Goal: Task Accomplishment & Management: Manage account settings

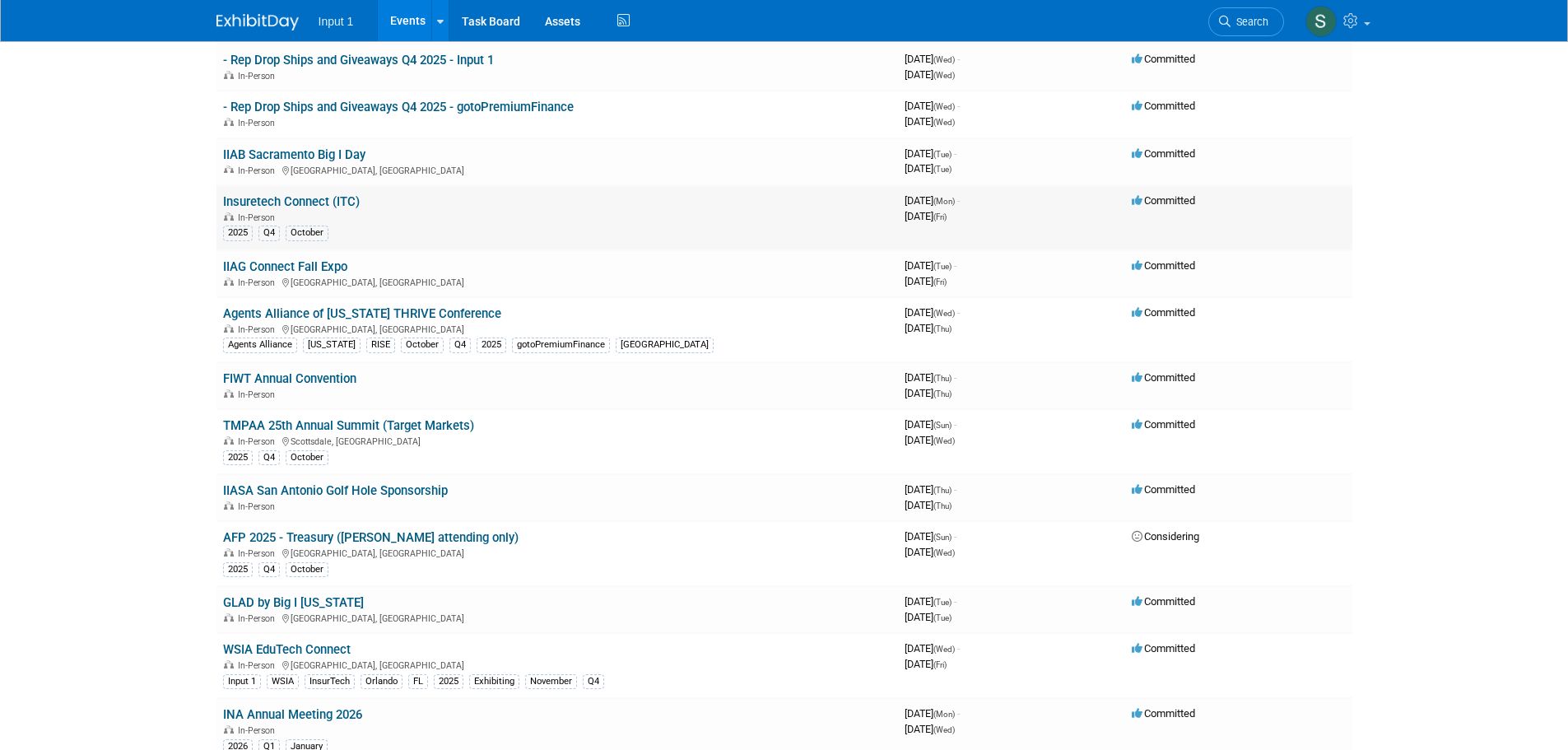
scroll to position [239, 0]
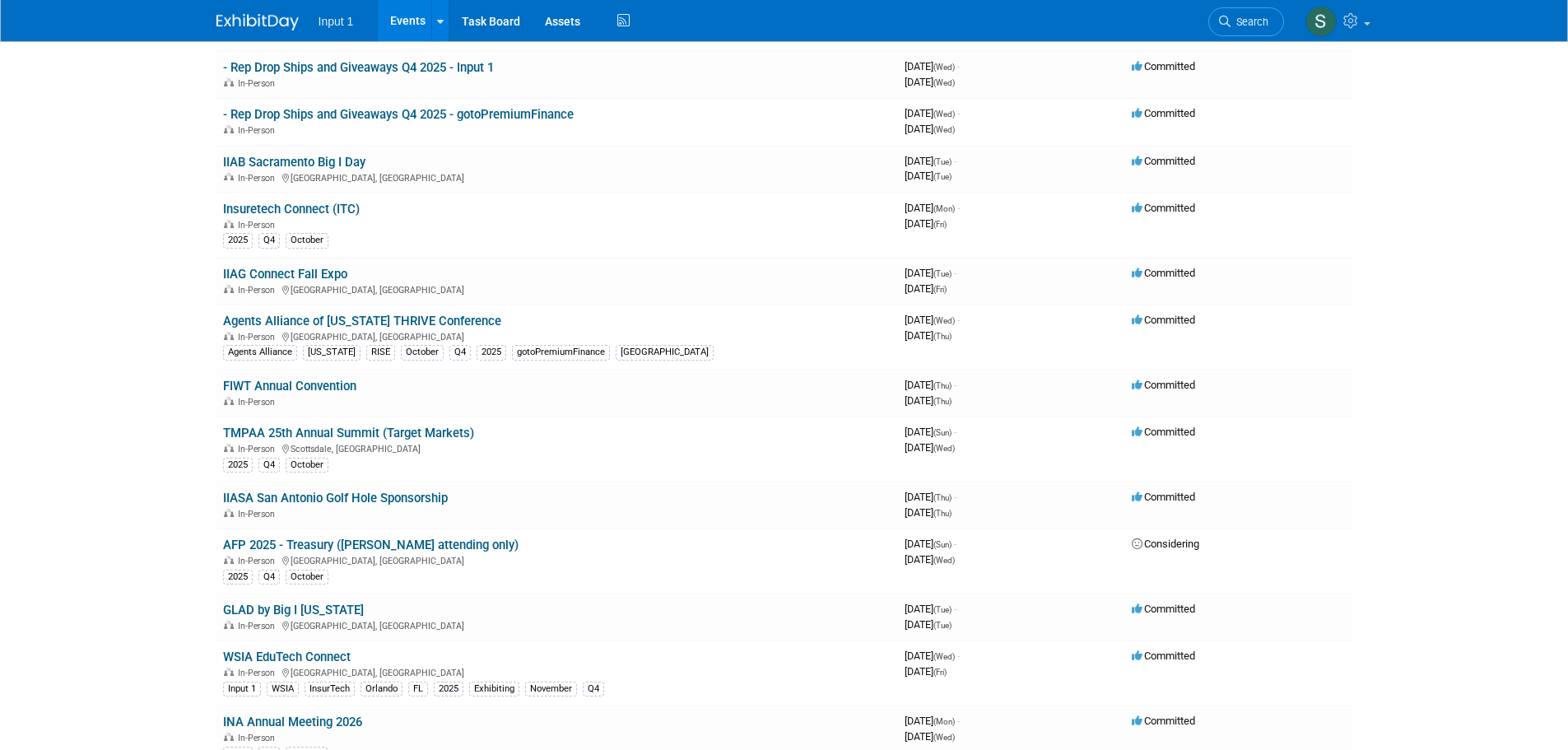
click at [298, 210] on link "Insuretech Connect (ITC)" at bounding box center [291, 209] width 136 height 15
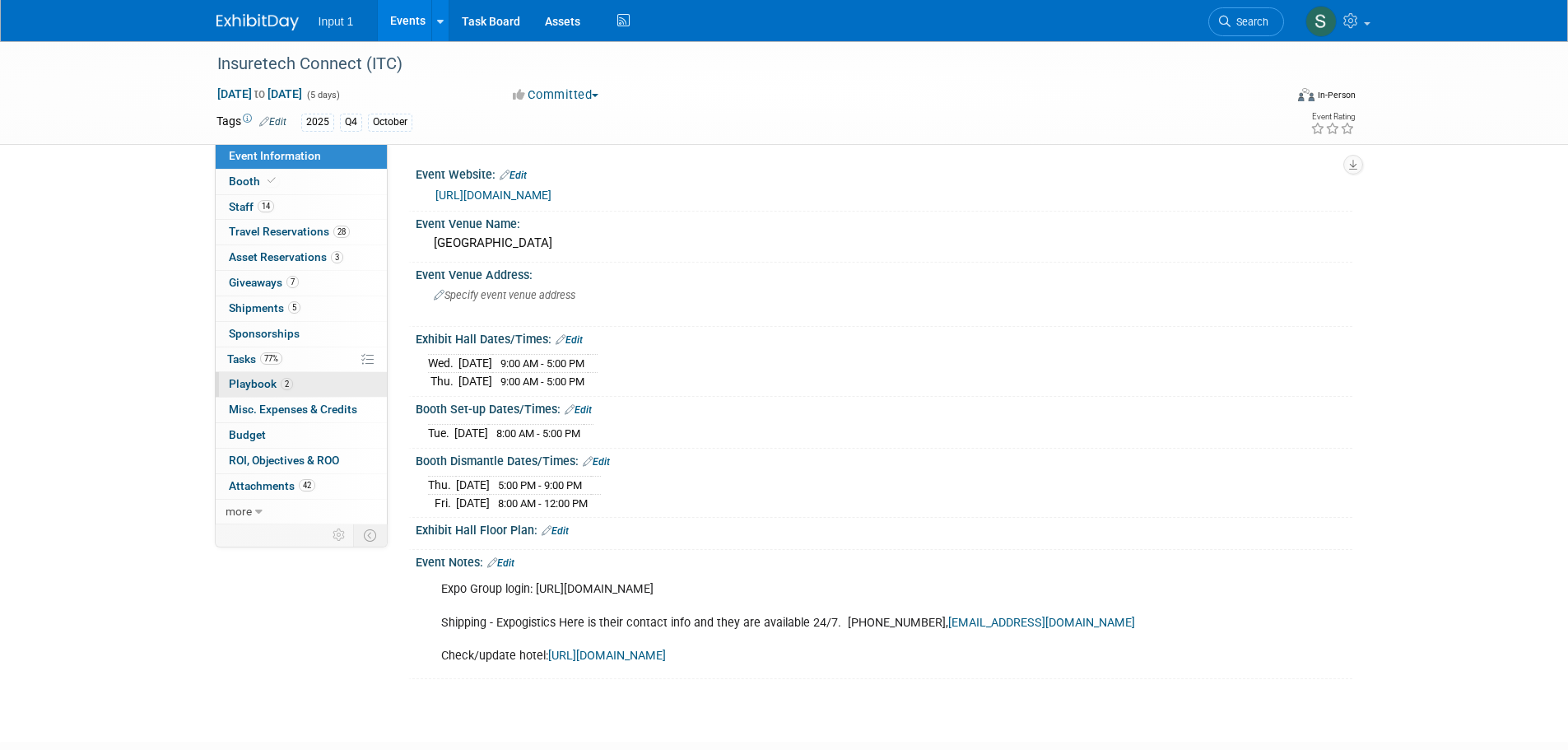
click at [263, 381] on span "Playbook 2" at bounding box center [261, 384] width 65 height 13
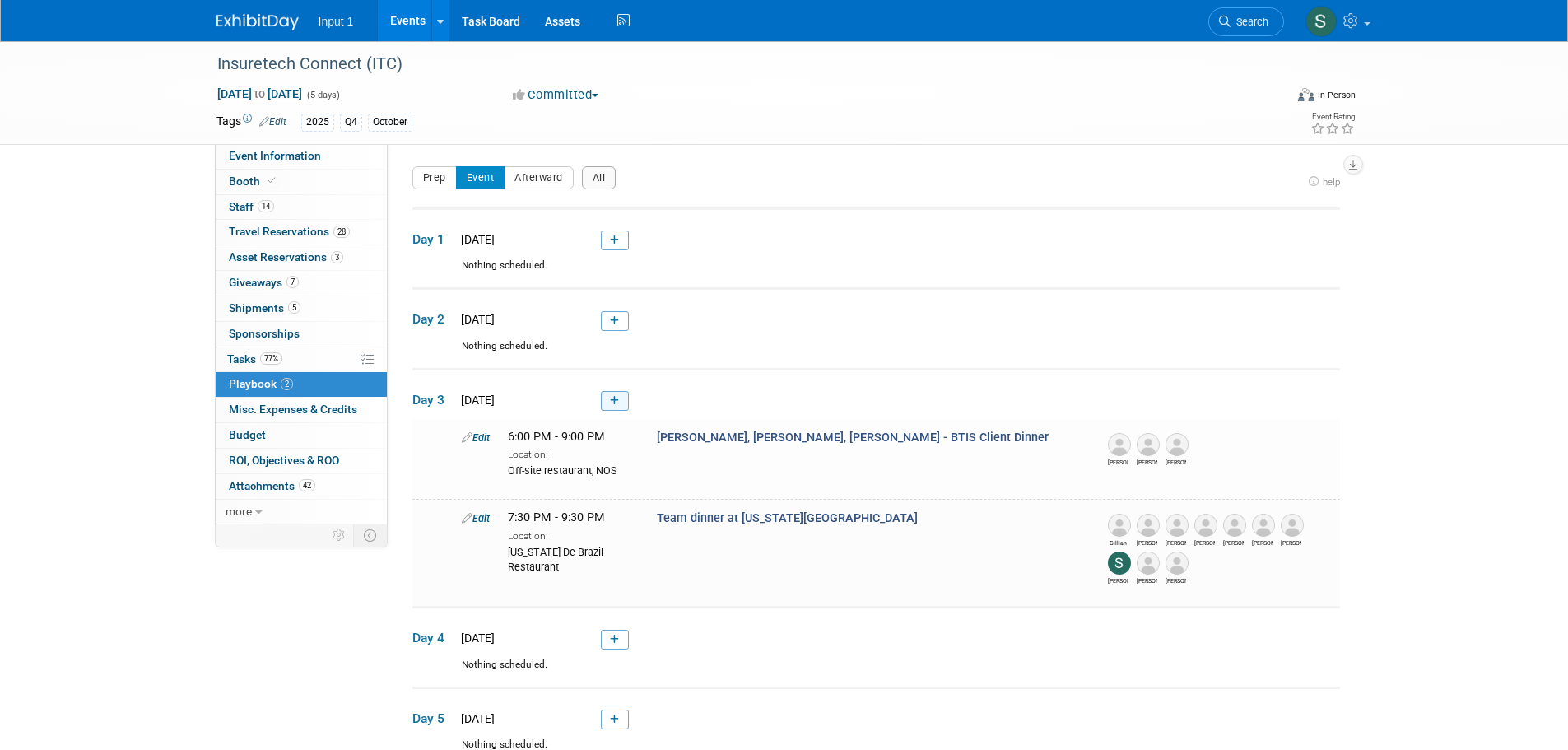
click at [615, 400] on icon at bounding box center [615, 401] width 9 height 10
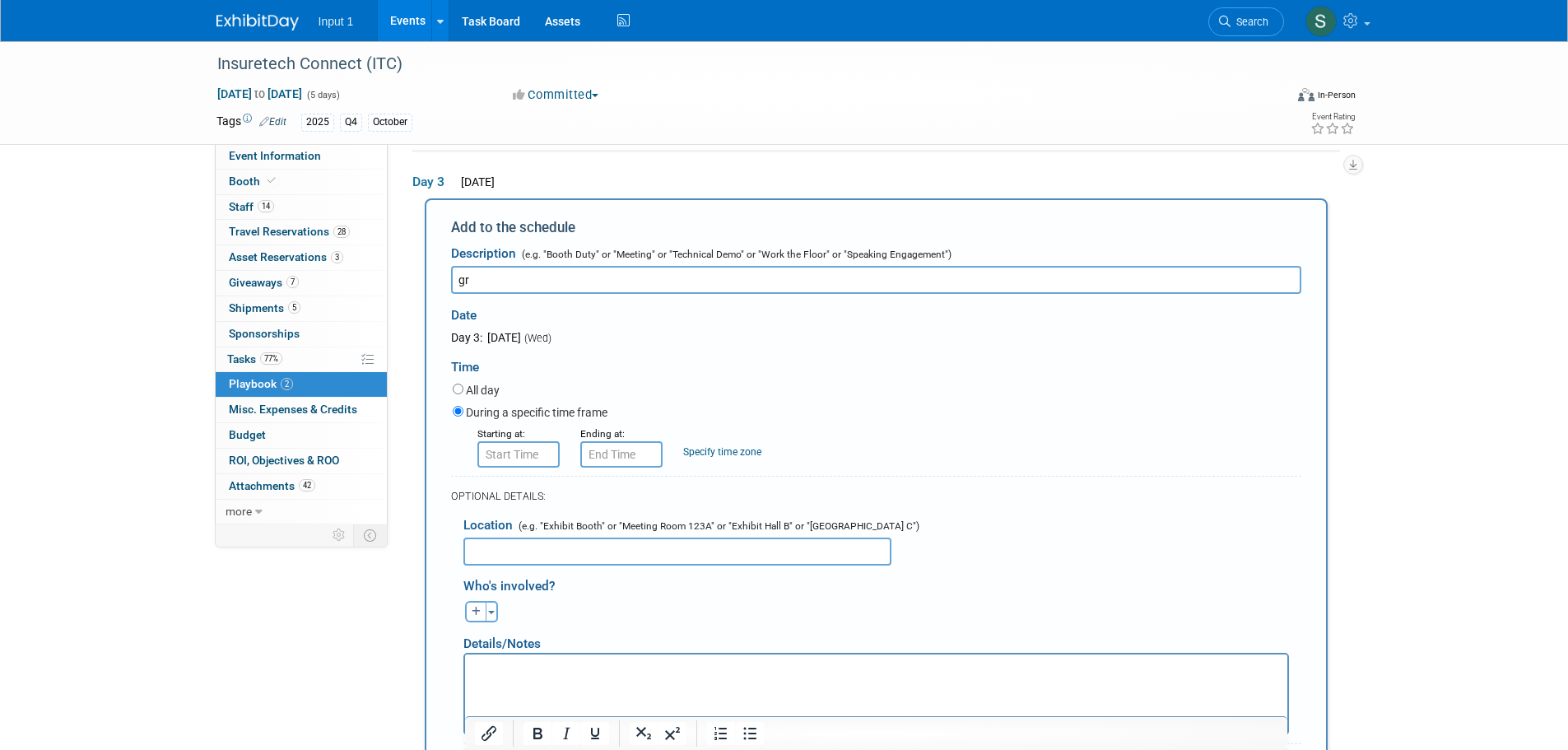
type input "g"
paste input "Cheryl Poccia Scouting Analyst - State Farm Invitee"
type input "Meeting with Cheryl Poccia Scouting Analyst - State Farm Invitee"
click at [1021, 380] on div "All day" at bounding box center [876, 391] width 849 height 22
click at [527, 441] on div "Starting at:" at bounding box center [516, 433] width 78 height 16
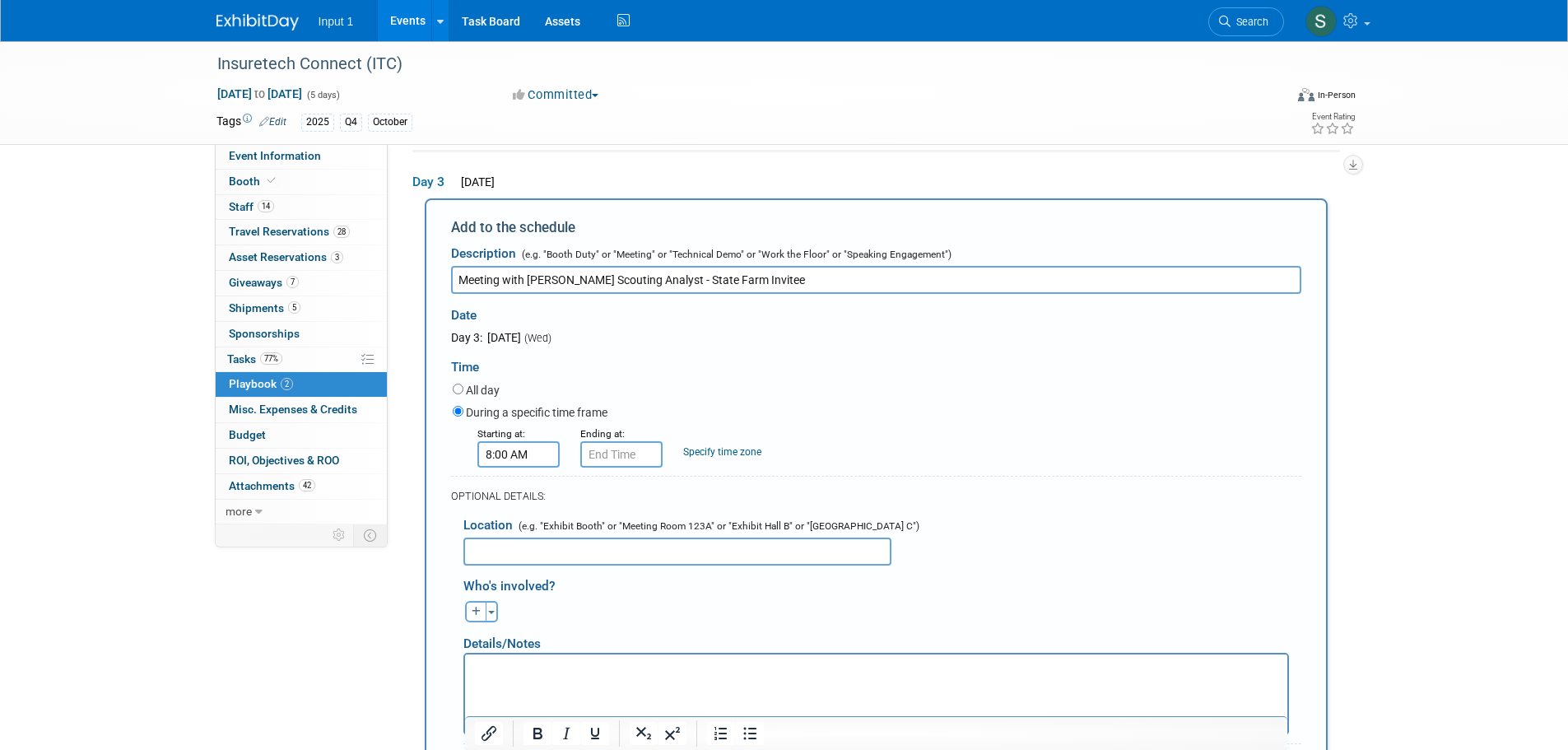
click at [526, 454] on input "8:00 AM" at bounding box center [519, 453] width 82 height 26
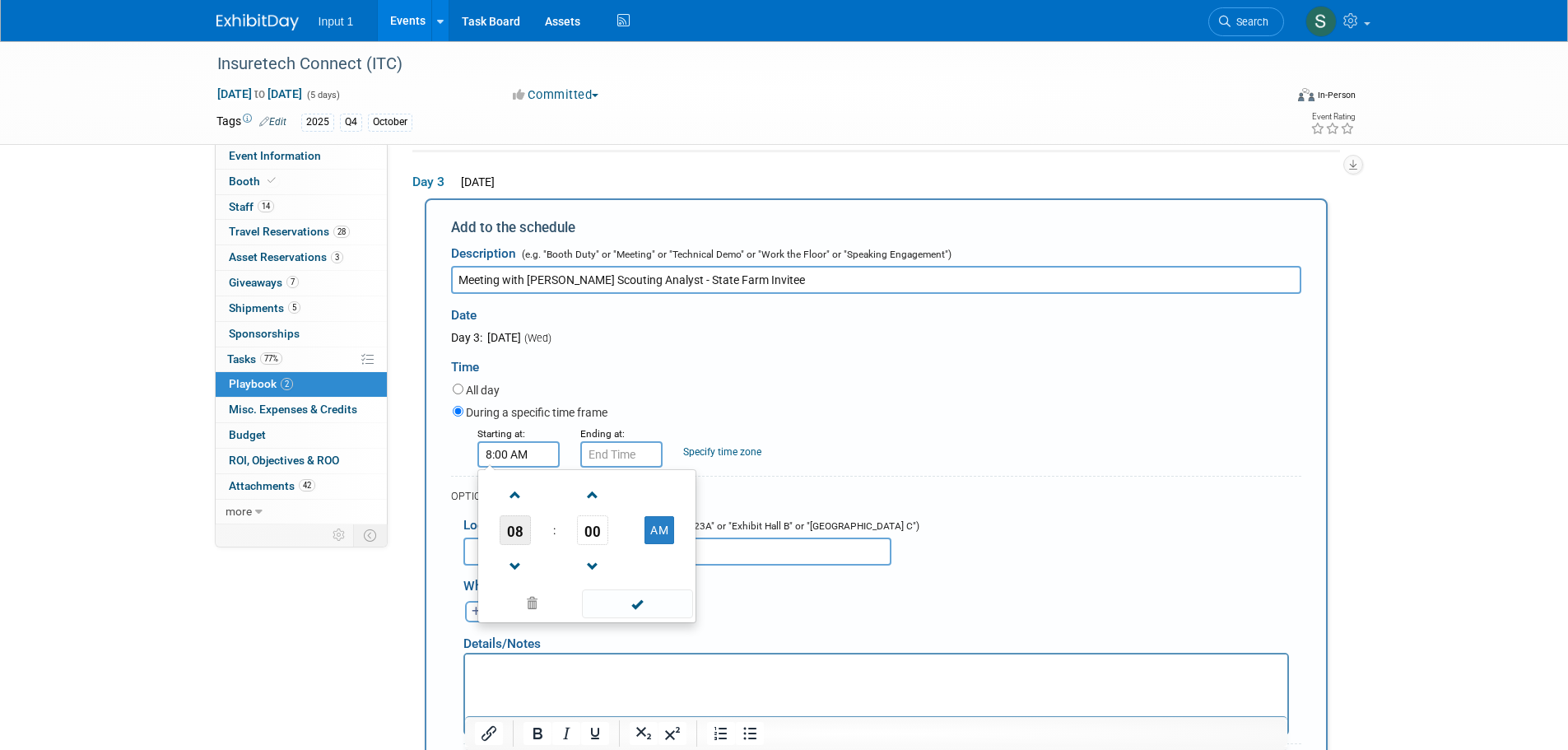
click at [523, 539] on span "08" at bounding box center [514, 530] width 31 height 30
click at [616, 582] on td "10" at bounding box center [613, 584] width 53 height 45
click at [607, 536] on span "00" at bounding box center [592, 530] width 31 height 30
click at [560, 580] on td "45" at bounding box center [560, 584] width 53 height 45
type input "10:45 AM"
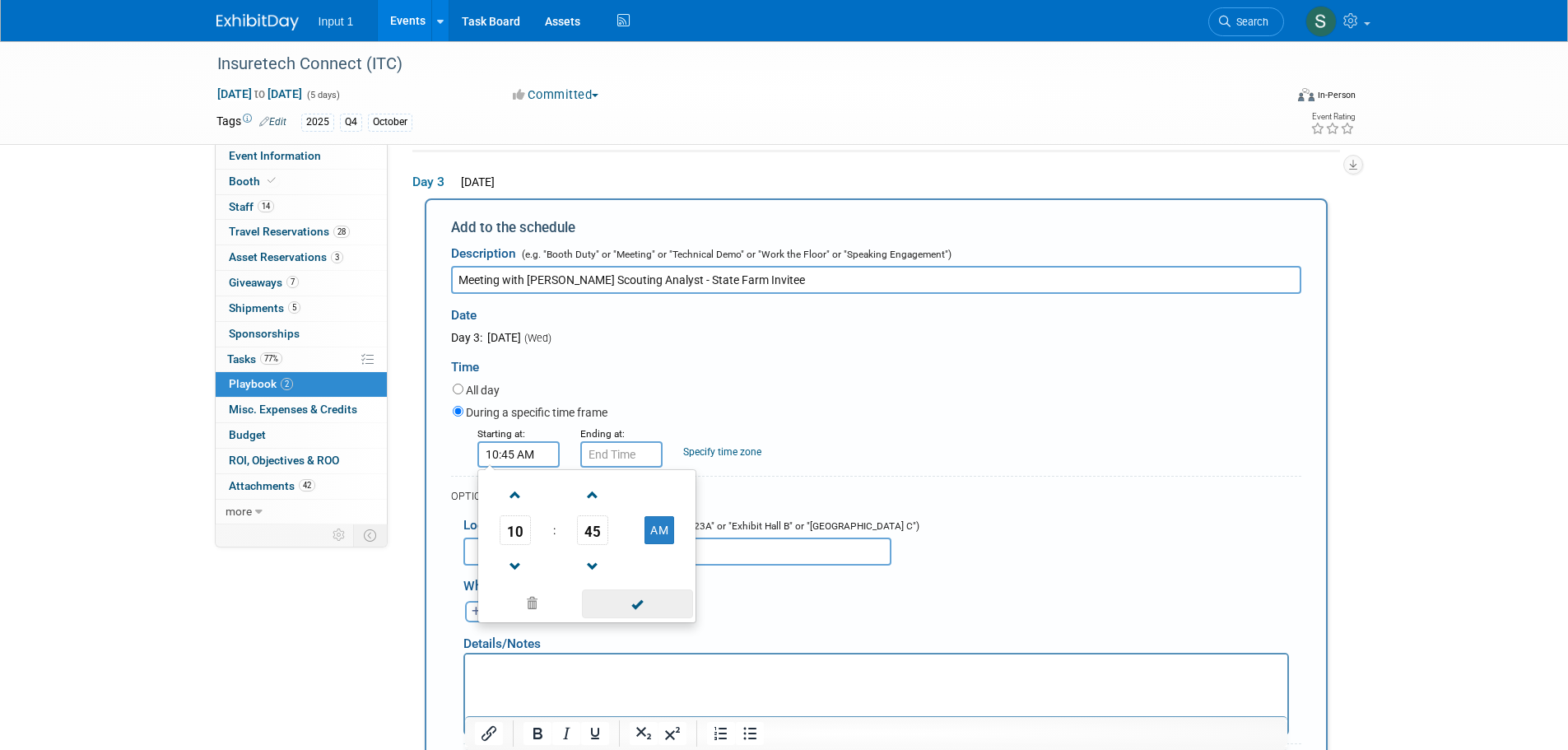
click at [628, 608] on span at bounding box center [637, 604] width 111 height 29
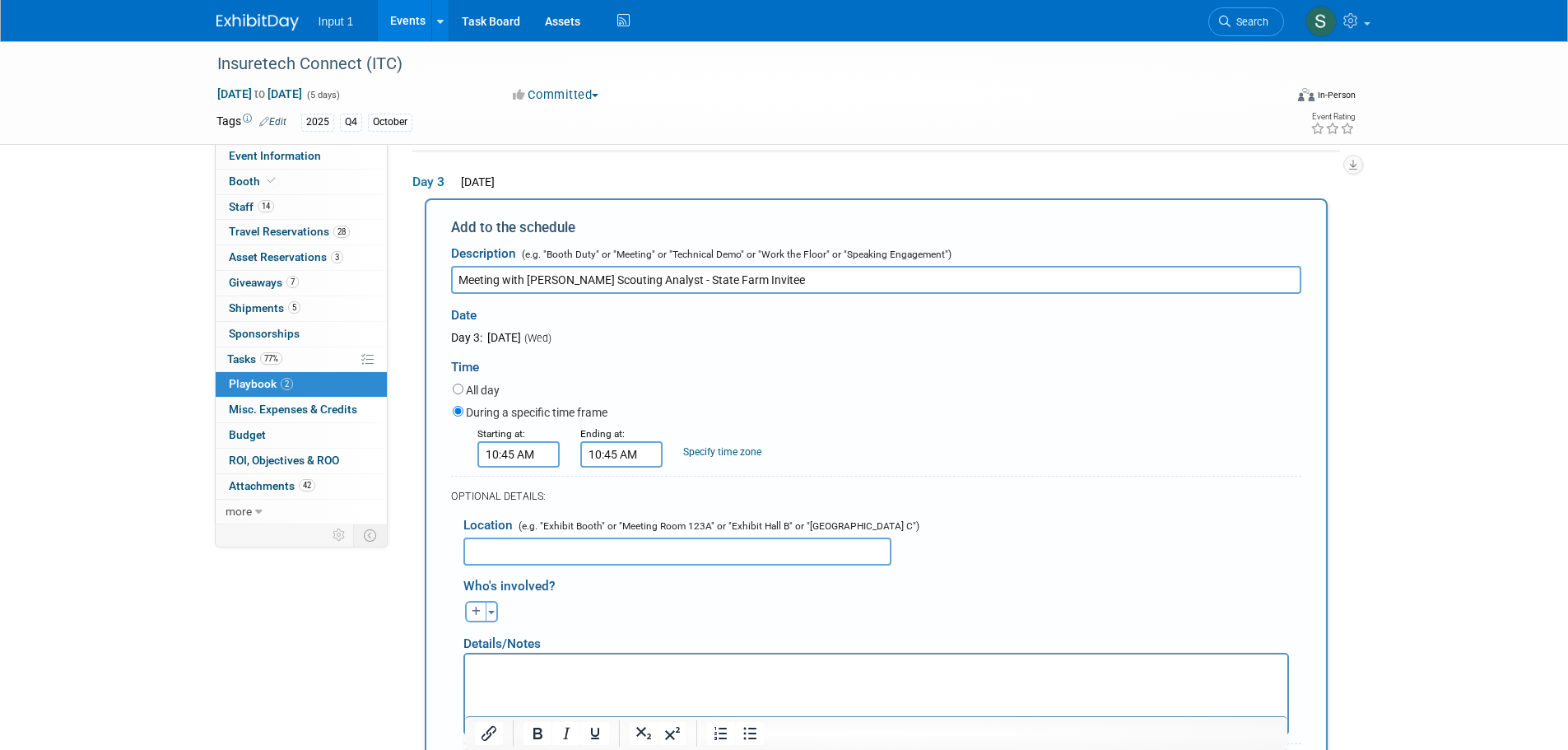
click at [602, 459] on input "10:45 AM" at bounding box center [621, 453] width 82 height 26
click at [621, 537] on span "10" at bounding box center [617, 530] width 31 height 30
click at [763, 582] on td "11" at bounding box center [768, 584] width 53 height 45
click at [693, 533] on span "45" at bounding box center [695, 530] width 31 height 30
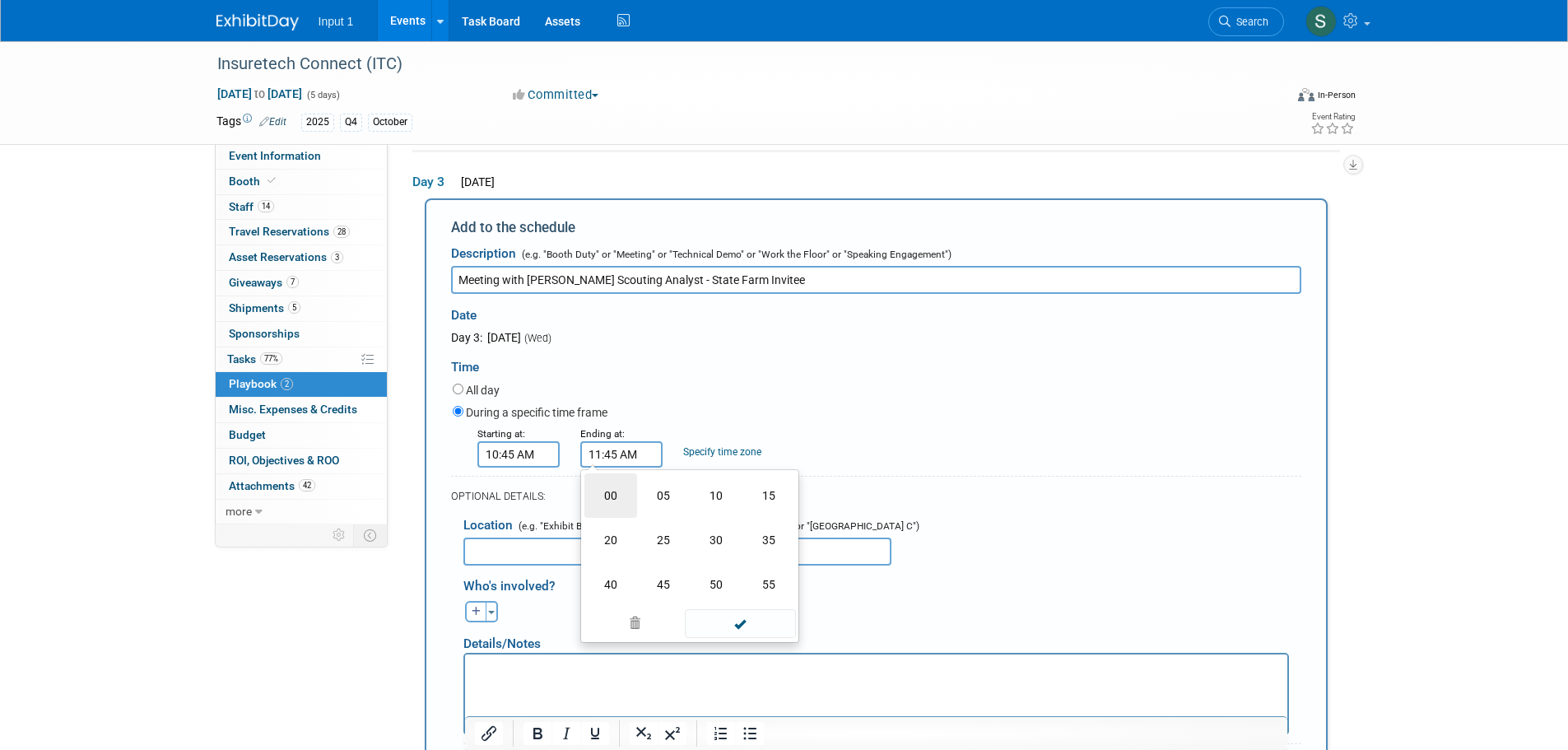
click at [611, 496] on td "00" at bounding box center [610, 496] width 53 height 45
type input "11:00 AM"
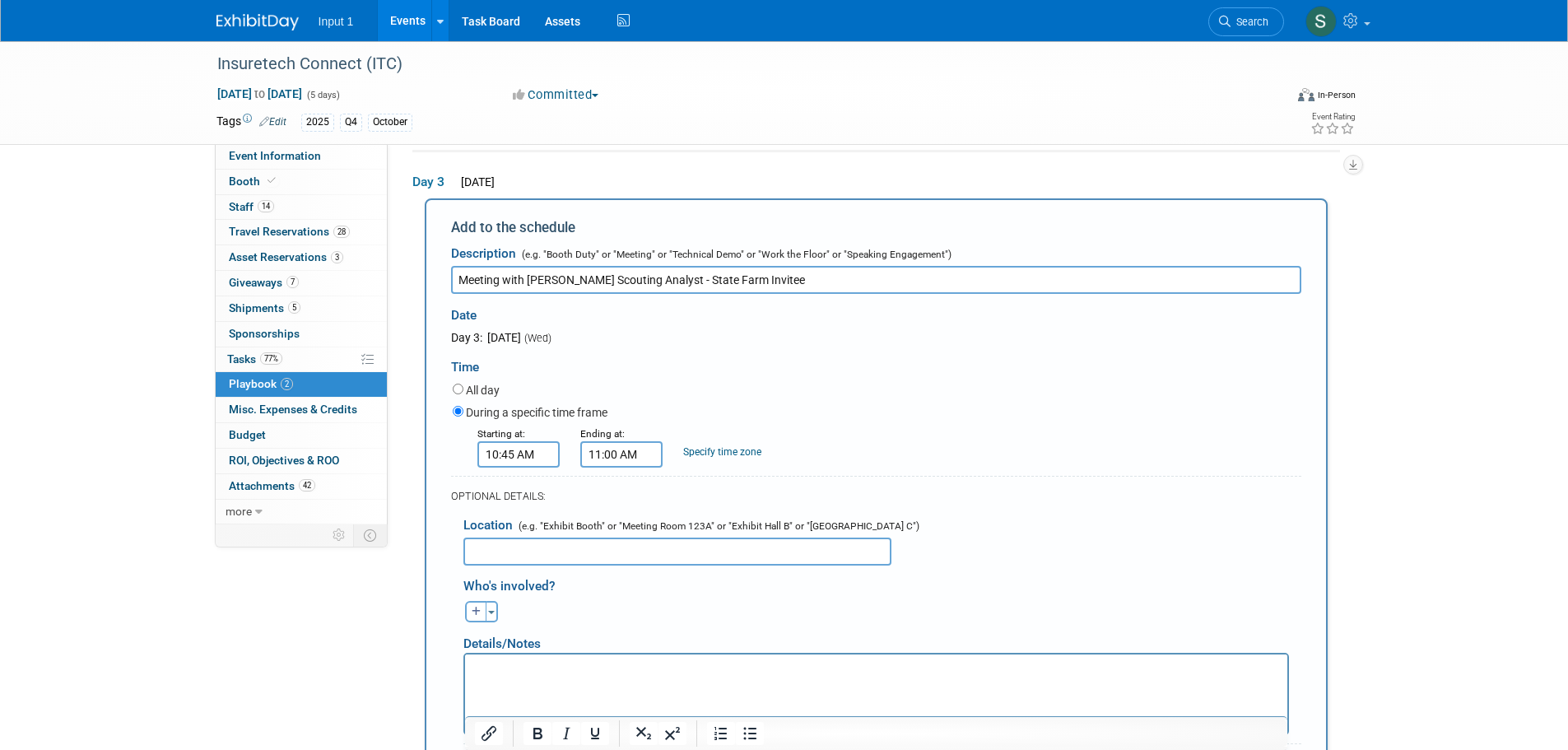
click at [909, 416] on div "During a specific time frame" at bounding box center [876, 413] width 849 height 22
drag, startPoint x: 531, startPoint y: 564, endPoint x: 536, endPoint y: 554, distance: 11.2
click at [531, 562] on input "text" at bounding box center [677, 551] width 428 height 28
click at [495, 551] on input "text" at bounding box center [677, 551] width 428 height 28
click at [506, 556] on input "text" at bounding box center [677, 551] width 428 height 28
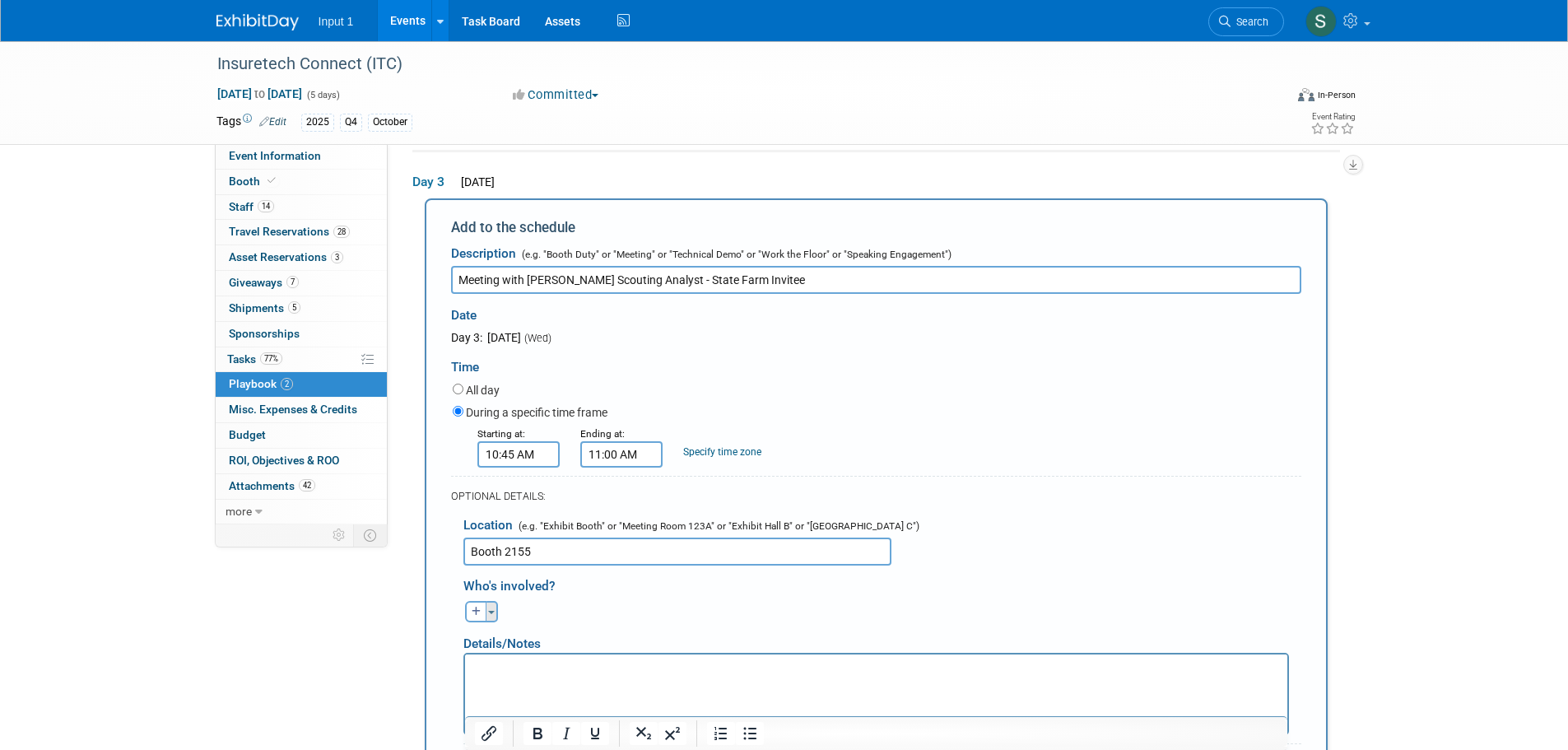
type input "Booth 2155"
click at [492, 619] on button "Toggle Dropdown" at bounding box center [492, 611] width 13 height 22
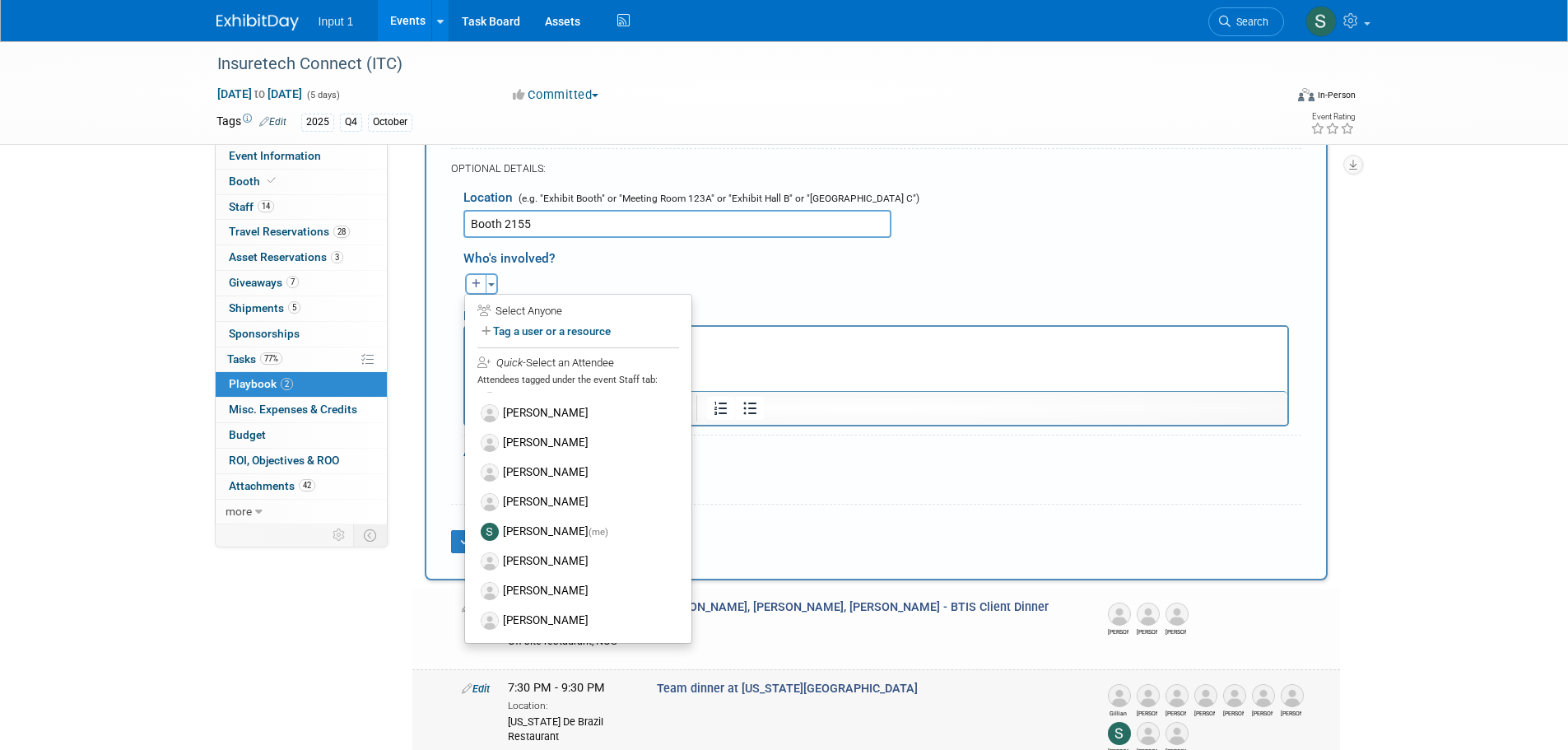
scroll to position [544, 0]
click at [551, 559] on label "Todd Greenbaum" at bounding box center [578, 559] width 203 height 30
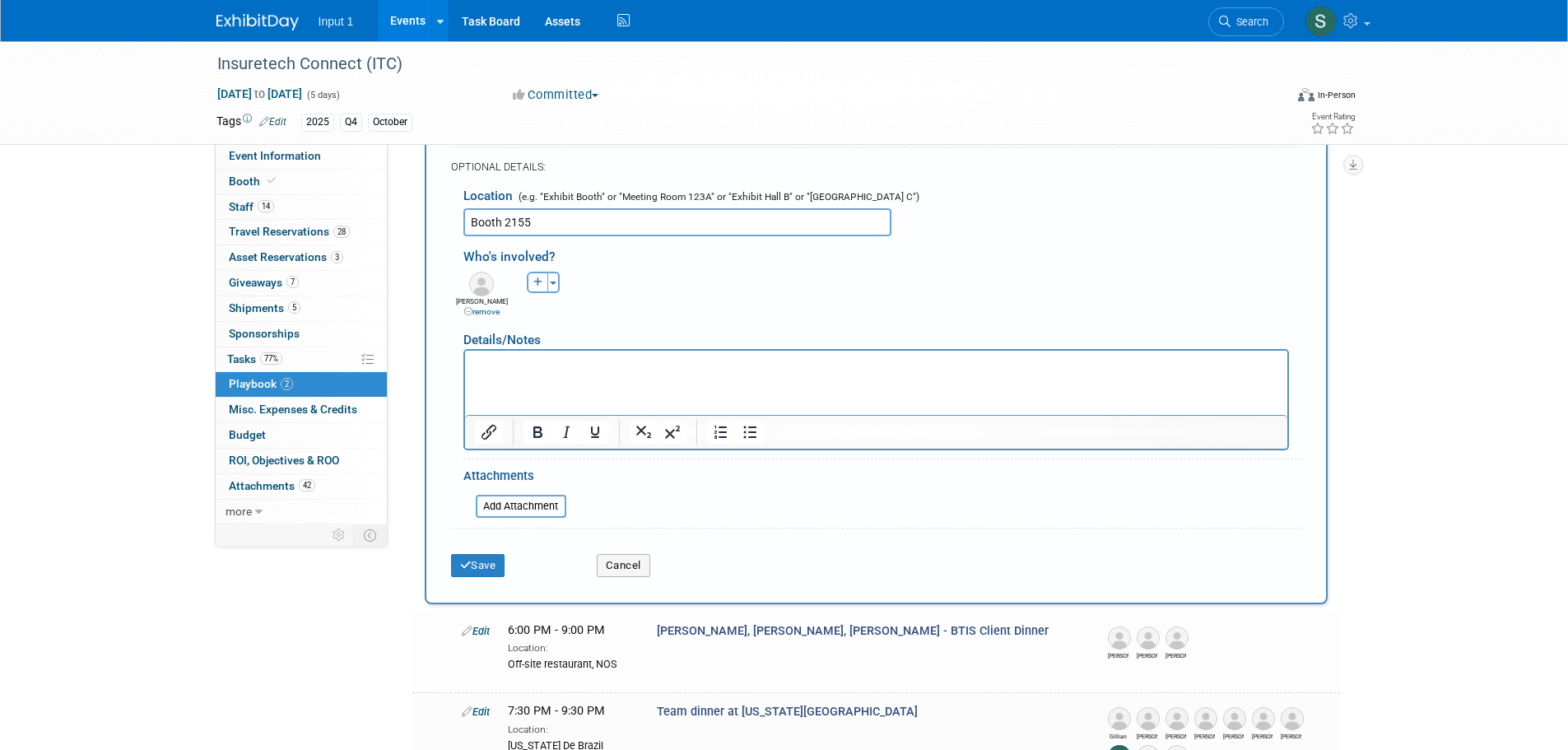
click at [540, 292] on button "button" at bounding box center [538, 282] width 22 height 22
select select
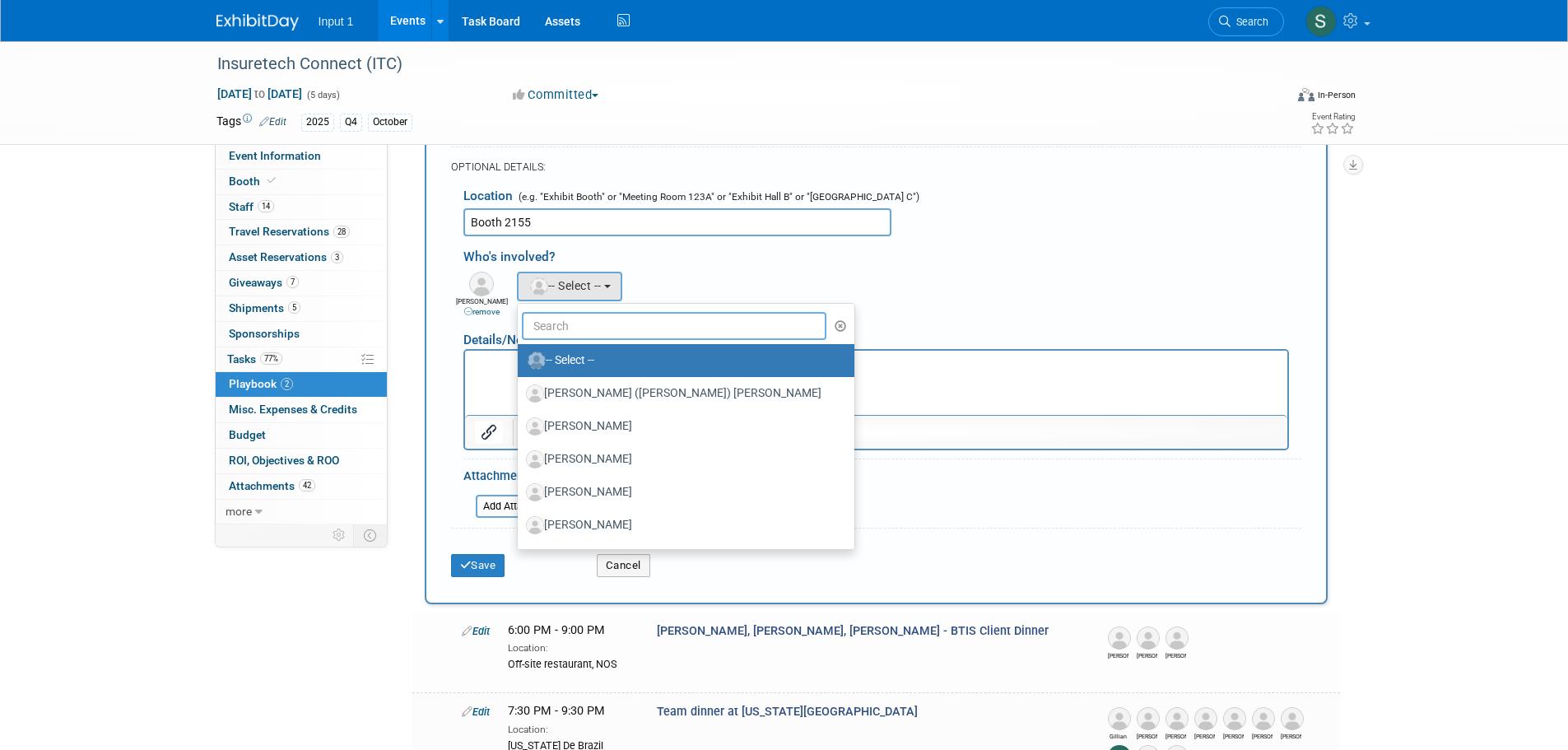
click at [590, 324] on input "text" at bounding box center [674, 325] width 306 height 28
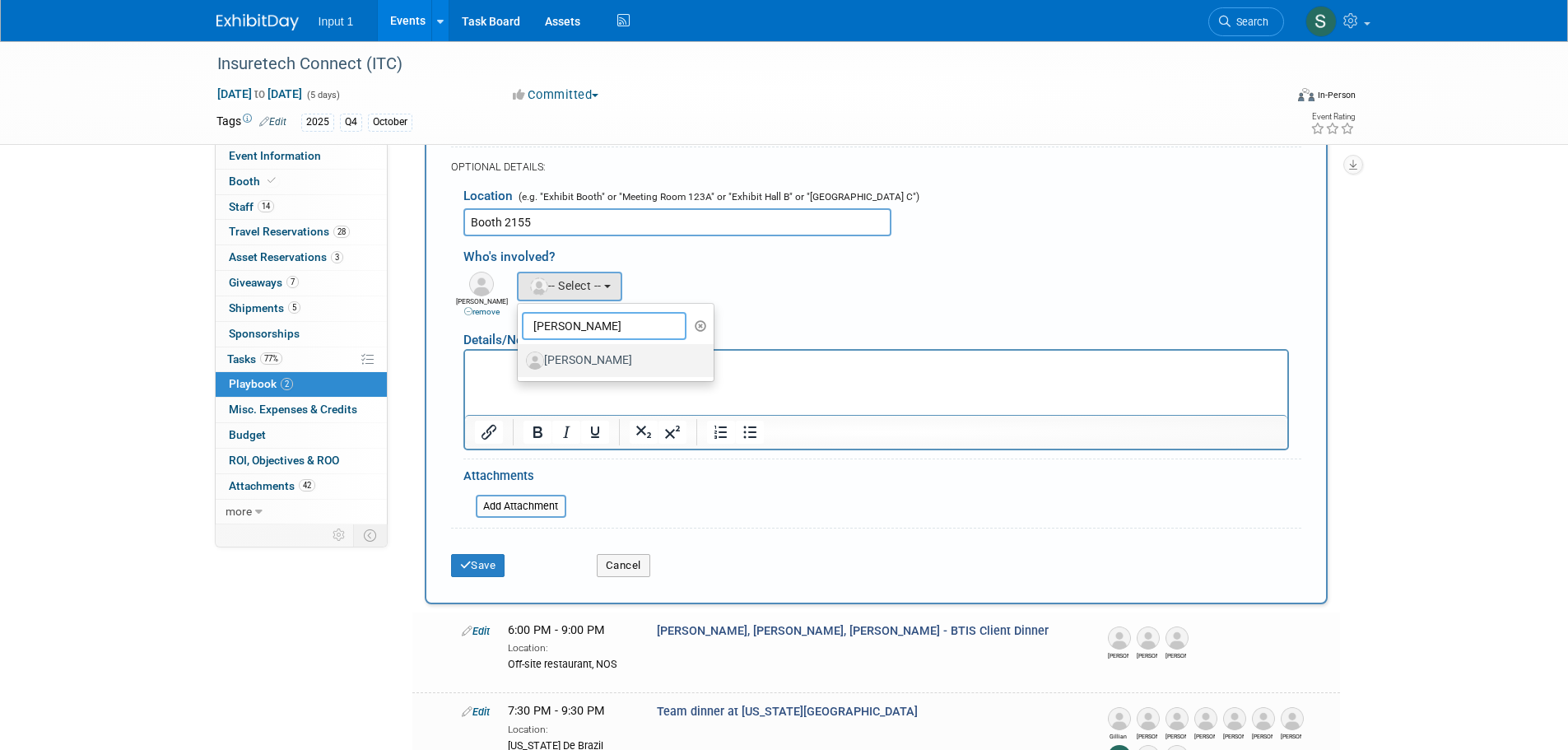
type input "jim"
click at [578, 361] on label "Jim Nowak" at bounding box center [612, 360] width 172 height 26
click at [520, 361] on input "Jim Nowak" at bounding box center [515, 358] width 11 height 11
select select "d40ff6d6-5ffc-43ba-8bff-fd1bbda96547"
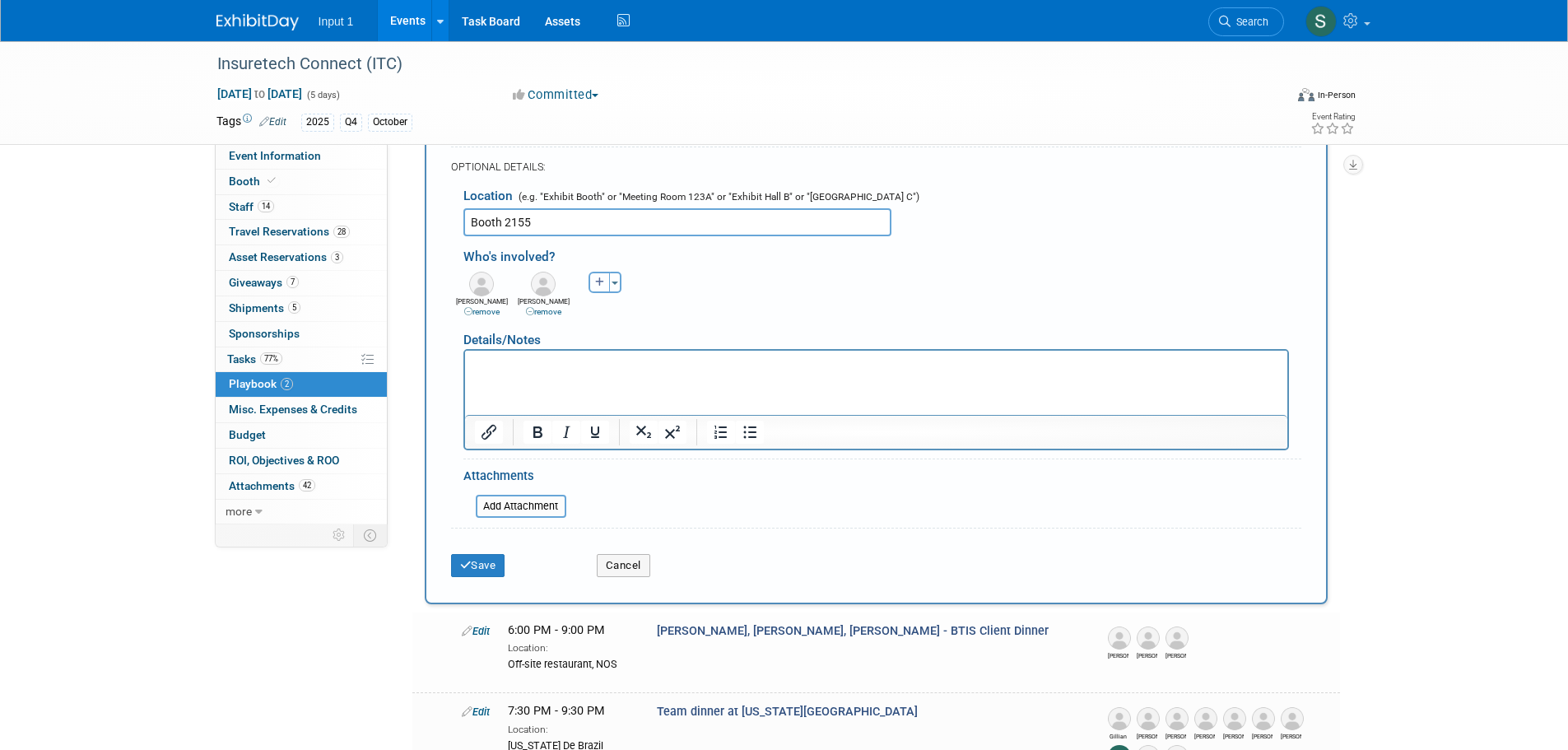
click at [598, 287] on icon "button" at bounding box center [599, 282] width 10 height 10
select select
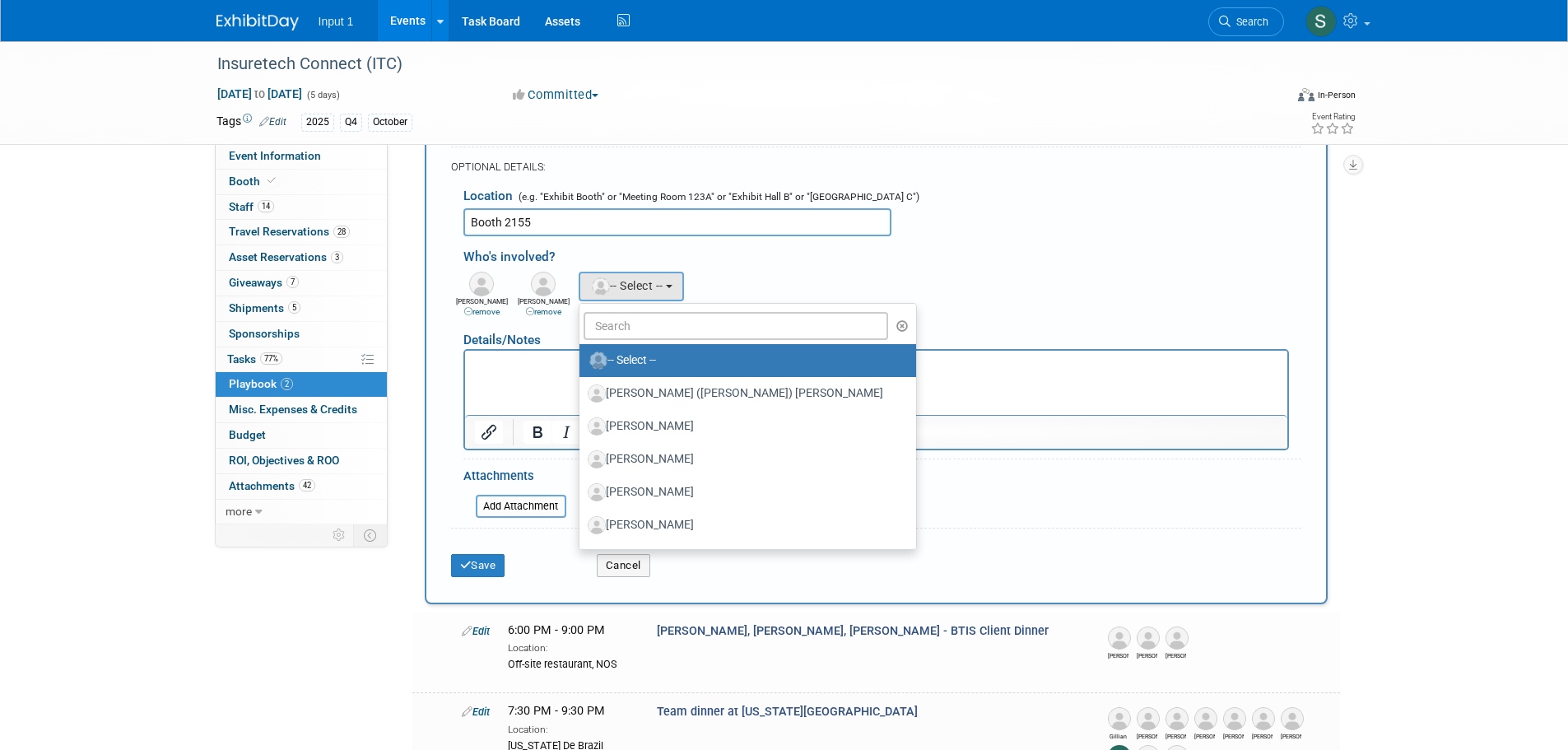
click at [610, 342] on ul "-- Select -- Achilles (Kelly) Pappas AJ Scatoloni Alex Beagles Alex Beck Angie …" at bounding box center [747, 427] width 338 height 247
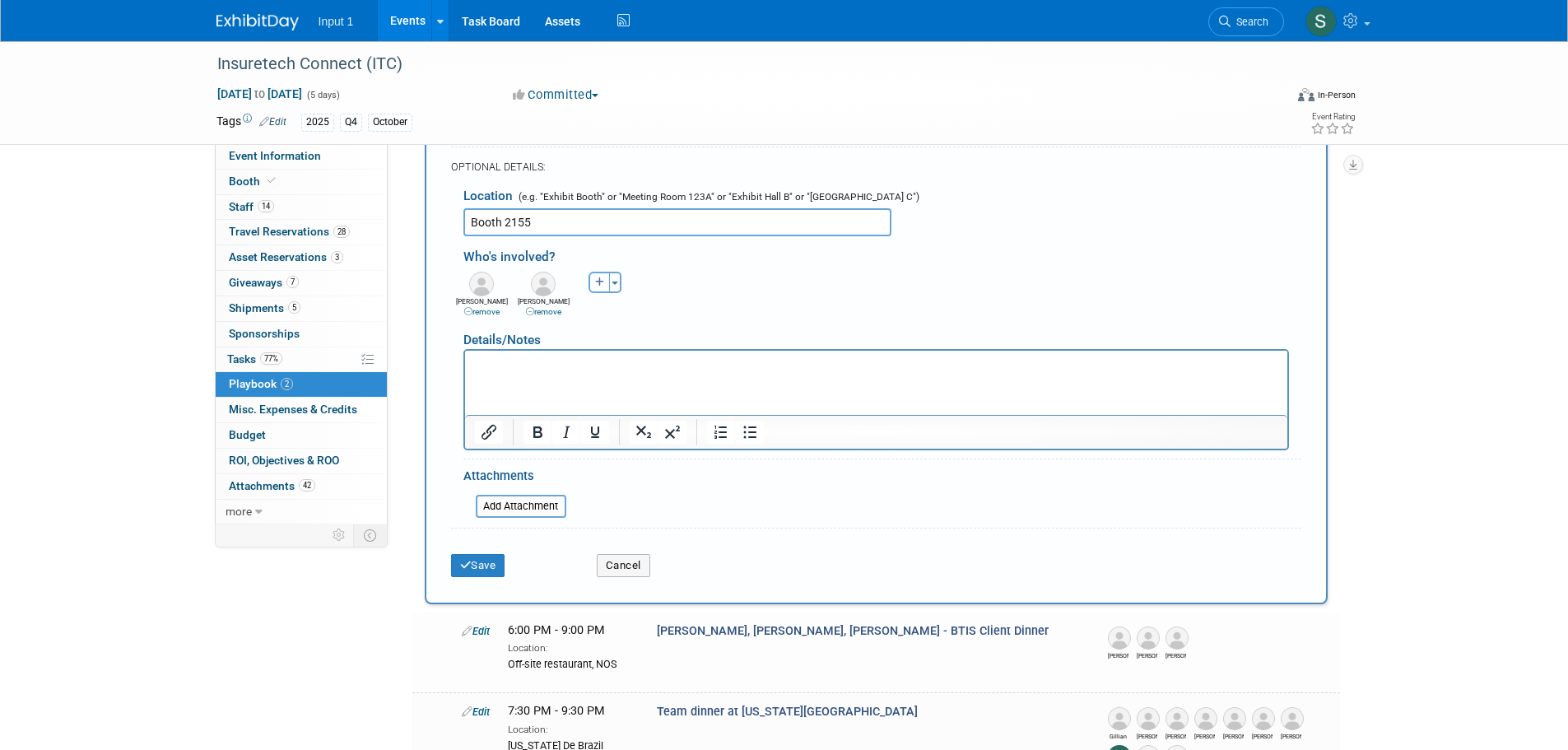
click at [600, 286] on icon "button" at bounding box center [599, 282] width 10 height 10
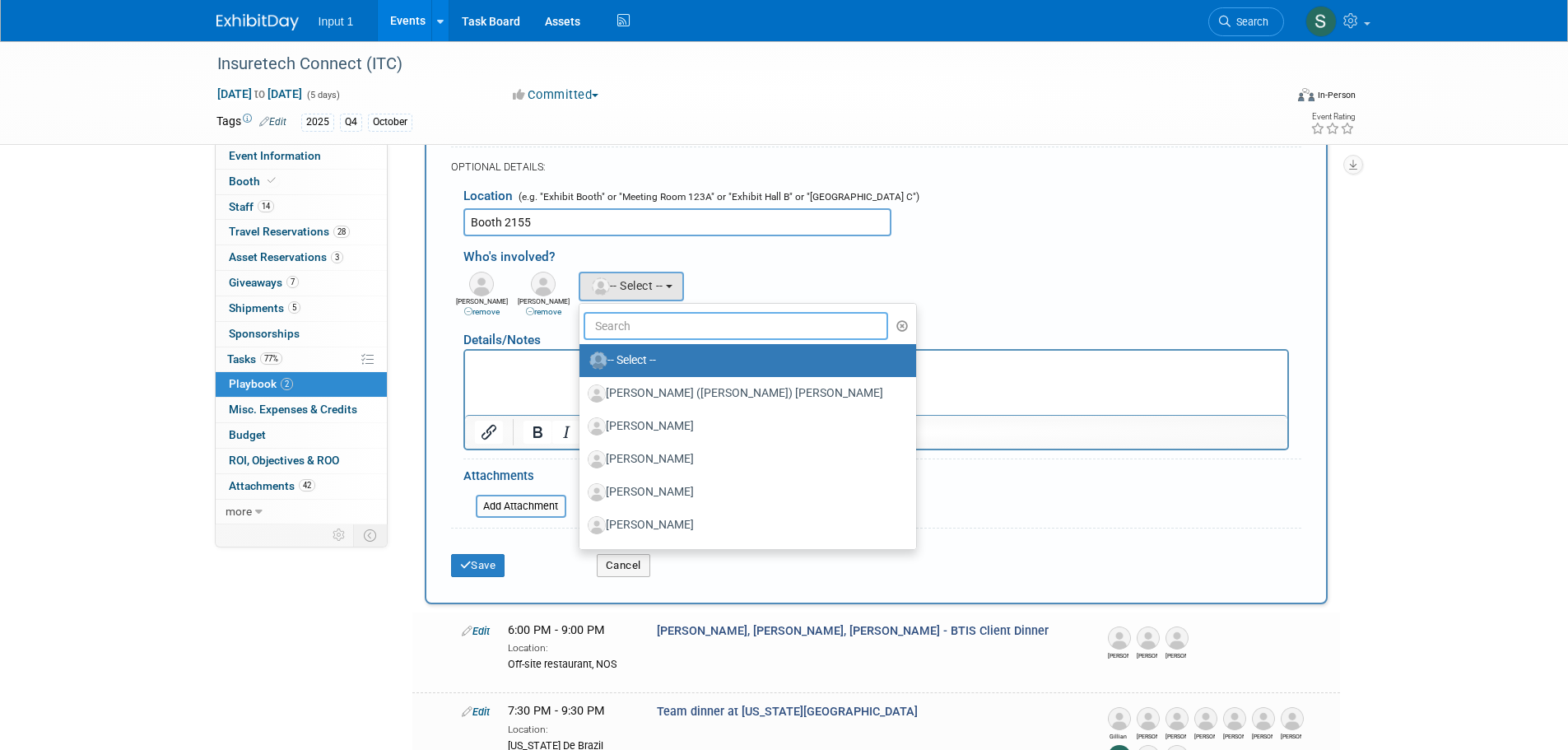
click at [630, 331] on input "text" at bounding box center [736, 325] width 306 height 28
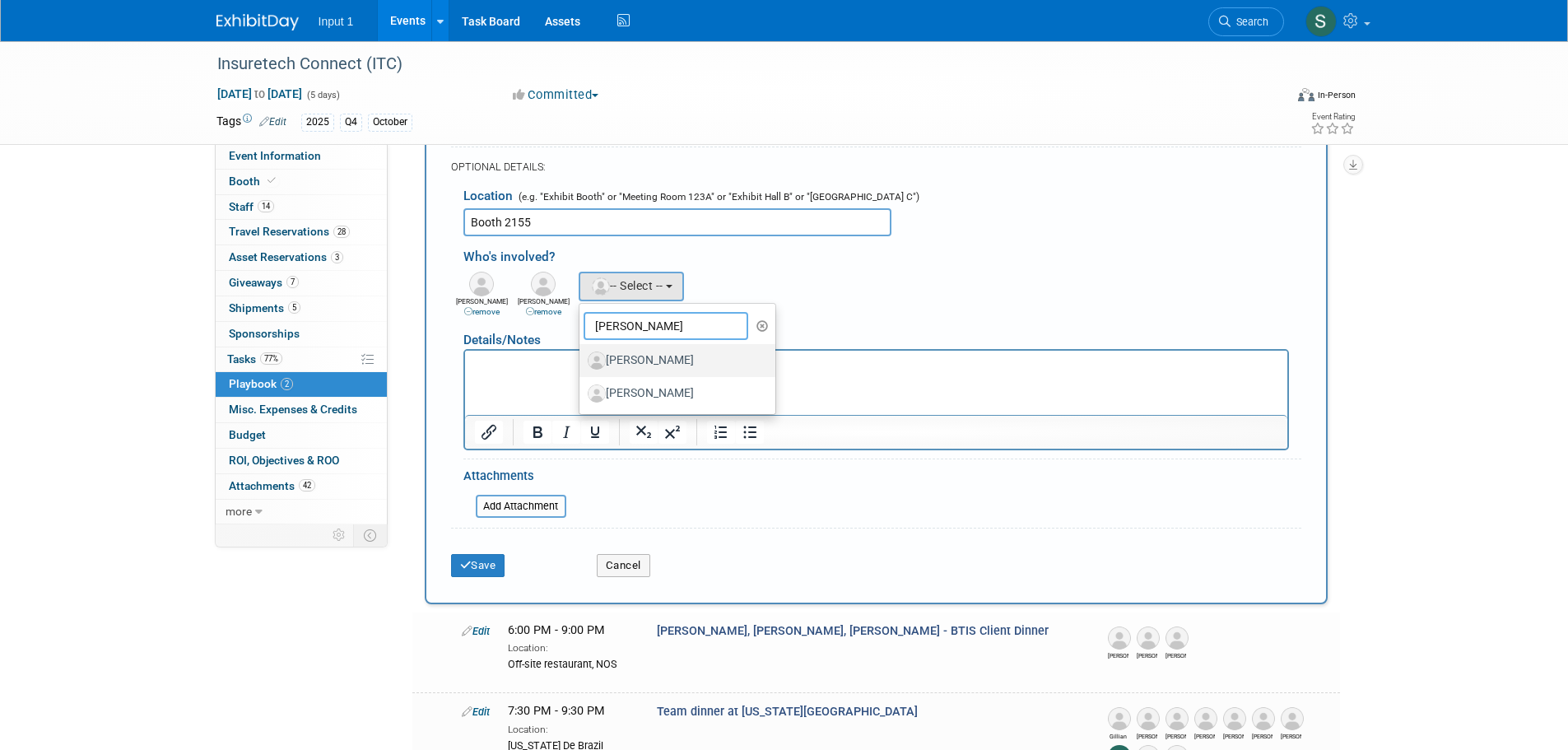
type input "todd"
click at [656, 358] on label "Todd Greenbaum" at bounding box center [674, 360] width 172 height 26
click at [582, 358] on input "Todd Greenbaum" at bounding box center [576, 358] width 11 height 11
select select "0798486a-8fd0-4ccf-9c86-8c3d74860bb7"
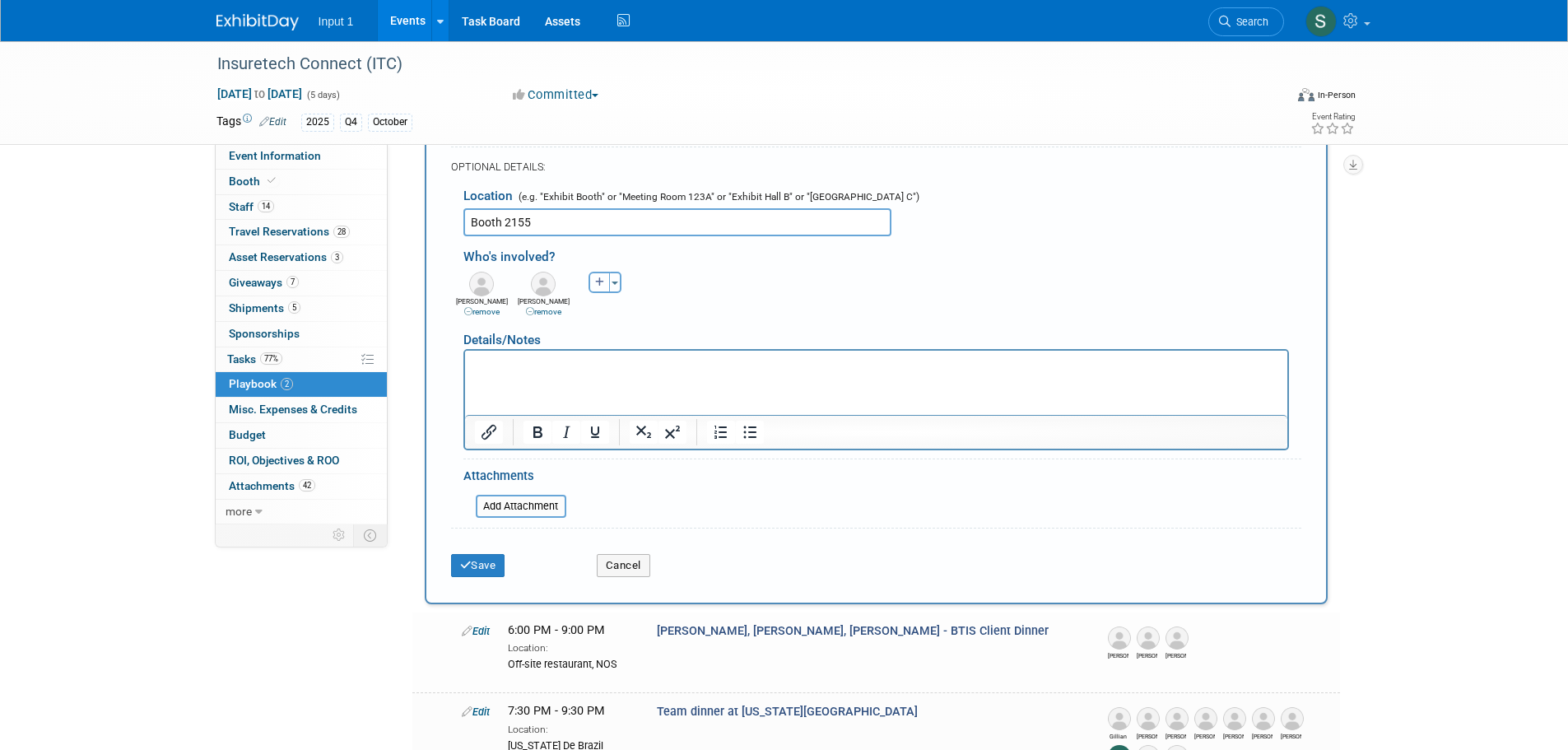
click at [602, 285] on icon "button" at bounding box center [599, 282] width 10 height 10
select select
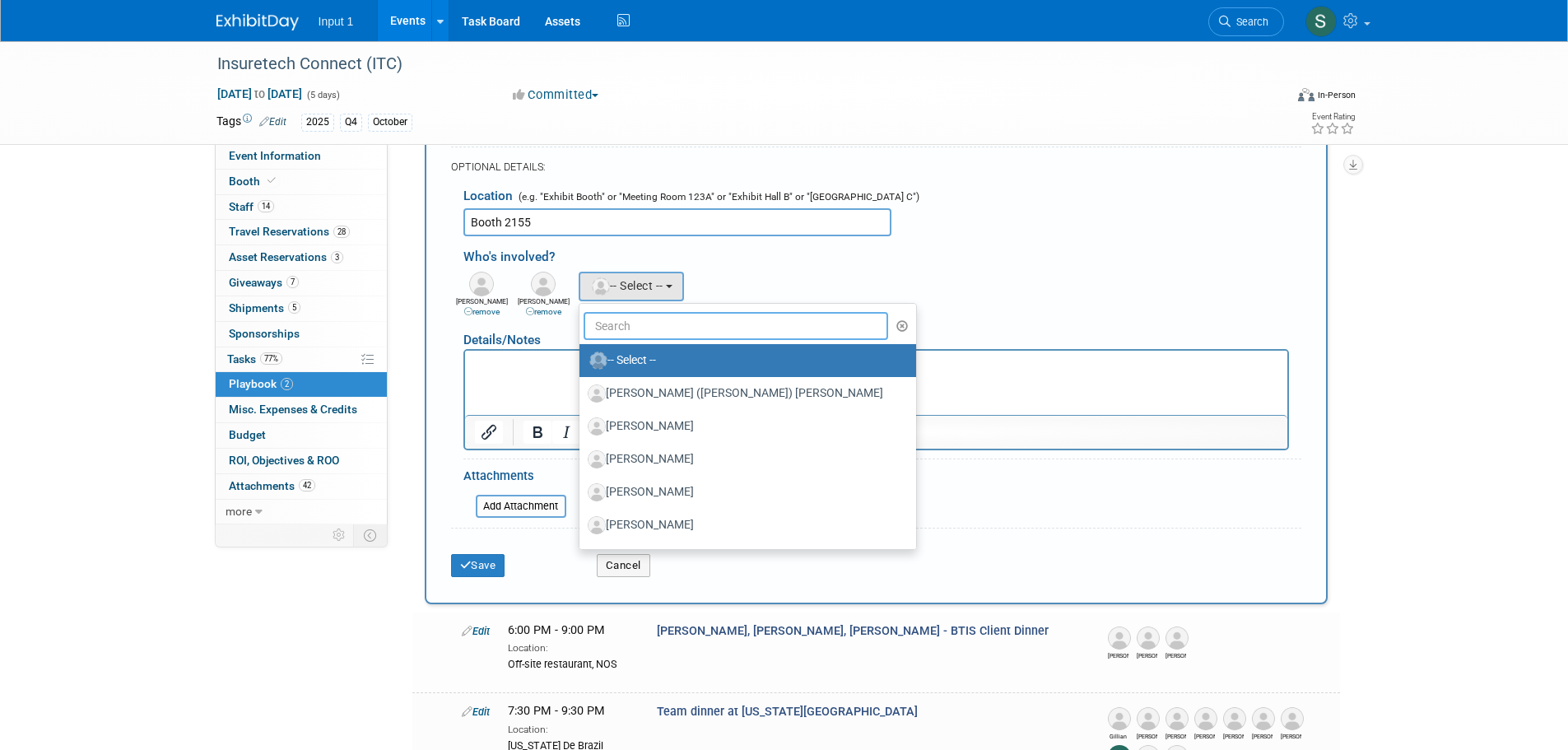
click at [610, 331] on input "text" at bounding box center [736, 325] width 306 height 28
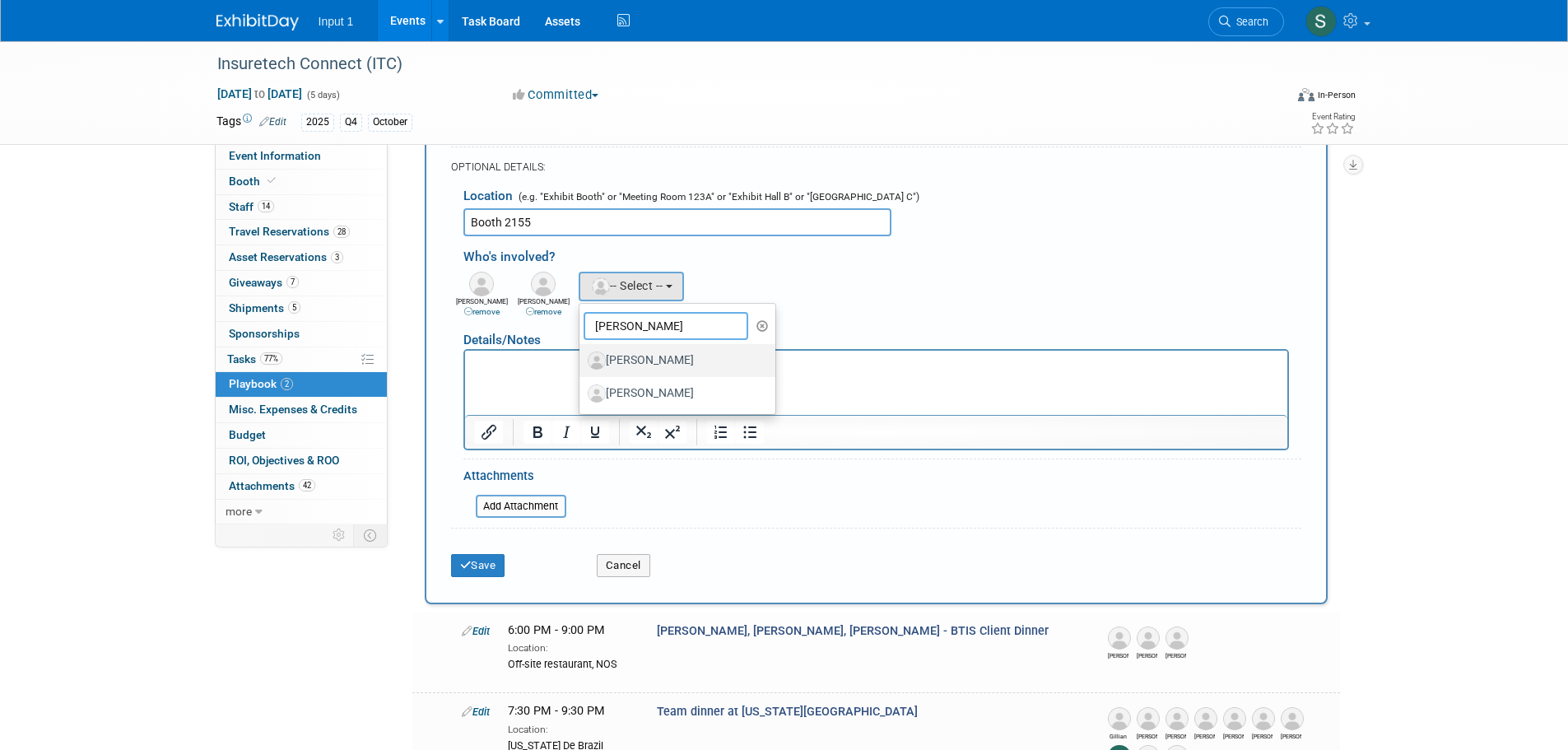
type input "tyler"
click at [661, 365] on label "Tyler Amaral" at bounding box center [674, 360] width 172 height 26
click at [582, 364] on input "Tyler Amaral" at bounding box center [576, 358] width 11 height 11
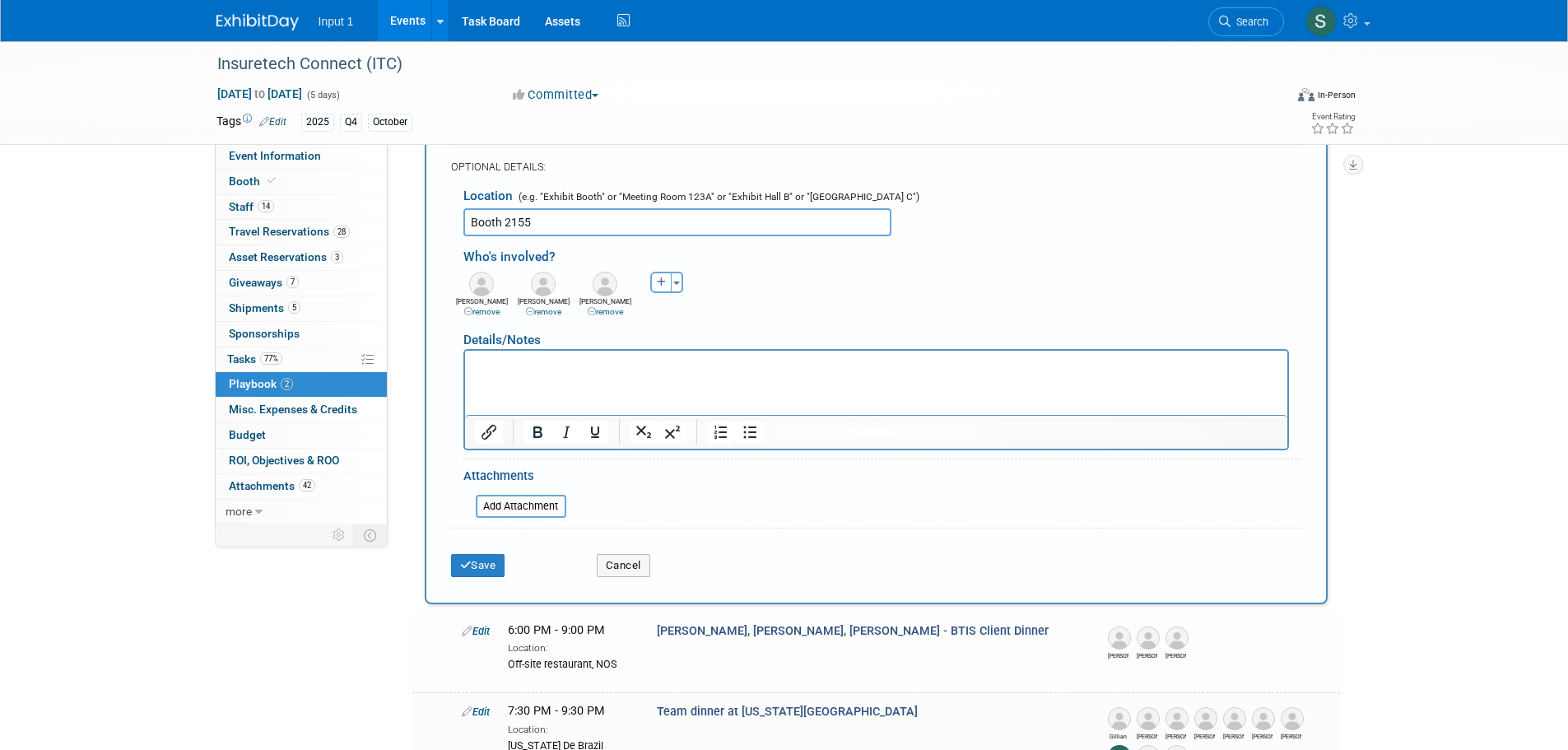
click at [521, 373] on html at bounding box center [875, 361] width 823 height 23
drag, startPoint x: 513, startPoint y: 390, endPoint x: 518, endPoint y: 375, distance: 15.8
click at [515, 373] on html at bounding box center [875, 361] width 823 height 23
click at [570, 373] on html at bounding box center [875, 361] width 823 height 23
drag, startPoint x: 474, startPoint y: 571, endPoint x: 504, endPoint y: 568, distance: 30.1
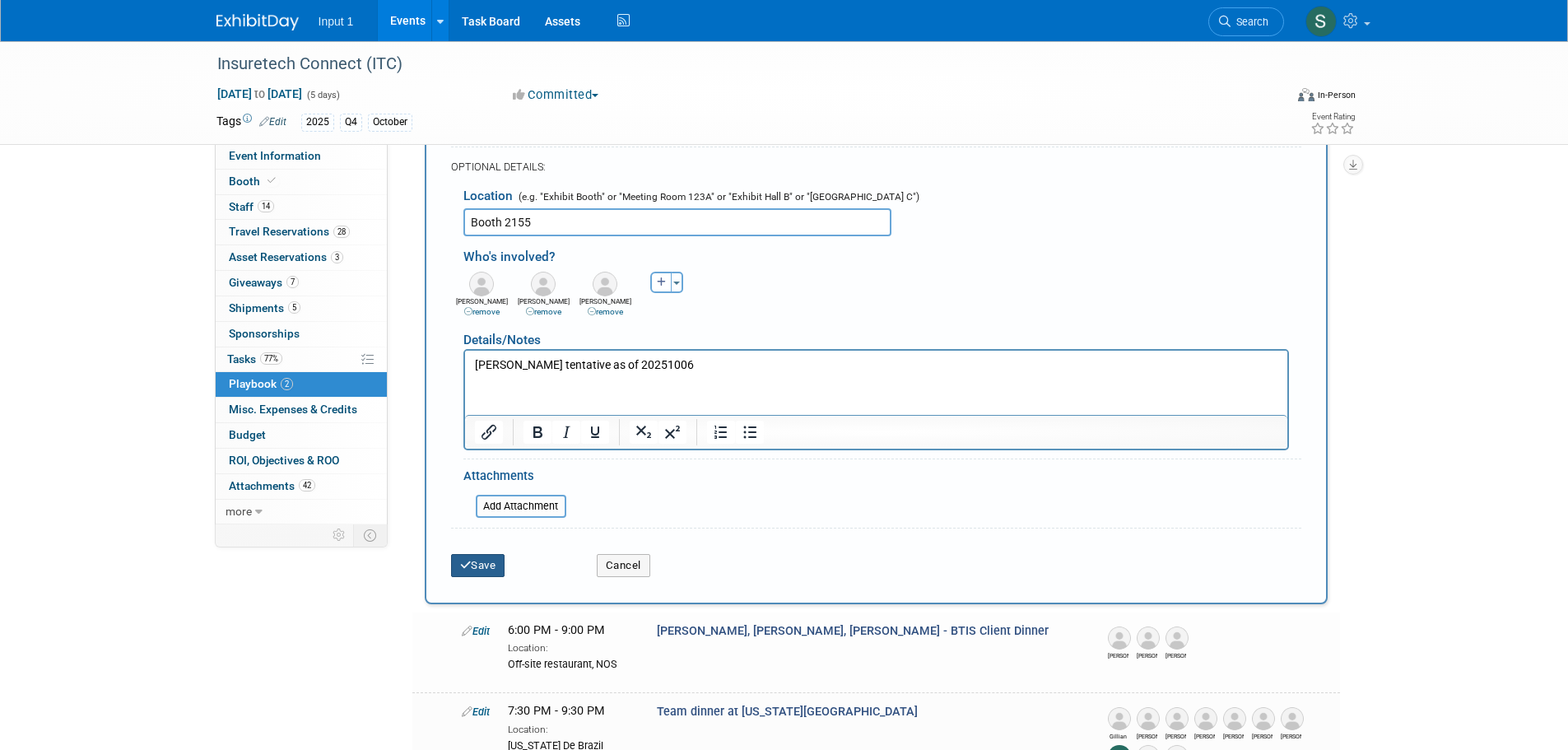
click at [475, 570] on button "Save" at bounding box center [478, 565] width 55 height 23
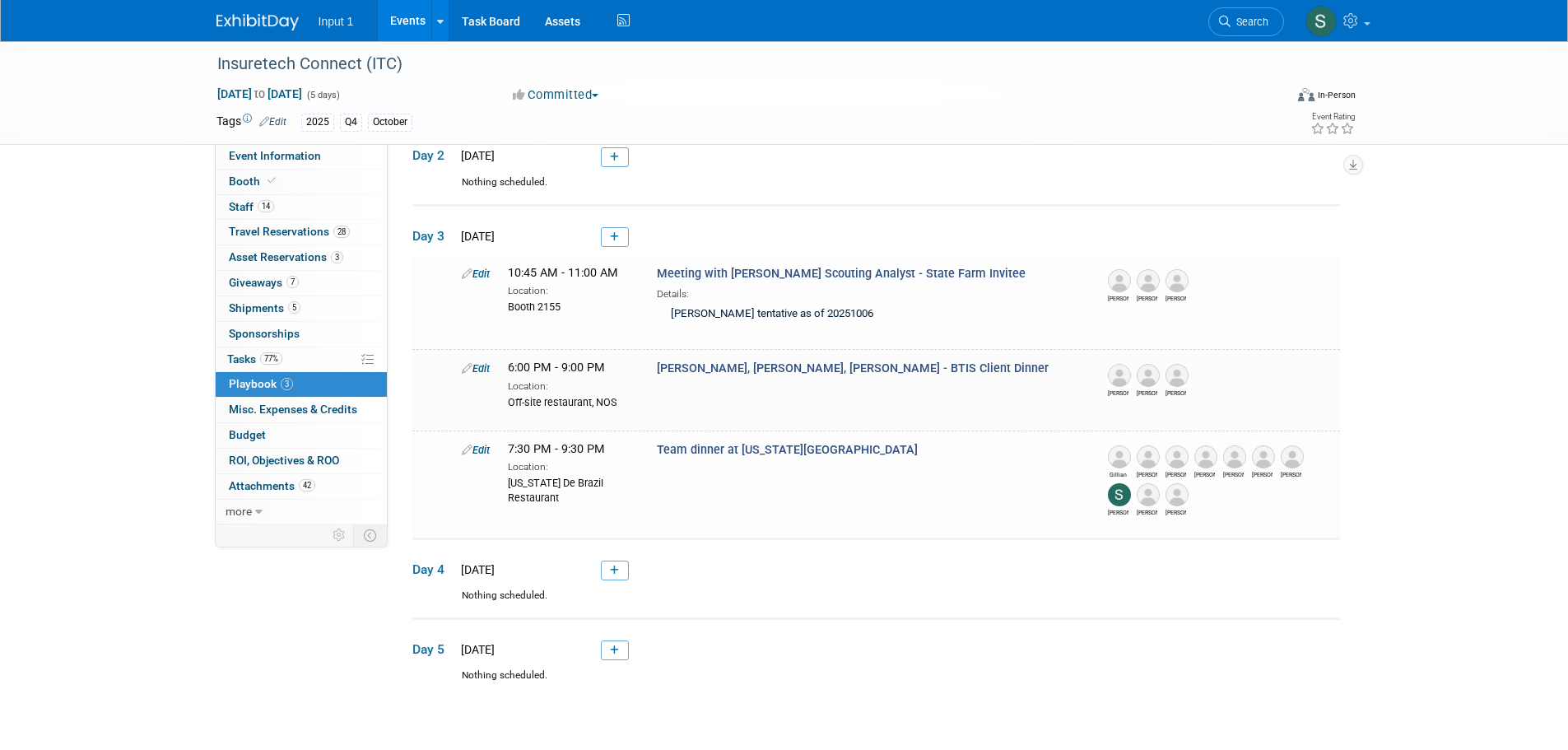
scroll to position [213, 0]
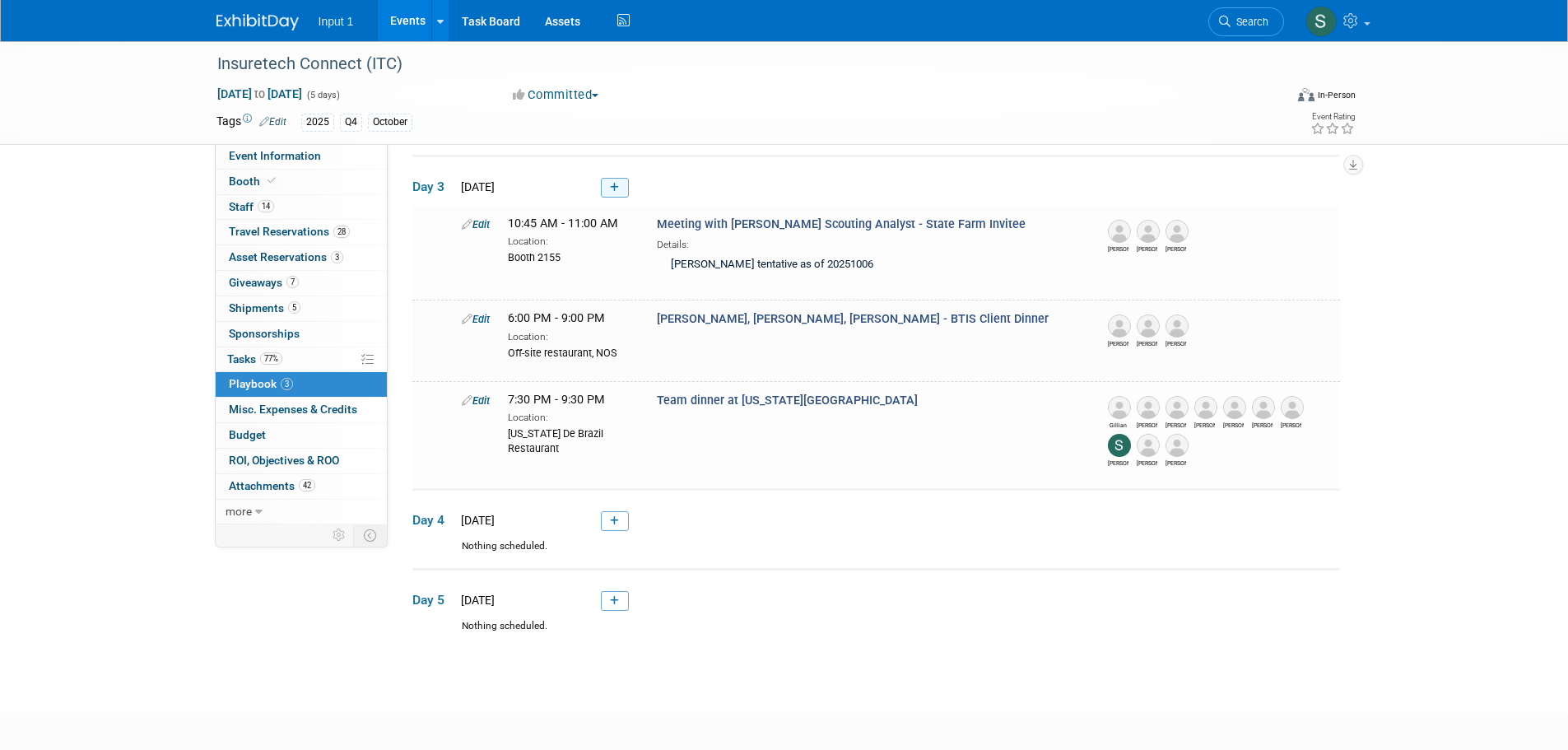
click at [616, 194] on link at bounding box center [614, 187] width 28 height 20
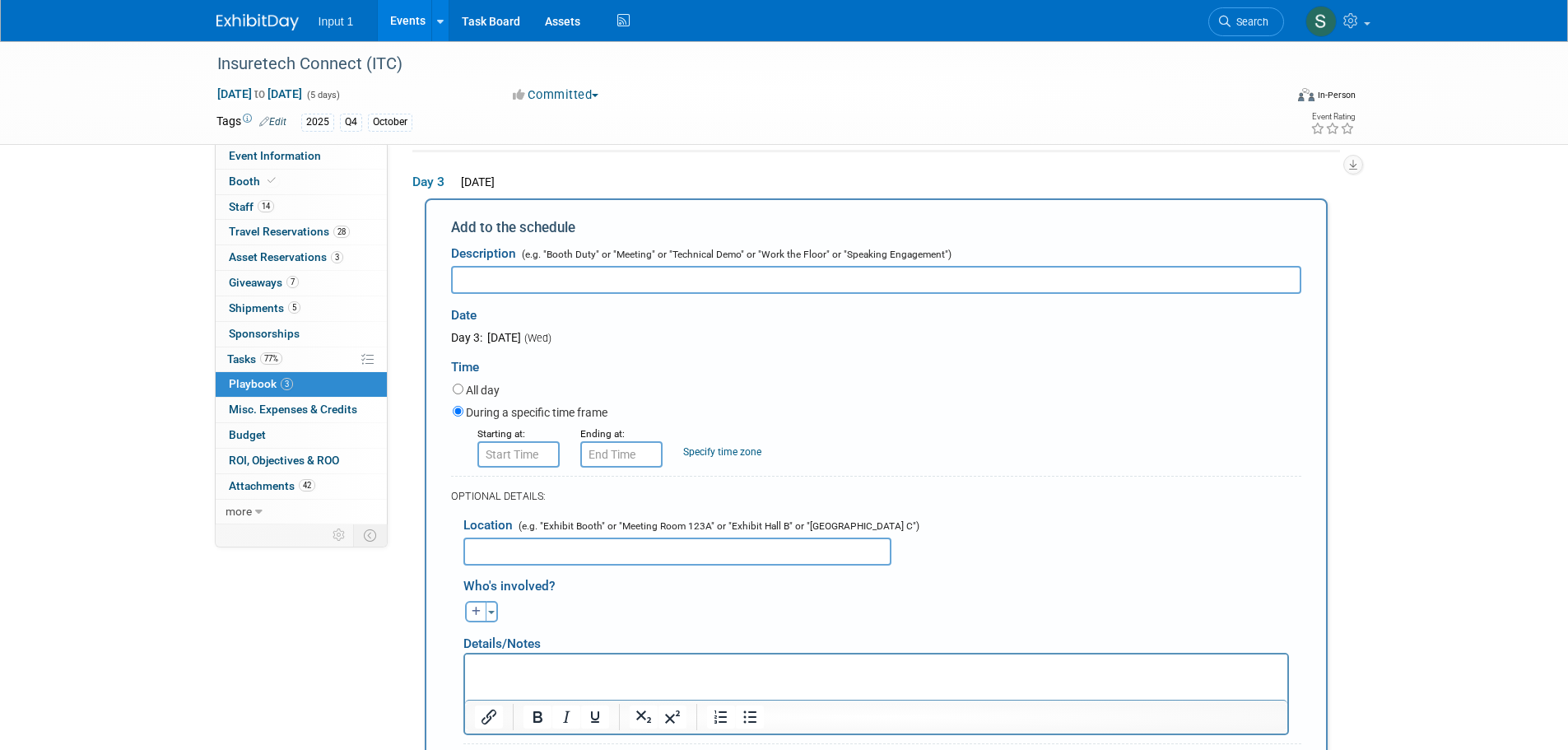
scroll to position [0, 0]
click at [504, 286] on input "text" at bounding box center [875, 280] width 850 height 28
type input "Meeting with Richard Dowd VP Business Development - Nuvalaw"
click at [534, 456] on input "8:00 AM" at bounding box center [519, 453] width 82 height 26
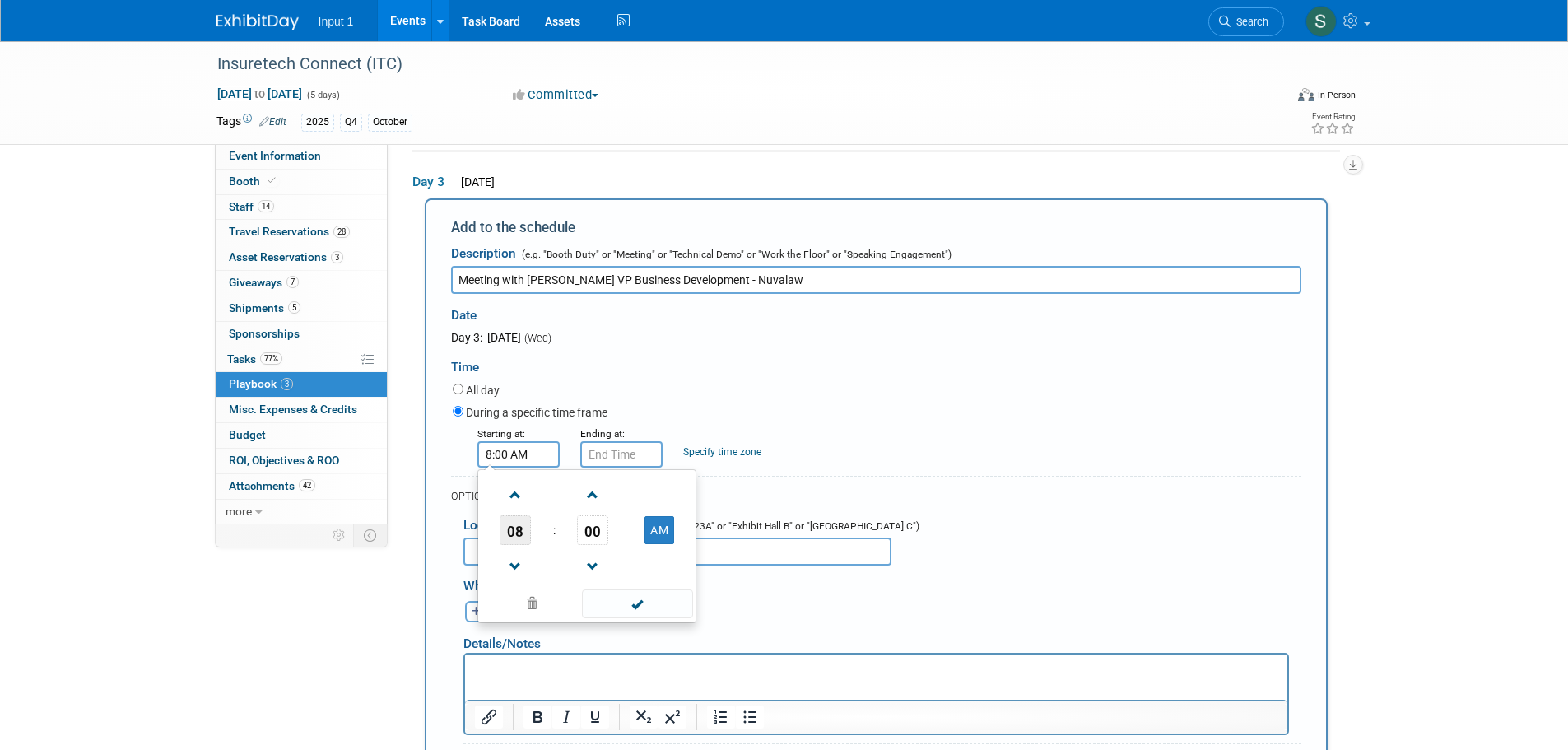
click at [515, 530] on span "08" at bounding box center [514, 530] width 31 height 30
drag, startPoint x: 613, startPoint y: 587, endPoint x: 623, endPoint y: 547, distance: 41.2
click at [616, 576] on td "10" at bounding box center [613, 584] width 53 height 45
click at [593, 533] on span "00" at bounding box center [592, 530] width 31 height 30
click at [561, 584] on td "45" at bounding box center [560, 584] width 53 height 45
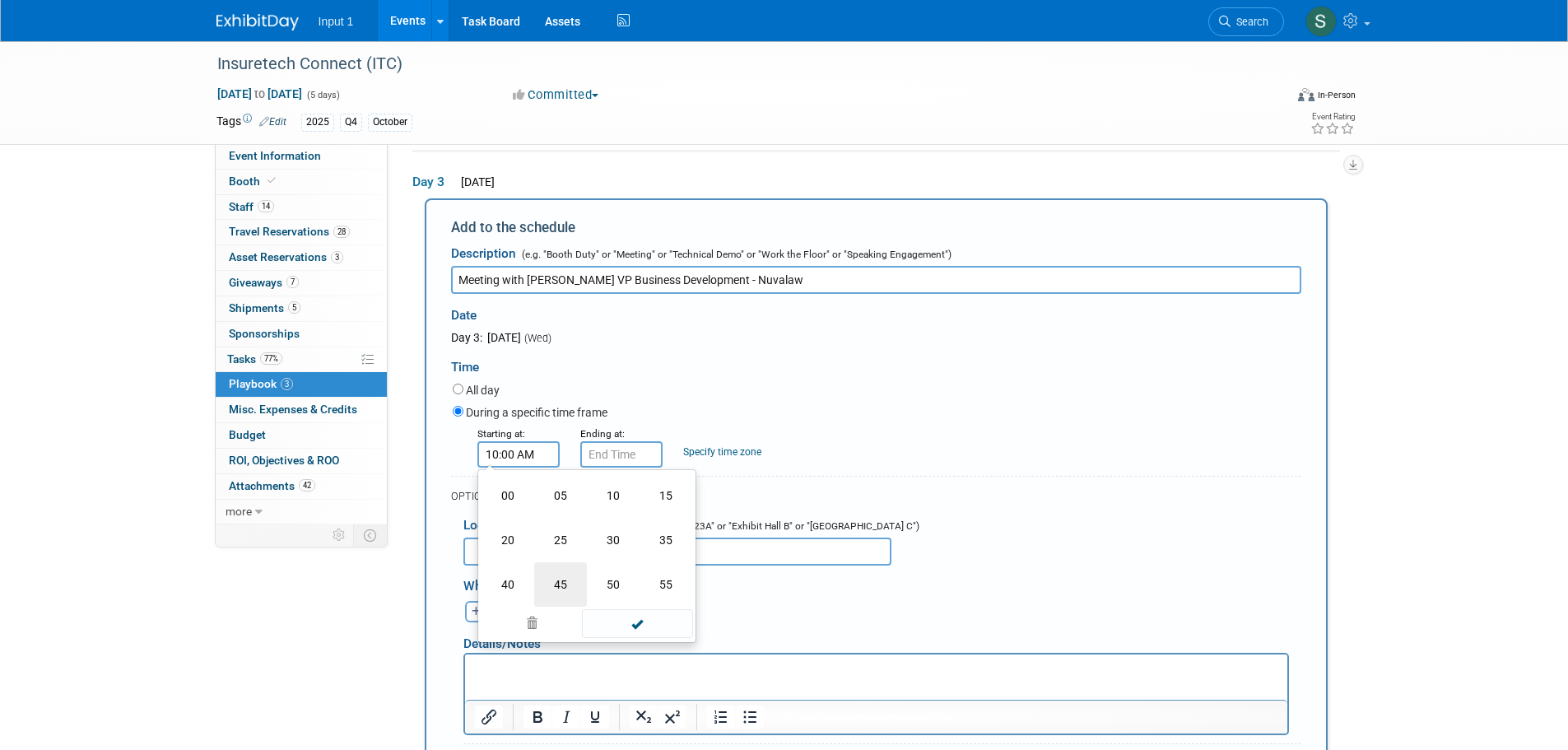
type input "10:45 AM"
click at [635, 600] on span at bounding box center [637, 604] width 111 height 29
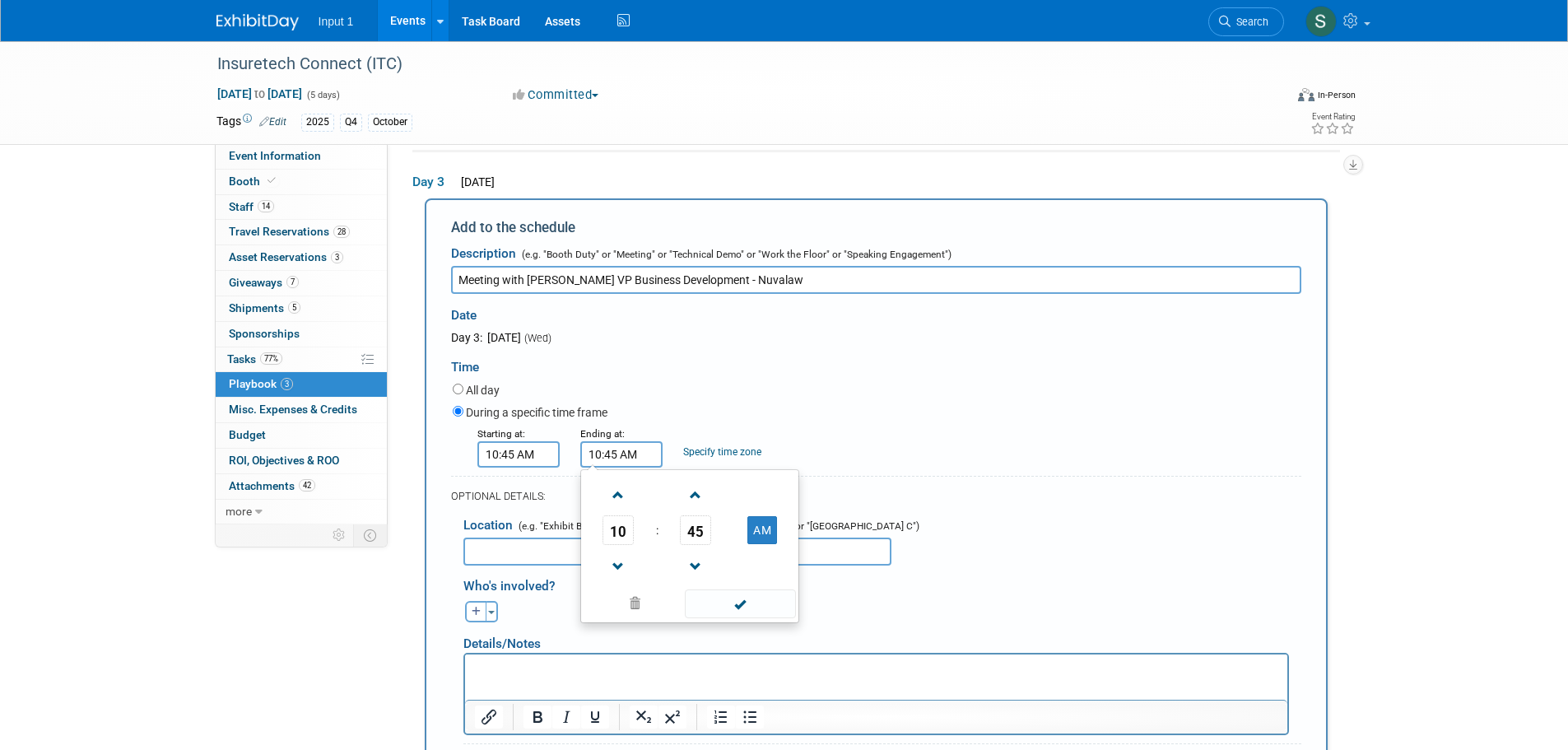
click at [605, 458] on input "10:45 AM" at bounding box center [621, 453] width 82 height 26
click at [624, 539] on span "10" at bounding box center [617, 530] width 31 height 30
click at [761, 584] on td "11" at bounding box center [768, 584] width 53 height 45
click at [691, 535] on span "45" at bounding box center [695, 530] width 31 height 30
click at [608, 493] on td "00" at bounding box center [610, 496] width 53 height 45
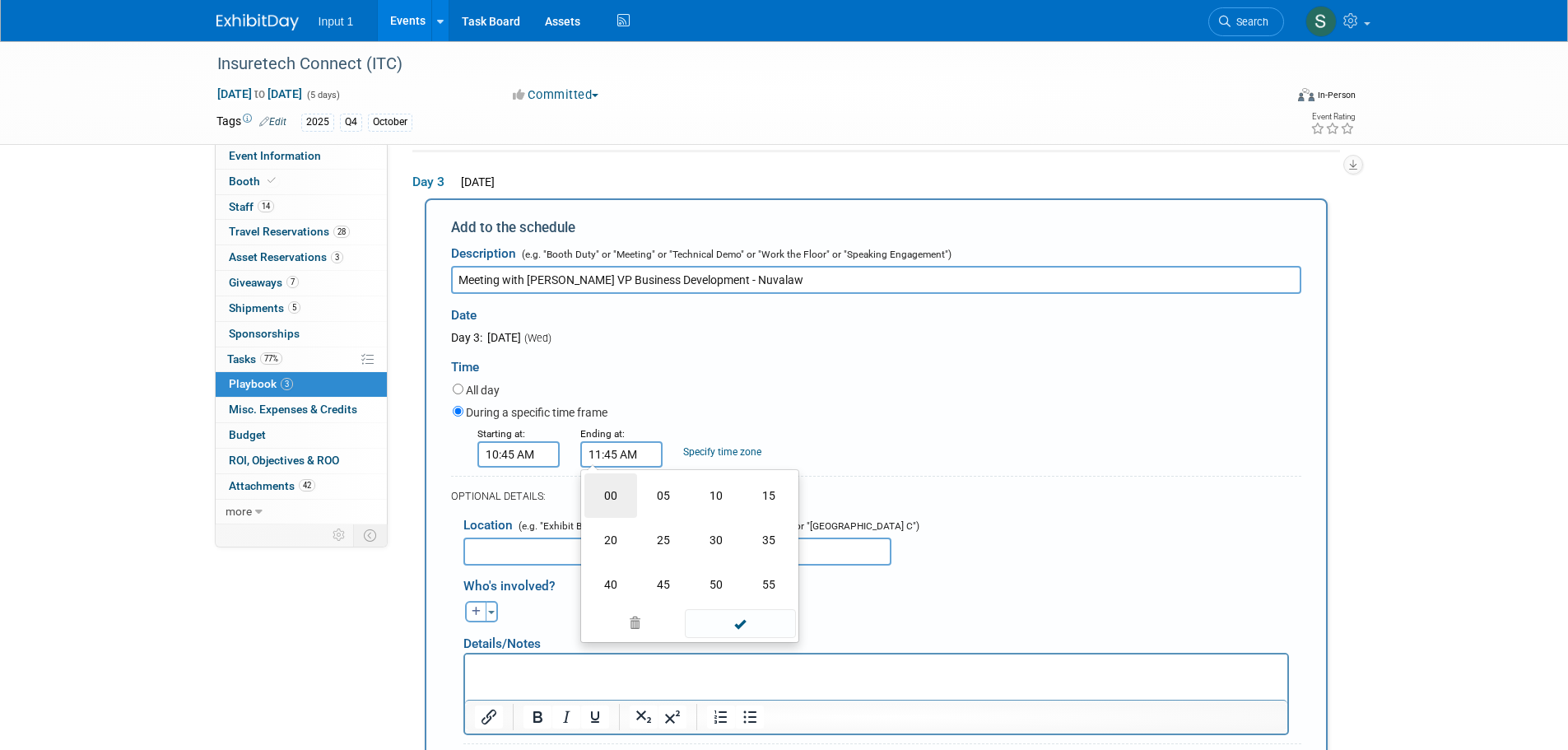
type input "11:00 AM"
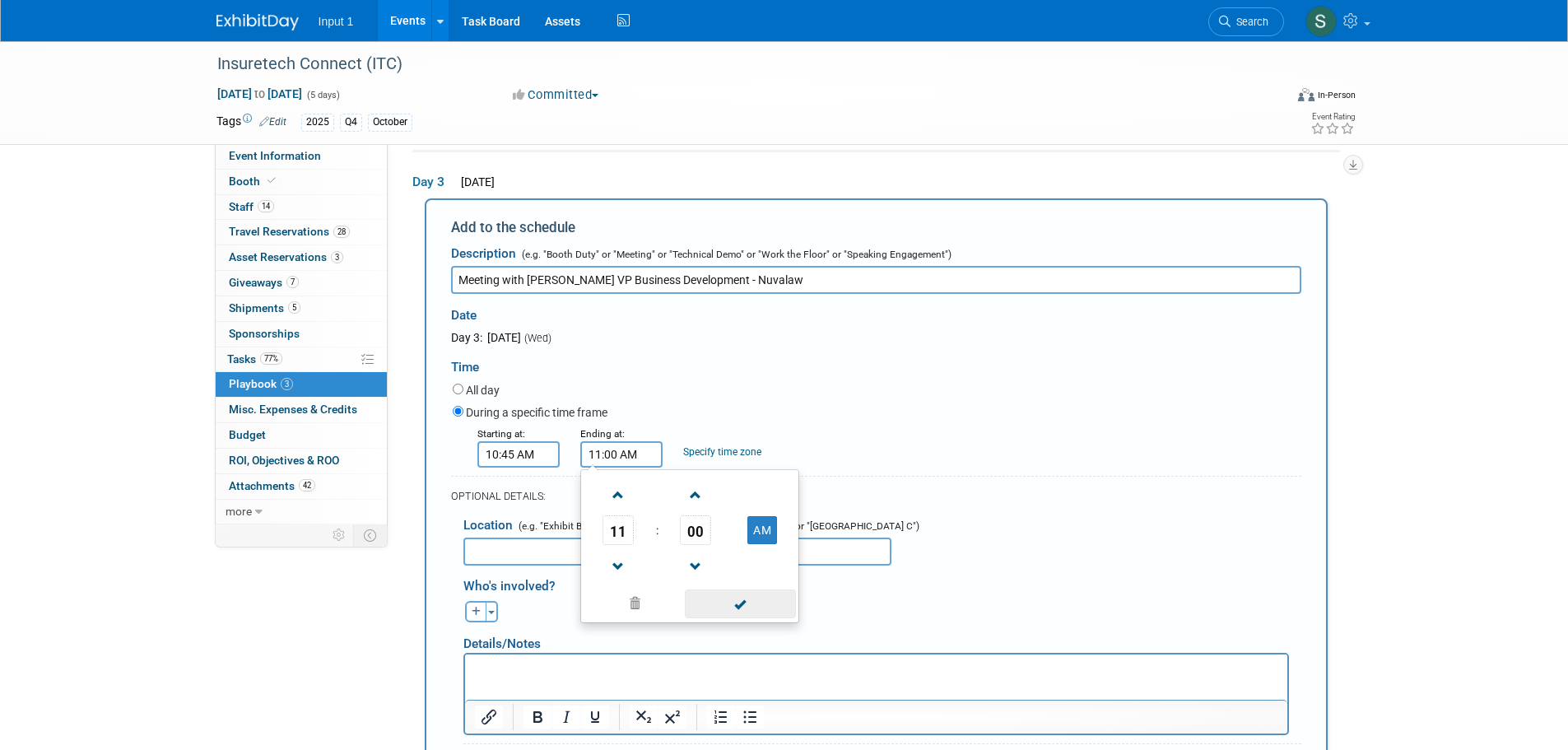
click at [722, 602] on span at bounding box center [740, 604] width 111 height 29
click at [556, 556] on input "text" at bounding box center [677, 551] width 428 height 28
type input "Booth 2155"
click at [490, 614] on span "button" at bounding box center [491, 612] width 6 height 4
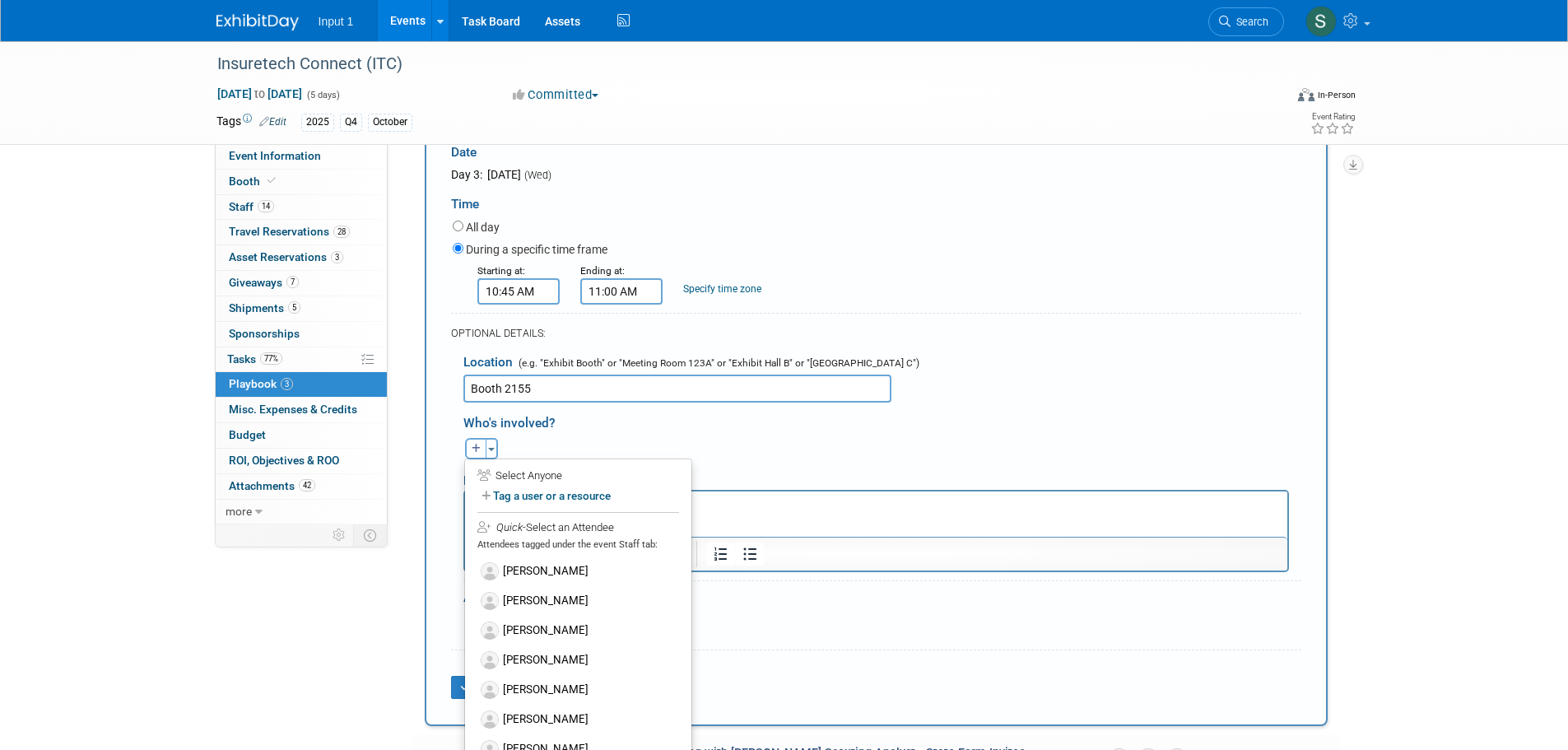
scroll to position [379, 0]
click at [564, 500] on label "Tag a user or a resource" at bounding box center [578, 494] width 202 height 24
select select
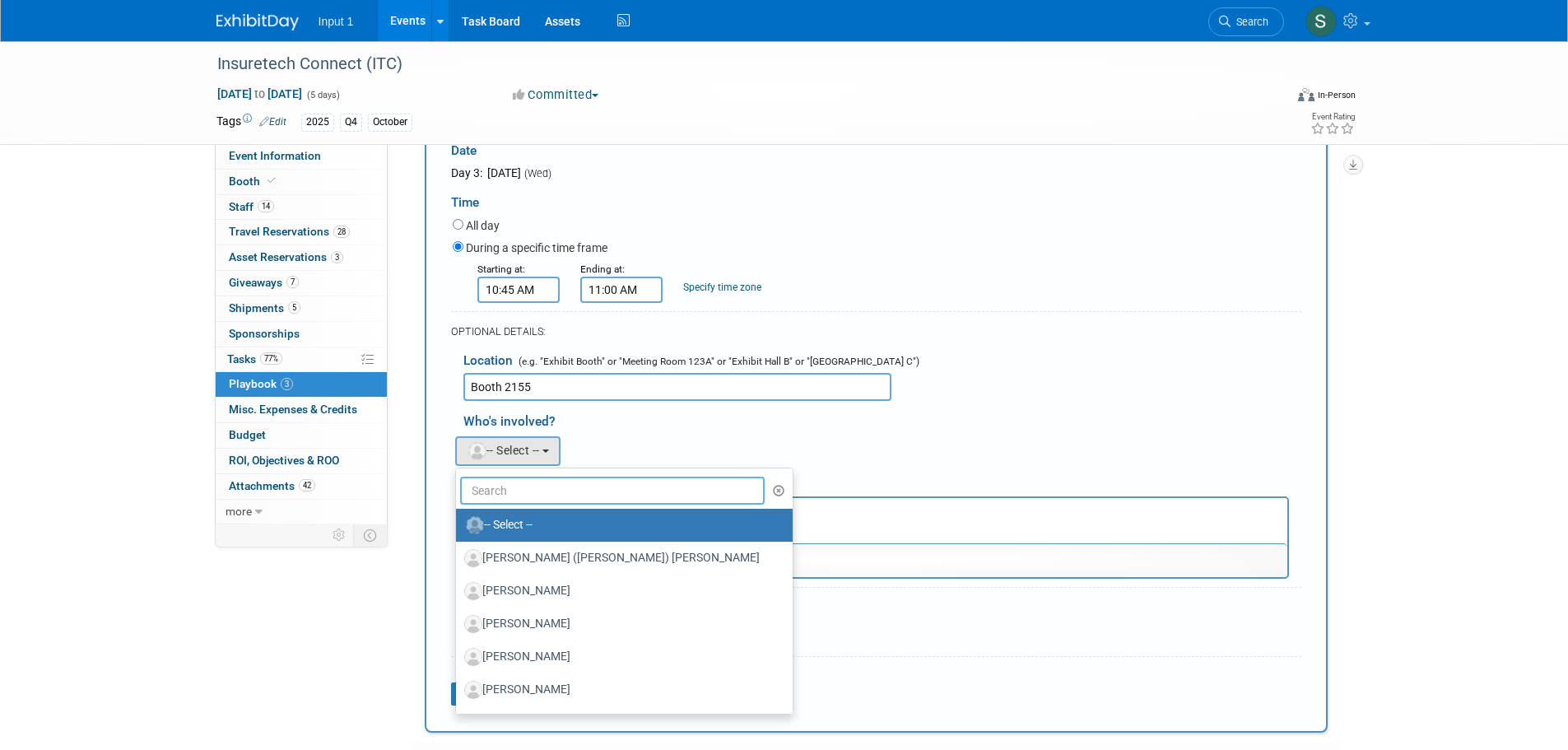
click at [573, 503] on input "text" at bounding box center [612, 490] width 306 height 28
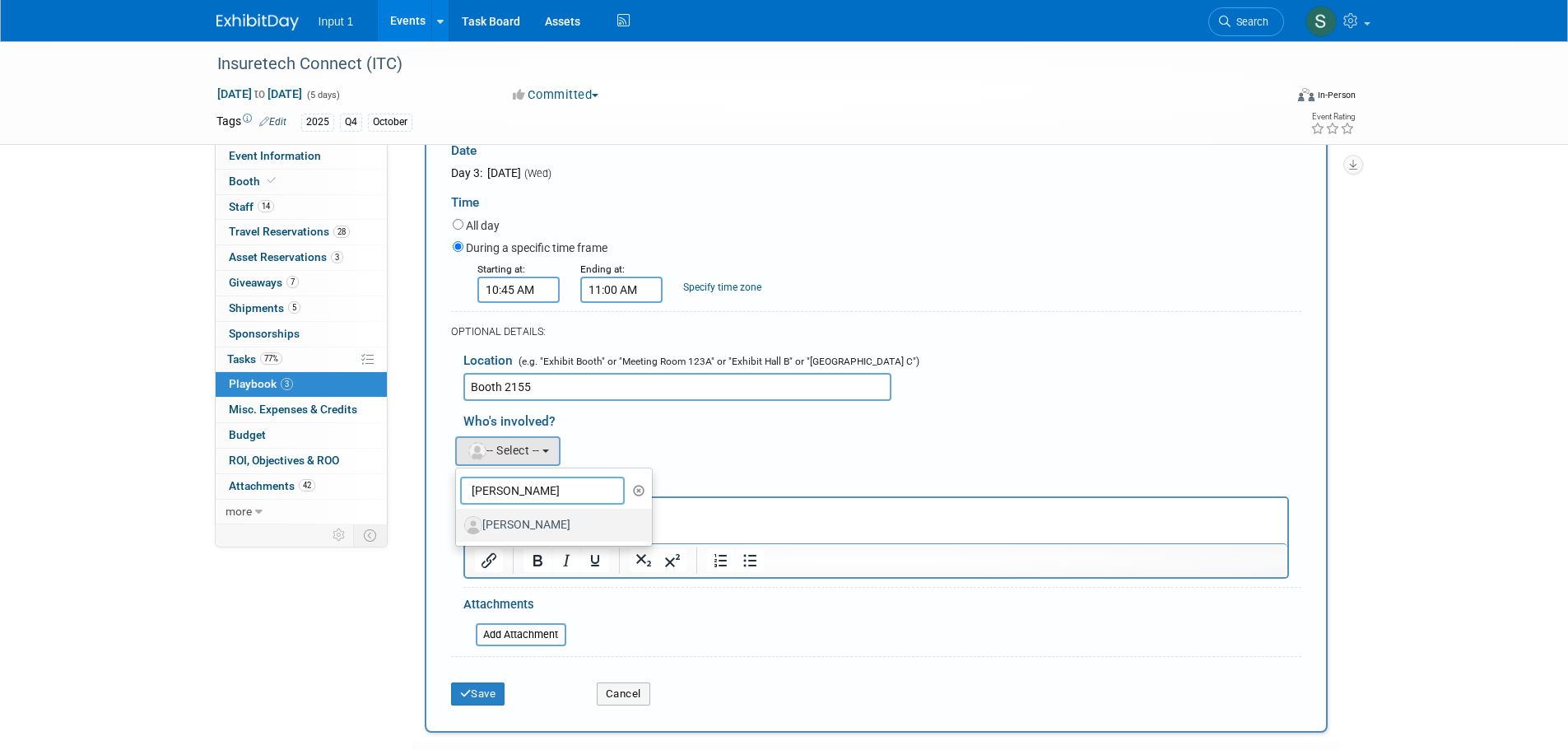
type input "paul"
click at [528, 528] on label "Paul Greenhalgh" at bounding box center [550, 524] width 172 height 26
click at [459, 528] on input "Paul Greenhalgh" at bounding box center [453, 523] width 11 height 11
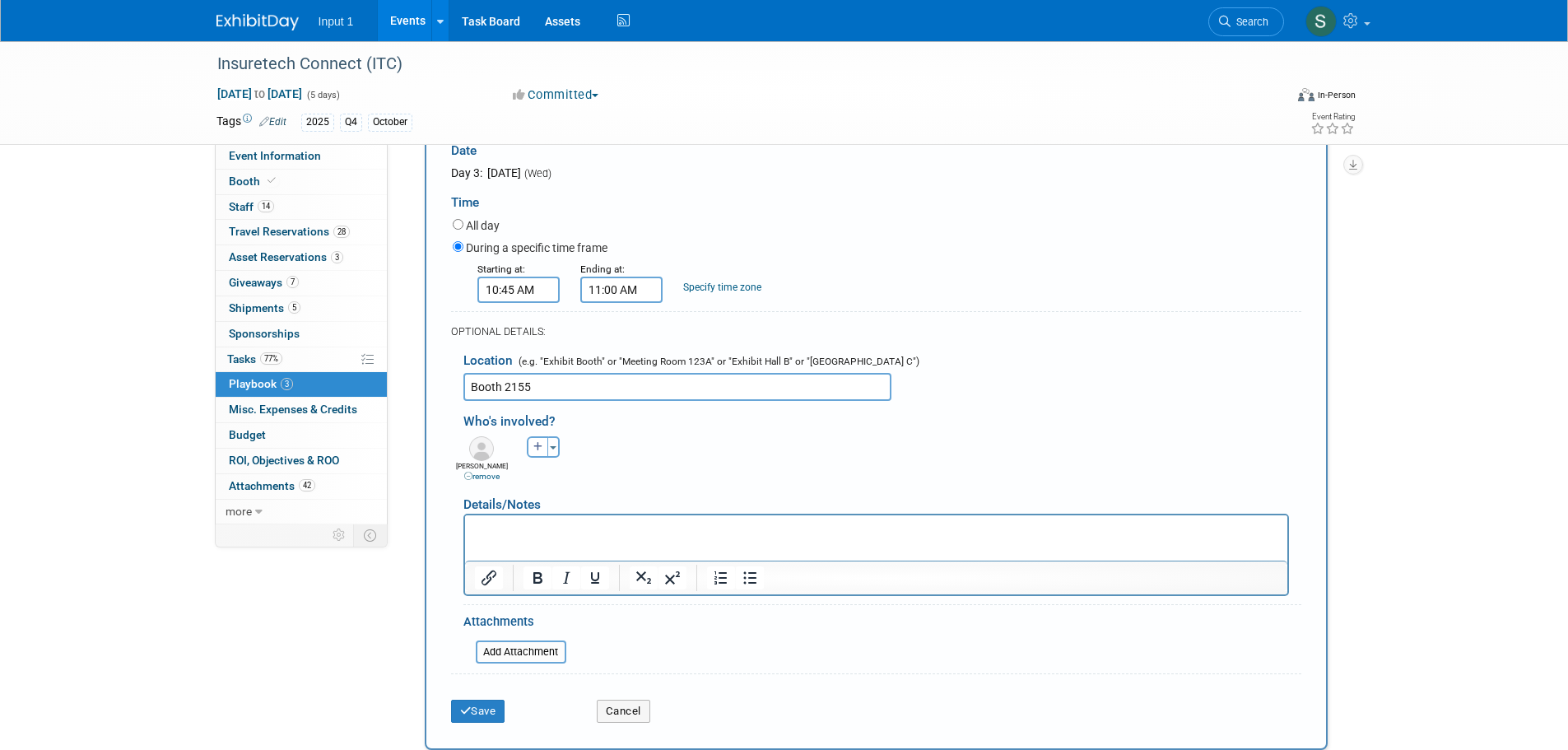
click at [806, 632] on div "Who's involved? Achilles (Kelly) remove AJ remove Alex remove (me)" at bounding box center [875, 532] width 850 height 263
click at [488, 707] on button "Save" at bounding box center [478, 711] width 55 height 23
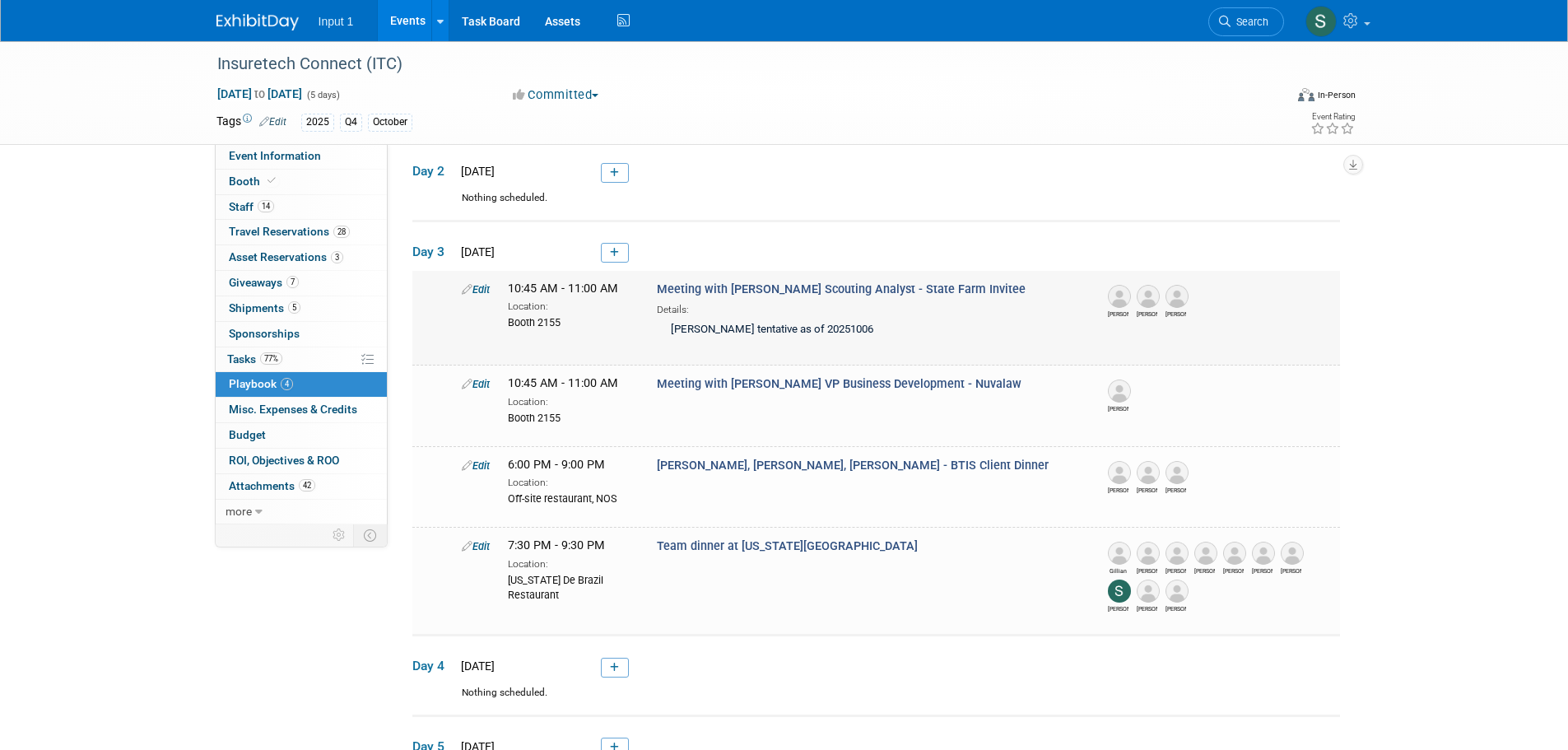
scroll to position [142, 0]
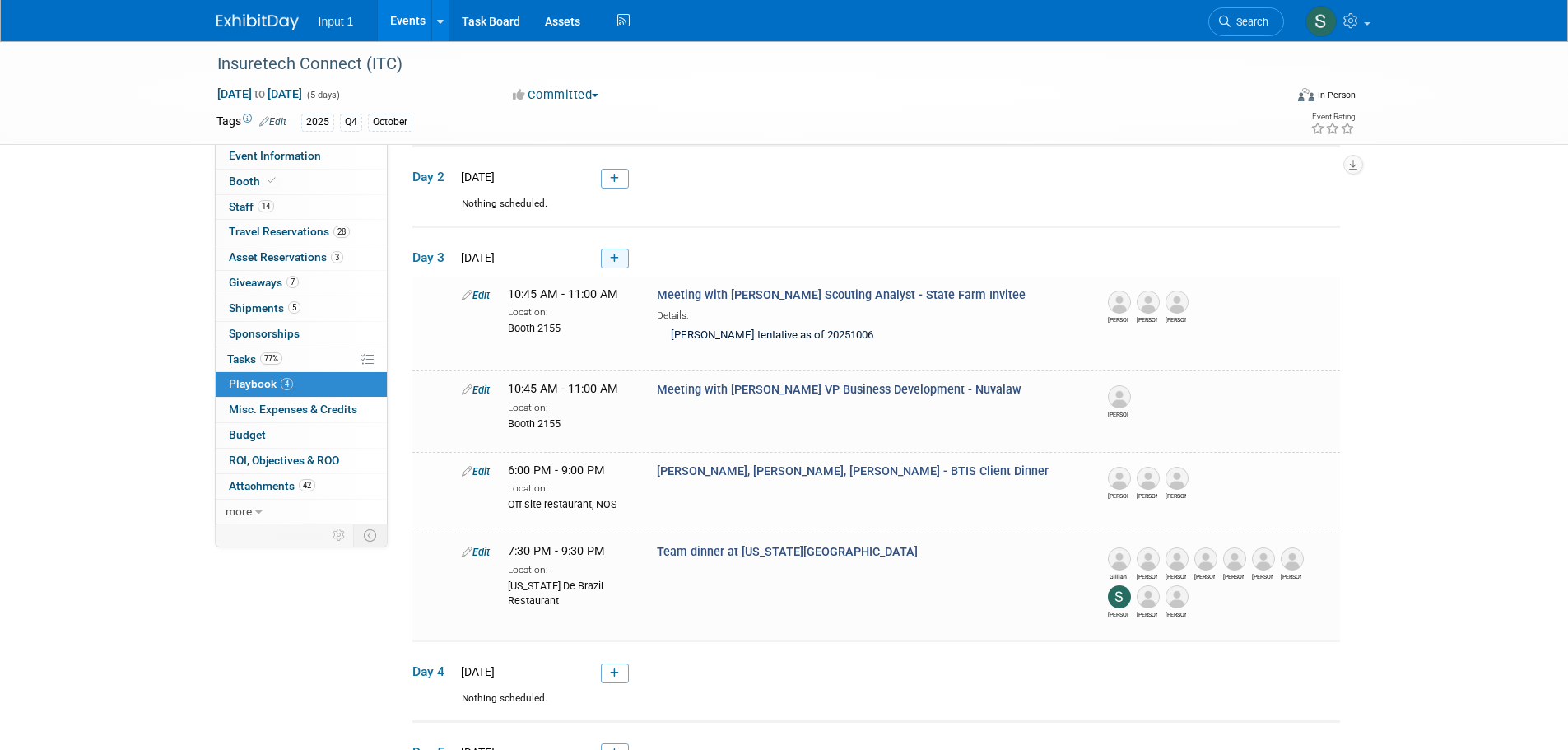
click at [621, 264] on link at bounding box center [614, 258] width 28 height 20
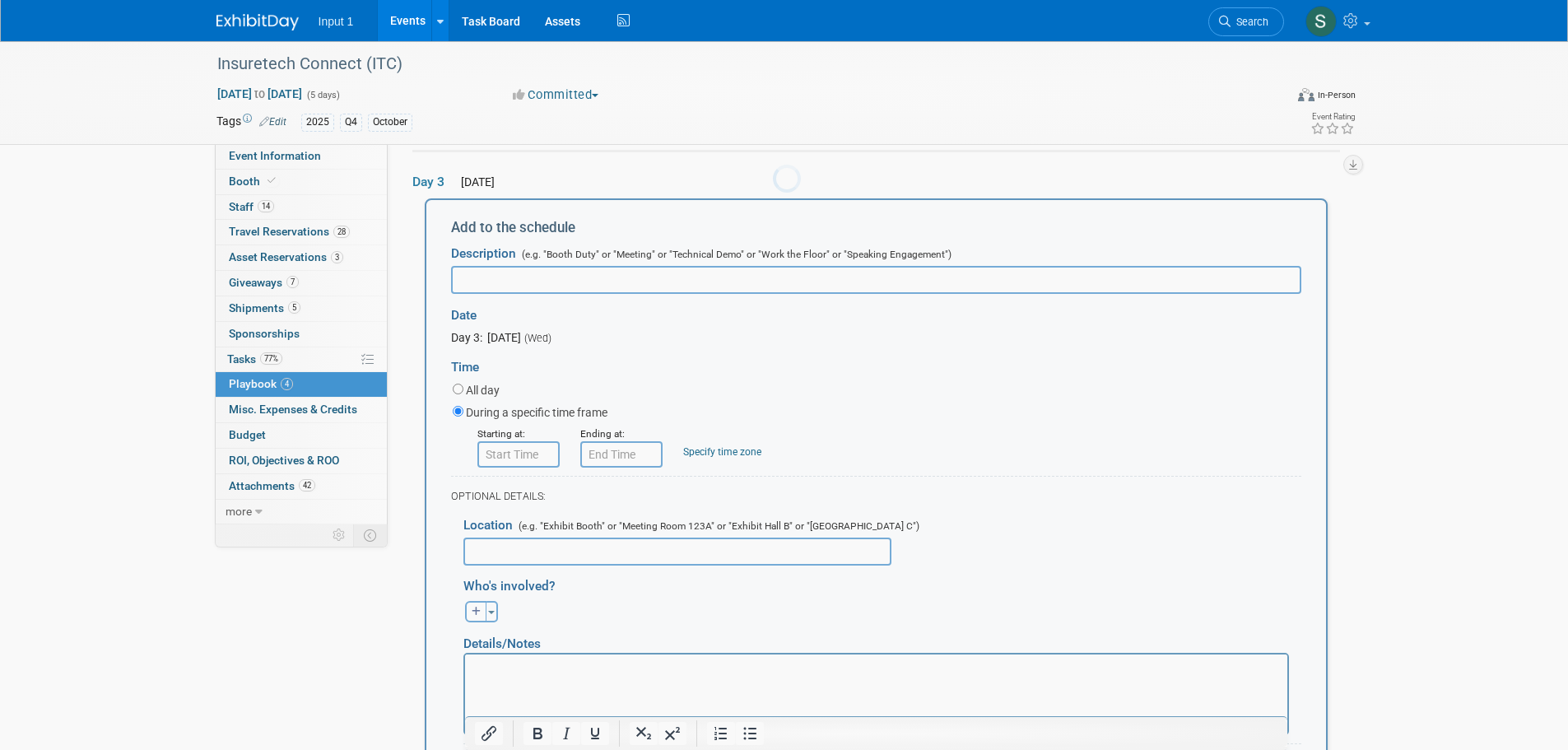
scroll to position [0, 0]
click at [459, 280] on input "Tim Riley VP Operations - Statewide Underwriting Services" at bounding box center [875, 280] width 850 height 28
type input "Meeting with Tim Riley VP Operations - Statewide Underwriting Services"
click at [497, 449] on input "8:00 AM" at bounding box center [519, 453] width 82 height 26
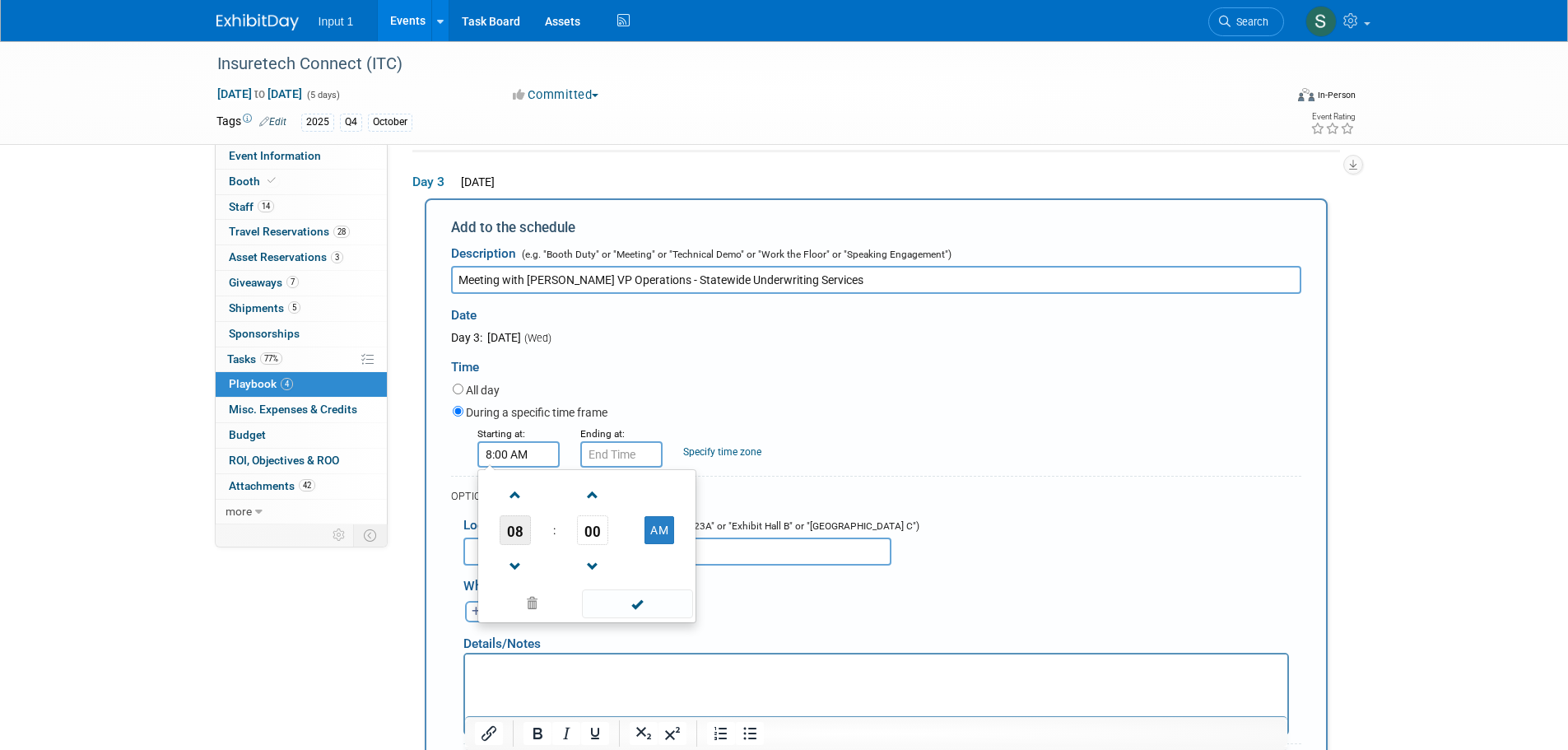
click at [519, 536] on span "08" at bounding box center [514, 530] width 31 height 30
drag, startPoint x: 668, startPoint y: 581, endPoint x: 653, endPoint y: 559, distance: 26.6
click at [669, 578] on td "11" at bounding box center [666, 584] width 53 height 45
click at [588, 533] on span "00" at bounding box center [592, 530] width 31 height 30
click at [610, 540] on td "30" at bounding box center [613, 540] width 53 height 45
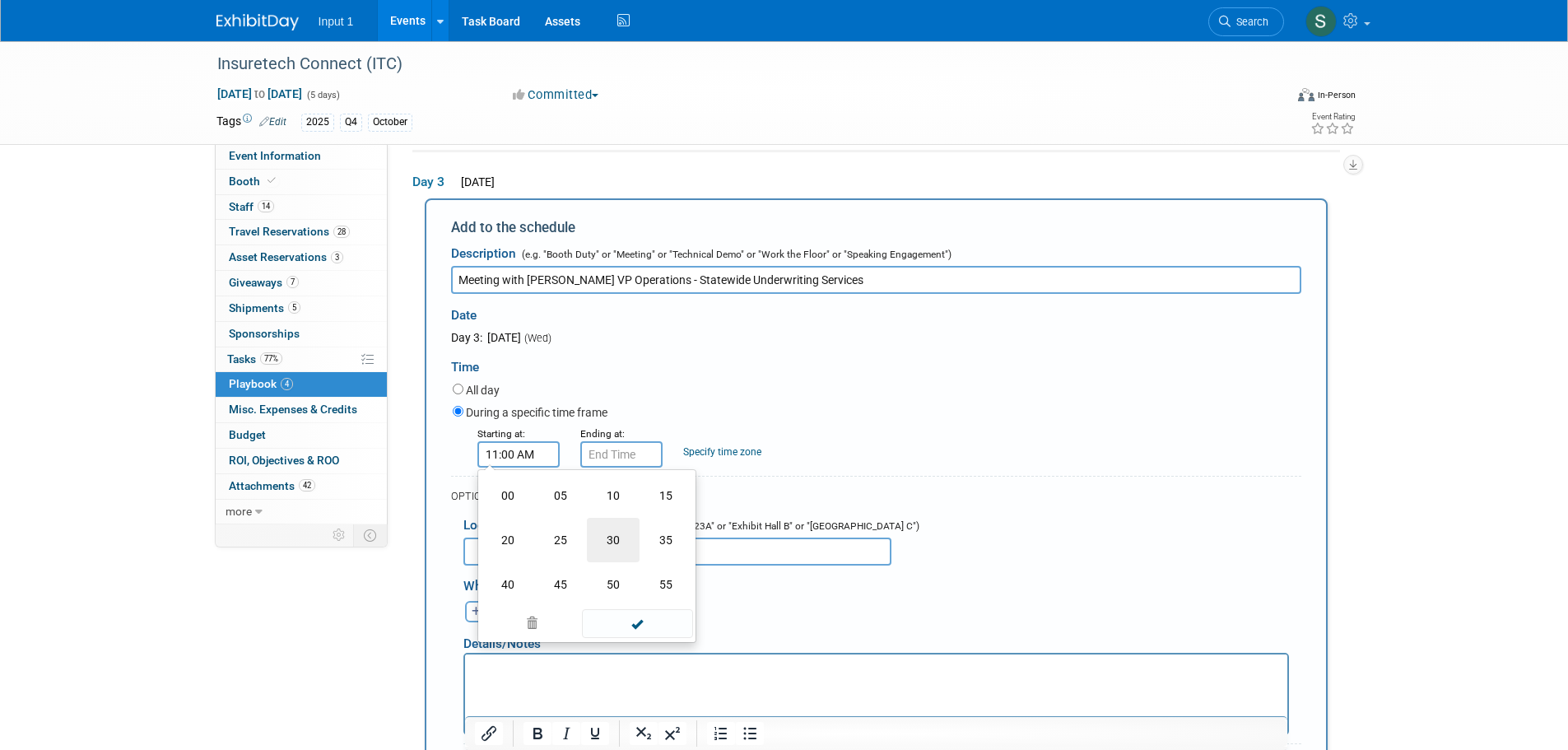
type input "11:30 AM"
click at [605, 460] on input "11:30 AM" at bounding box center [621, 453] width 82 height 26
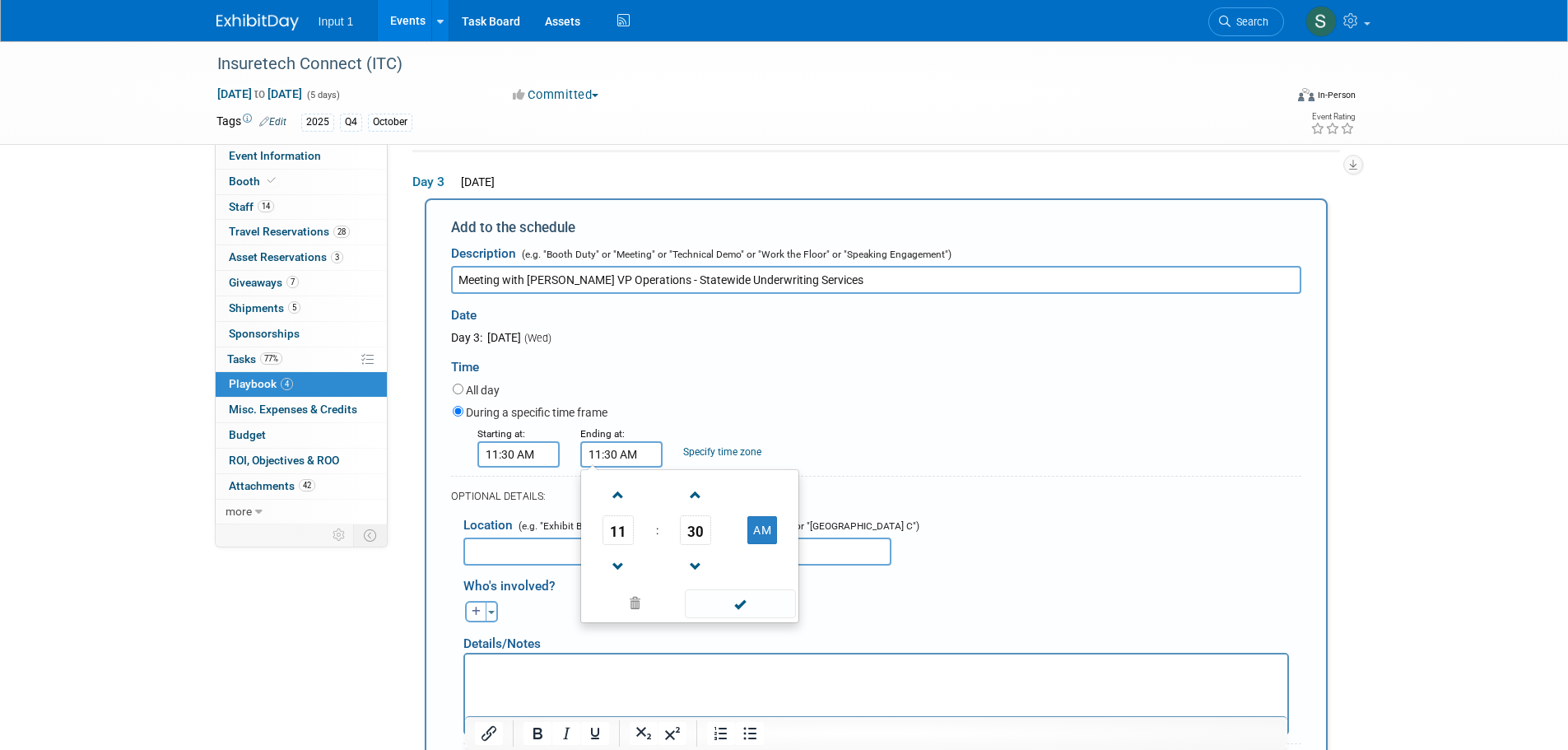
click at [620, 530] on span "11" at bounding box center [617, 530] width 31 height 30
click at [771, 576] on td "11" at bounding box center [768, 584] width 53 height 45
click at [695, 528] on span "30" at bounding box center [695, 530] width 31 height 30
click at [663, 582] on td "45" at bounding box center [663, 584] width 53 height 45
type input "11:45 AM"
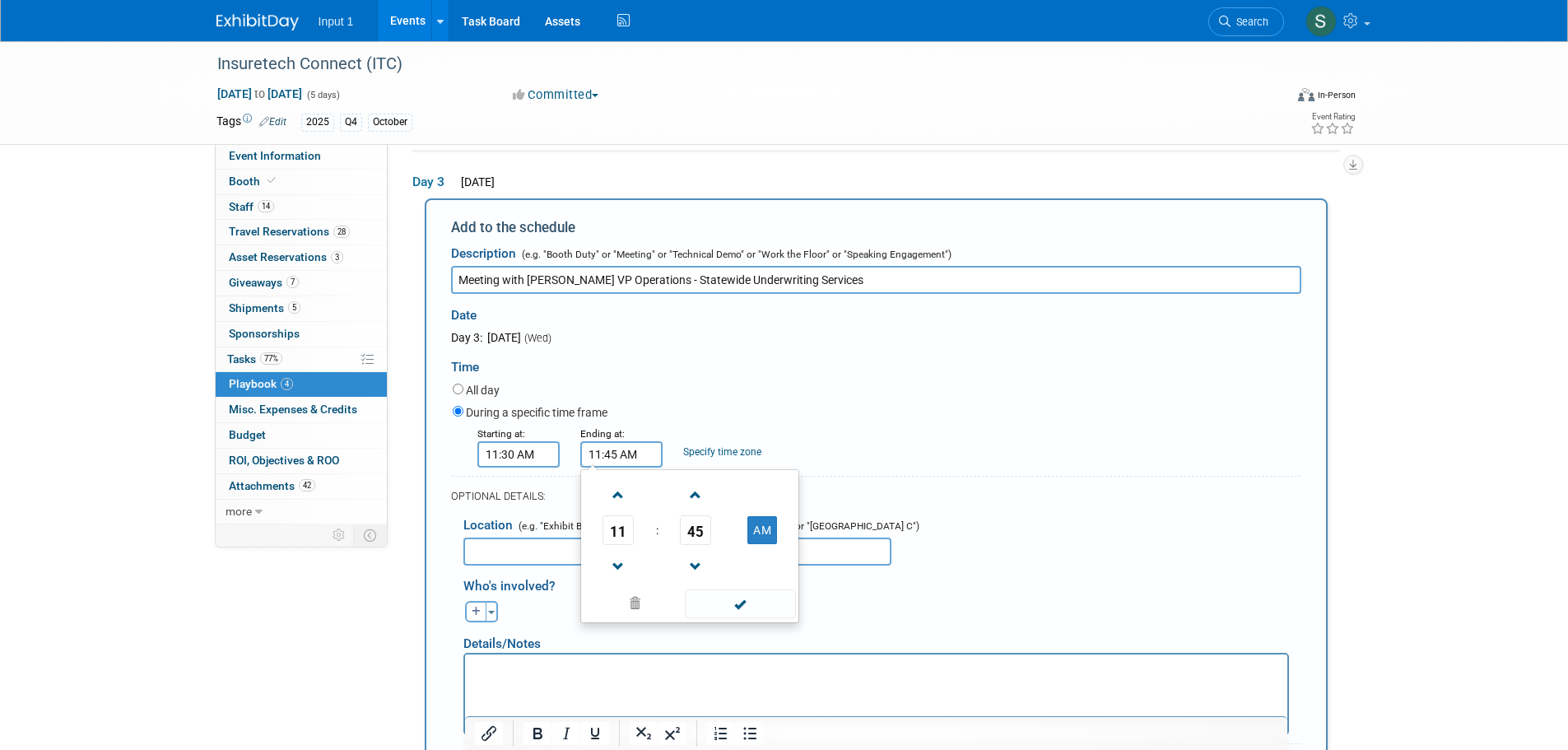
drag, startPoint x: 744, startPoint y: 604, endPoint x: 510, endPoint y: 550, distance: 240.1
click at [736, 600] on span at bounding box center [740, 604] width 111 height 29
click at [511, 551] on input "text" at bounding box center [677, 551] width 428 height 28
type input "Booth 2155"
click at [495, 618] on button "Toggle Dropdown" at bounding box center [492, 611] width 13 height 22
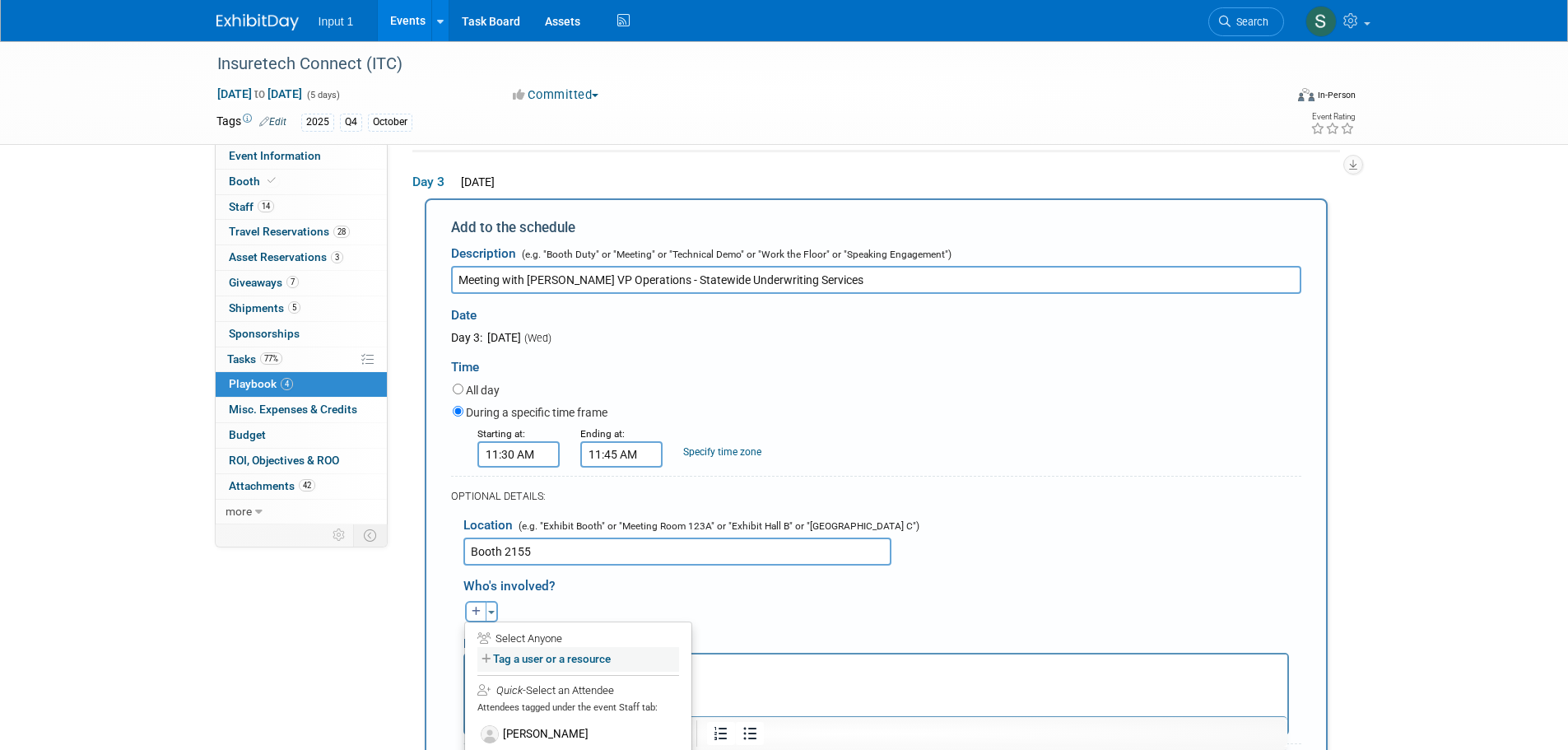
click at [496, 657] on label "Tag a user or a resource" at bounding box center [578, 659] width 202 height 24
select select
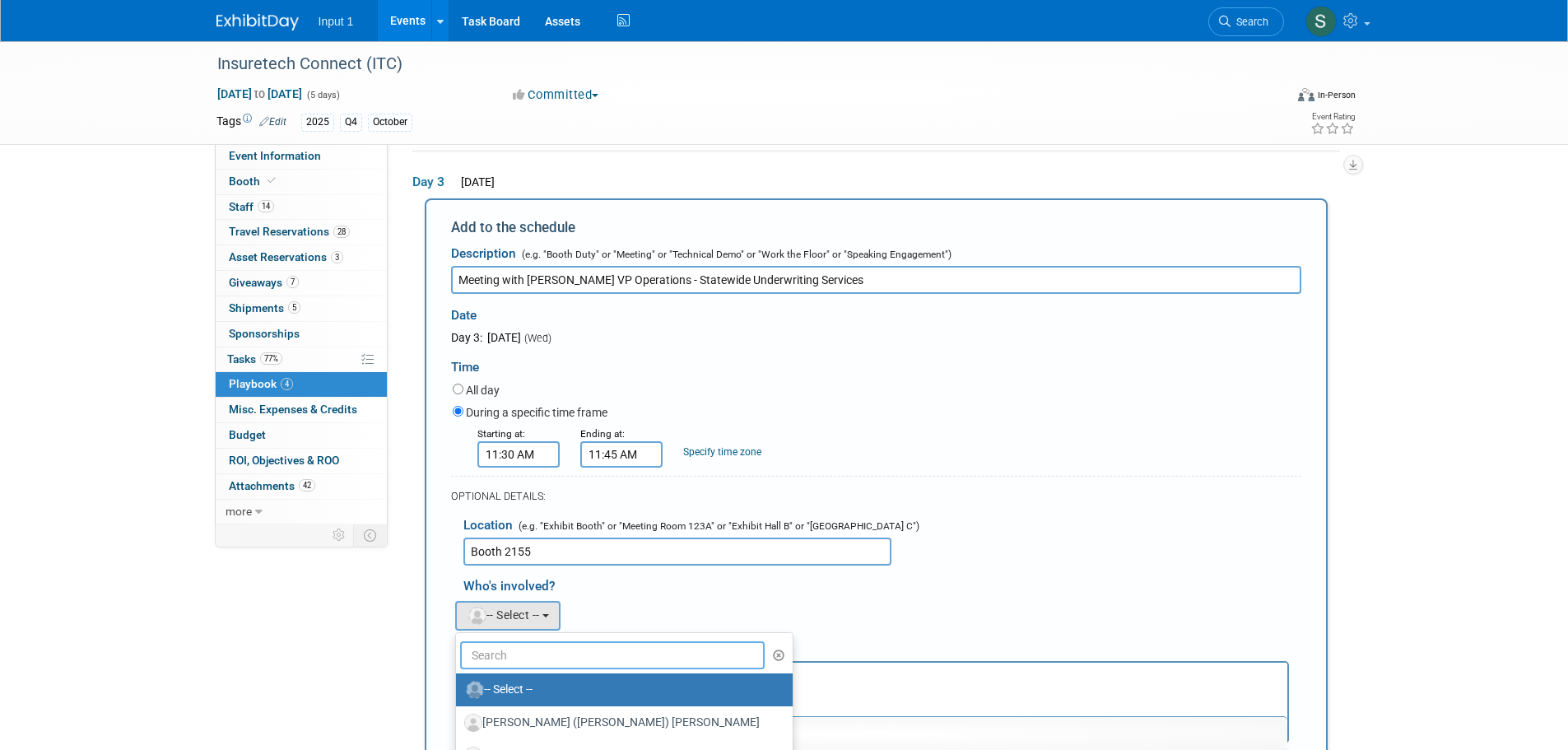
click at [498, 653] on input "text" at bounding box center [612, 654] width 306 height 28
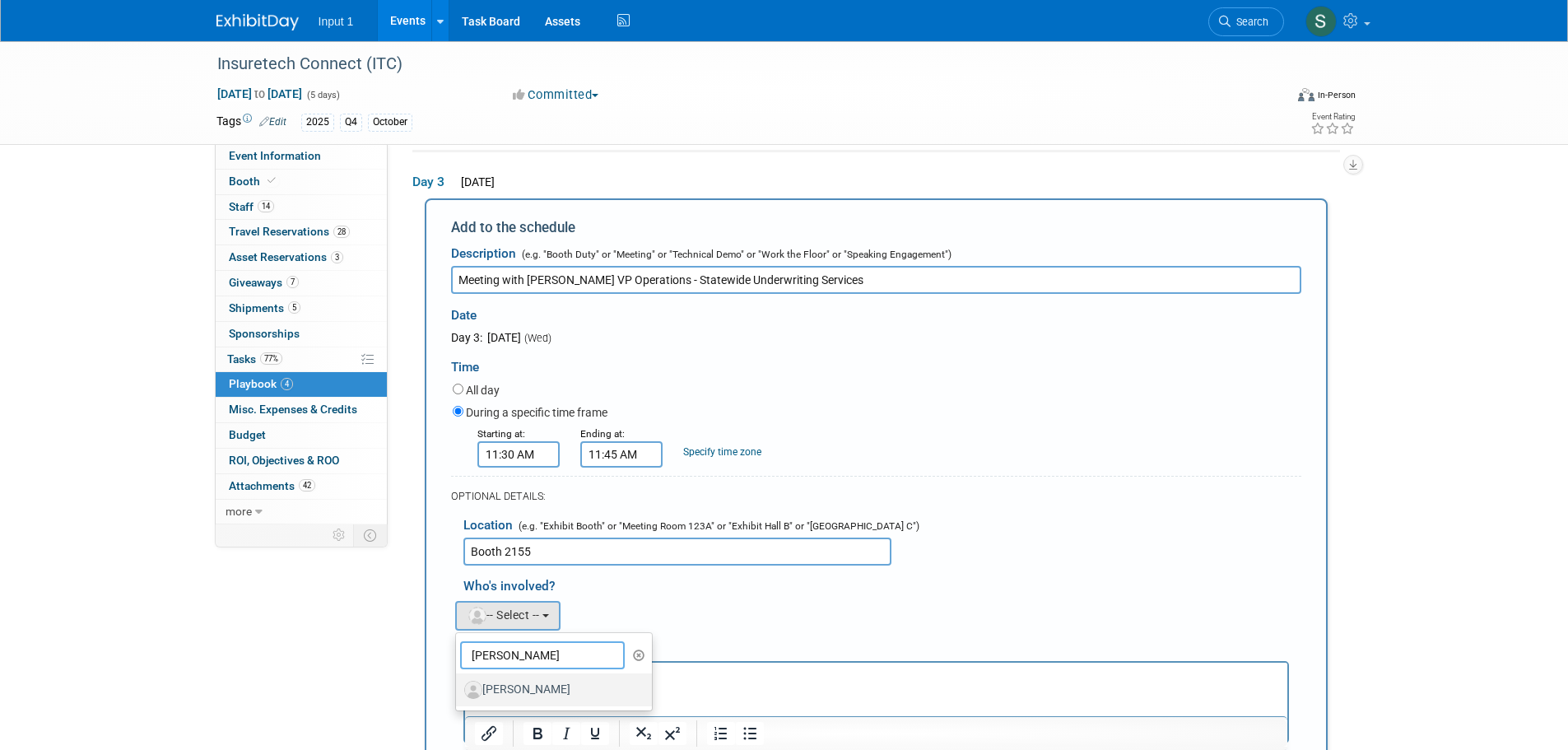
type input "paul"
click at [504, 682] on label "Paul Greenhalgh" at bounding box center [550, 689] width 172 height 26
click at [645, 620] on div "Achilles (Kelly) remove AJ remove Alex remove remove remove remove" at bounding box center [882, 614] width 863 height 34
click at [494, 612] on span "button" at bounding box center [491, 612] width 6 height 4
click at [510, 660] on label "Tag a user or a resource" at bounding box center [578, 659] width 202 height 24
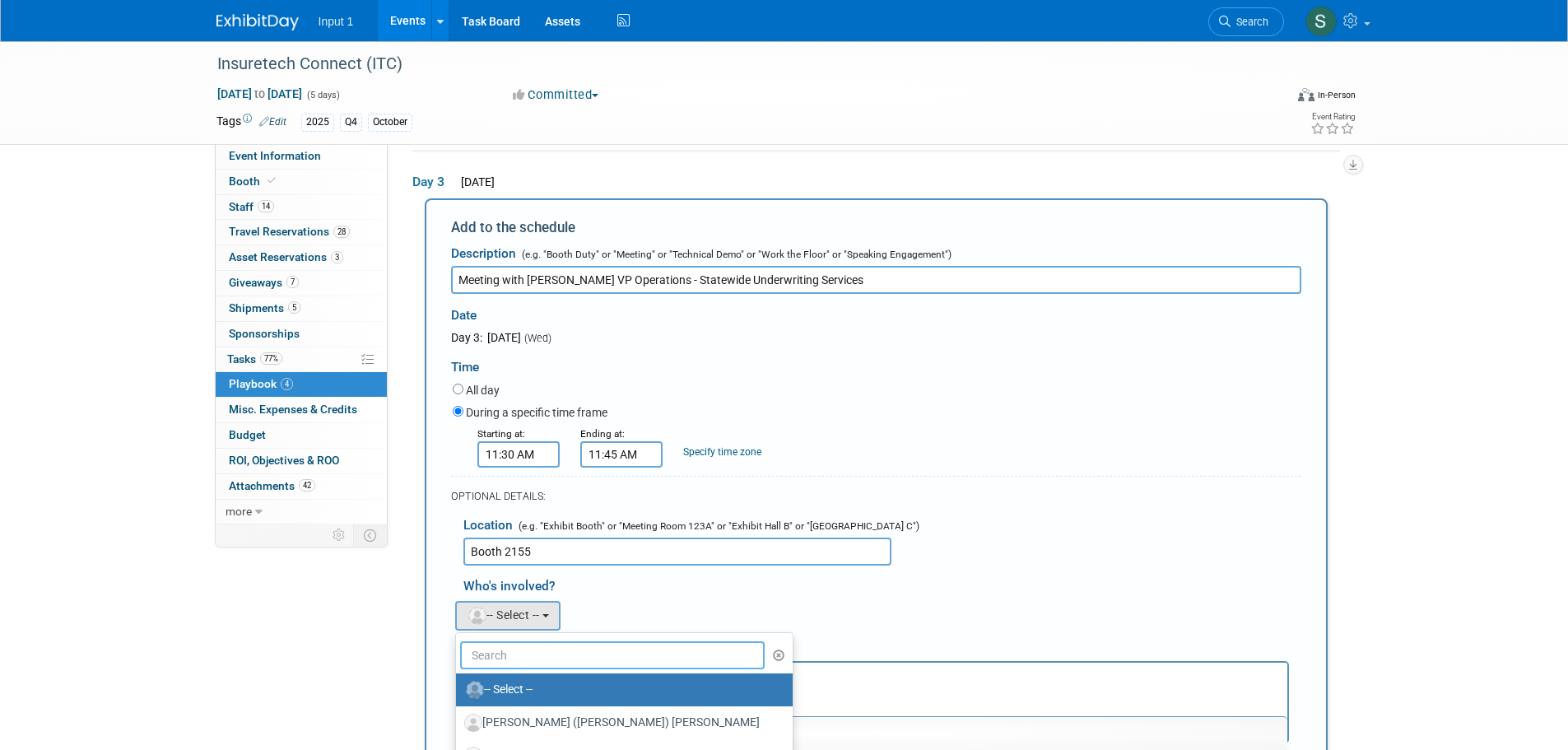
click at [509, 660] on input "text" at bounding box center [612, 654] width 306 height 28
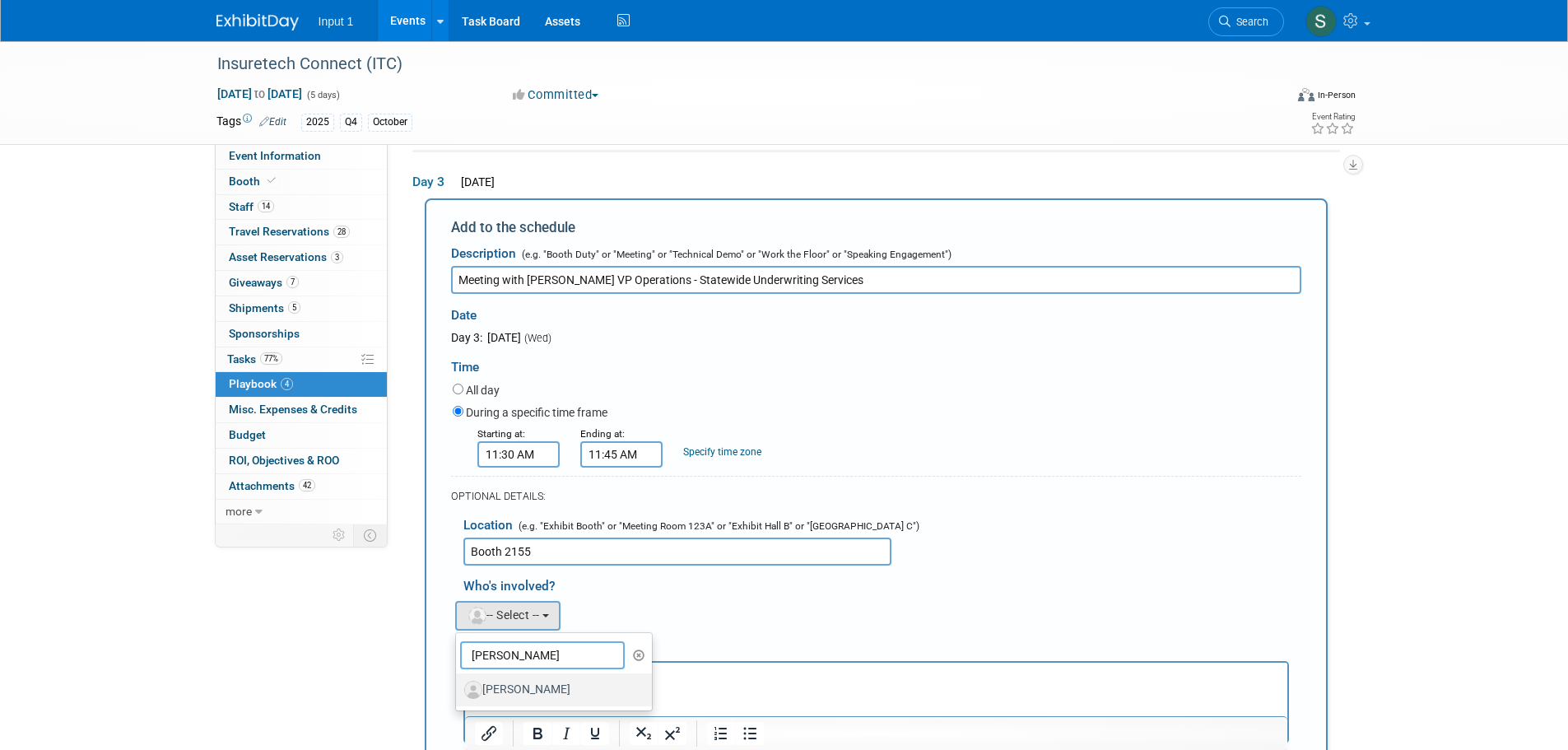
type input "paul"
click at [526, 678] on link "Paul Greenhalgh" at bounding box center [555, 689] width 197 height 33
drag, startPoint x: 524, startPoint y: 693, endPoint x: 68, endPoint y: 9, distance: 822.1
click at [524, 693] on label "Paul Greenhalgh" at bounding box center [550, 689] width 172 height 26
click at [459, 693] on input "Paul Greenhalgh" at bounding box center [453, 687] width 11 height 11
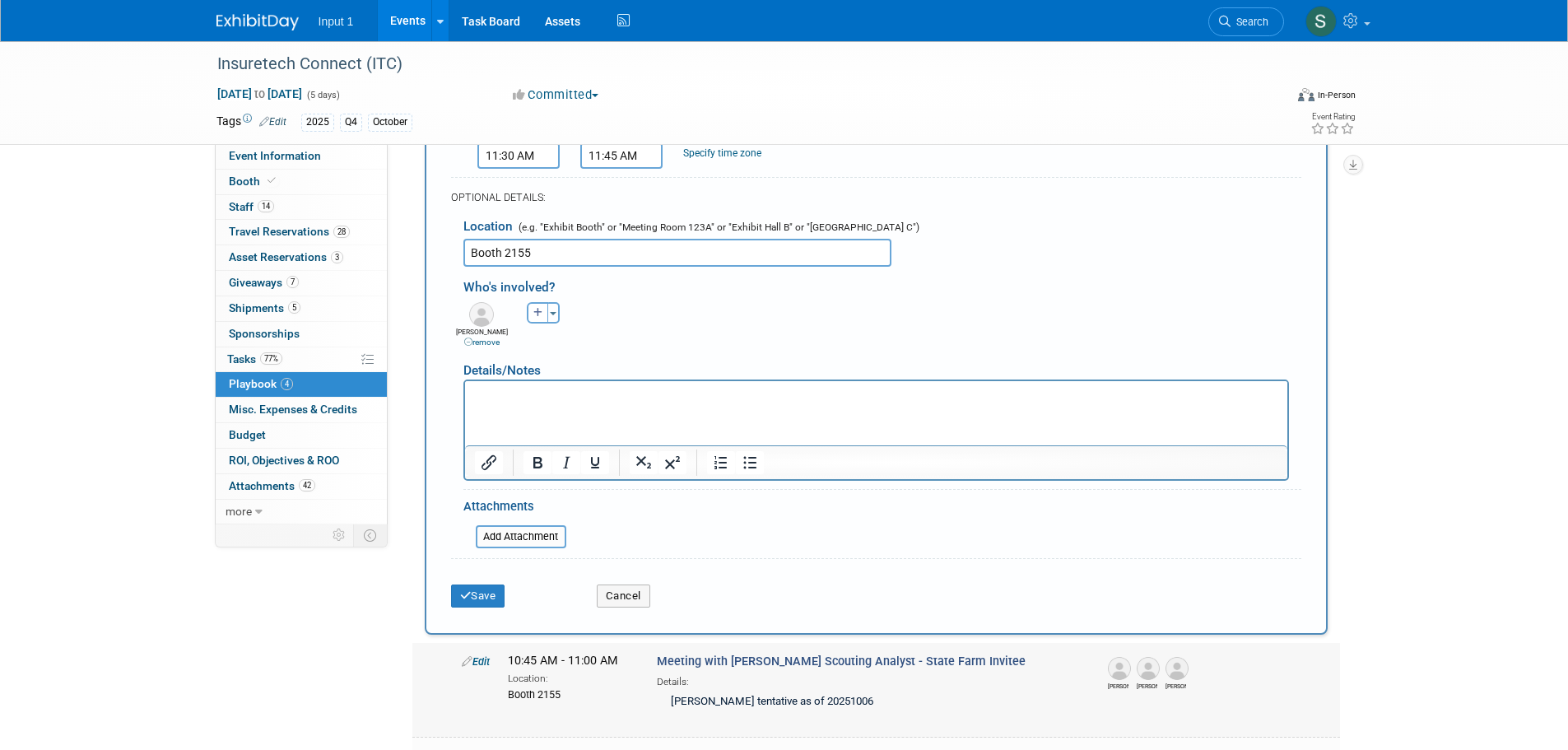
scroll to position [544, 0]
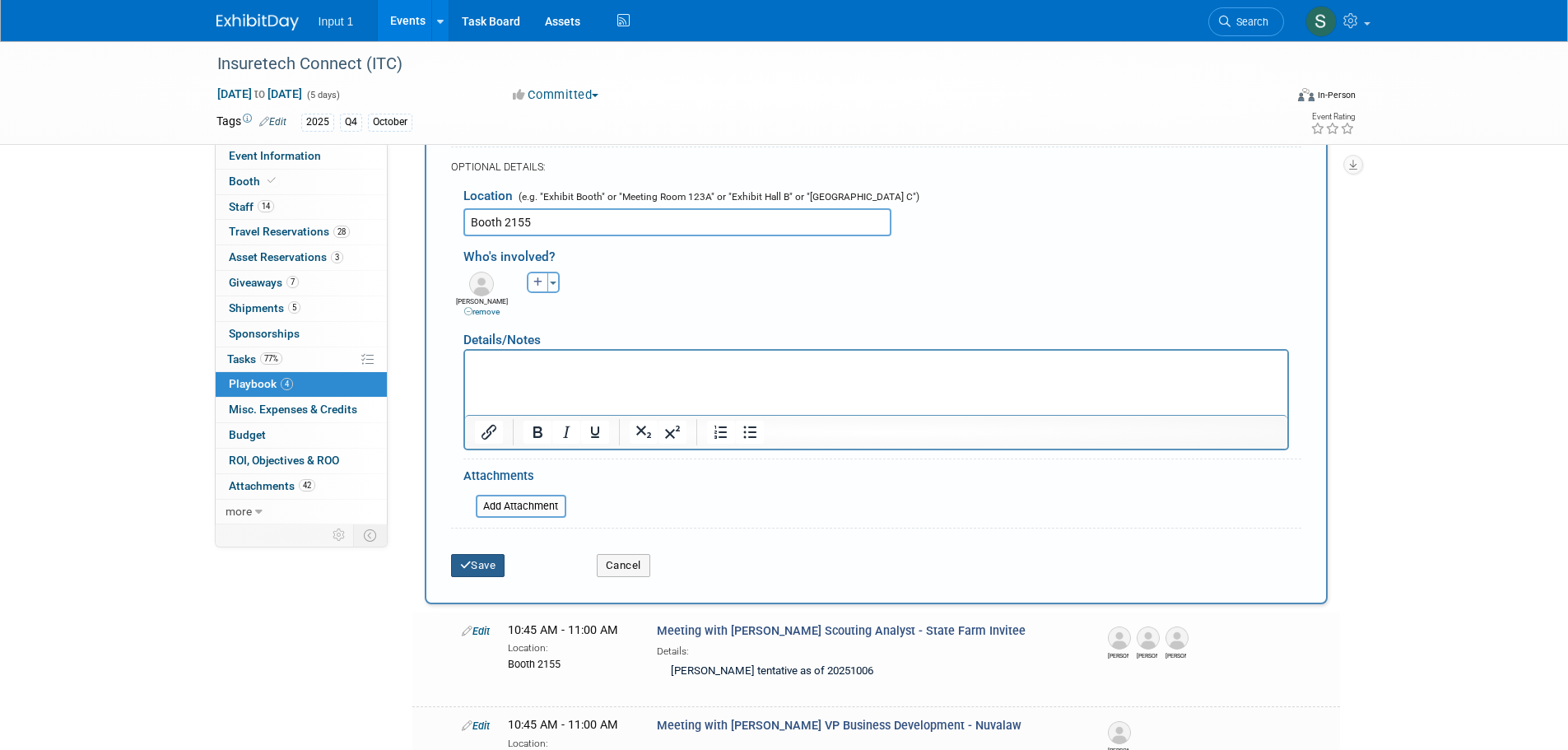
click at [496, 571] on button "Save" at bounding box center [478, 565] width 55 height 23
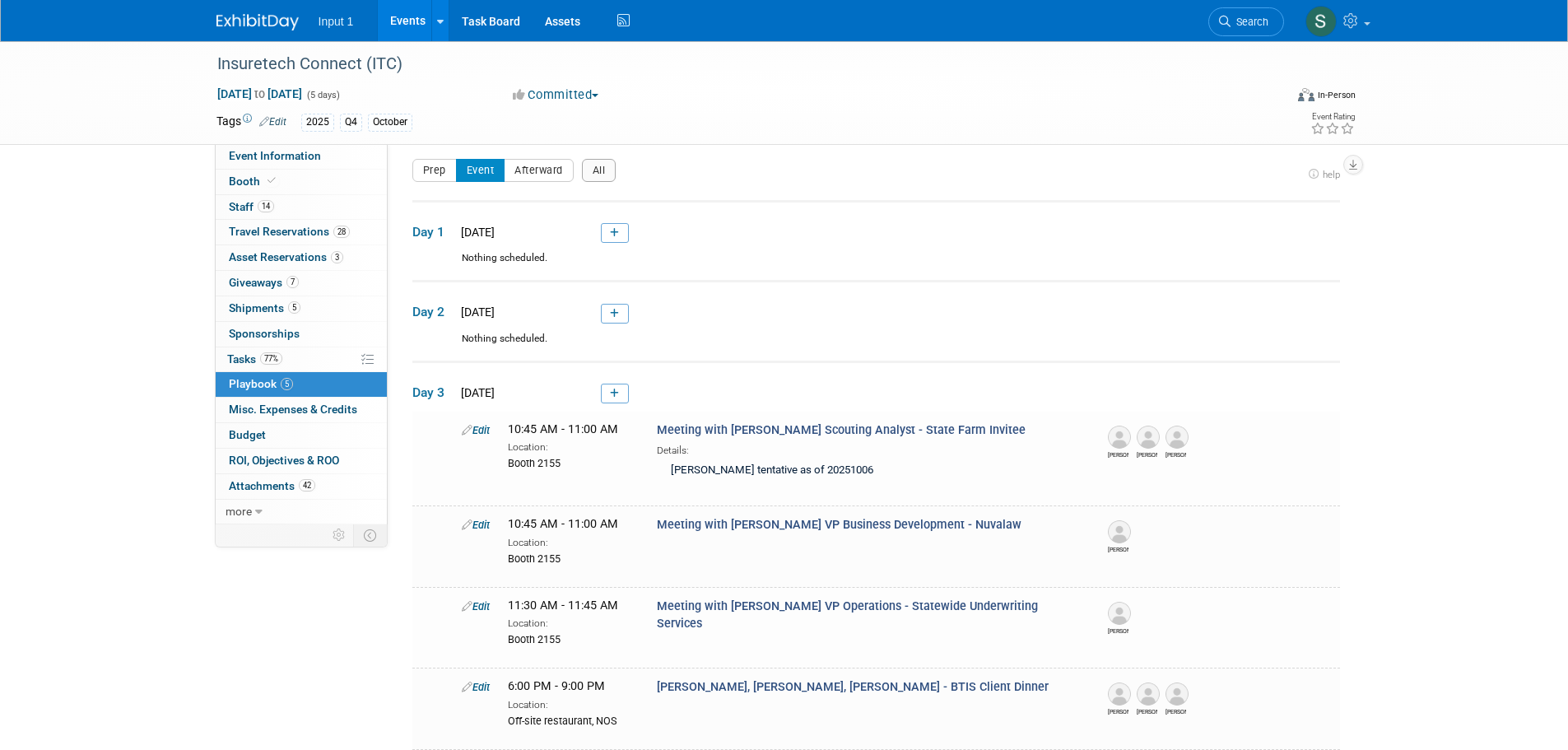
scroll to position [0, 0]
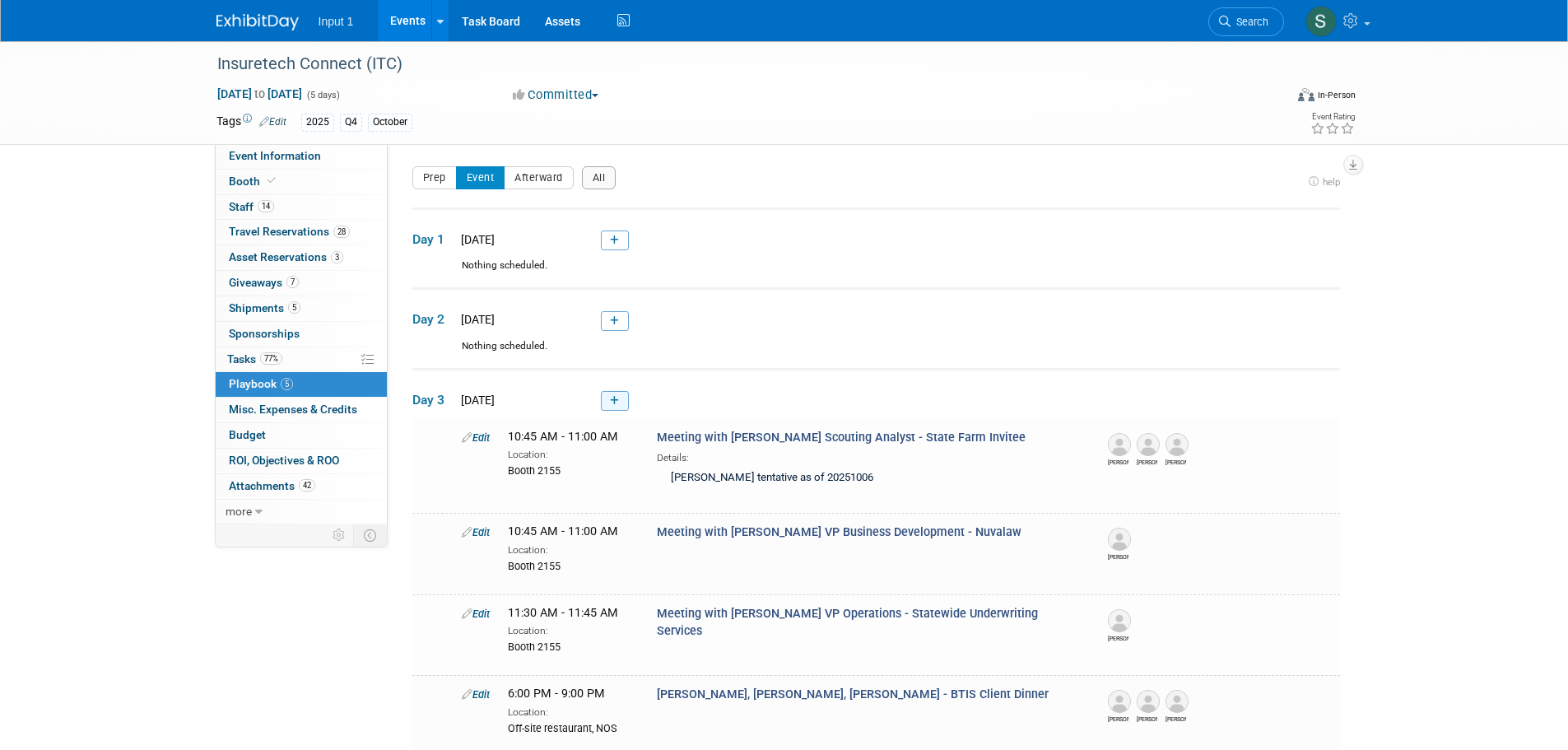
click at [620, 394] on link at bounding box center [614, 401] width 28 height 20
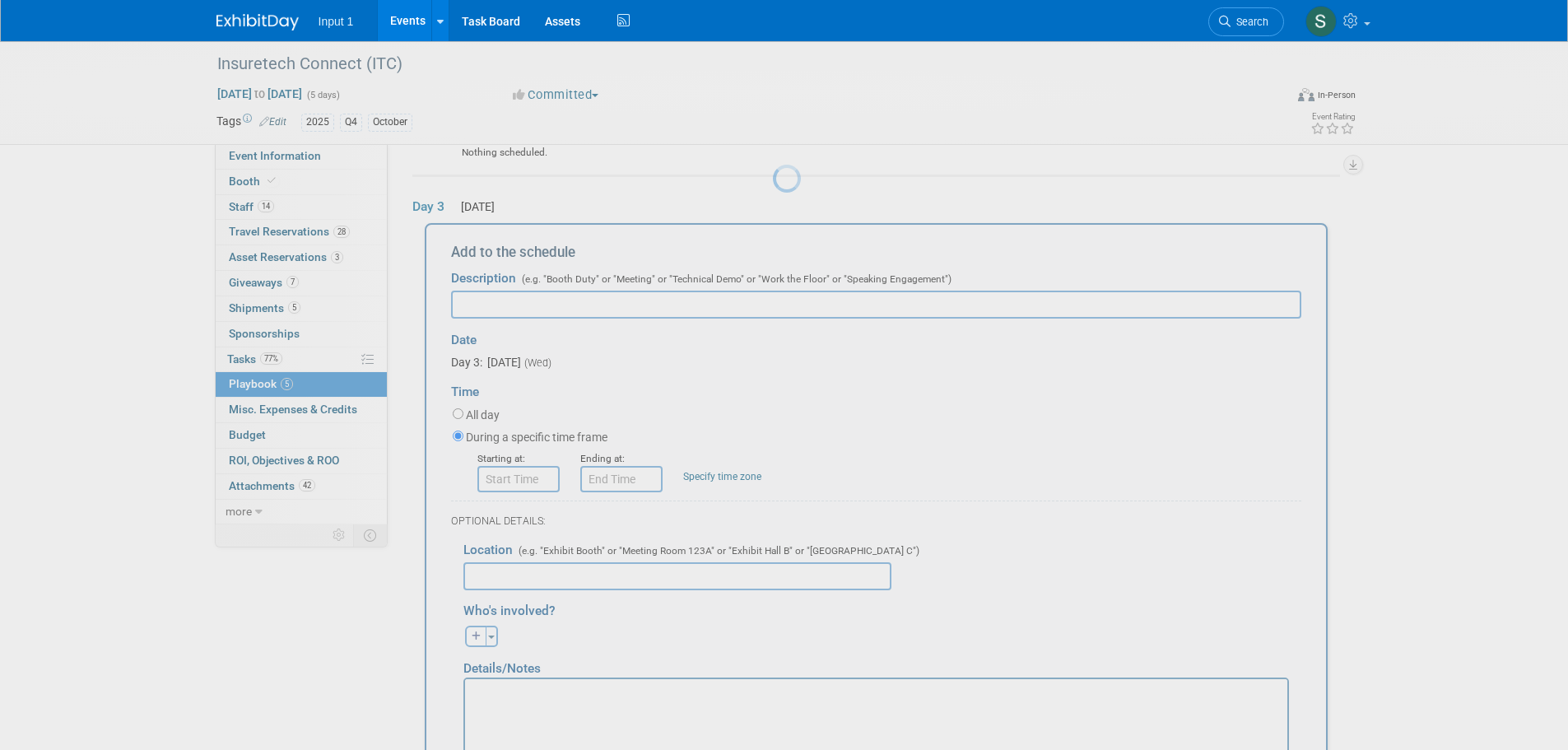
scroll to position [215, 0]
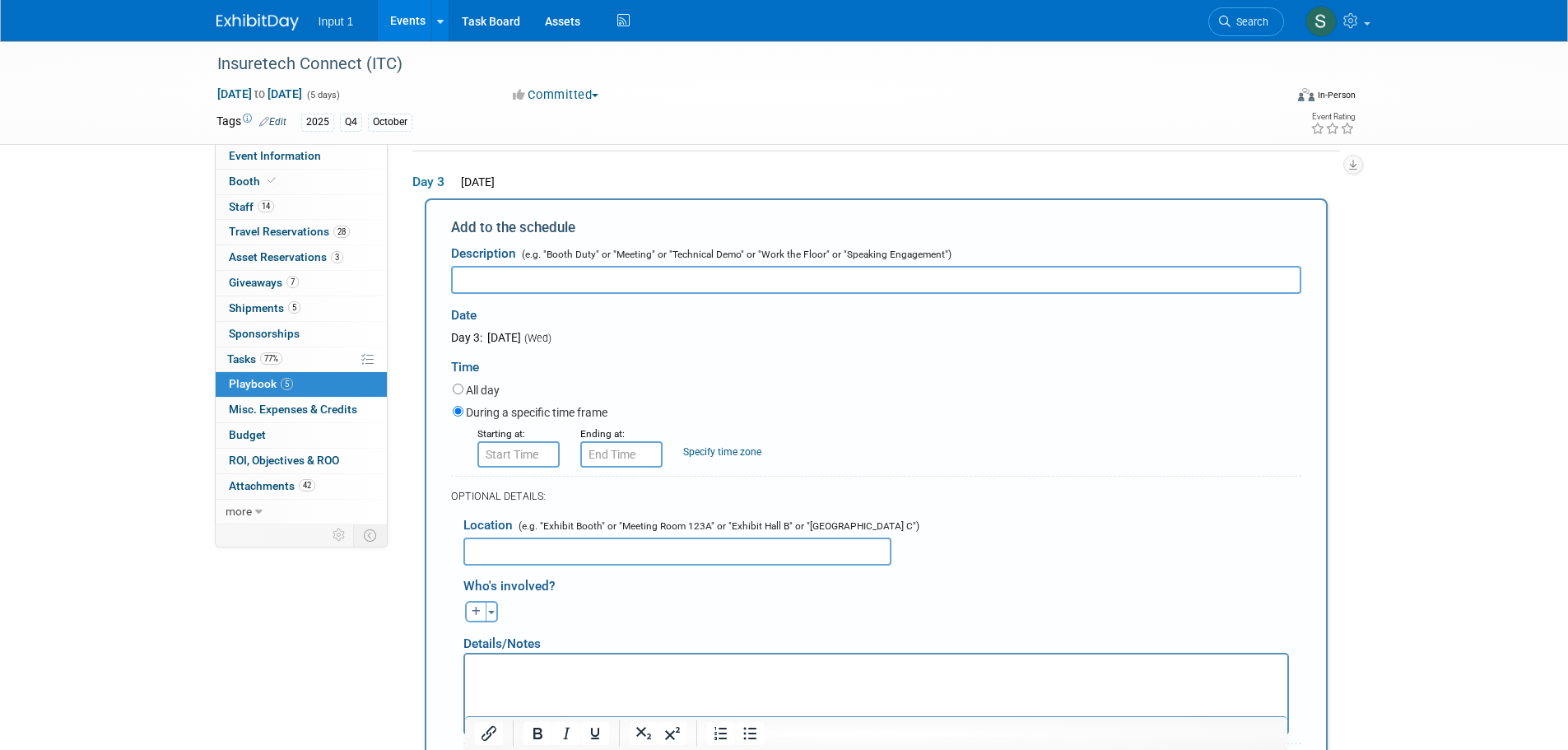
click at [705, 134] on div "Tags Edit 2025 Q4 October Event Rating" at bounding box center [787, 125] width 1165 height 29
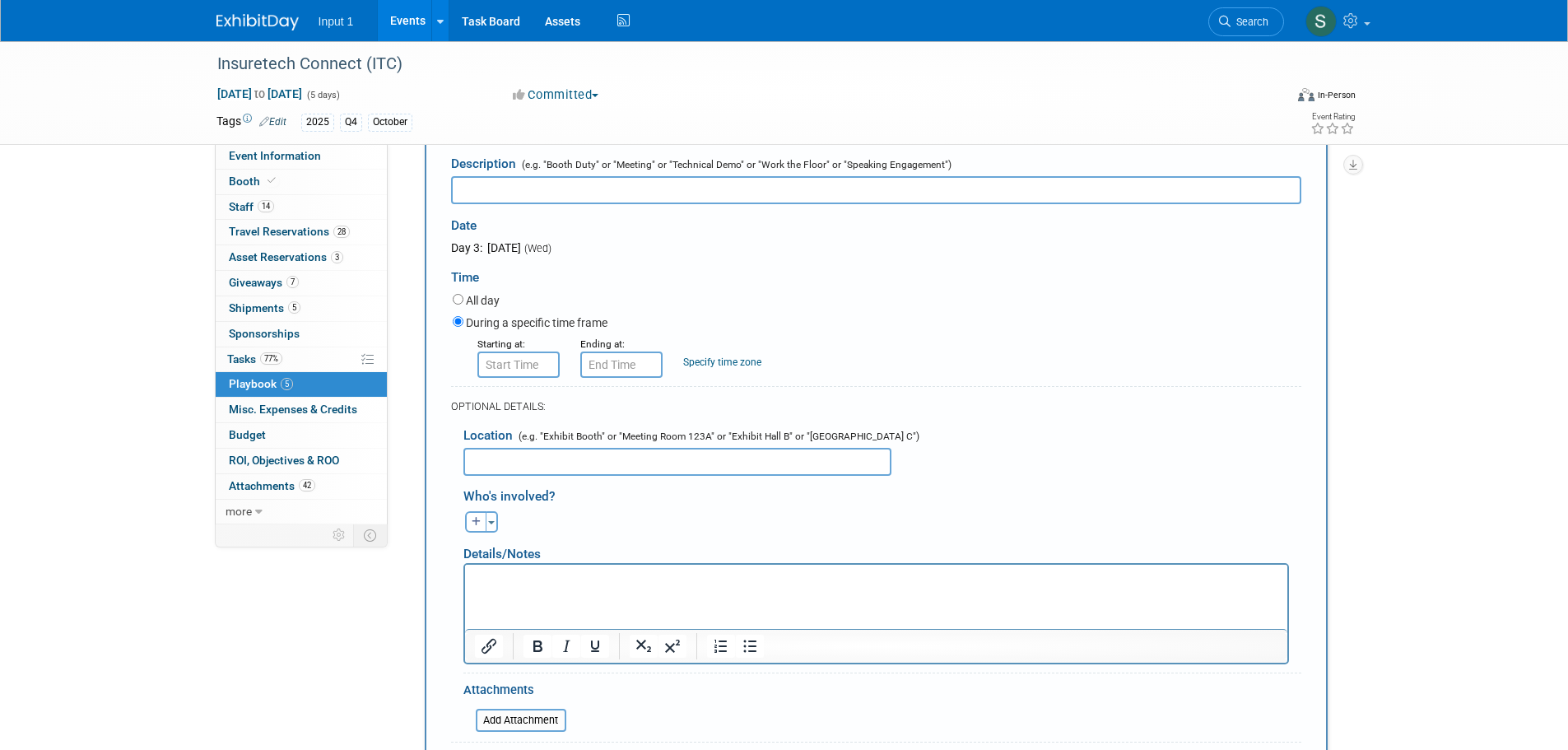
scroll to position [165, 0]
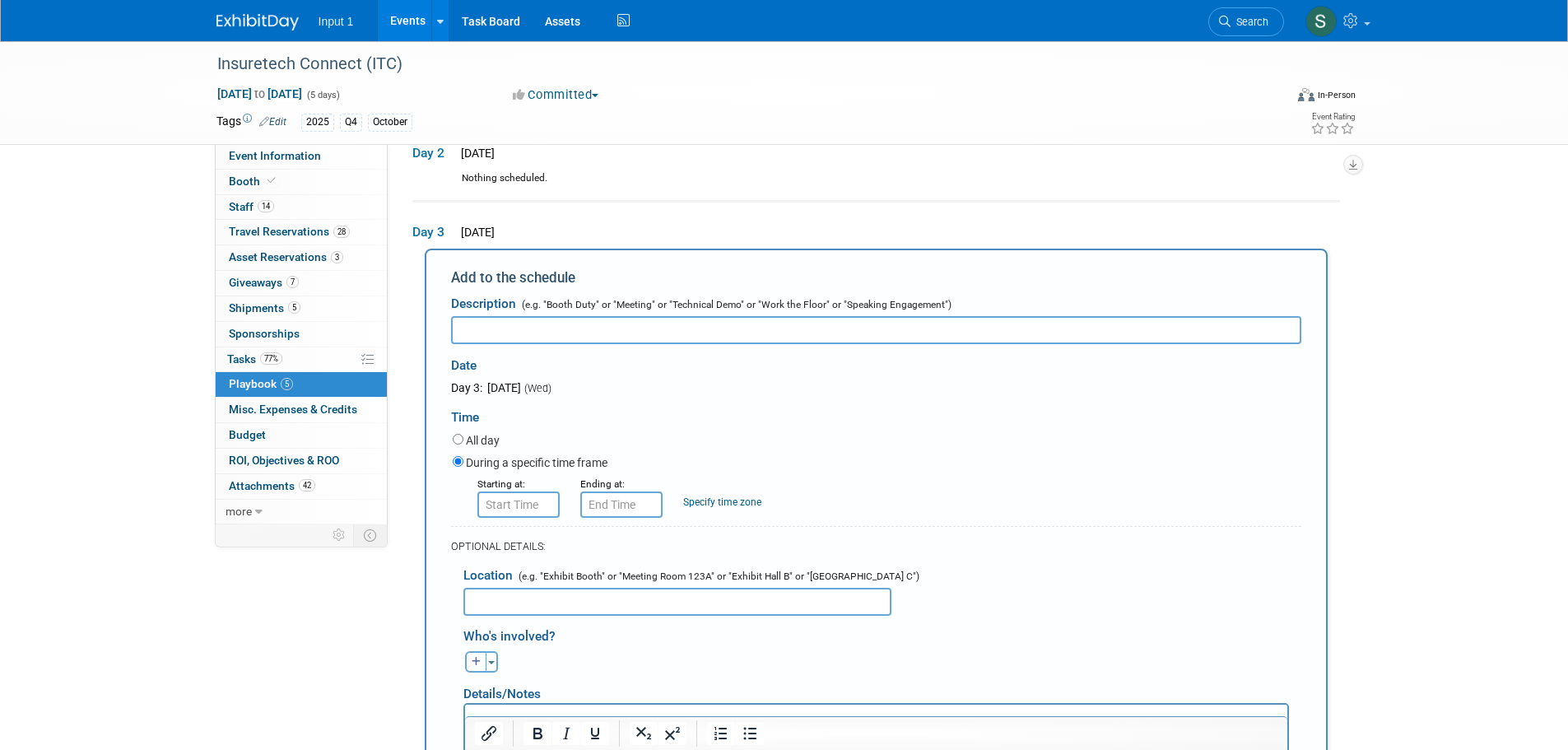
click at [1014, 526] on form "Description (e.g. "Booth Duty" or "Meeting" or "Technical Demo" or "Work the Fl…" at bounding box center [875, 613] width 850 height 651
click at [963, 459] on div "During a specific time frame" at bounding box center [876, 463] width 849 height 22
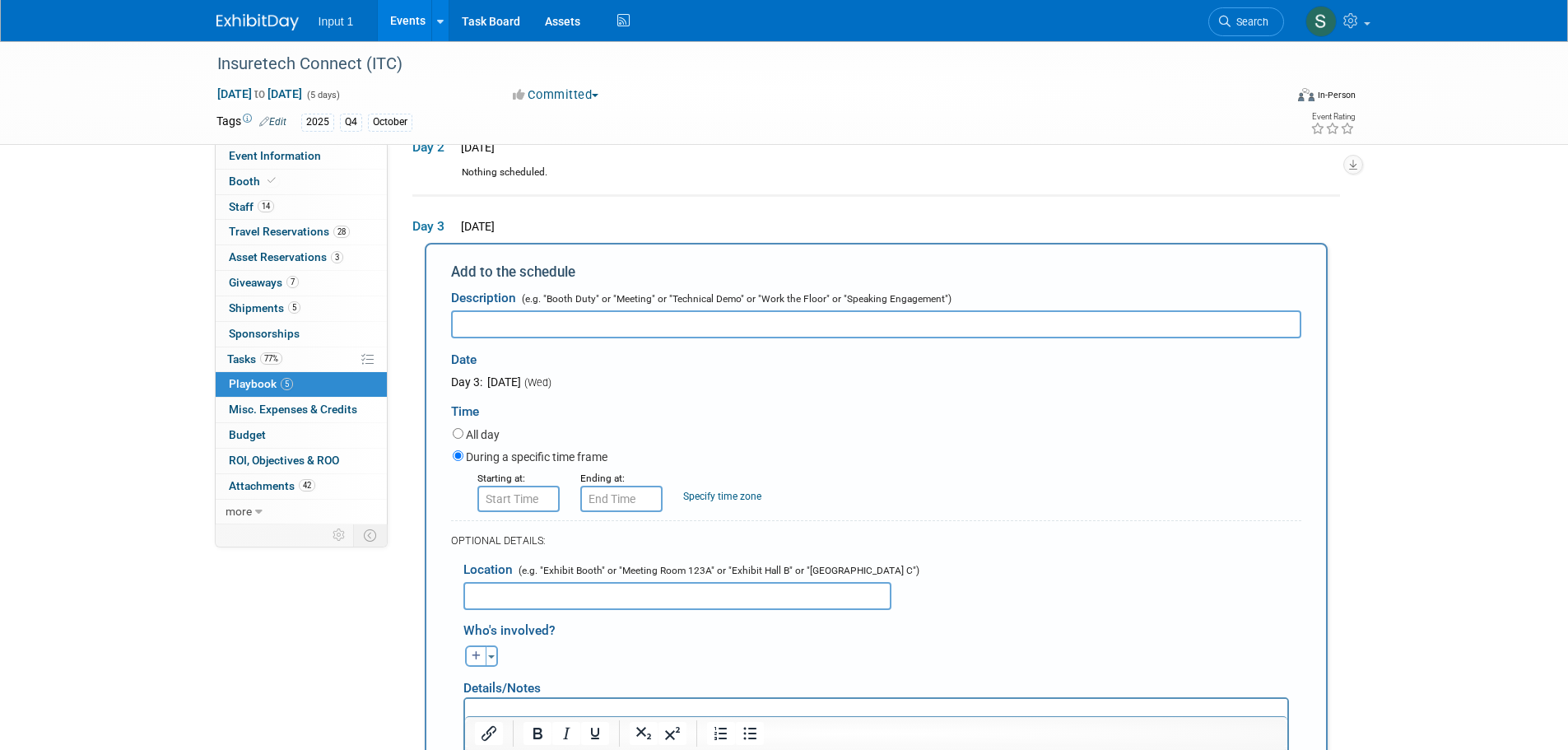
drag, startPoint x: 1427, startPoint y: 248, endPoint x: 1579, endPoint y: 321, distance: 168.6
click at [1427, 248] on div "Insuretech Connect (ITC) Oct 13, 2025 to Oct 17, 2025 (5 days) Oct 13, 2025 to …" at bounding box center [784, 734] width 1568 height 1726
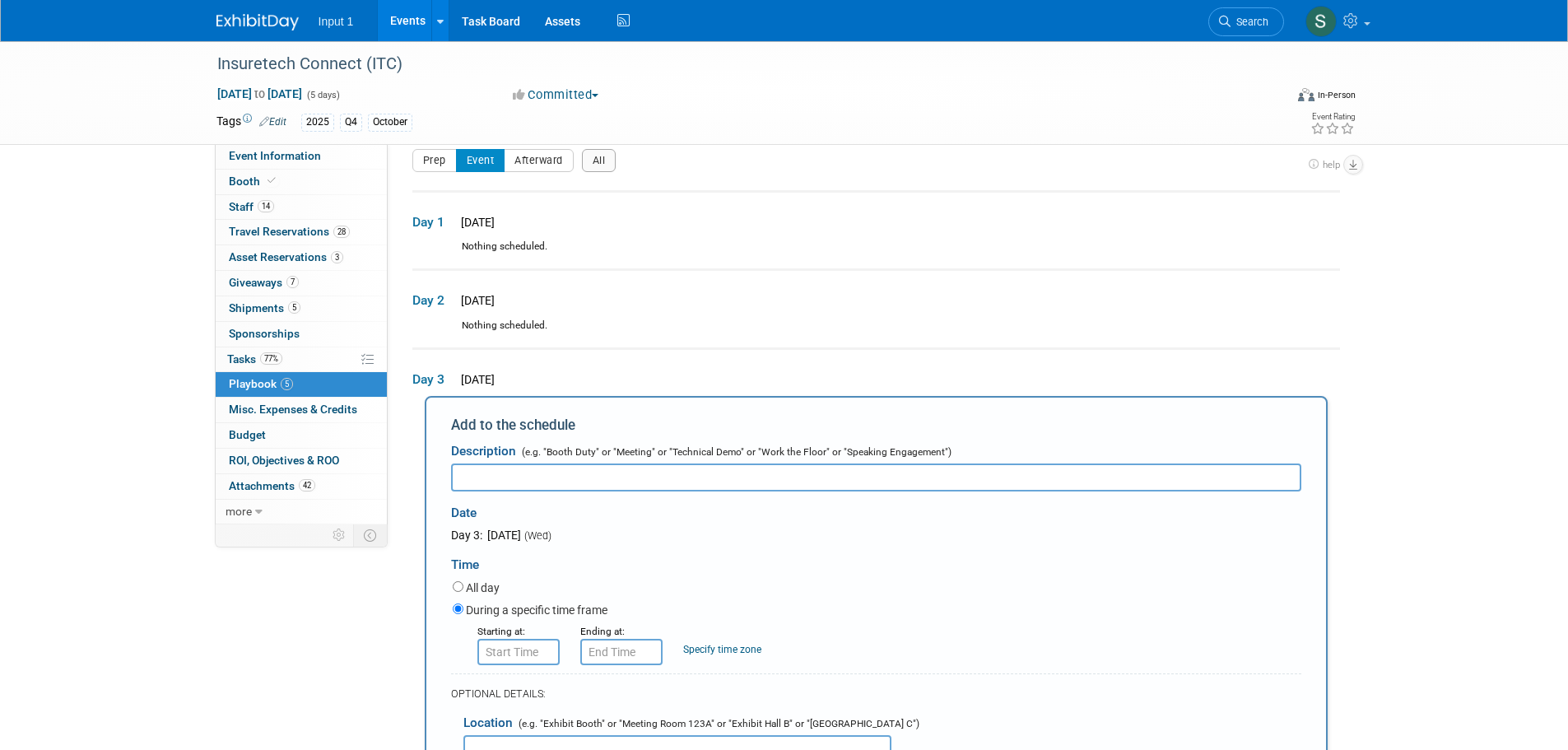
scroll to position [0, 0]
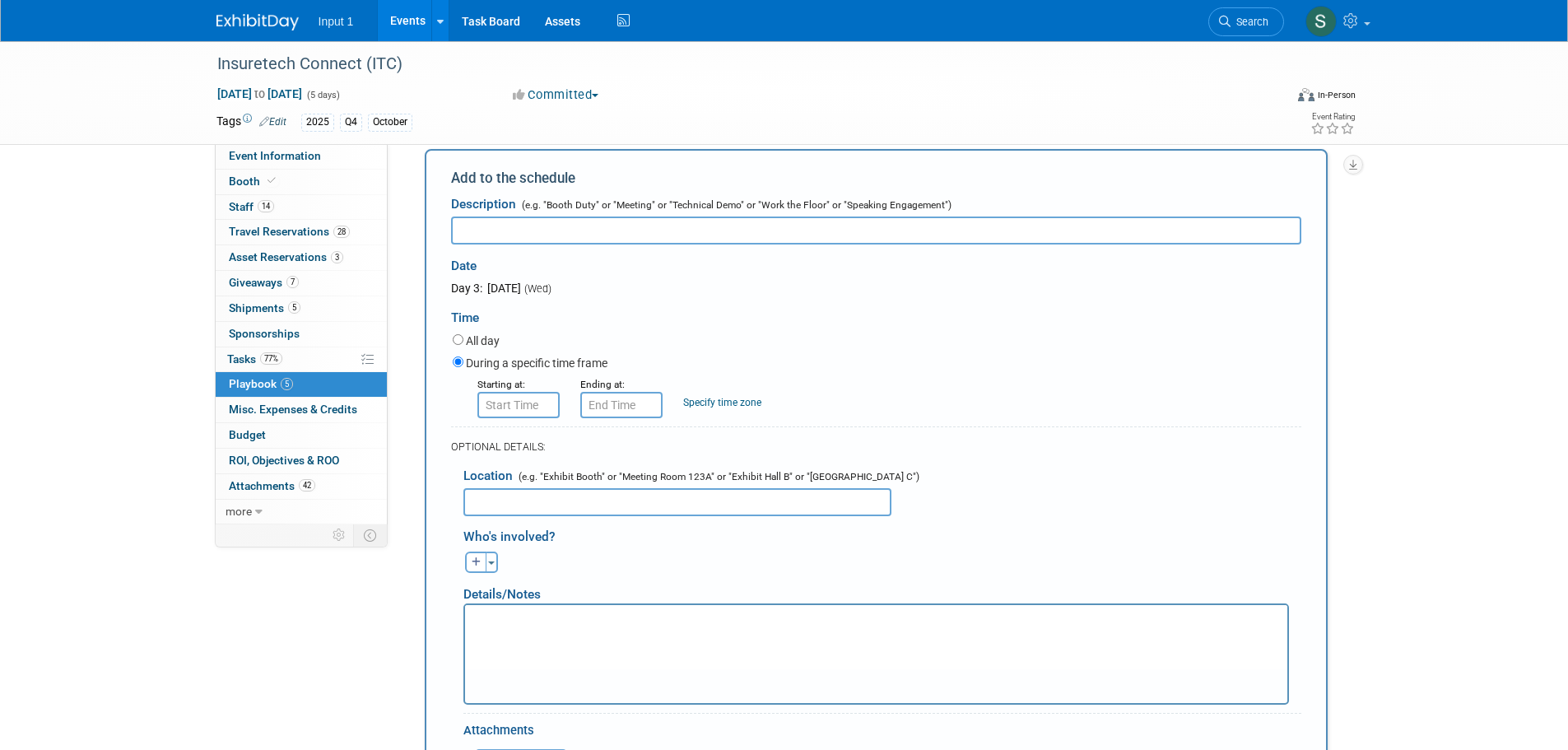
scroll to position [82, 0]
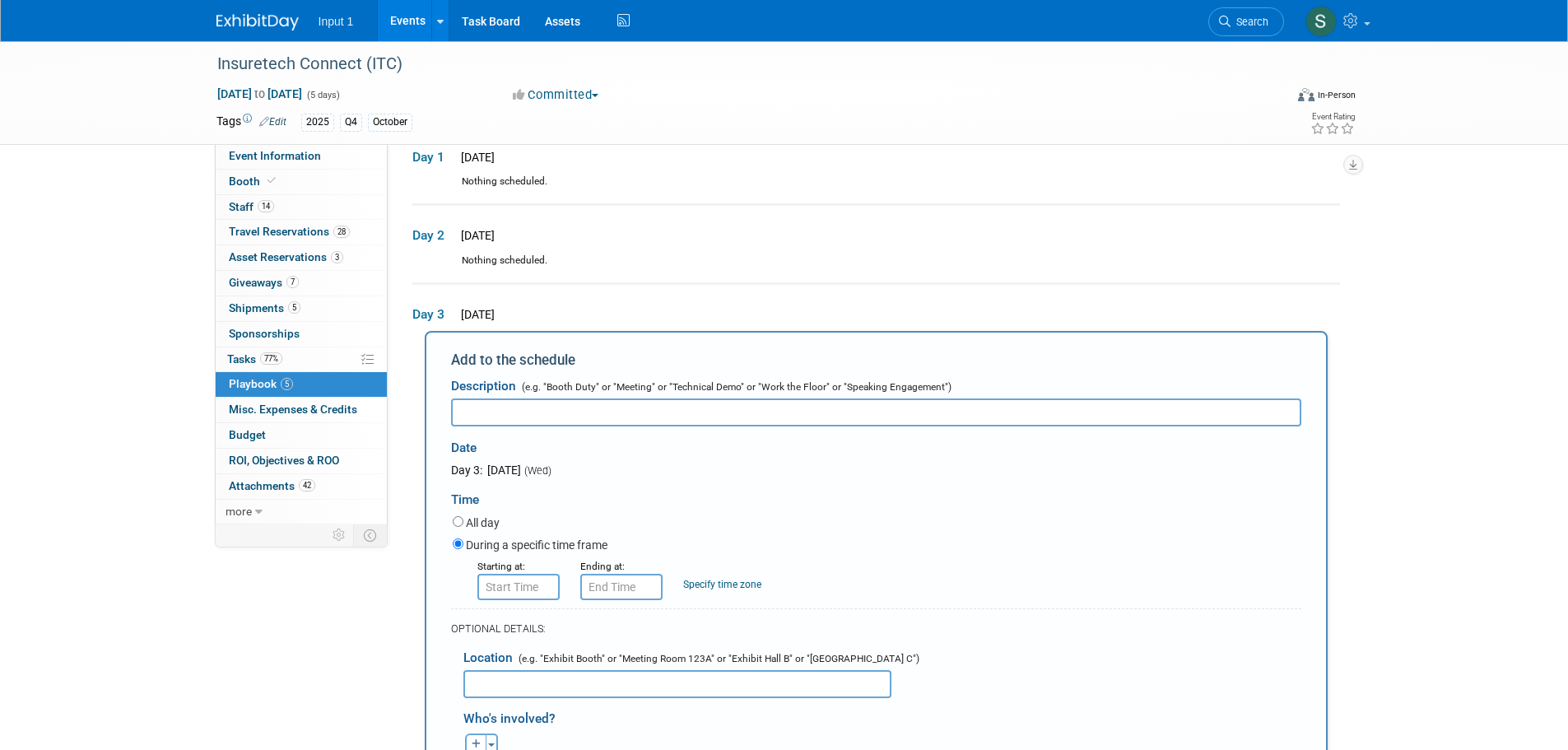
click at [520, 413] on input "text" at bounding box center [875, 412] width 850 height 28
click at [934, 484] on div "Time" at bounding box center [875, 496] width 850 height 35
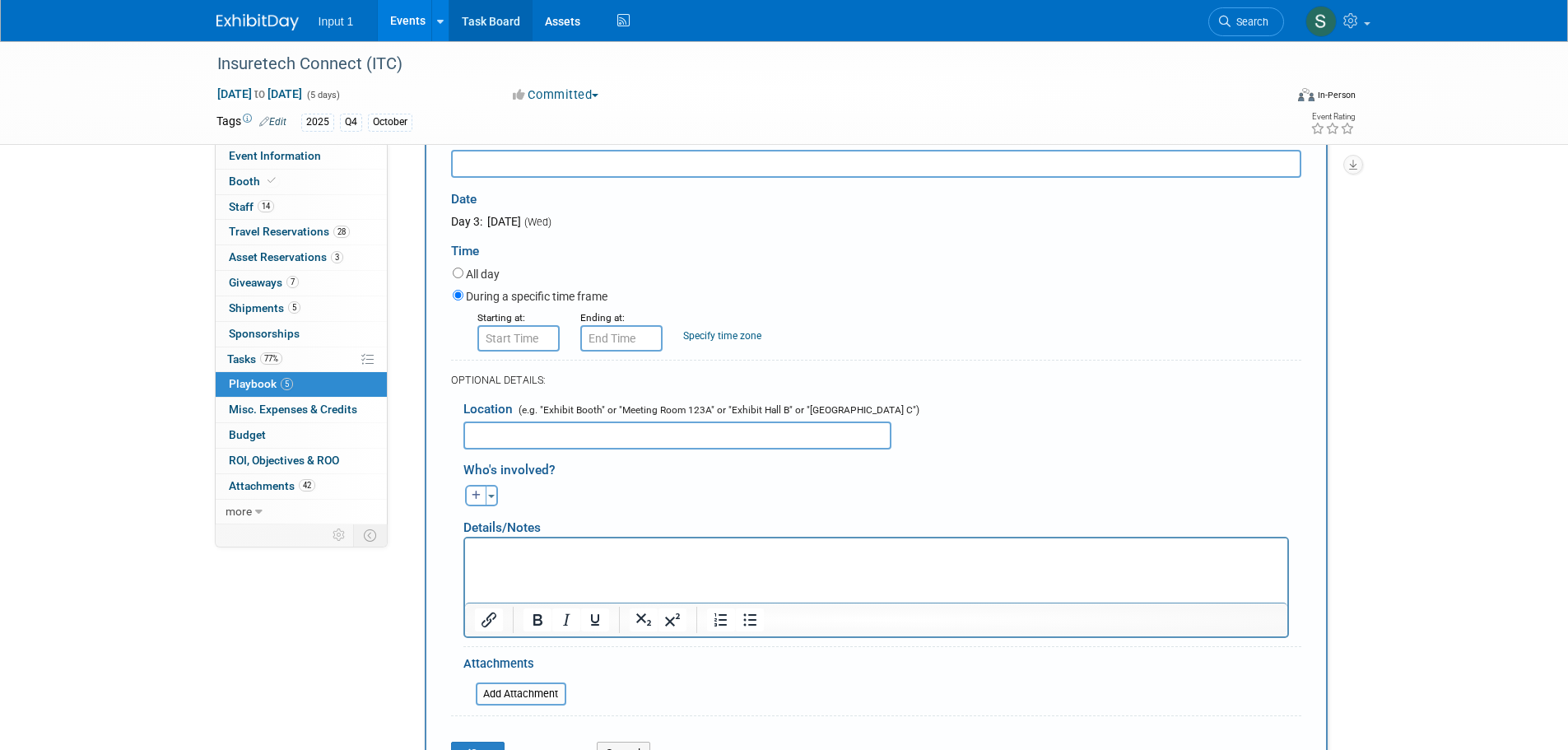
scroll to position [329, 0]
click at [505, 176] on input "text" at bounding box center [875, 165] width 850 height 28
paste input "Tim Riley VP Operations - Statewide Underwriting Services"
type input "Tim Riley VP Operations - Statewide Underwriting Services"
click at [538, 440] on input "text" at bounding box center [677, 436] width 428 height 28
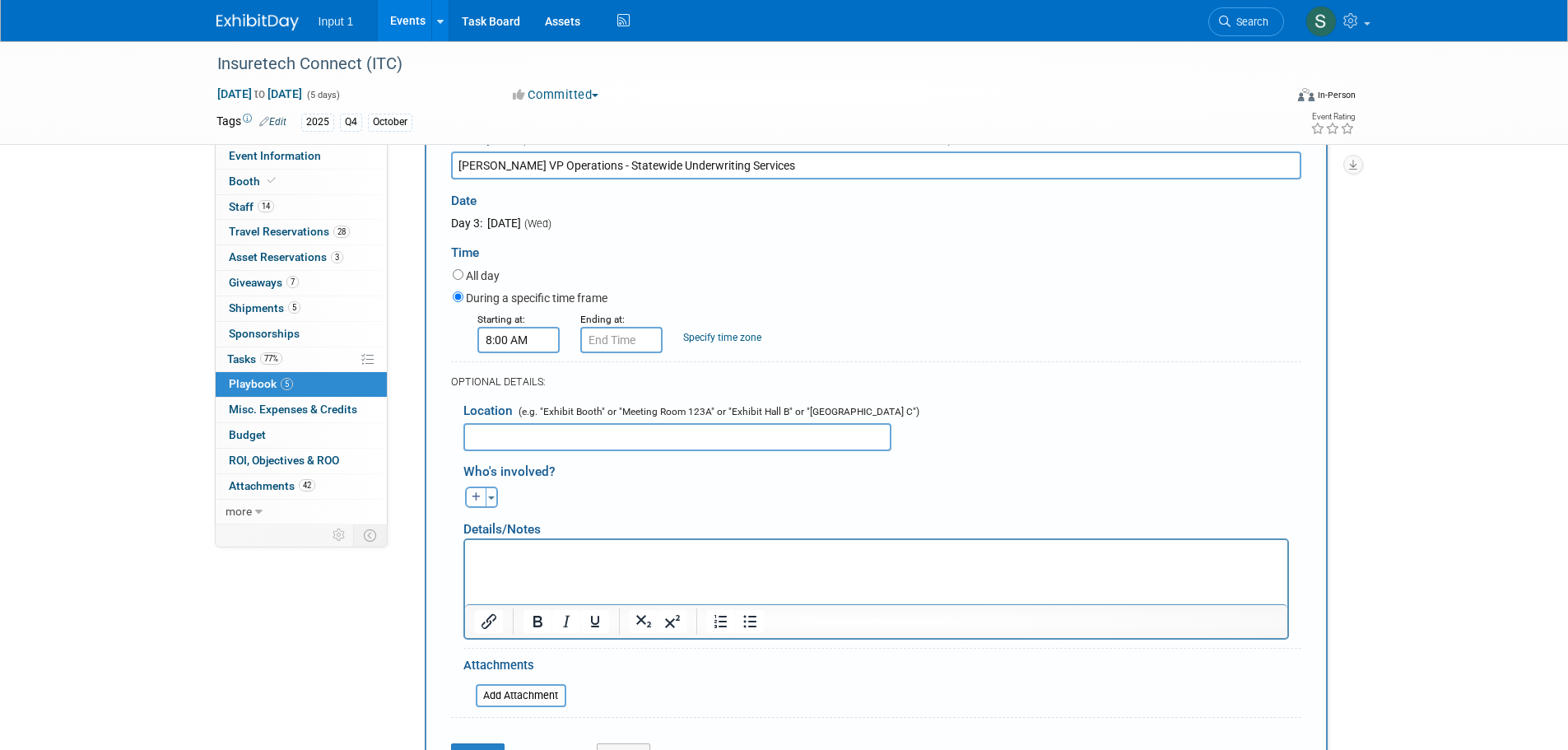
click at [537, 341] on input "8:00 AM" at bounding box center [519, 340] width 82 height 26
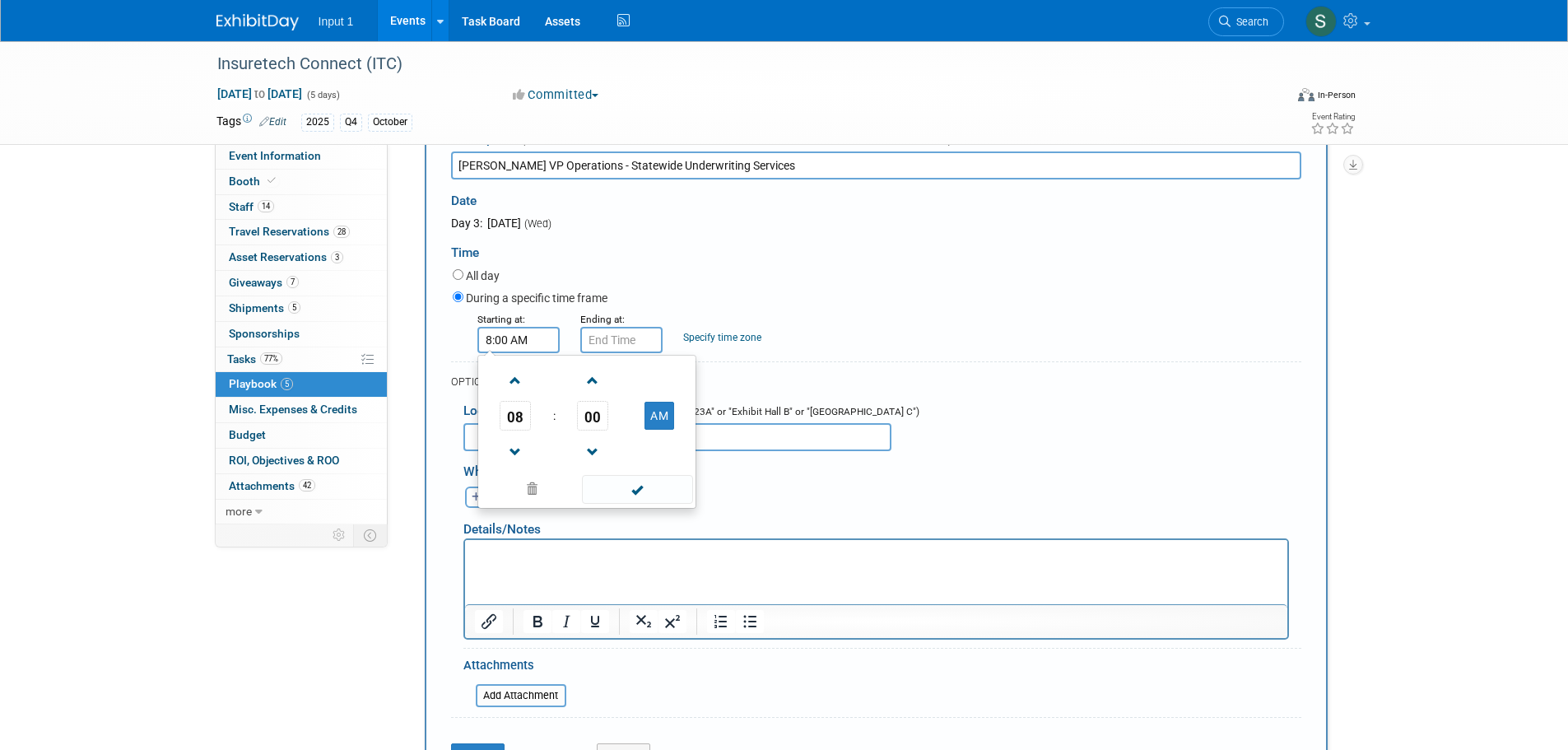
click at [521, 418] on span "08" at bounding box center [514, 415] width 31 height 30
click at [672, 473] on td "11" at bounding box center [666, 470] width 53 height 45
click at [584, 410] on span "00" at bounding box center [592, 415] width 31 height 30
click at [614, 424] on td "30" at bounding box center [613, 426] width 53 height 45
type input "11:30 AM"
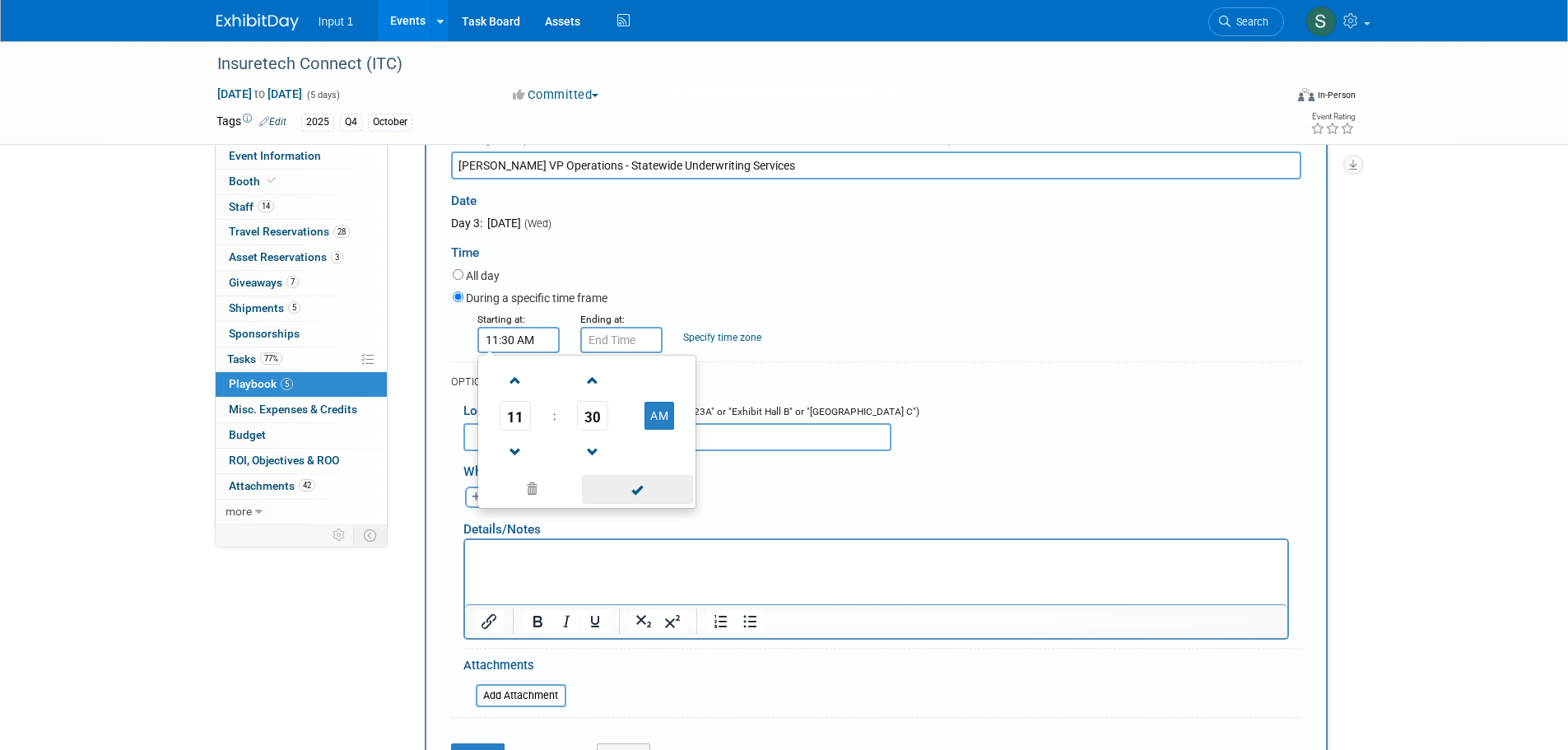
click at [642, 484] on span at bounding box center [637, 489] width 111 height 29
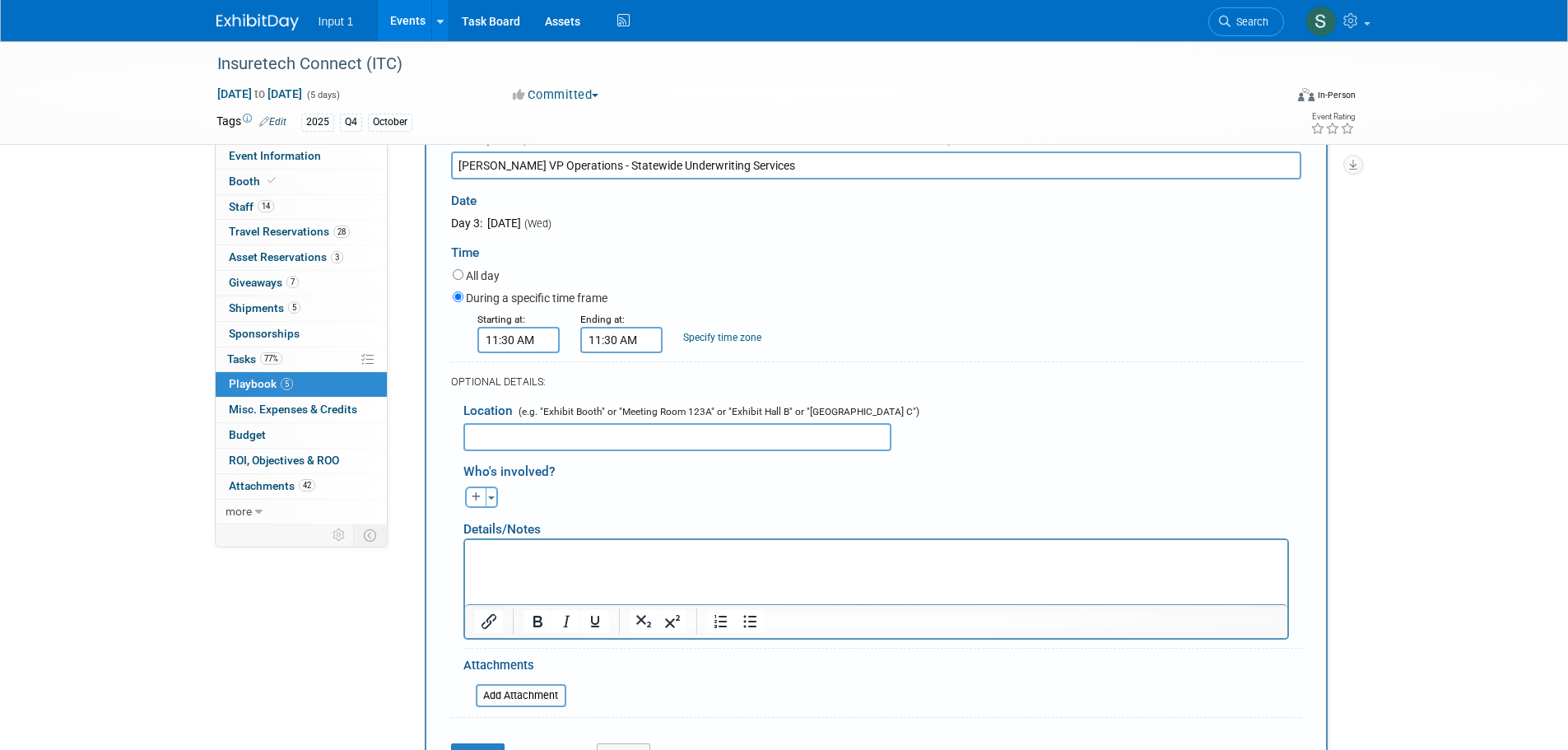
click at [612, 336] on input "11:30 AM" at bounding box center [621, 340] width 82 height 26
click at [698, 412] on span "30" at bounding box center [695, 415] width 31 height 30
click at [658, 469] on td "45" at bounding box center [663, 470] width 53 height 45
type input "11:45 AM"
click at [750, 496] on span at bounding box center [740, 489] width 111 height 29
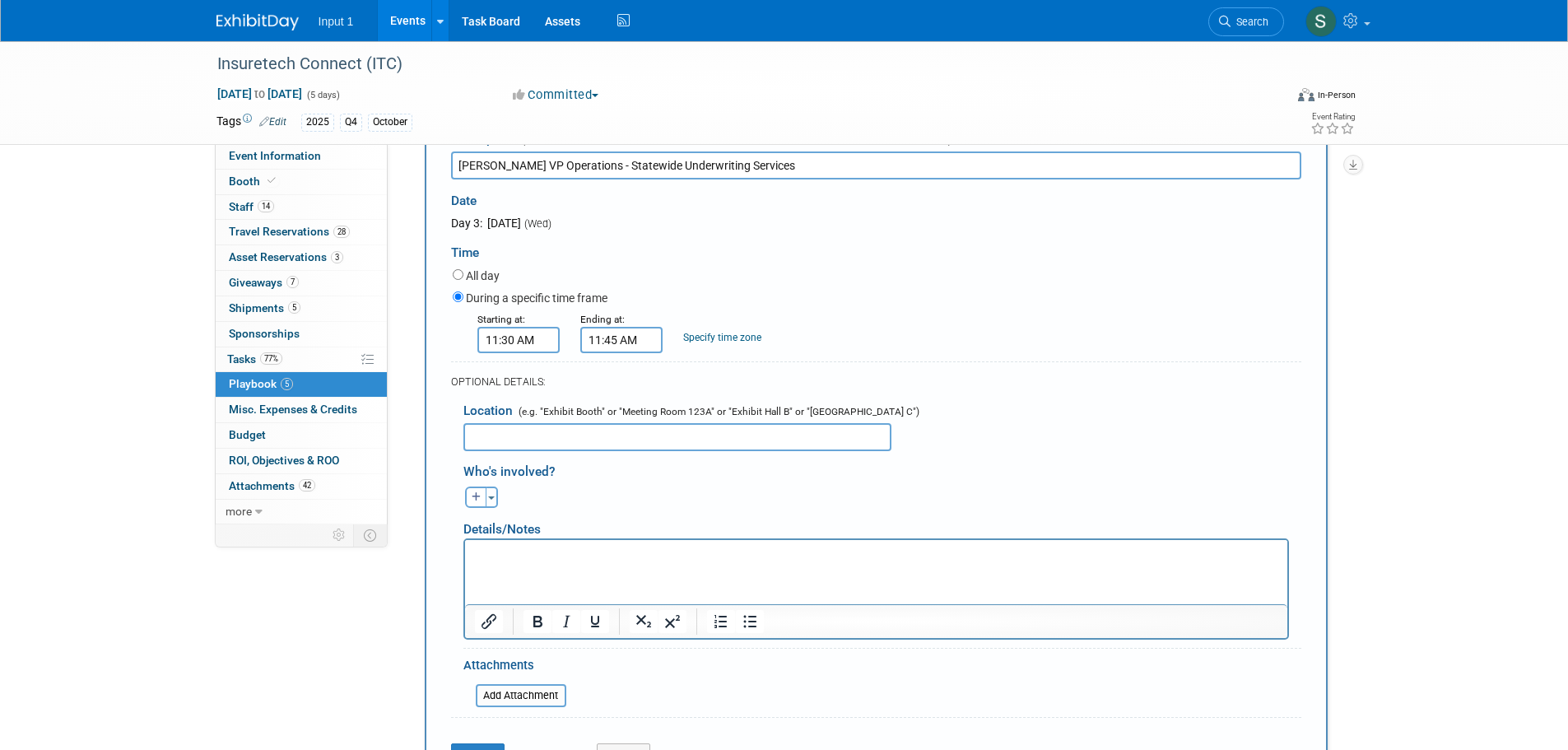
click at [564, 440] on input "text" at bounding box center [677, 436] width 428 height 28
type input "Booth 2155"
click at [495, 500] on button "Toggle Dropdown" at bounding box center [492, 497] width 13 height 22
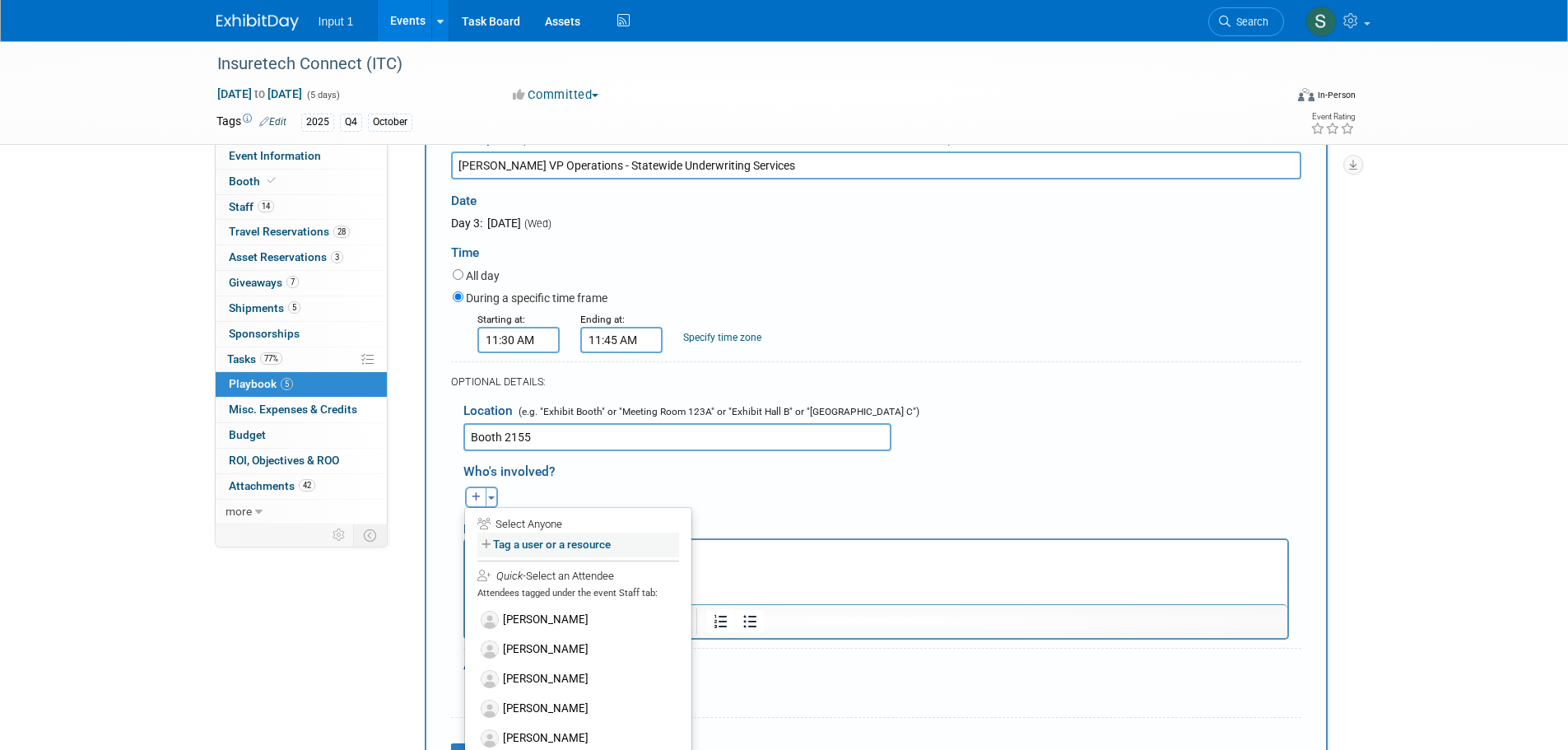
click at [529, 545] on label "Tag a user or a resource" at bounding box center [578, 544] width 202 height 24
select select
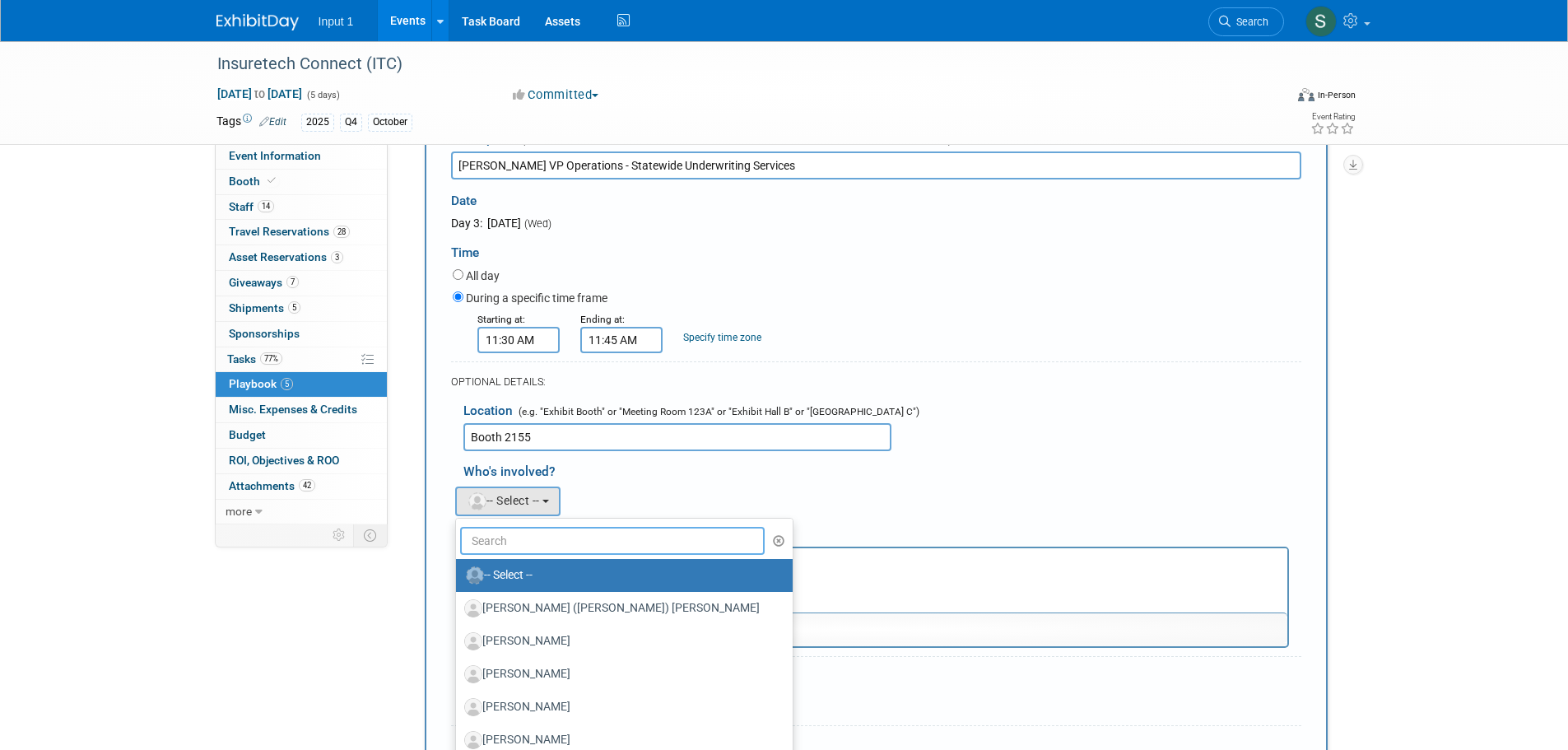
click at [533, 545] on input "text" at bounding box center [612, 540] width 306 height 28
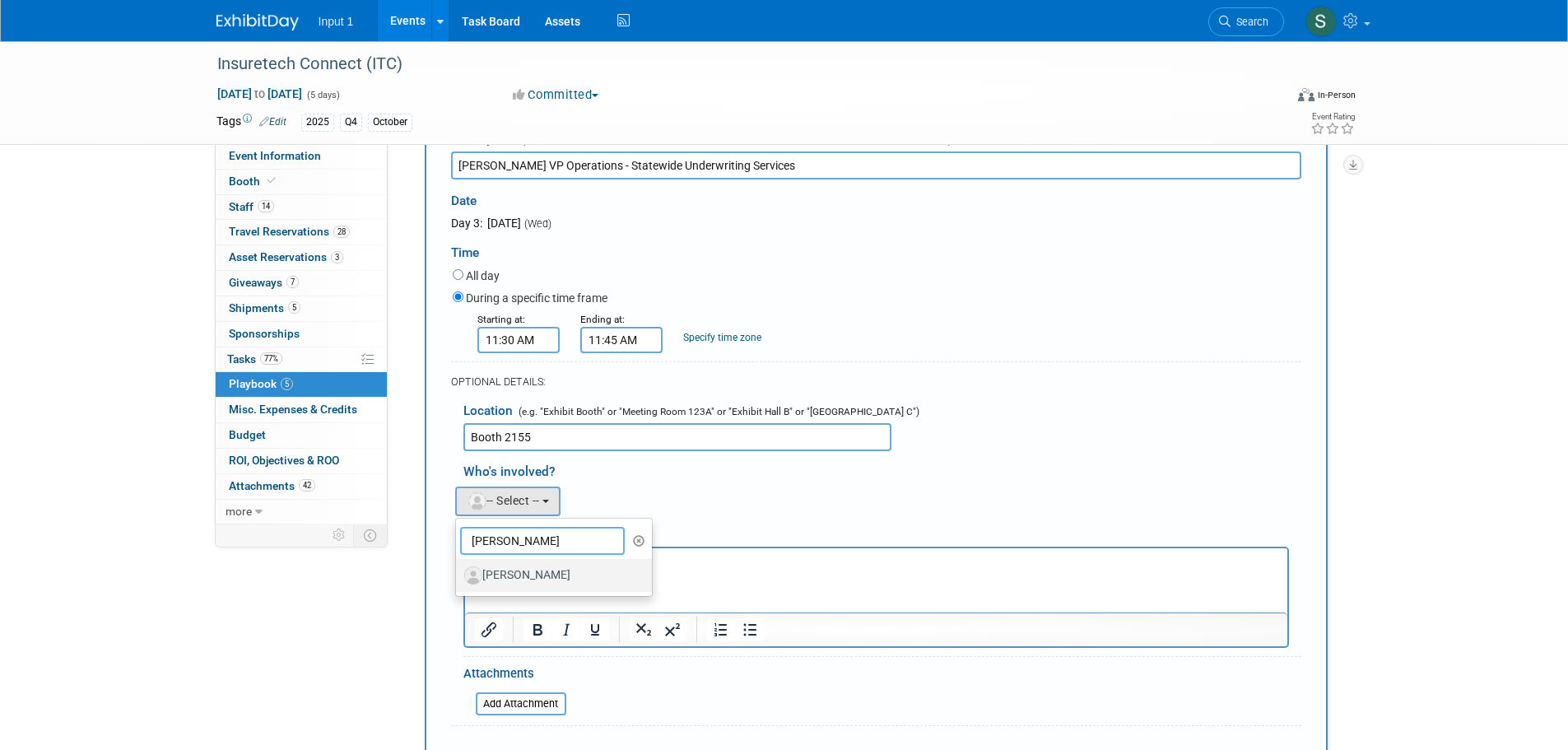
type input "paul"
click at [540, 570] on label "Paul Greenhalgh" at bounding box center [550, 574] width 172 height 26
click at [459, 570] on input "Paul Greenhalgh" at bounding box center [453, 573] width 11 height 11
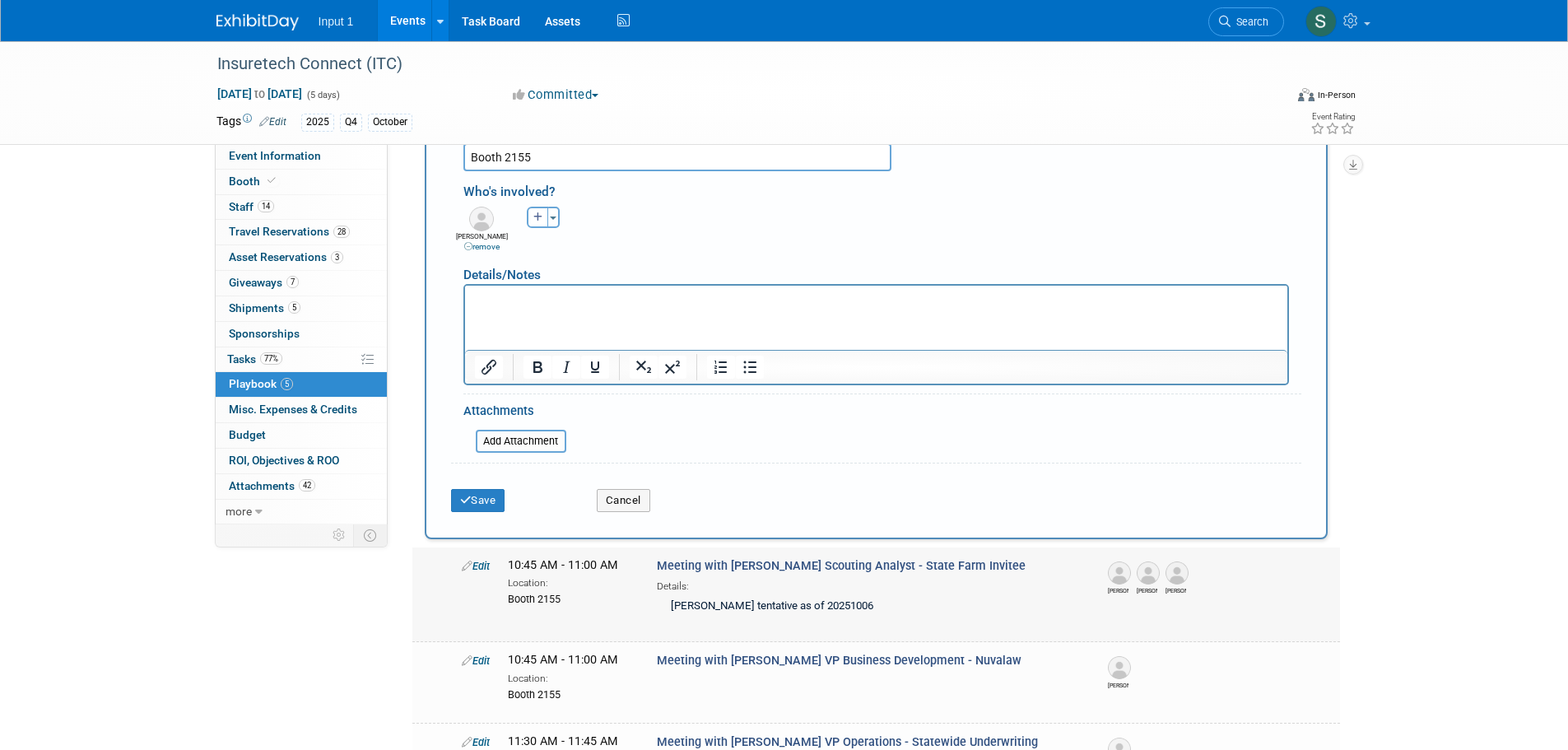
scroll to position [659, 0]
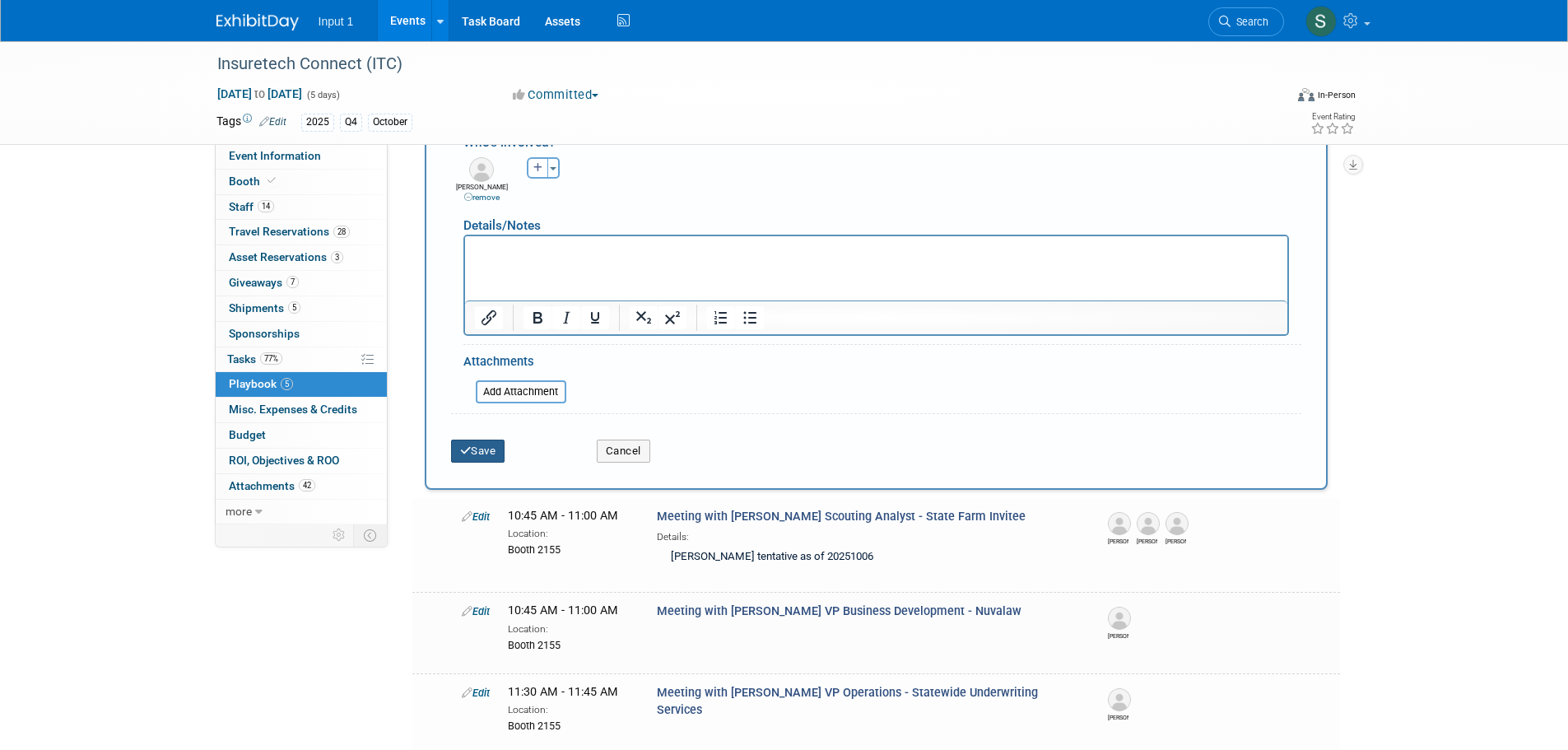
click at [478, 454] on button "Save" at bounding box center [478, 451] width 55 height 23
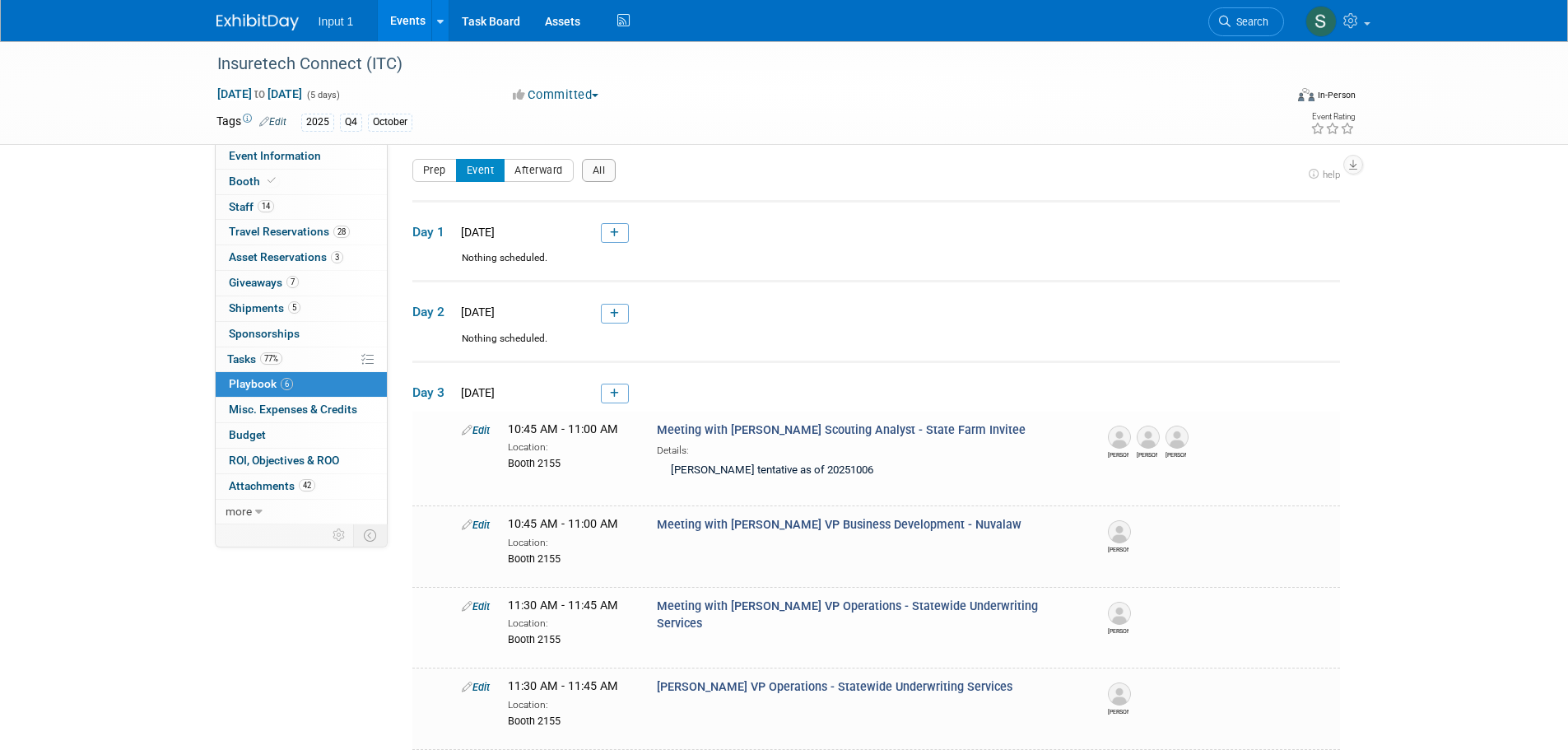
scroll to position [0, 0]
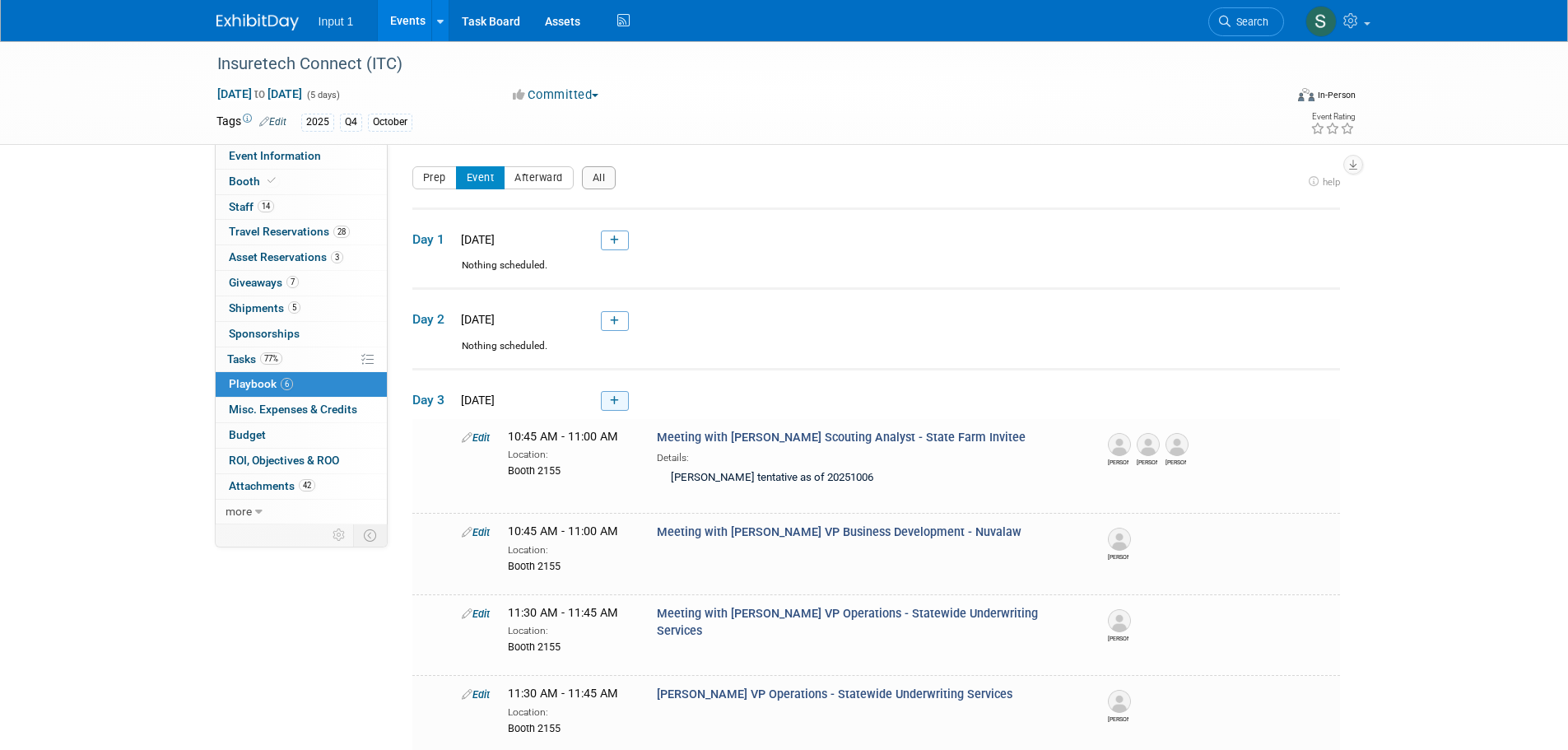
click at [621, 400] on link at bounding box center [614, 401] width 28 height 20
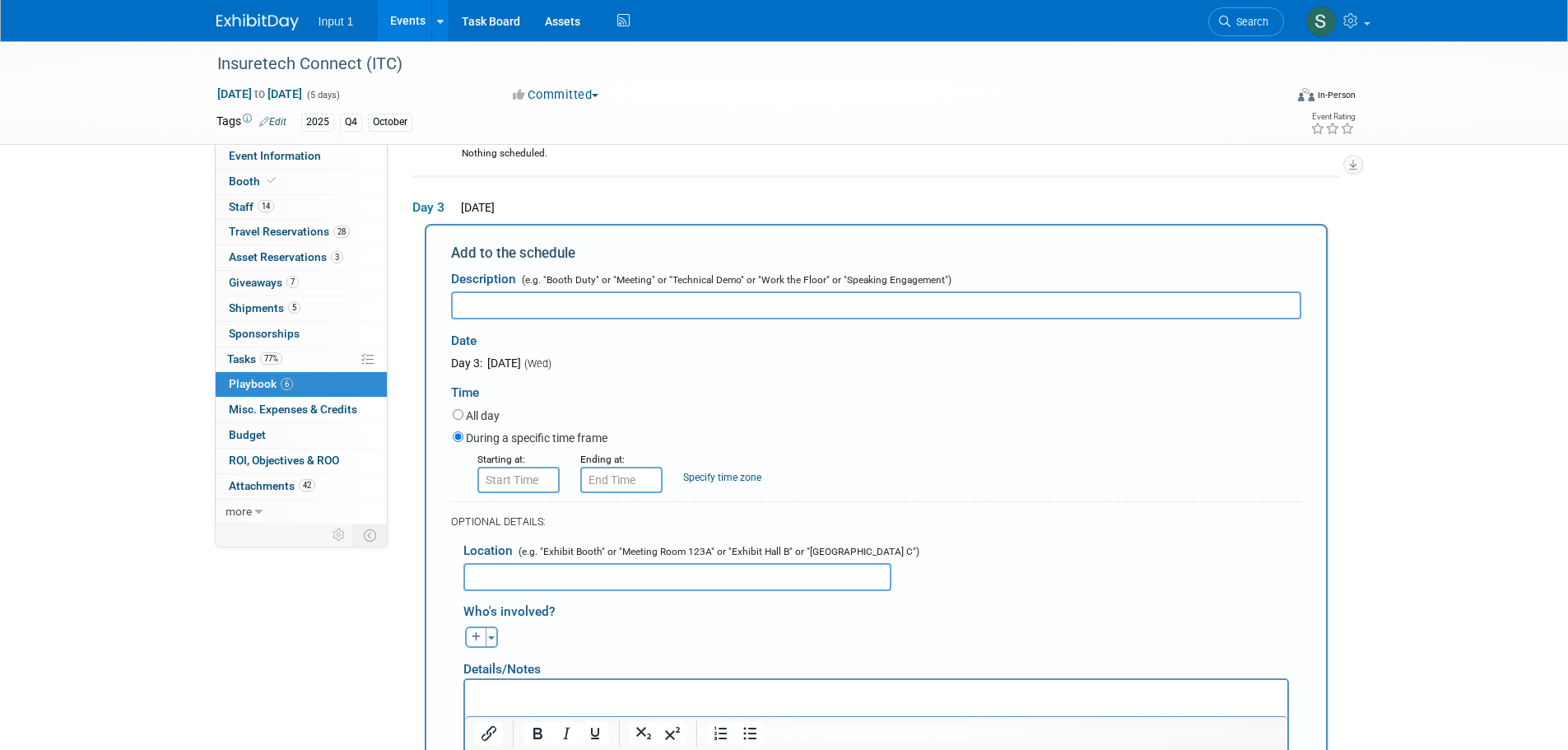
scroll to position [215, 0]
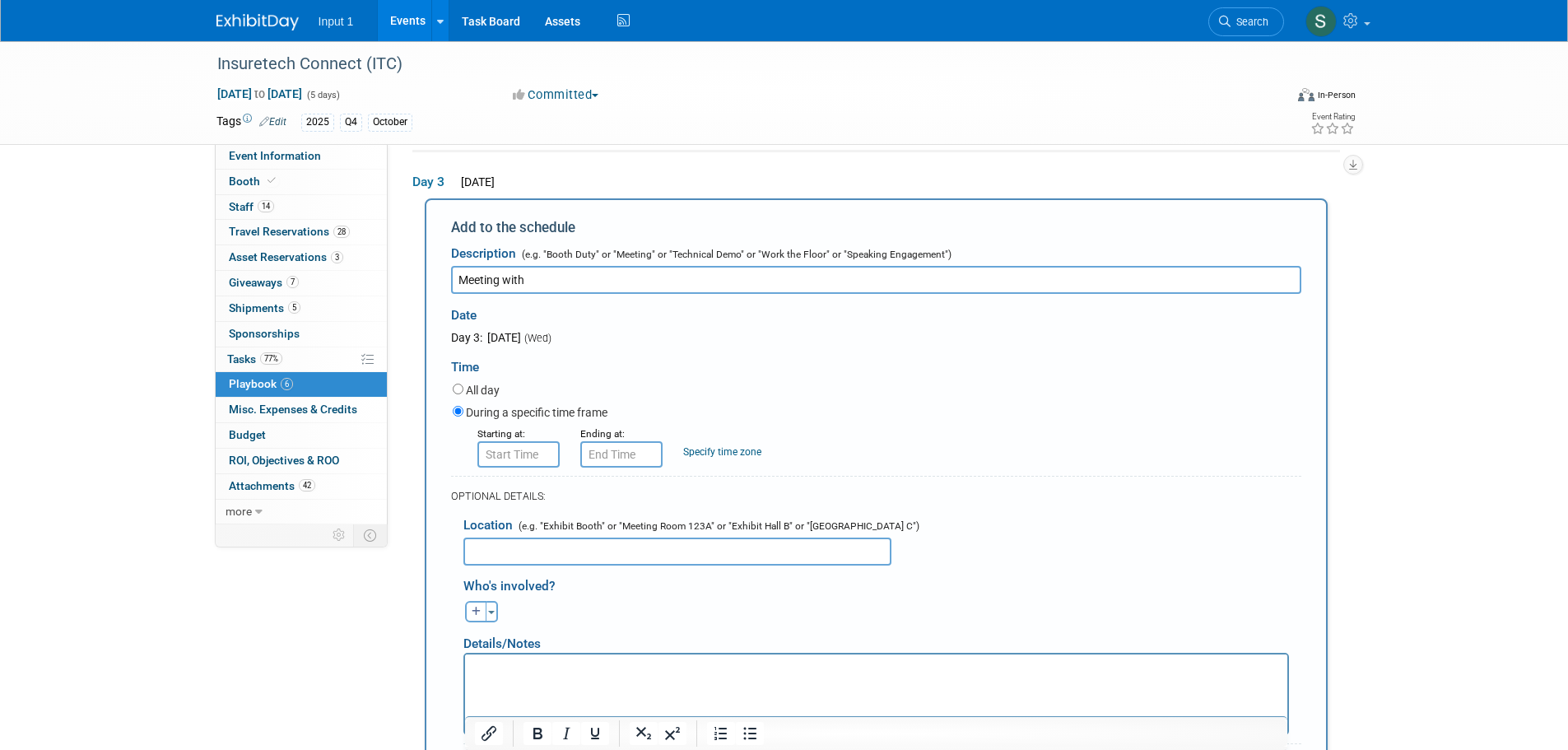
paste input "AARON SHAPIRO CEO - Trailblazer Technology"
paste input "Dustin Poland Vice President of Sales - Trailblazer Technology"
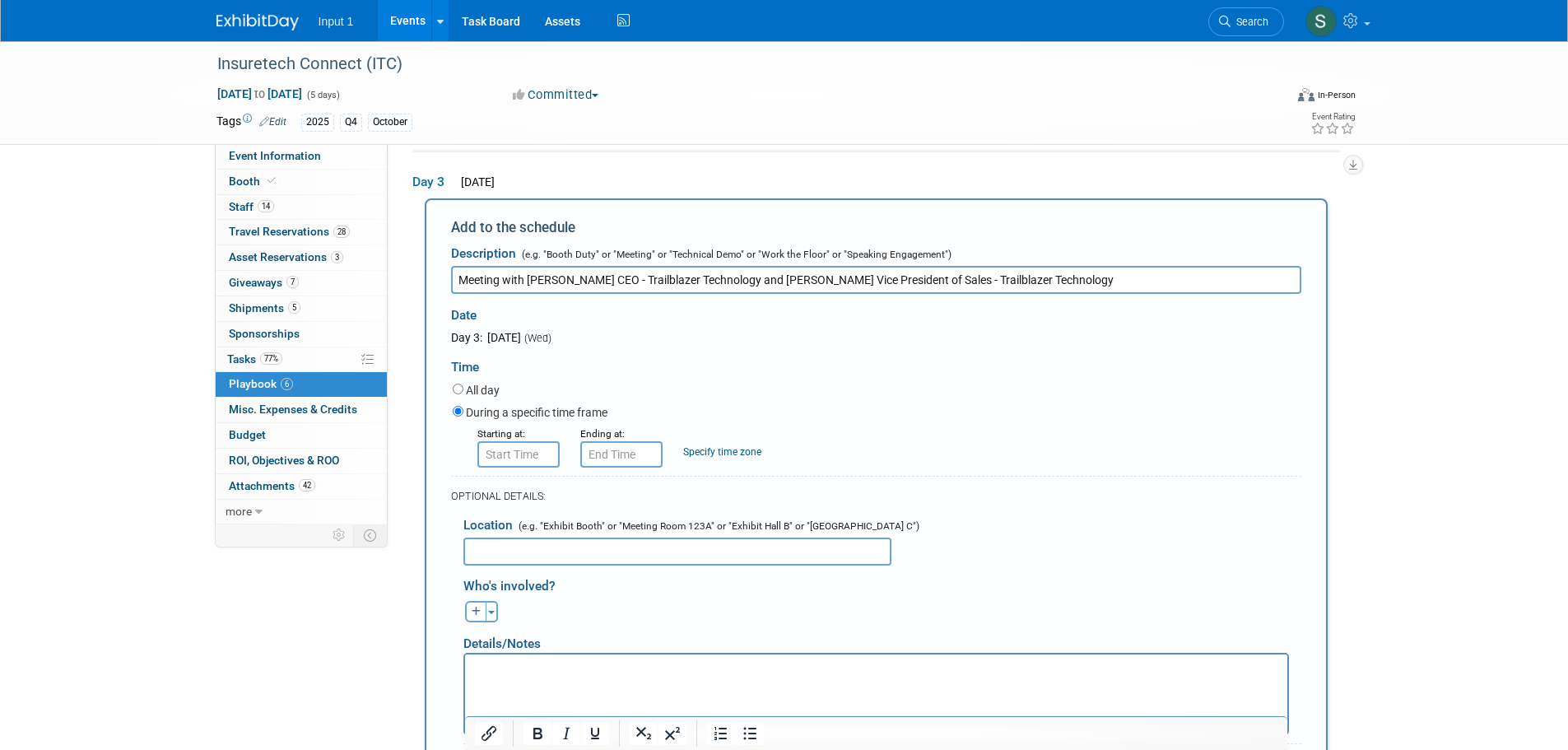
type input "Meeting with AARON SHAPIRO CEO - Trailblazer Technology and Dustin Poland Vice …"
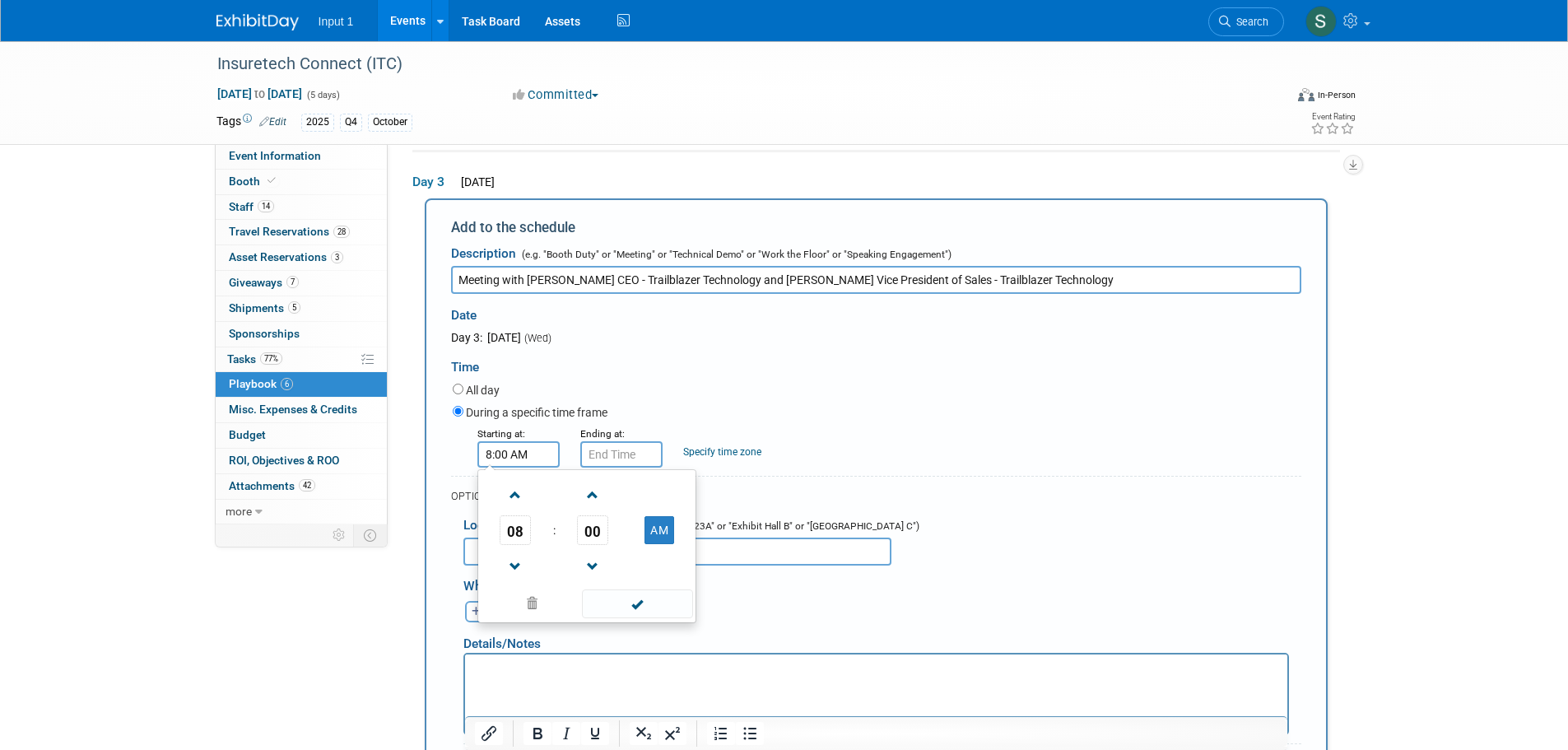
click at [527, 455] on input "8:00 AM" at bounding box center [519, 453] width 82 height 26
click at [520, 529] on span "08" at bounding box center [514, 530] width 31 height 30
click at [561, 503] on td "01" at bounding box center [560, 496] width 53 height 45
click at [595, 539] on span "00" at bounding box center [592, 530] width 31 height 30
click at [668, 501] on td "15" at bounding box center [666, 496] width 53 height 45
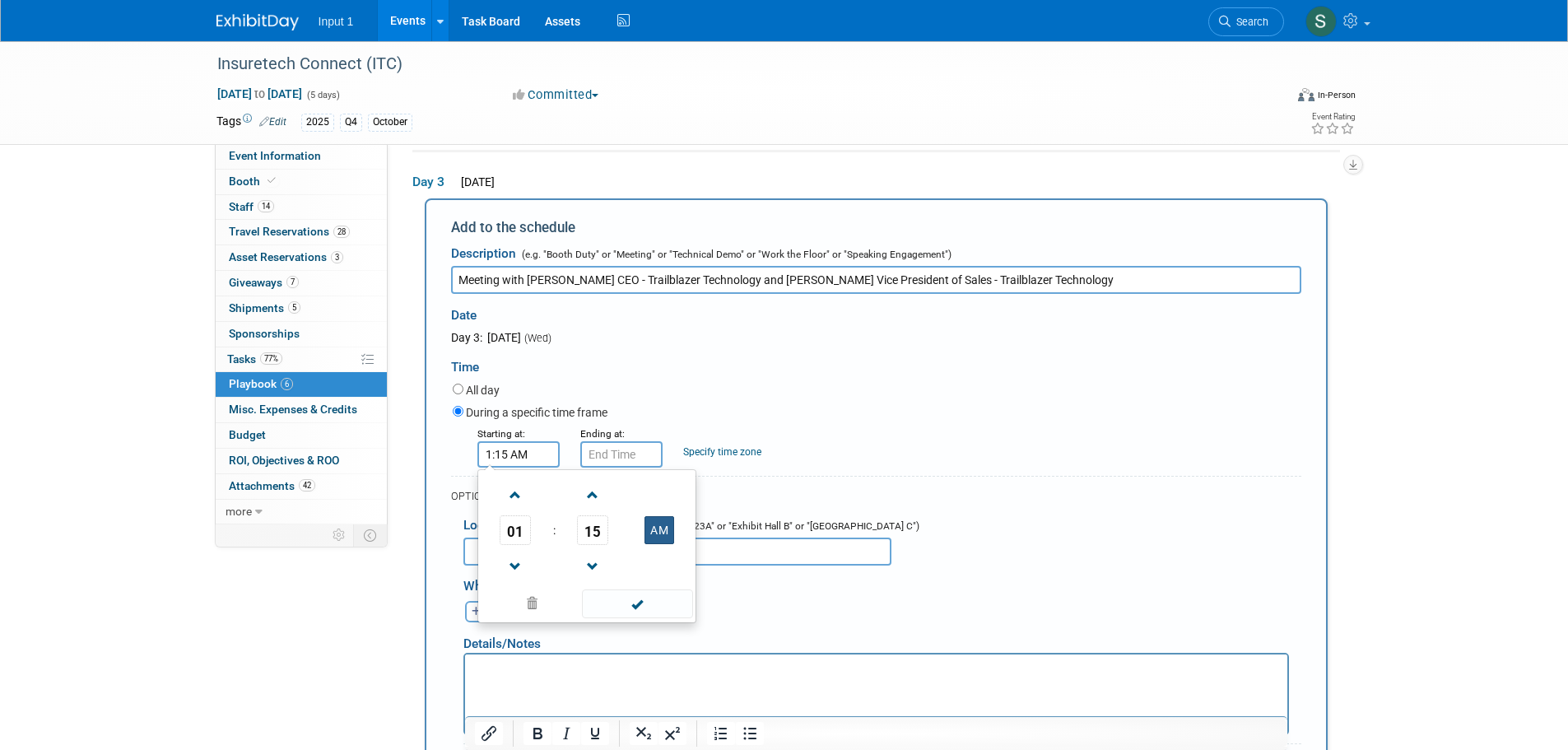
click at [656, 538] on button "AM" at bounding box center [659, 530] width 30 height 28
type input "1:15 PM"
click at [635, 608] on span at bounding box center [637, 604] width 111 height 29
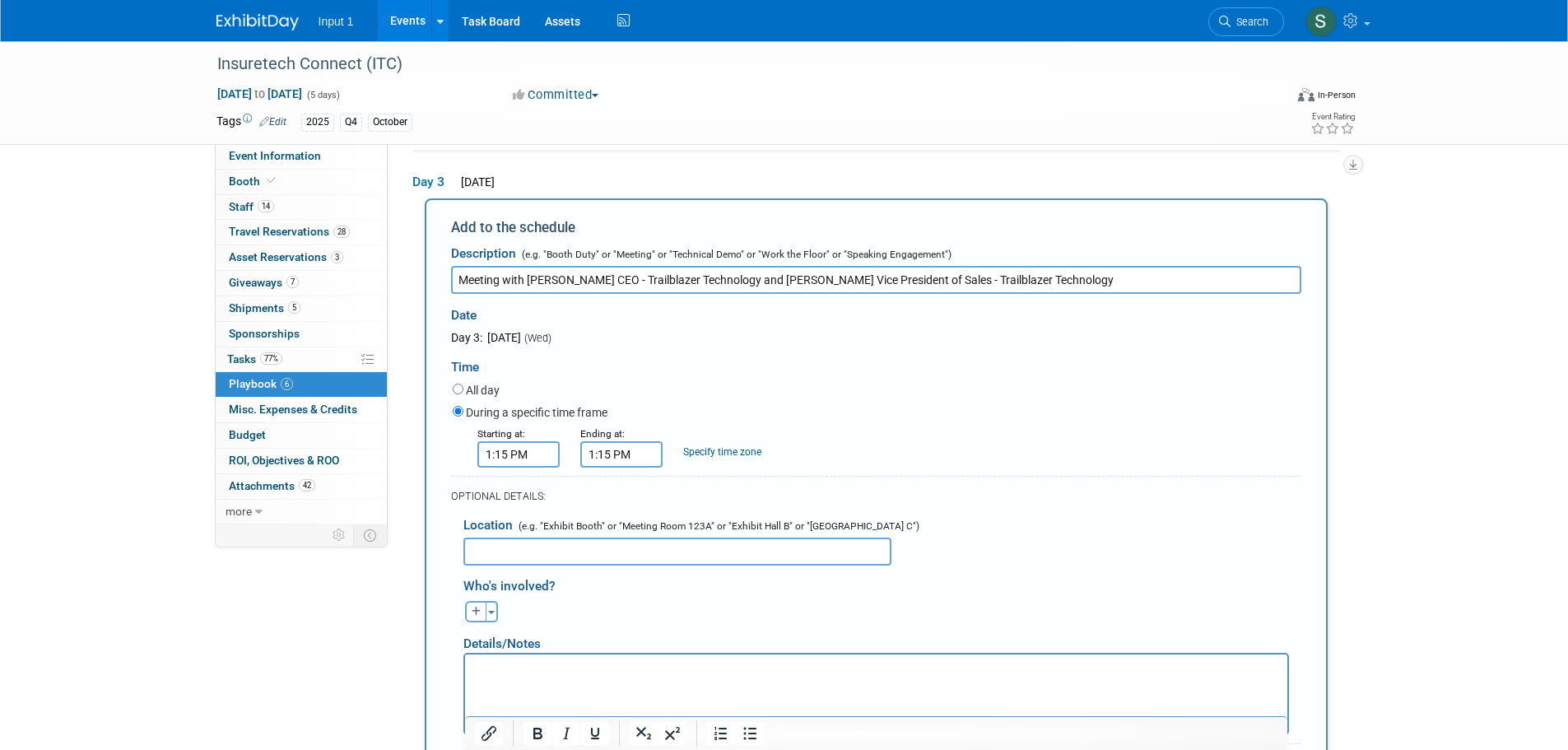
click at [602, 459] on input "1:15 PM" at bounding box center [621, 453] width 82 height 26
click at [711, 515] on td at bounding box center [695, 494] width 68 height 42
click at [703, 533] on span "15" at bounding box center [695, 530] width 31 height 30
click at [707, 540] on td "30" at bounding box center [716, 540] width 53 height 45
type input "1:30 PM"
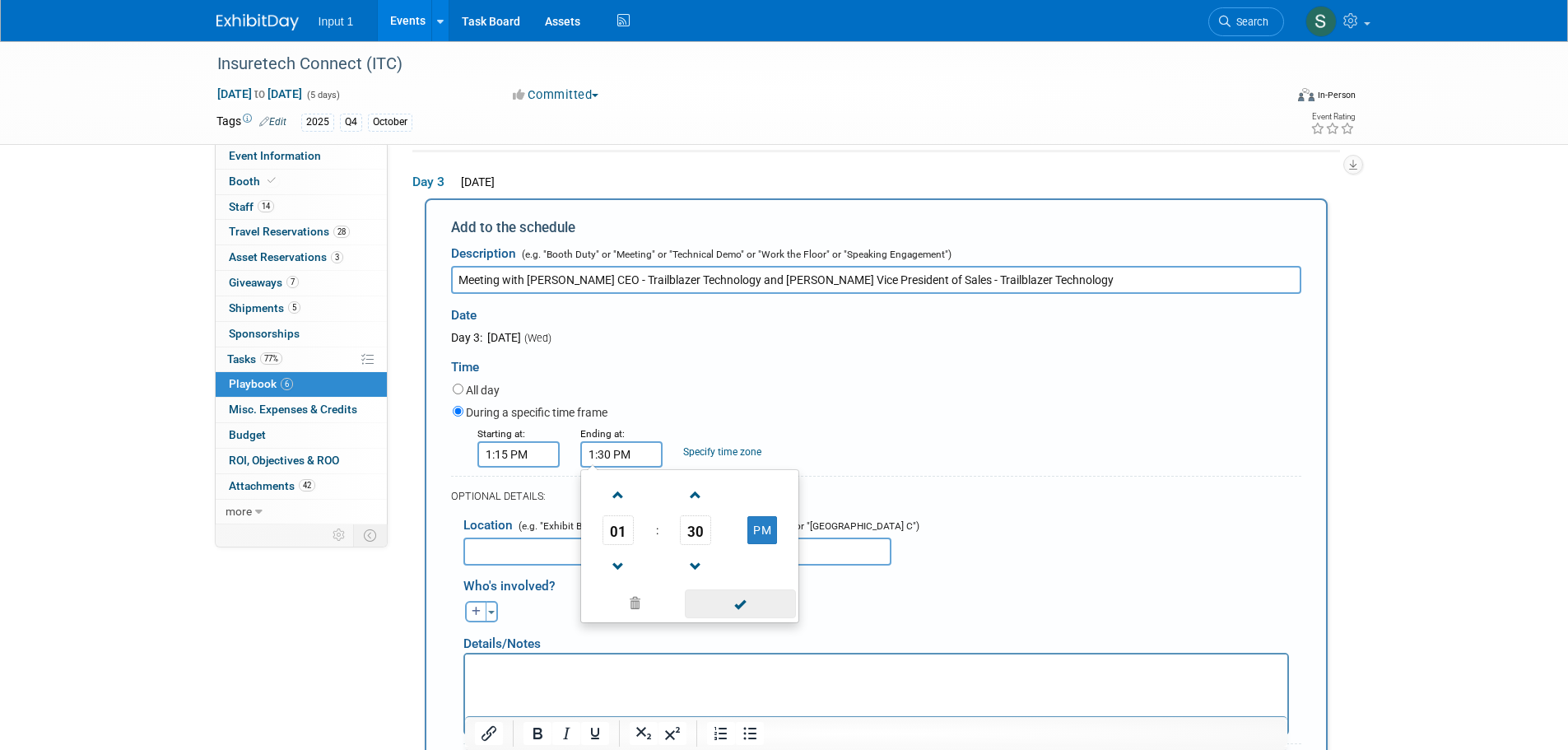
click at [747, 610] on span at bounding box center [740, 604] width 111 height 29
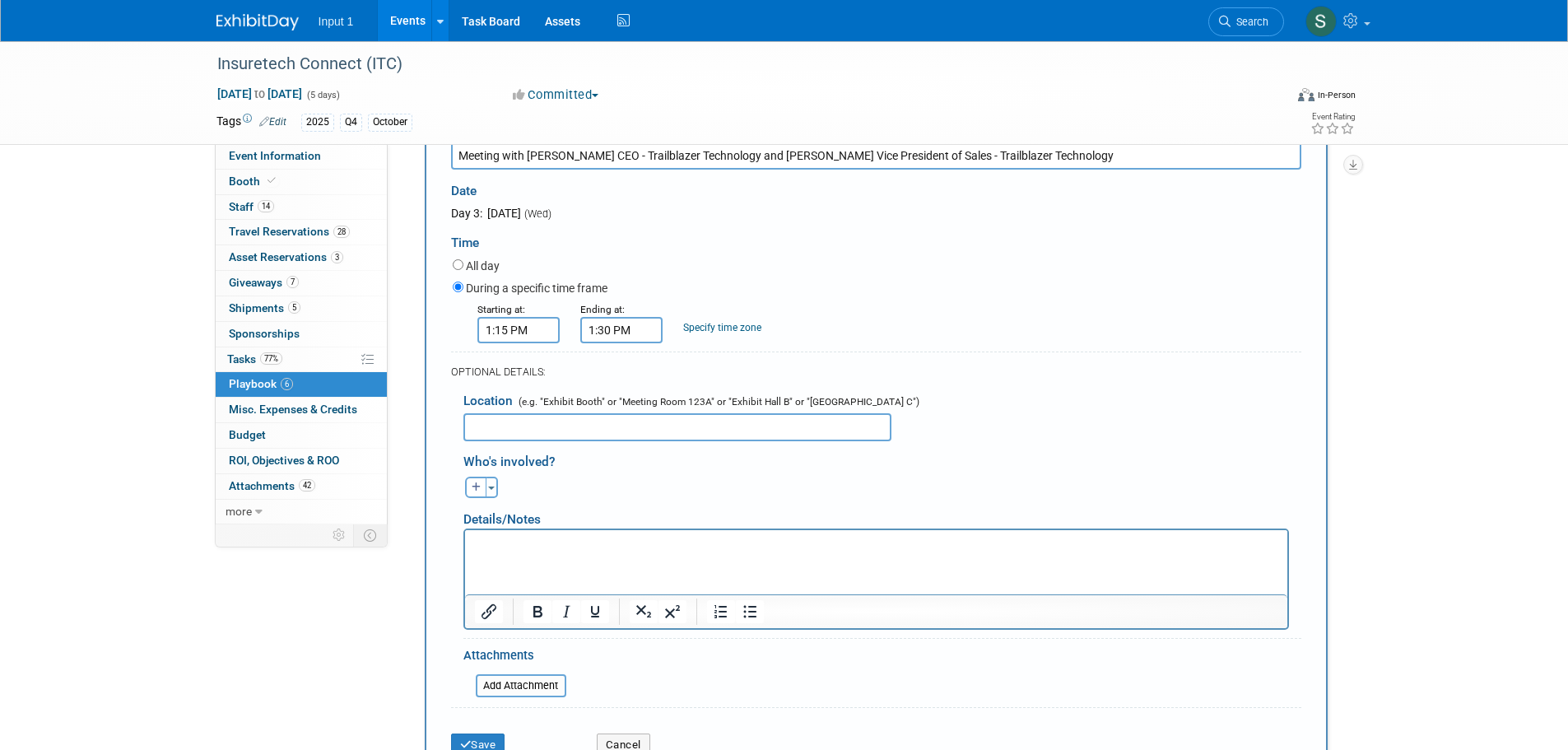
scroll to position [379, 0]
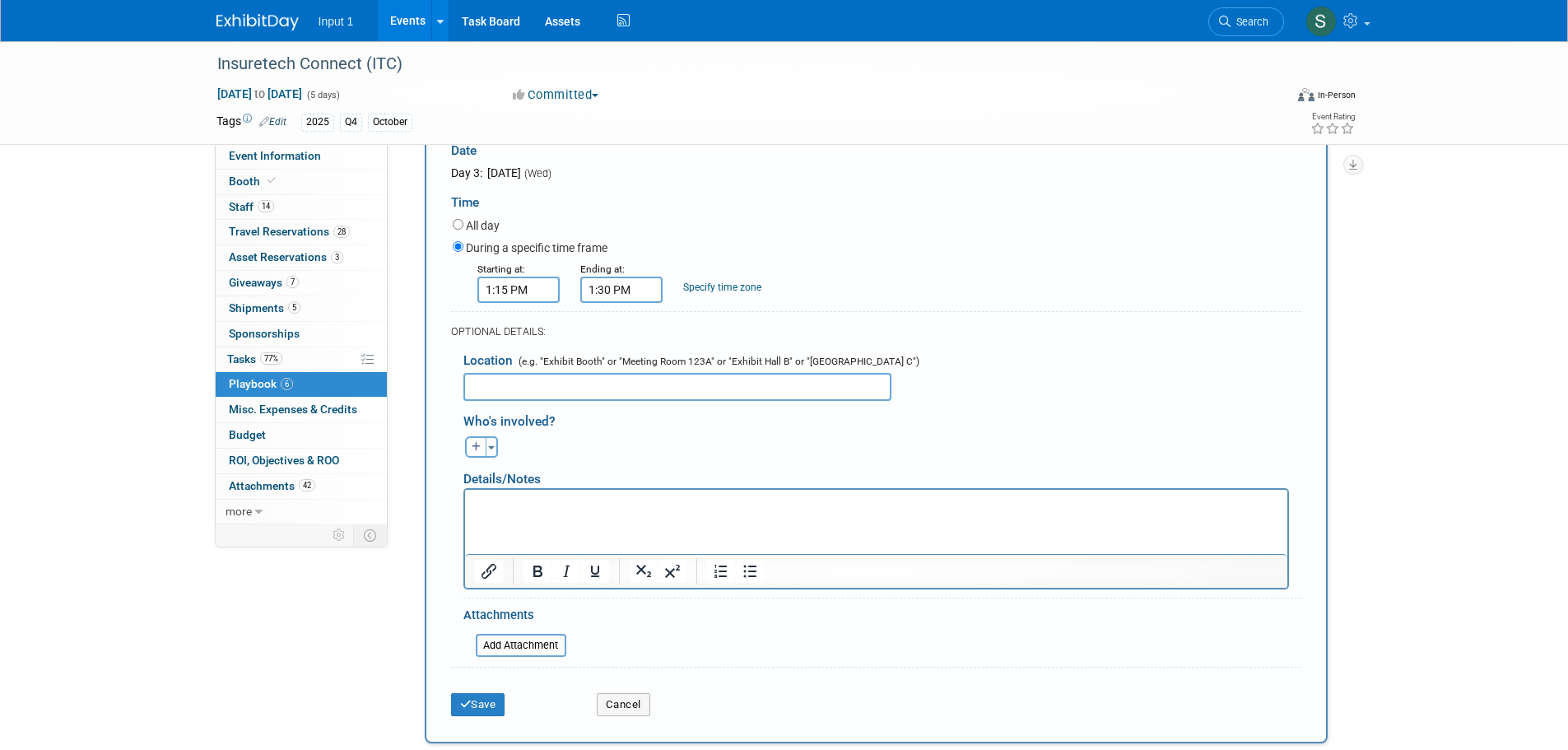
click at [529, 399] on input "text" at bounding box center [677, 386] width 428 height 28
type input "Booth 2155"
click at [495, 450] on button "Toggle Dropdown" at bounding box center [492, 447] width 13 height 22
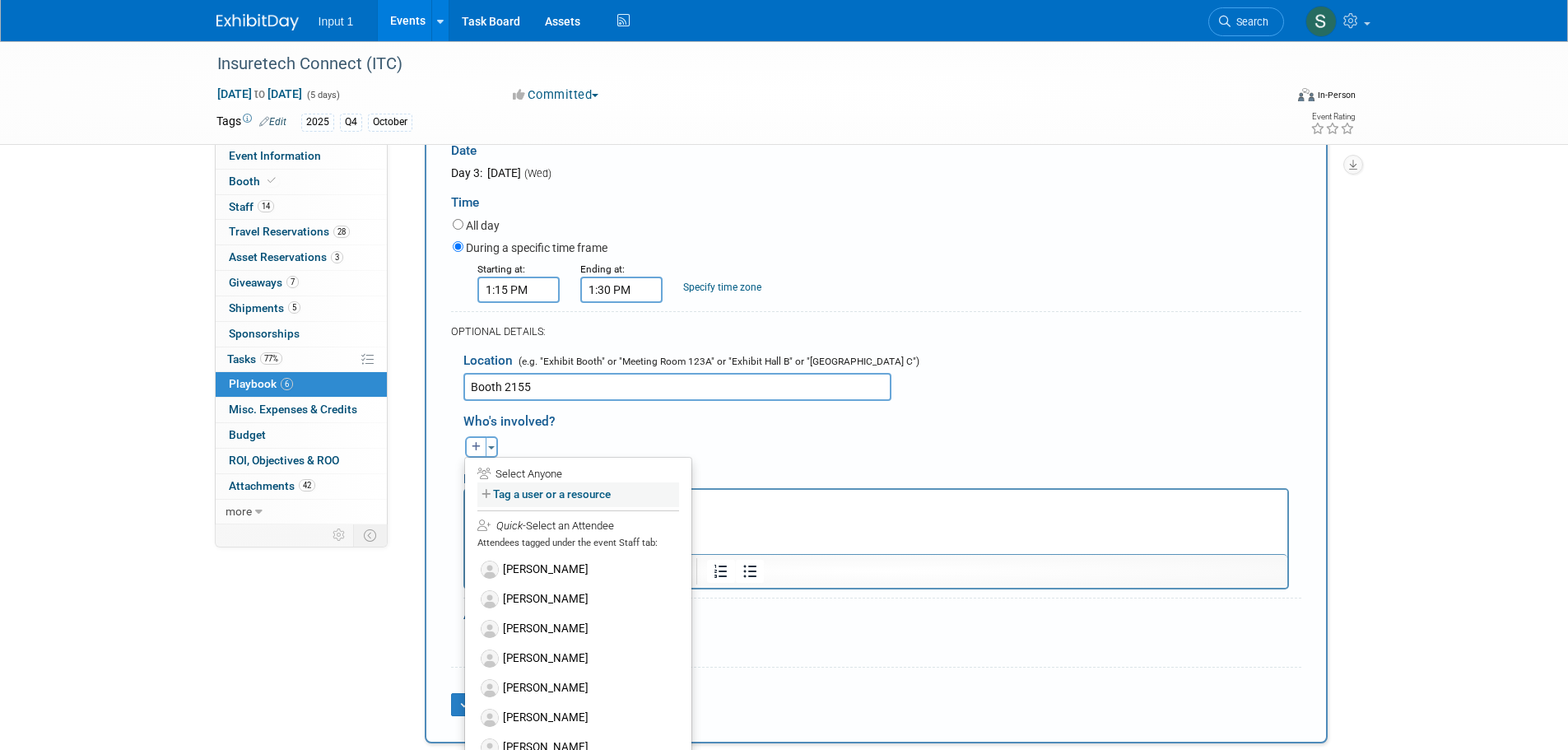
click at [496, 498] on label "Tag a user or a resource" at bounding box center [578, 494] width 202 height 24
select select
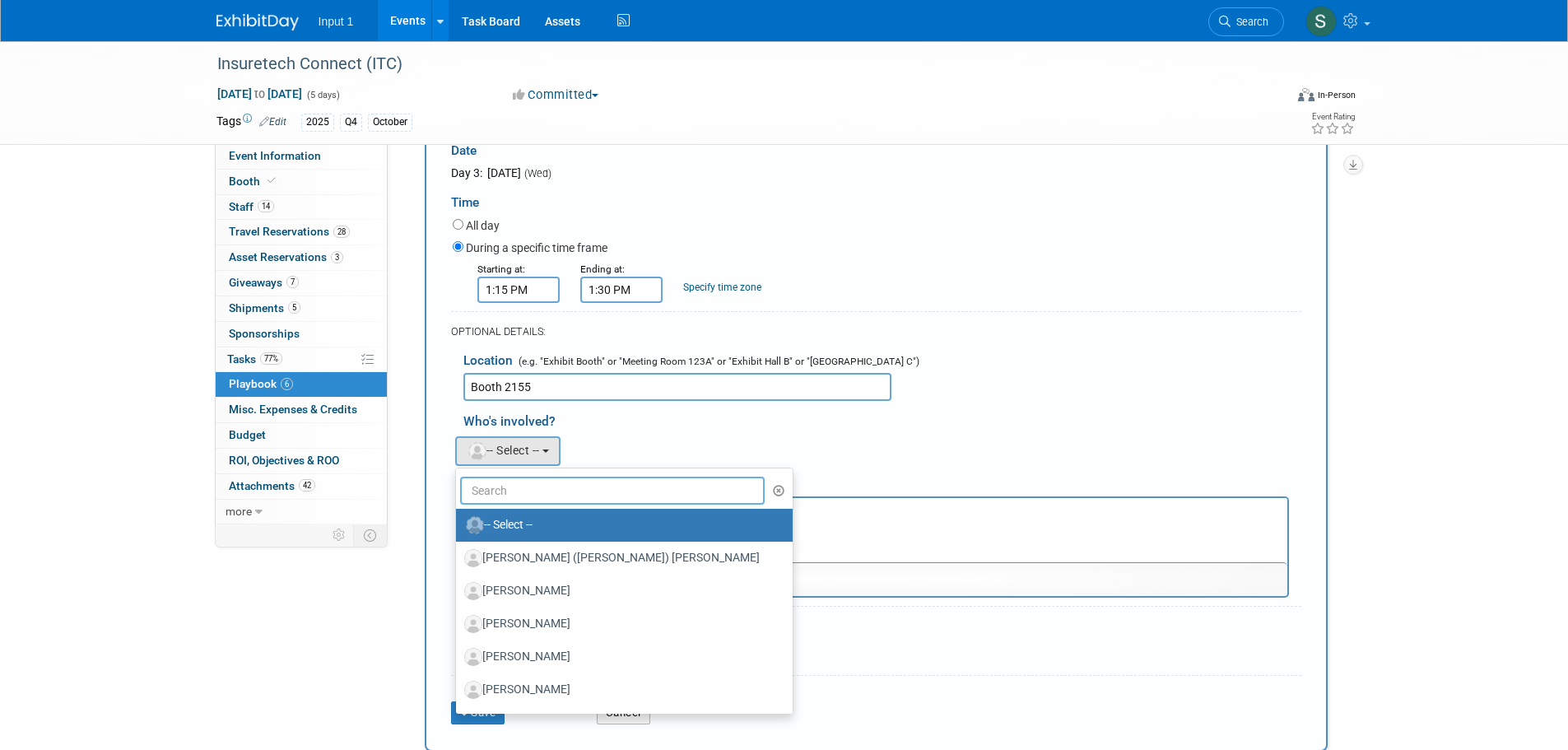
click at [490, 496] on input "text" at bounding box center [612, 490] width 306 height 28
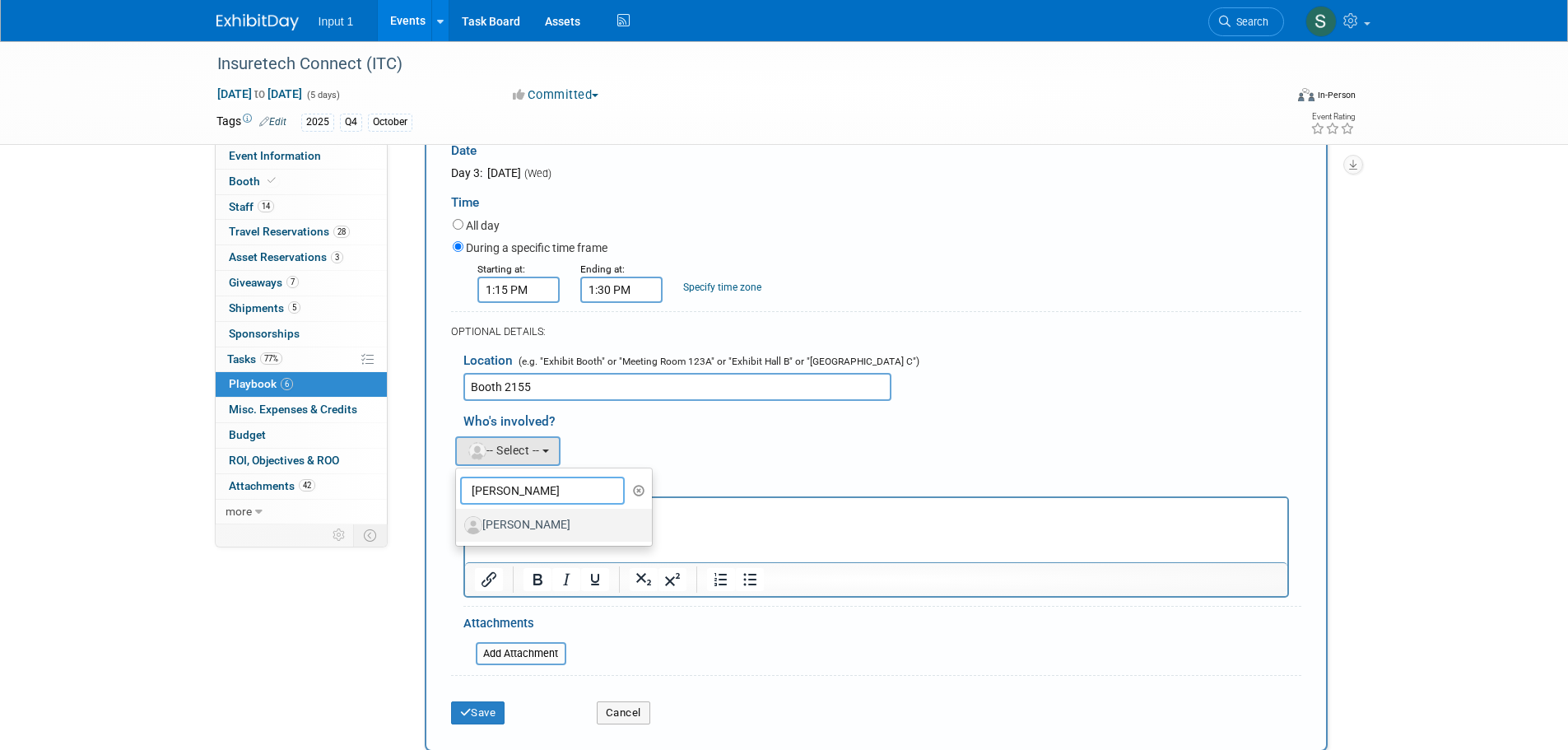
type input "jim"
click at [507, 529] on label "Jim Nowak" at bounding box center [550, 524] width 172 height 26
click at [459, 529] on input "Jim Nowak" at bounding box center [453, 523] width 11 height 11
select select "d40ff6d6-5ffc-43ba-8bff-fd1bbda96547"
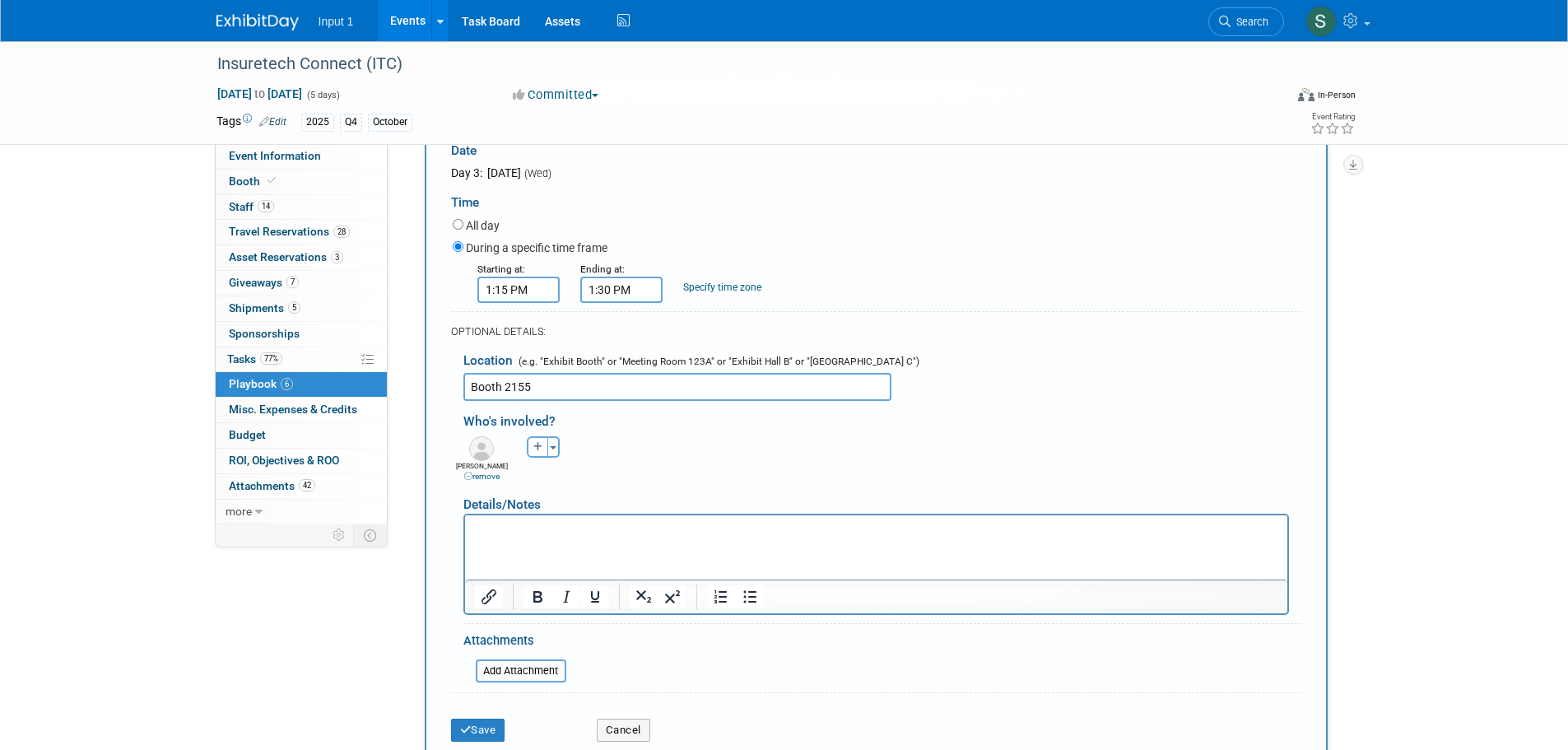
click at [537, 451] on icon "button" at bounding box center [538, 446] width 10 height 10
select select
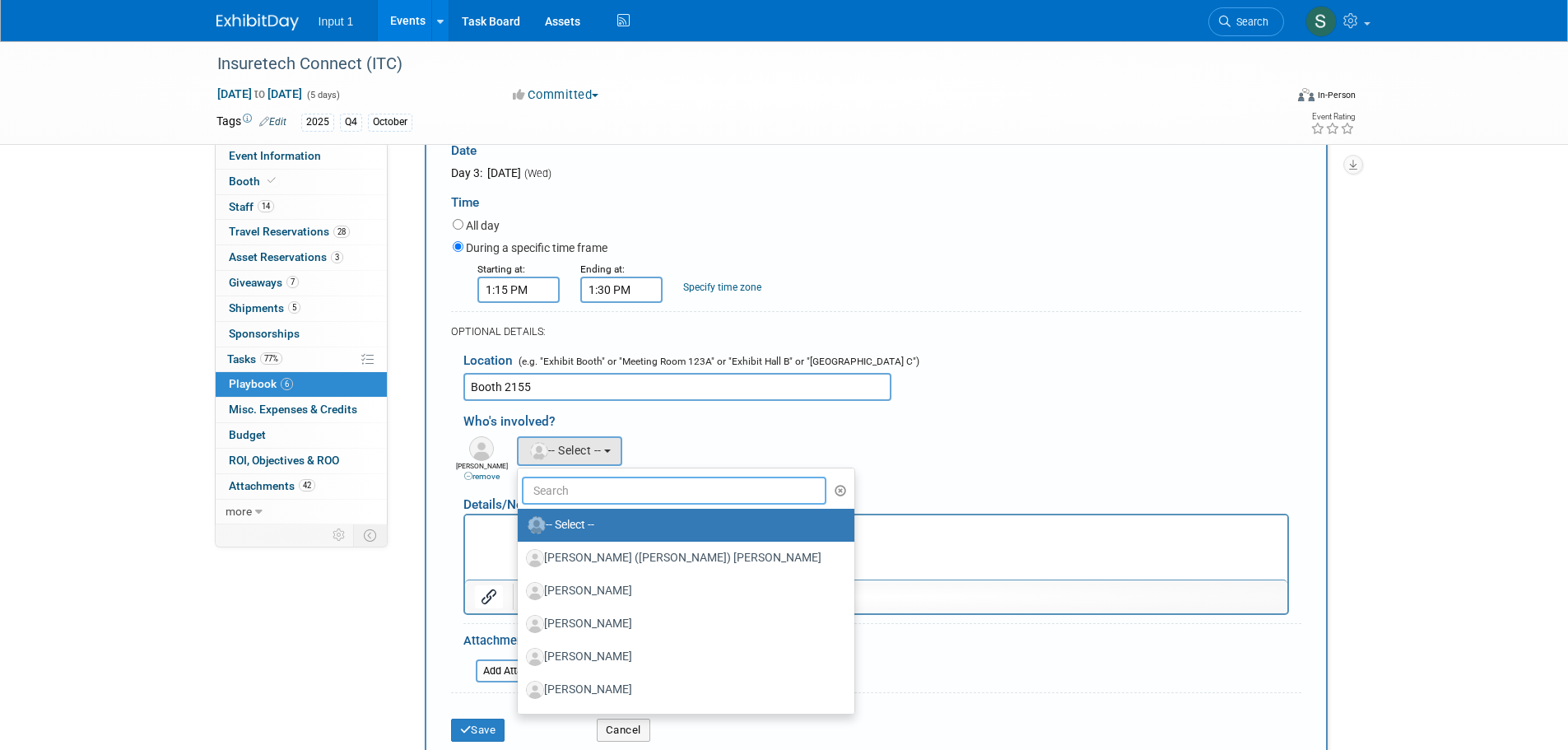
click at [641, 488] on input "text" at bounding box center [674, 490] width 306 height 28
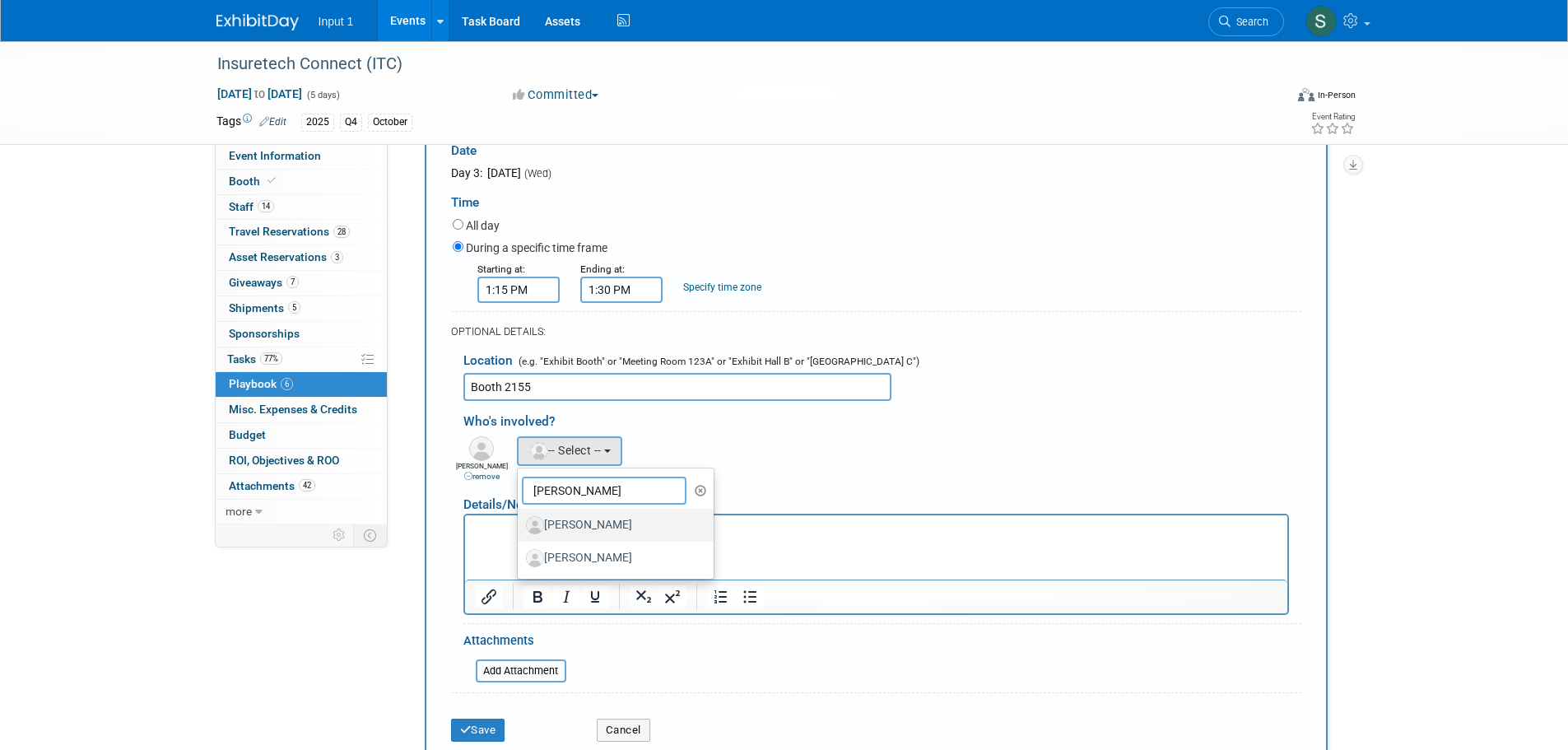
type input "todd"
click at [590, 527] on label "Todd Greenbaum" at bounding box center [612, 524] width 172 height 26
click at [520, 527] on input "Todd Greenbaum" at bounding box center [515, 523] width 11 height 11
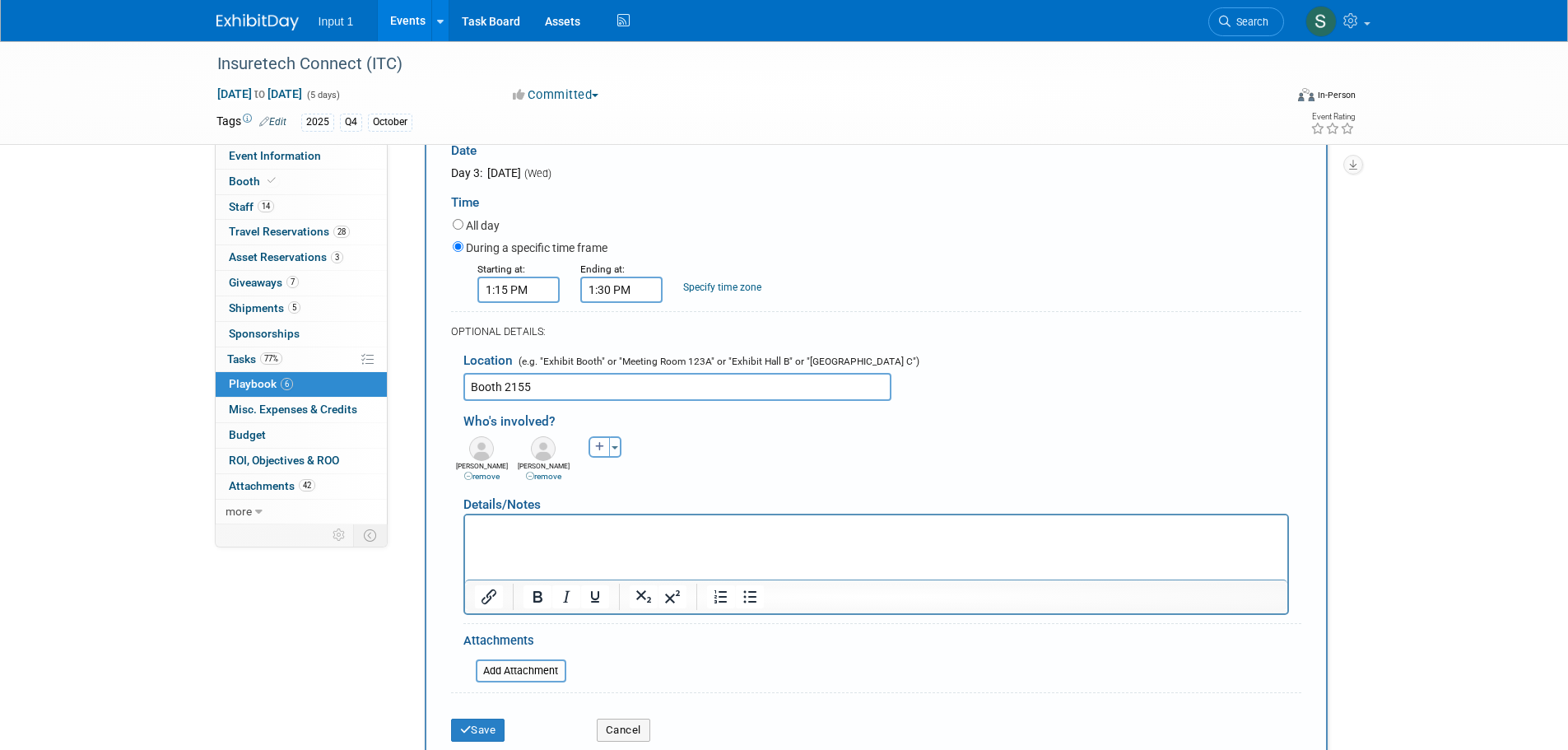
click at [729, 461] on div "Achilles (Kelly) remove AJ remove Alex remove remove remove remove" at bounding box center [882, 457] width 863 height 50
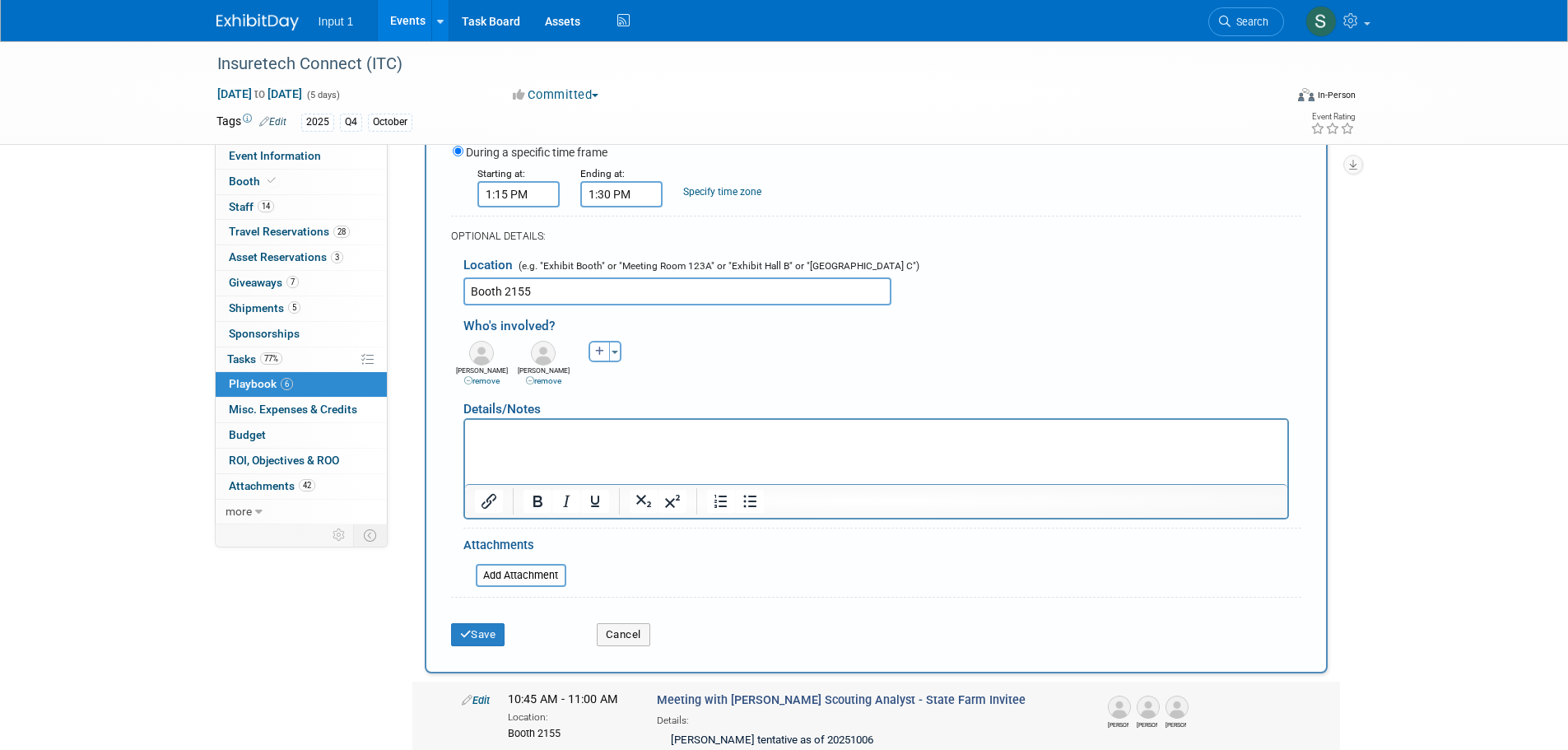
scroll to position [626, 0]
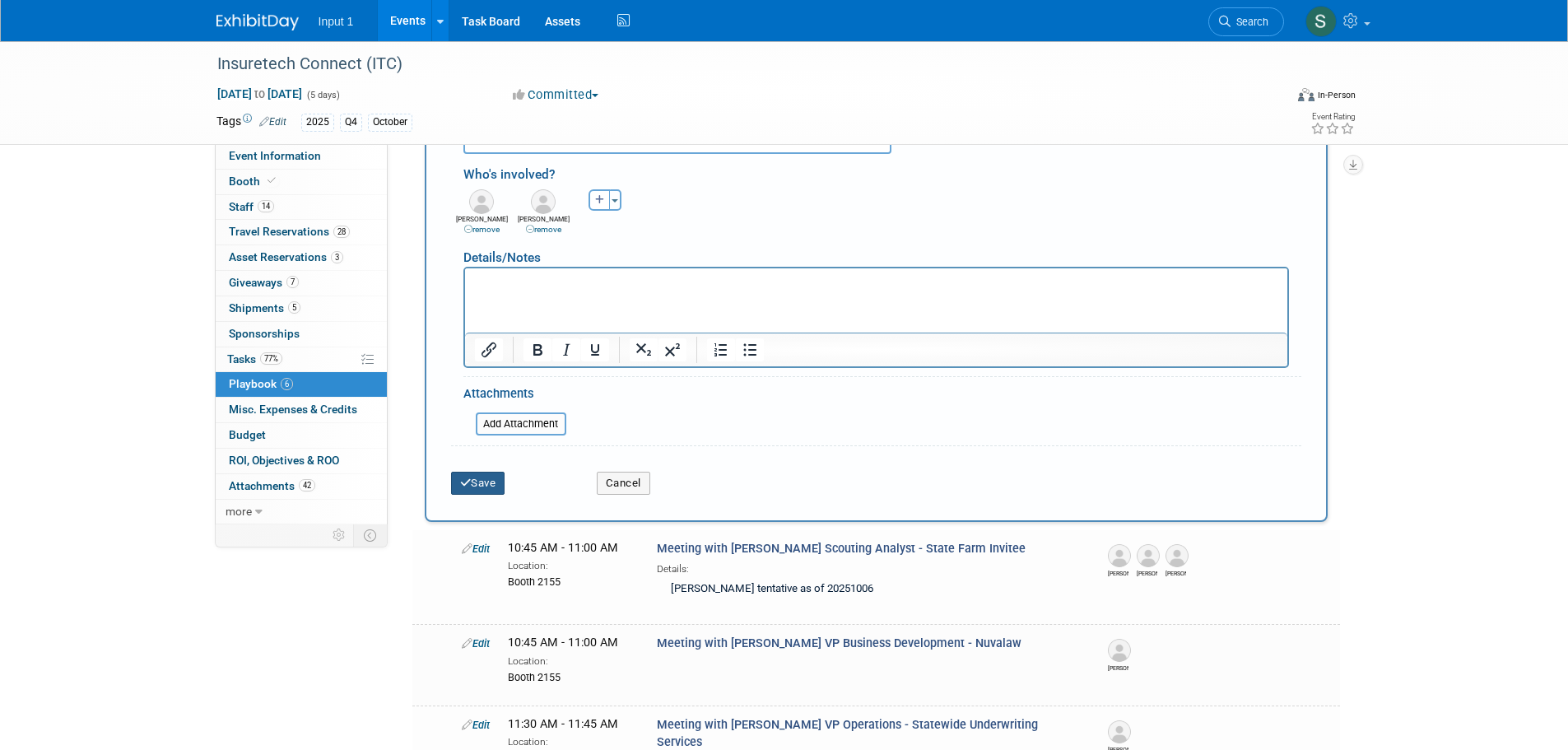
click at [487, 491] on button "Save" at bounding box center [478, 483] width 55 height 23
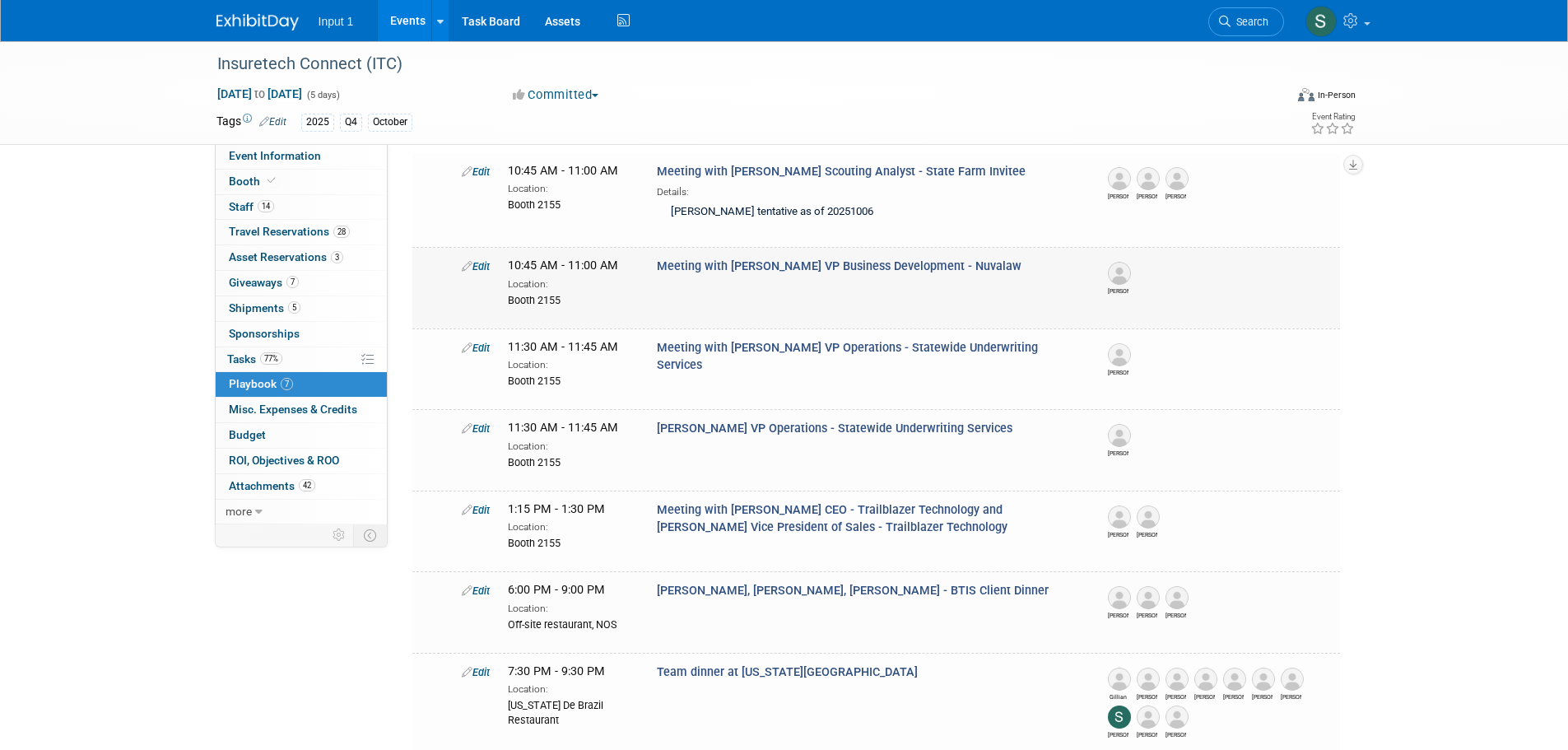
scroll to position [221, 0]
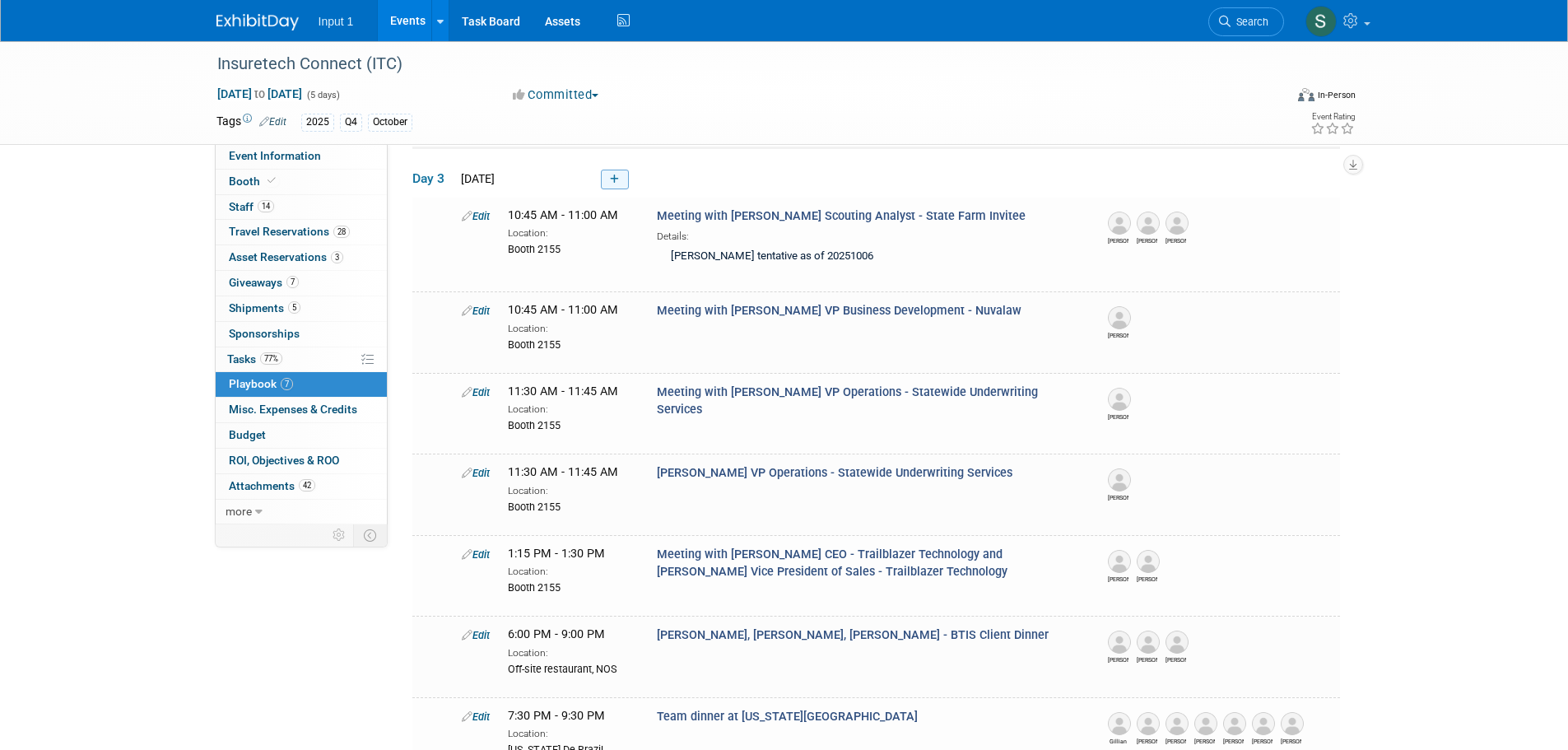
click at [616, 181] on icon at bounding box center [615, 179] width 9 height 10
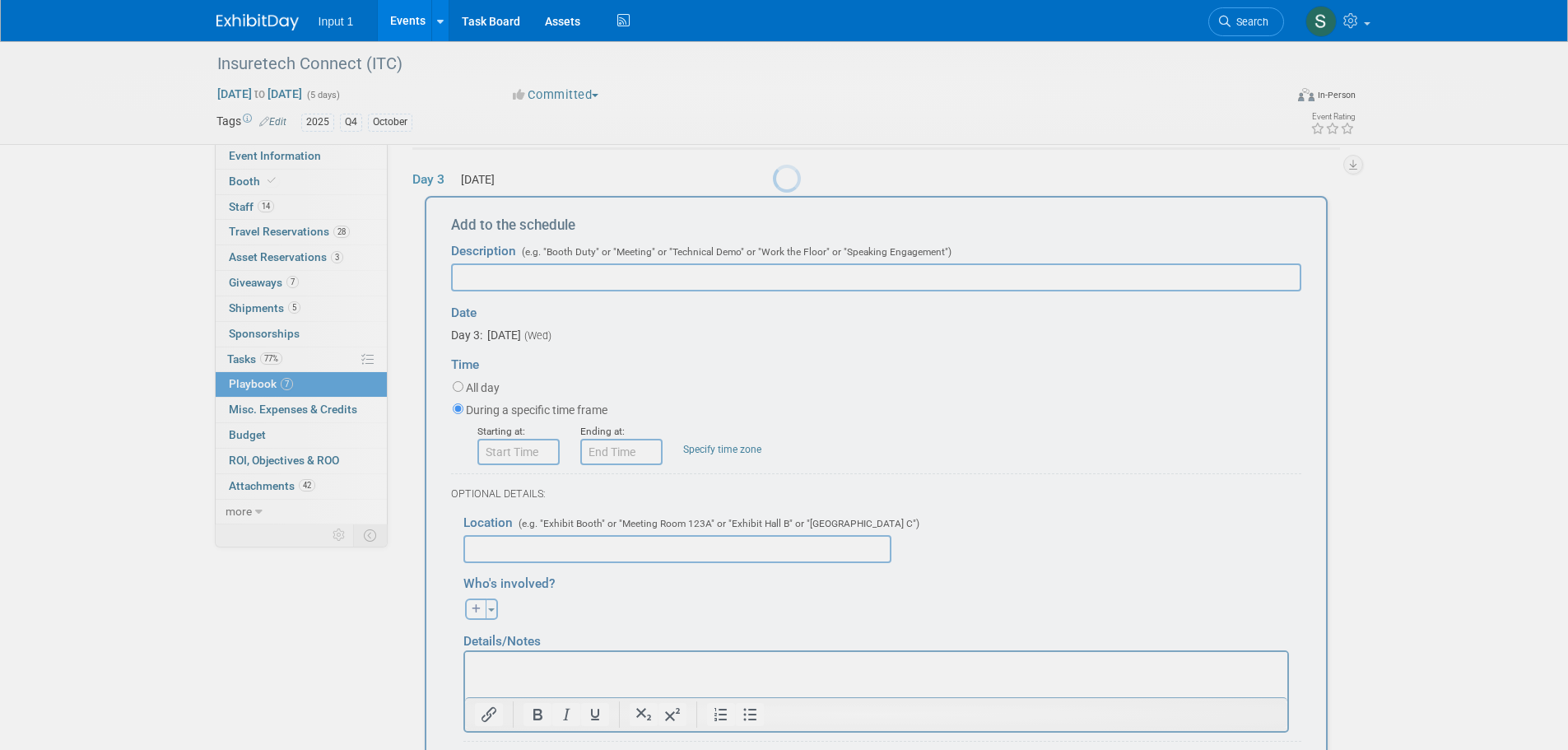
scroll to position [215, 0]
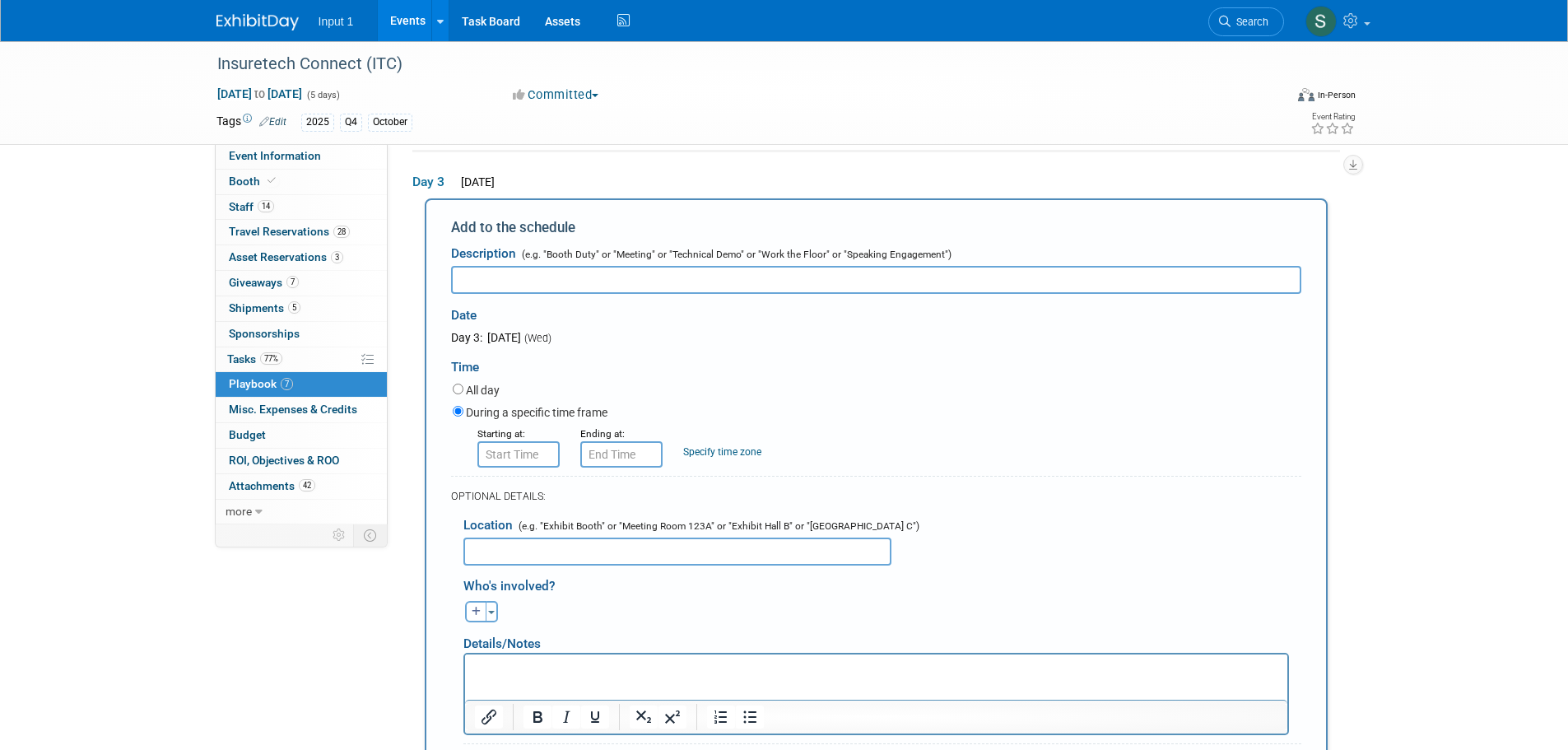
type input "8:00 AM"
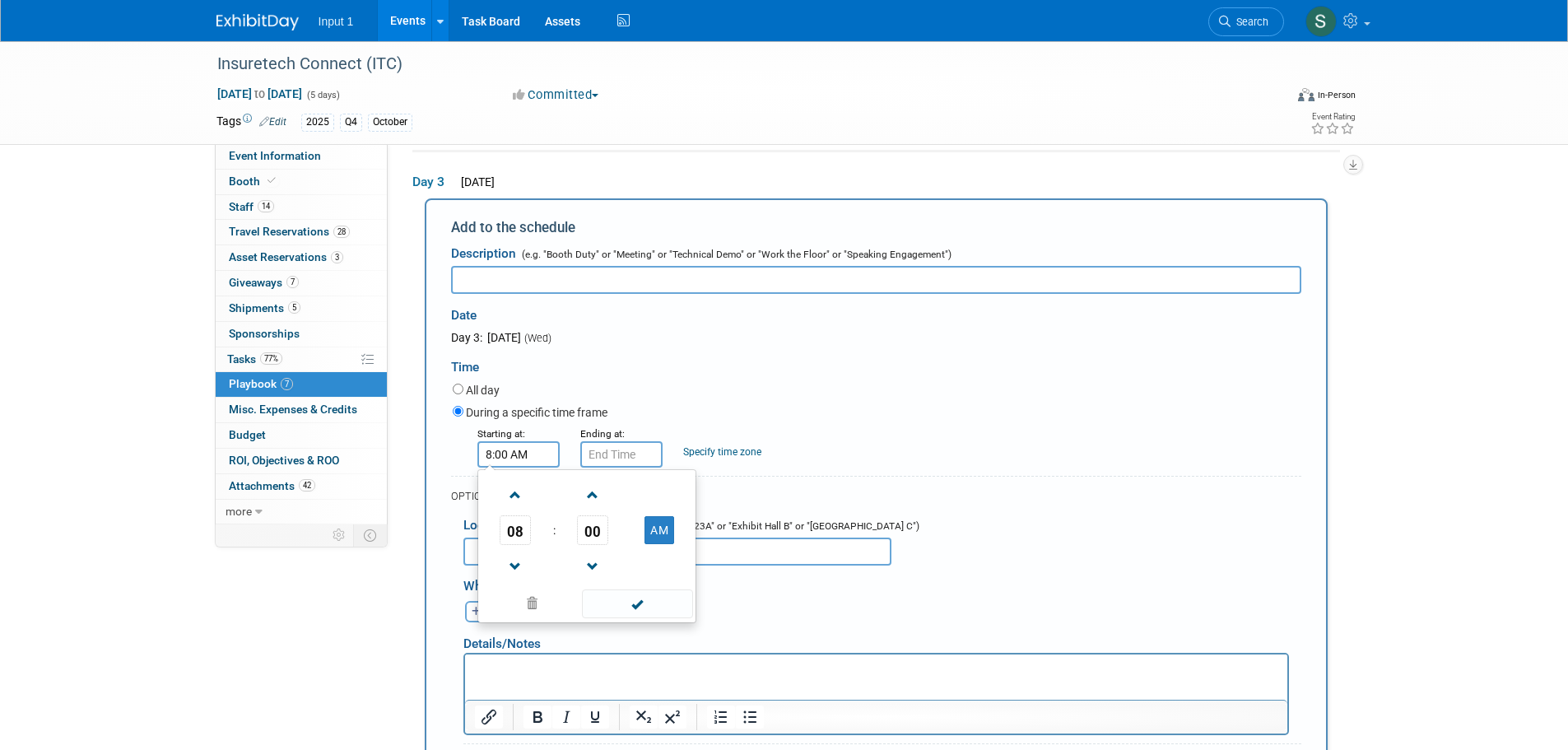
click at [533, 462] on input "8:00 AM" at bounding box center [519, 453] width 82 height 26
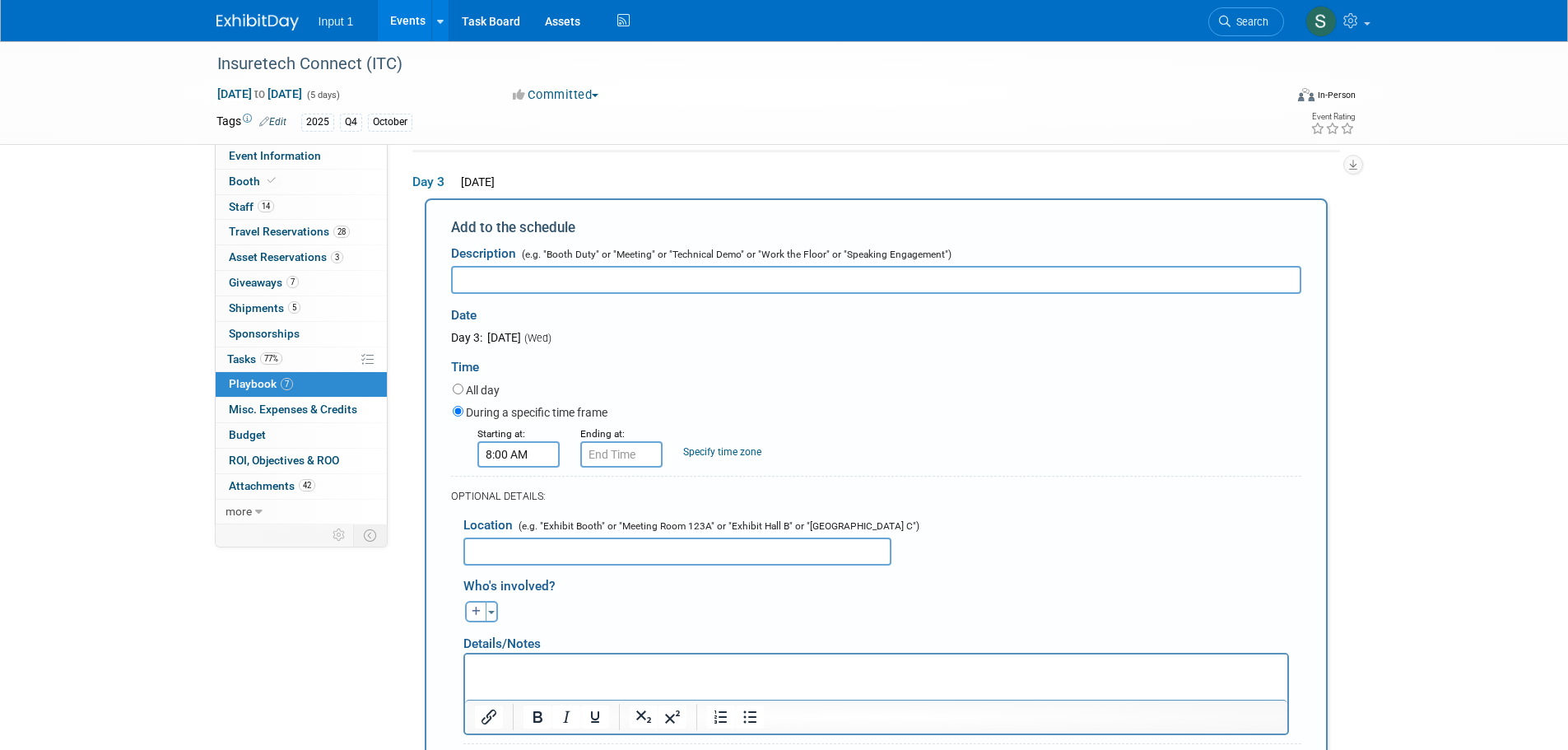
click at [525, 283] on input "text" at bounding box center [875, 280] width 850 height 28
paste input "Luigi Dedvukaj Director, Independent Agent Programs - AAA - The Auto Club Group"
type input "Meeting with Luigi Dedvukaj Director, Independent Agent Programs - AAA - The Au…"
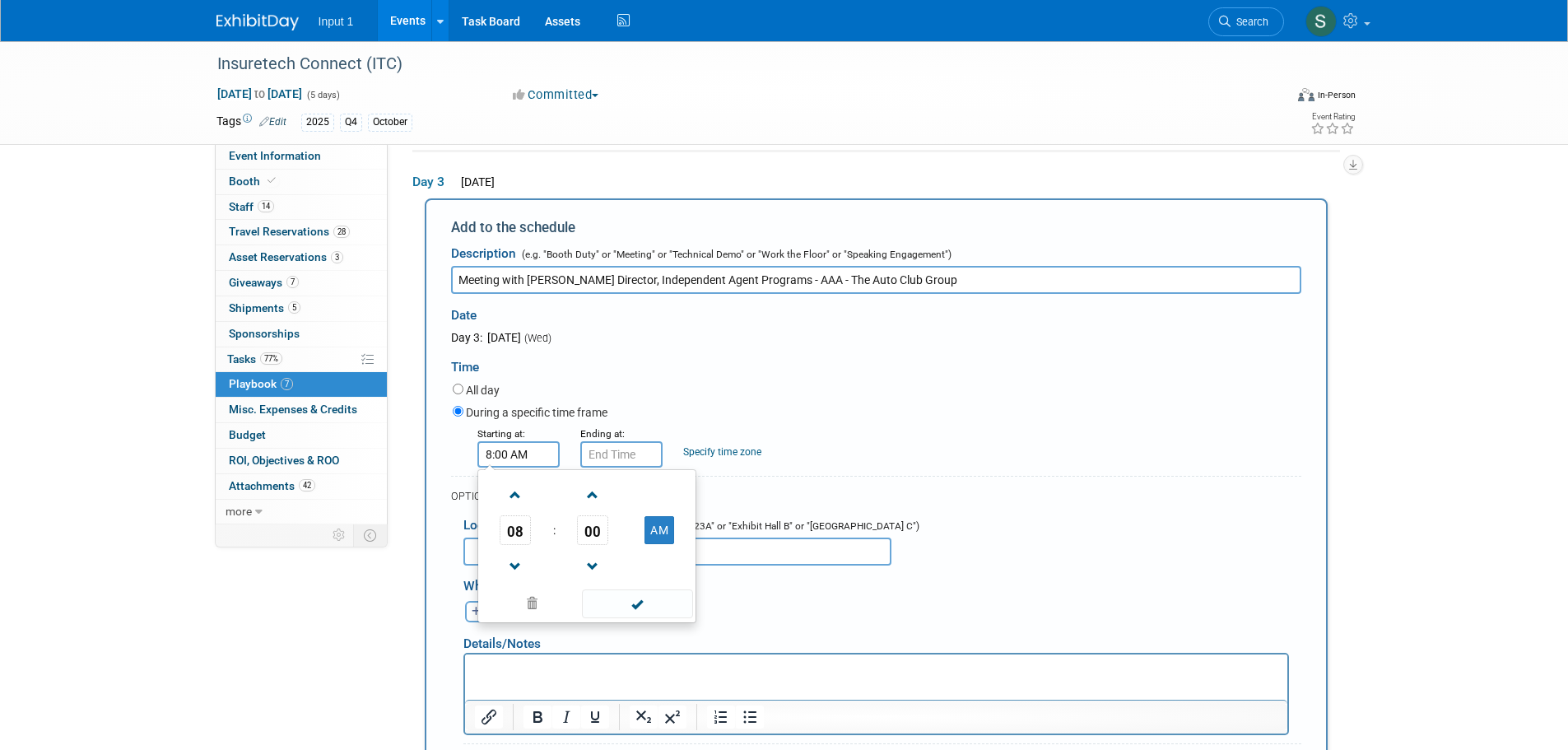
click at [539, 453] on input "8:00 AM" at bounding box center [519, 453] width 82 height 26
click at [522, 527] on span "08" at bounding box center [514, 530] width 31 height 30
click at [558, 491] on td "01" at bounding box center [560, 496] width 53 height 45
click at [596, 535] on span "00" at bounding box center [592, 530] width 31 height 30
click at [562, 582] on td "45" at bounding box center [560, 584] width 53 height 45
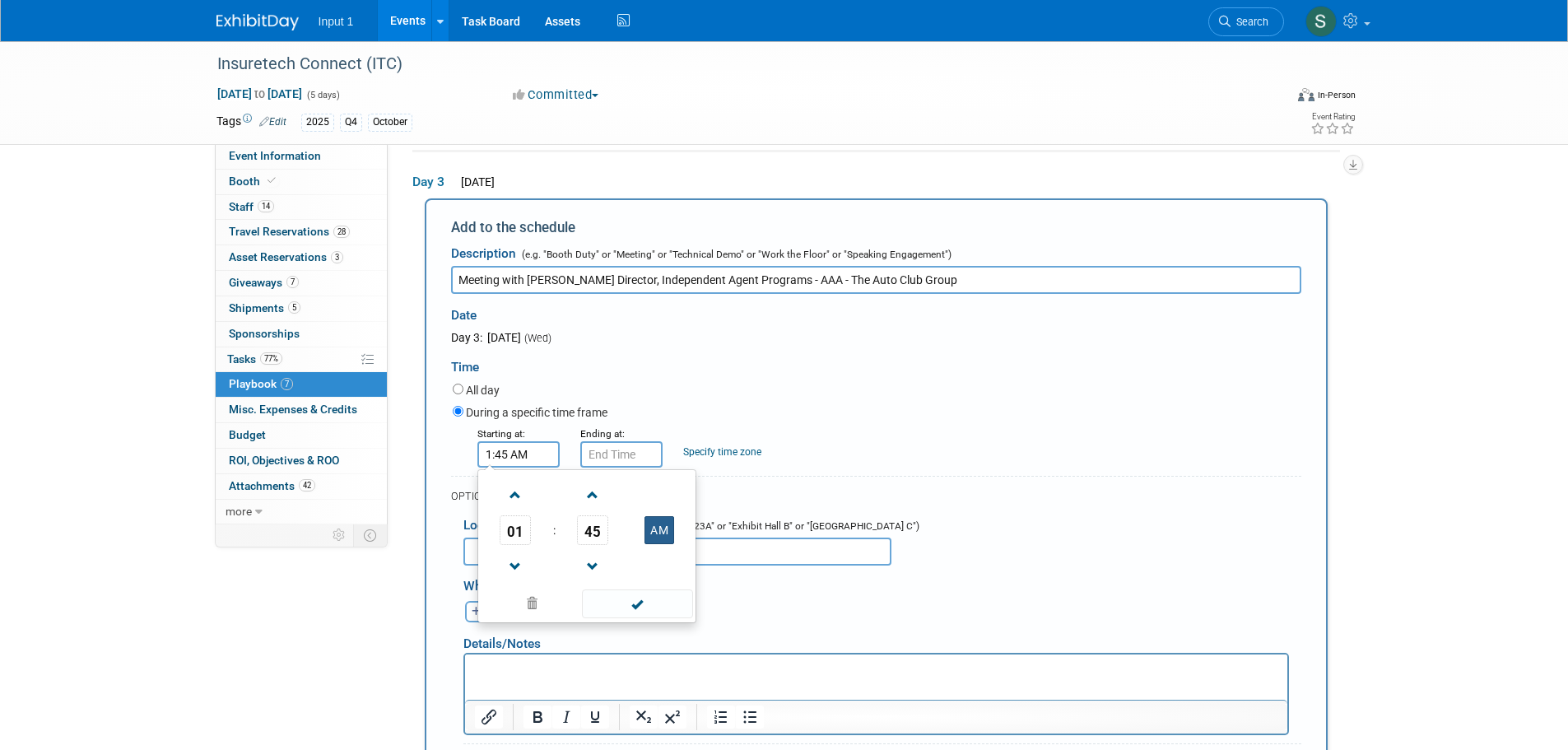
click at [659, 536] on button "AM" at bounding box center [659, 530] width 30 height 28
type input "1:45 PM"
drag, startPoint x: 638, startPoint y: 610, endPoint x: 629, endPoint y: 555, distance: 55.7
click at [637, 605] on span at bounding box center [637, 604] width 111 height 29
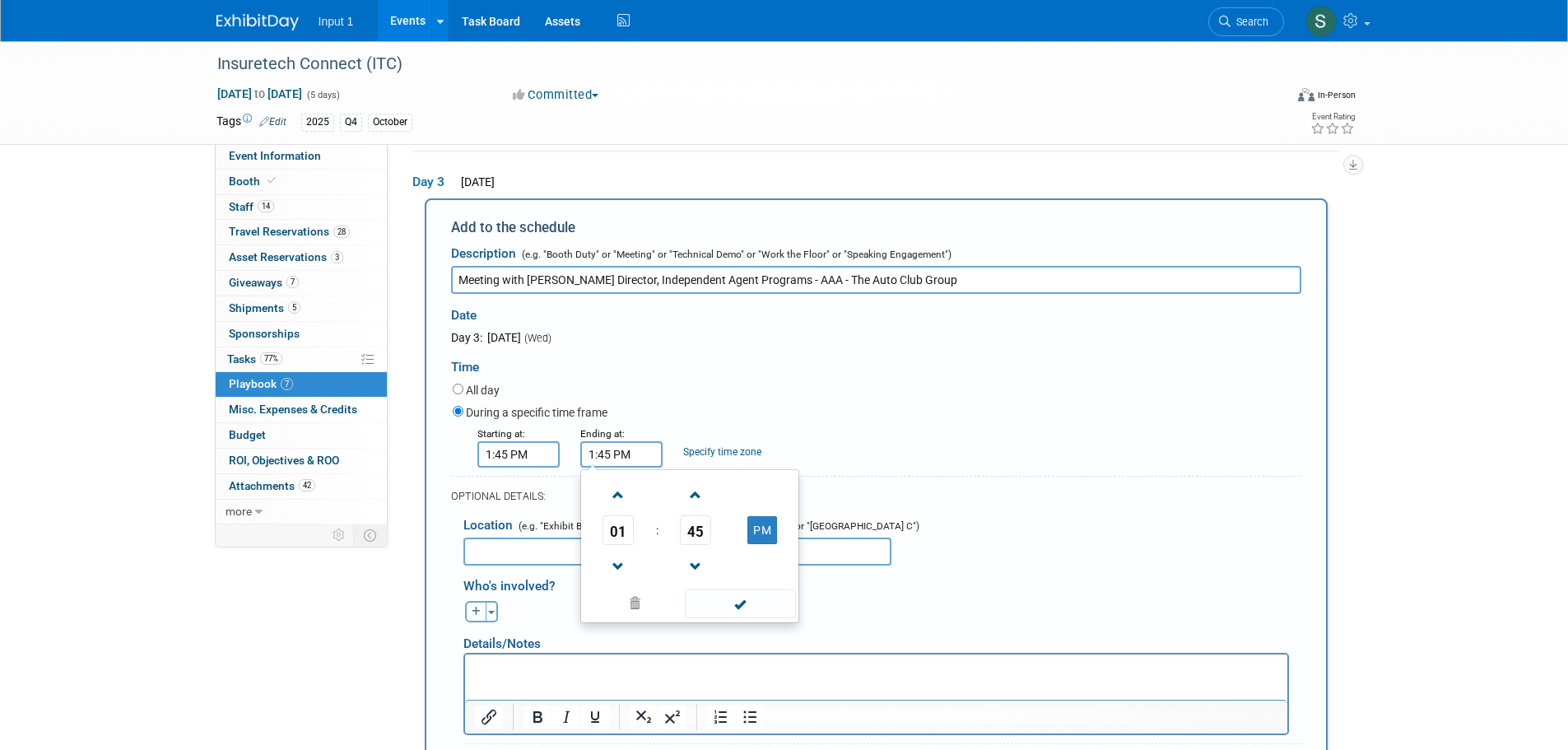
click at [613, 461] on input "1:45 PM" at bounding box center [621, 453] width 82 height 26
click at [617, 527] on span "01" at bounding box center [617, 530] width 31 height 30
click at [717, 489] on td "02" at bounding box center [716, 496] width 53 height 45
click at [695, 527] on span "45" at bounding box center [695, 530] width 31 height 30
click at [610, 496] on td "00" at bounding box center [610, 496] width 53 height 45
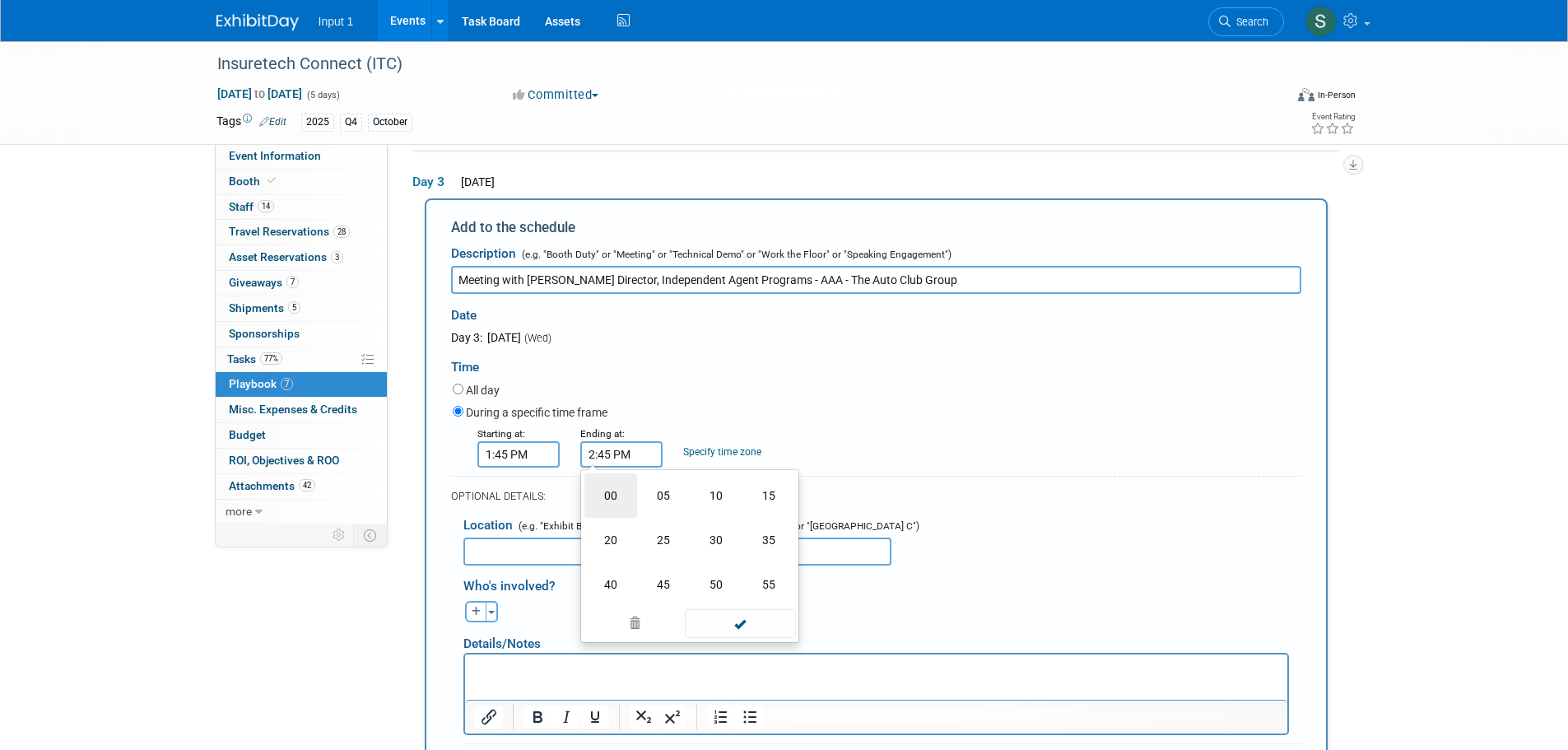
type input "2:00 PM"
click at [874, 418] on div "During a specific time frame" at bounding box center [876, 413] width 849 height 22
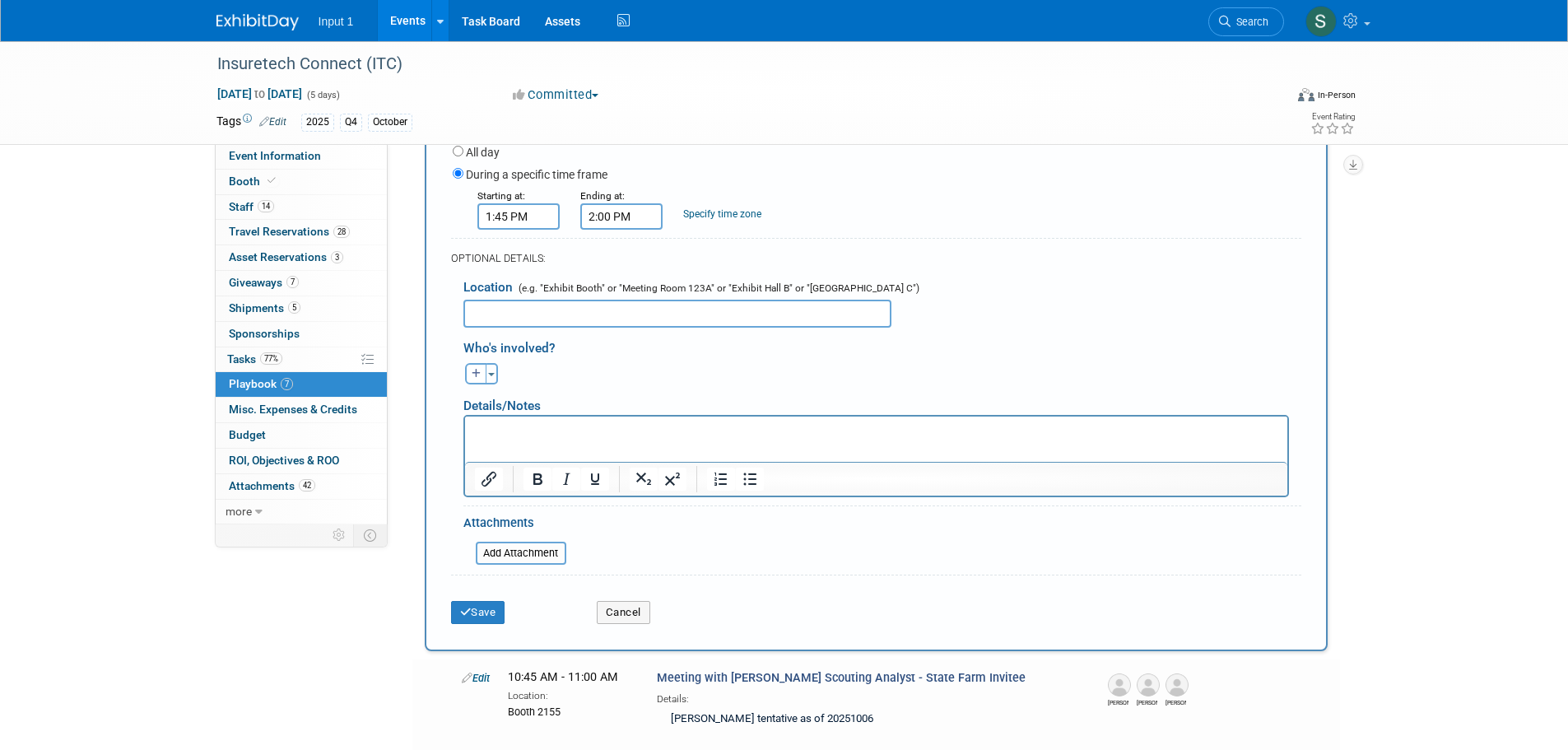
scroll to position [461, 0]
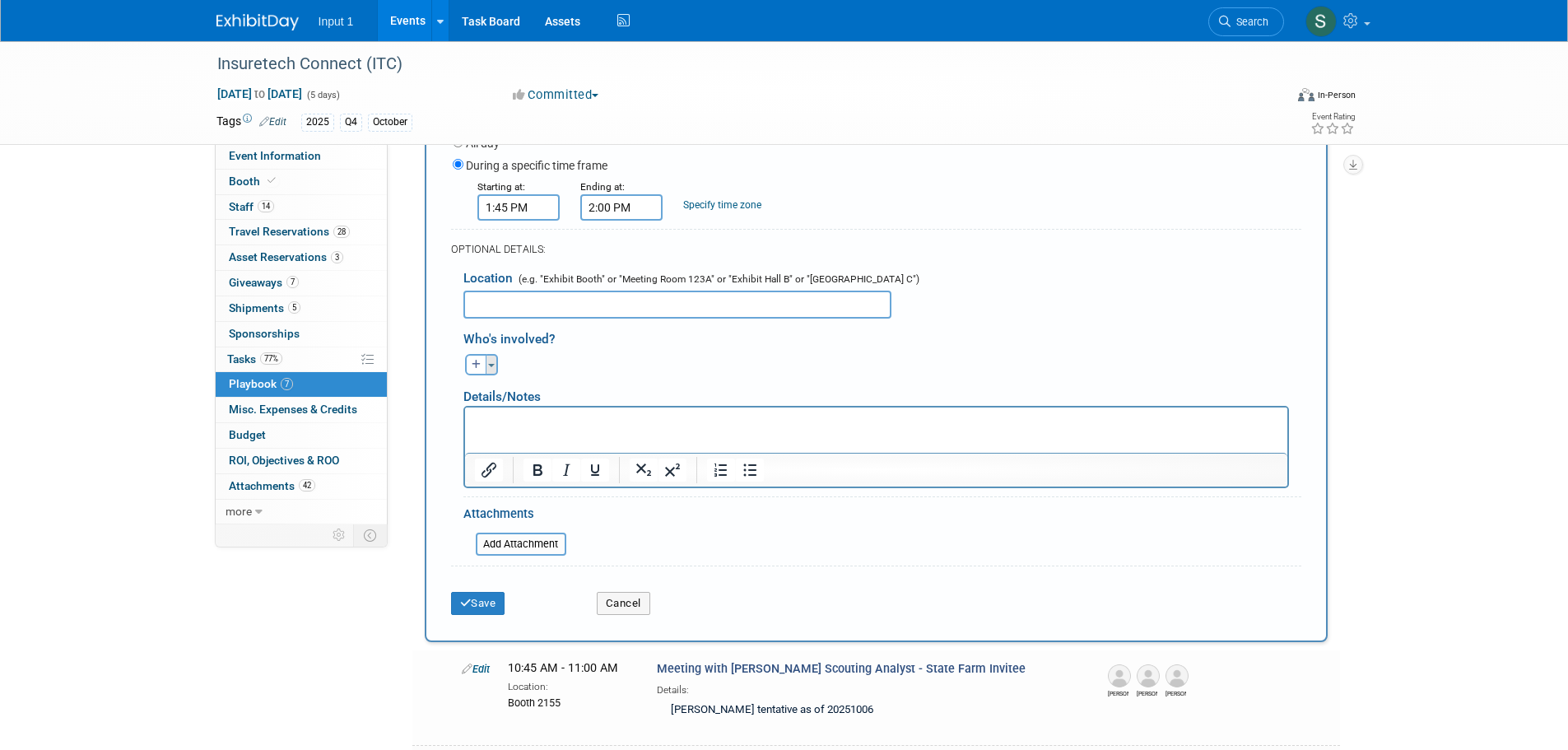
click at [496, 369] on button "Toggle Dropdown" at bounding box center [492, 365] width 13 height 22
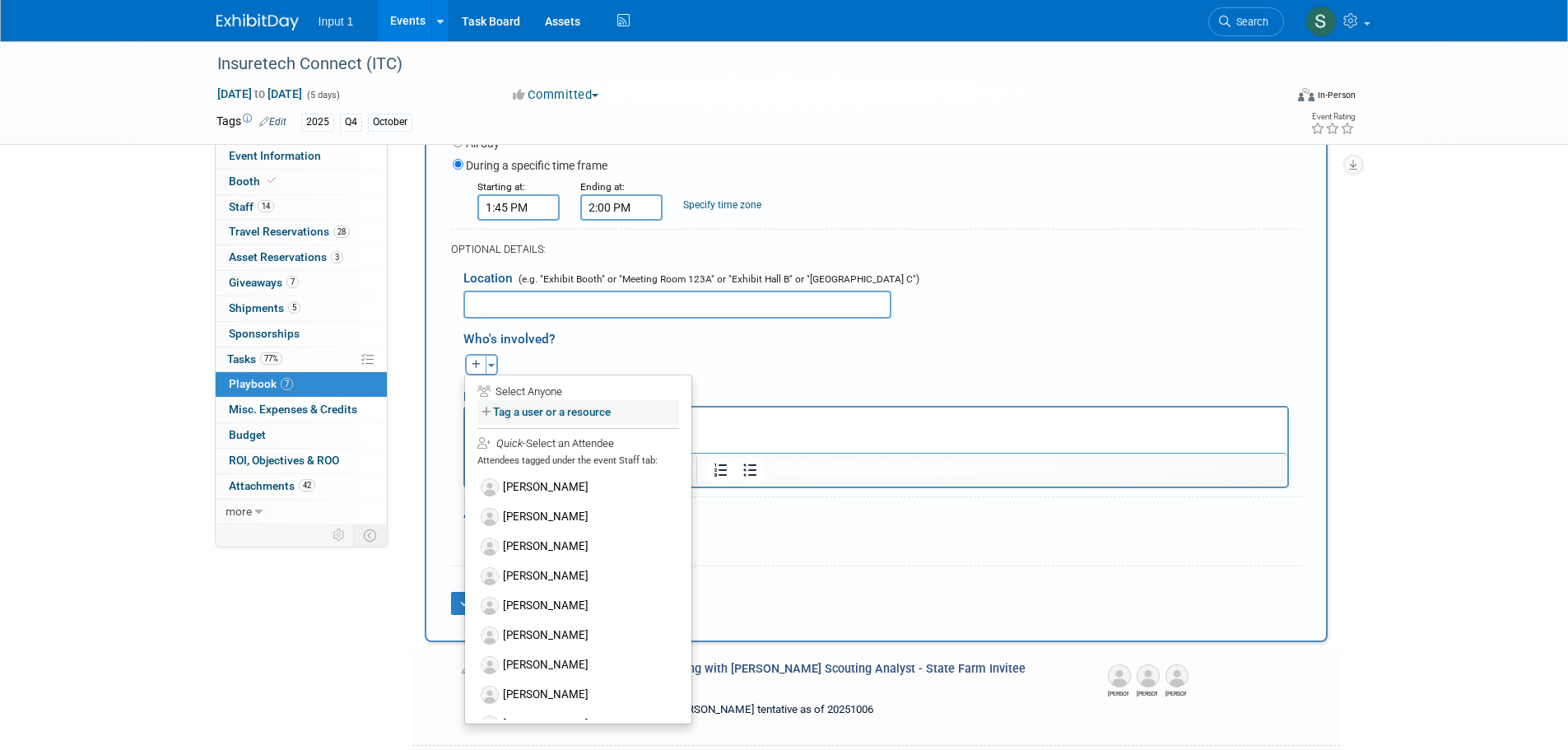
click at [505, 417] on label "Tag a user or a resource" at bounding box center [578, 411] width 202 height 24
select select
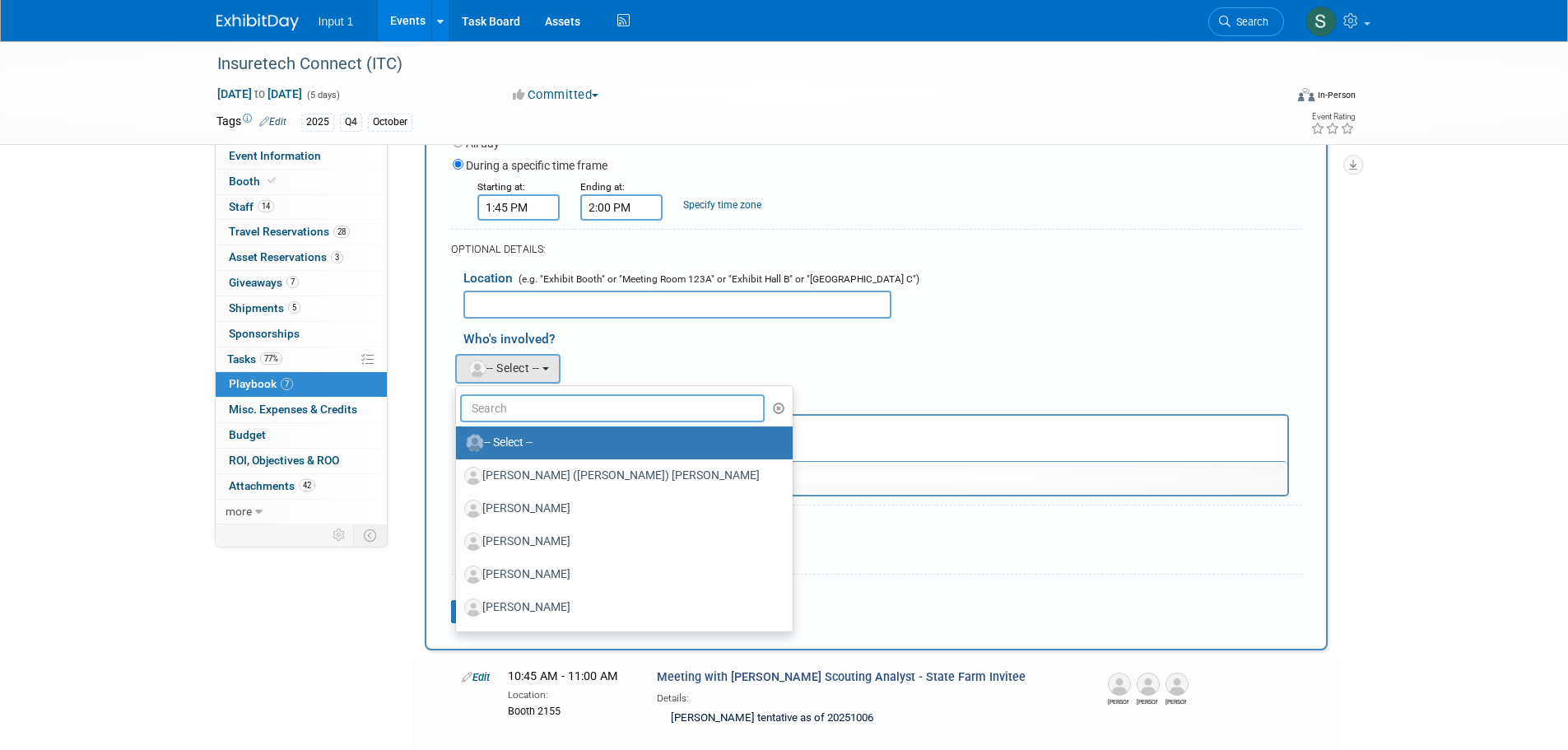
click at [507, 418] on input "text" at bounding box center [612, 408] width 306 height 28
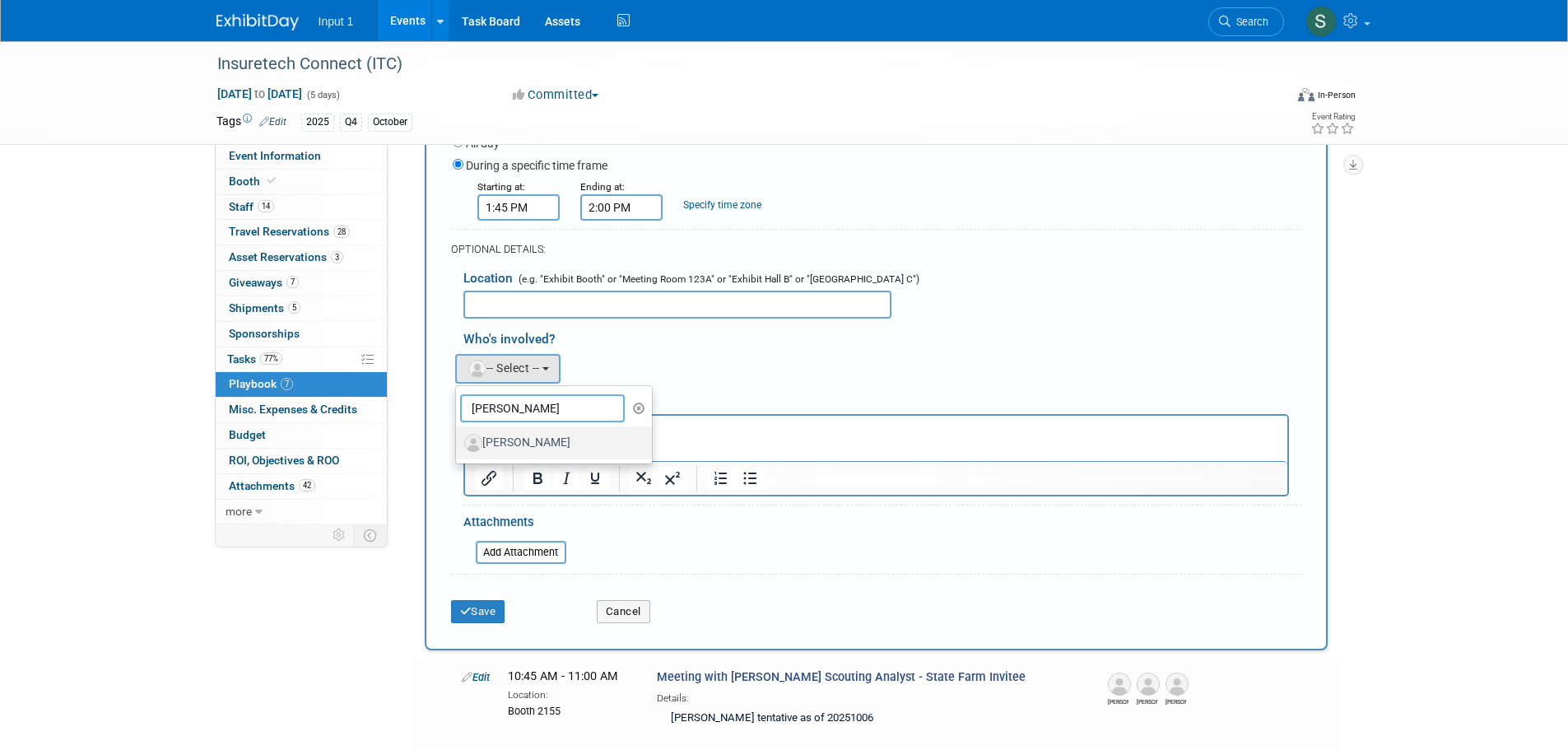
type input "jim"
click at [530, 448] on label "Jim Nowak" at bounding box center [550, 442] width 172 height 26
click at [459, 446] on input "Jim Nowak" at bounding box center [453, 441] width 11 height 11
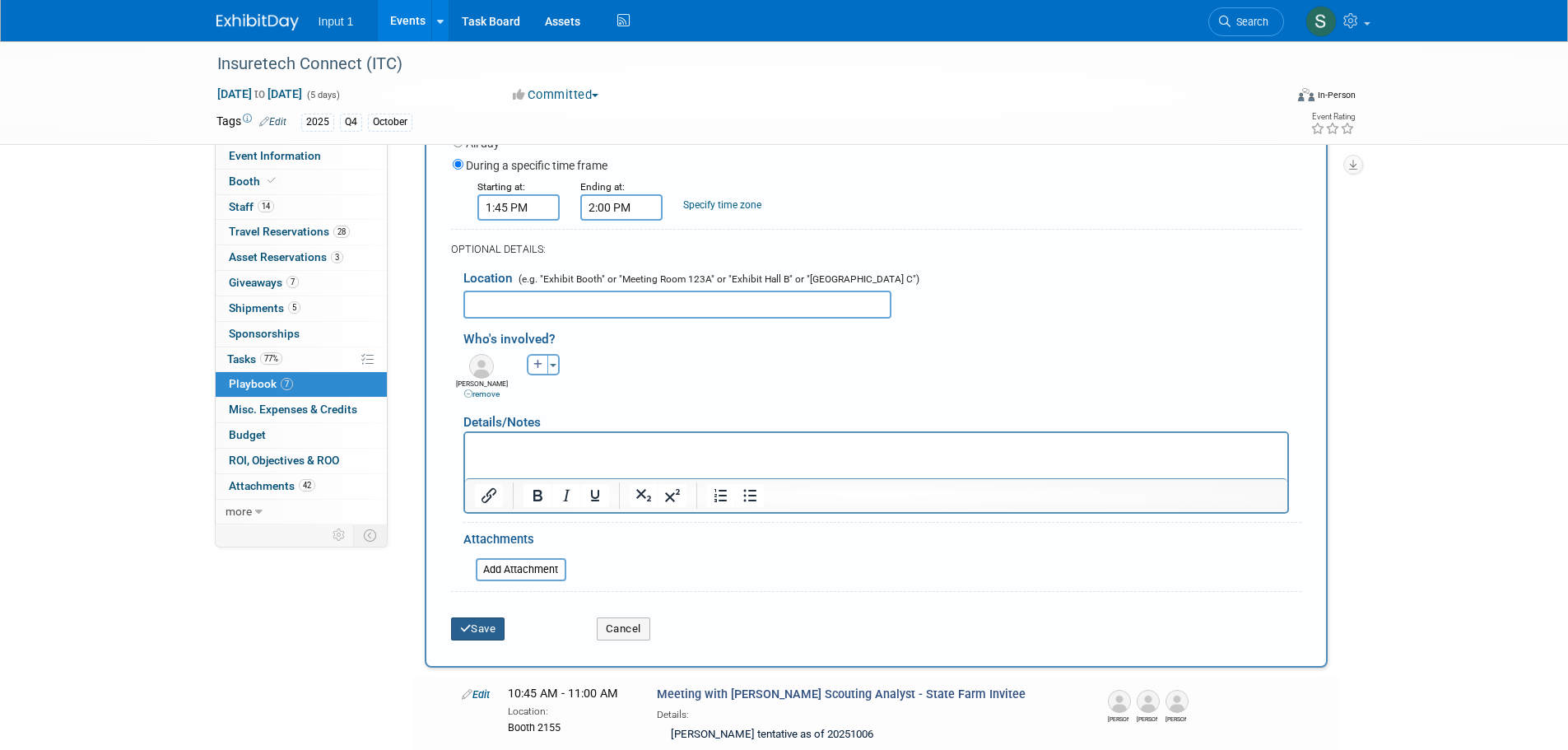
click at [489, 630] on button "Save" at bounding box center [478, 629] width 55 height 23
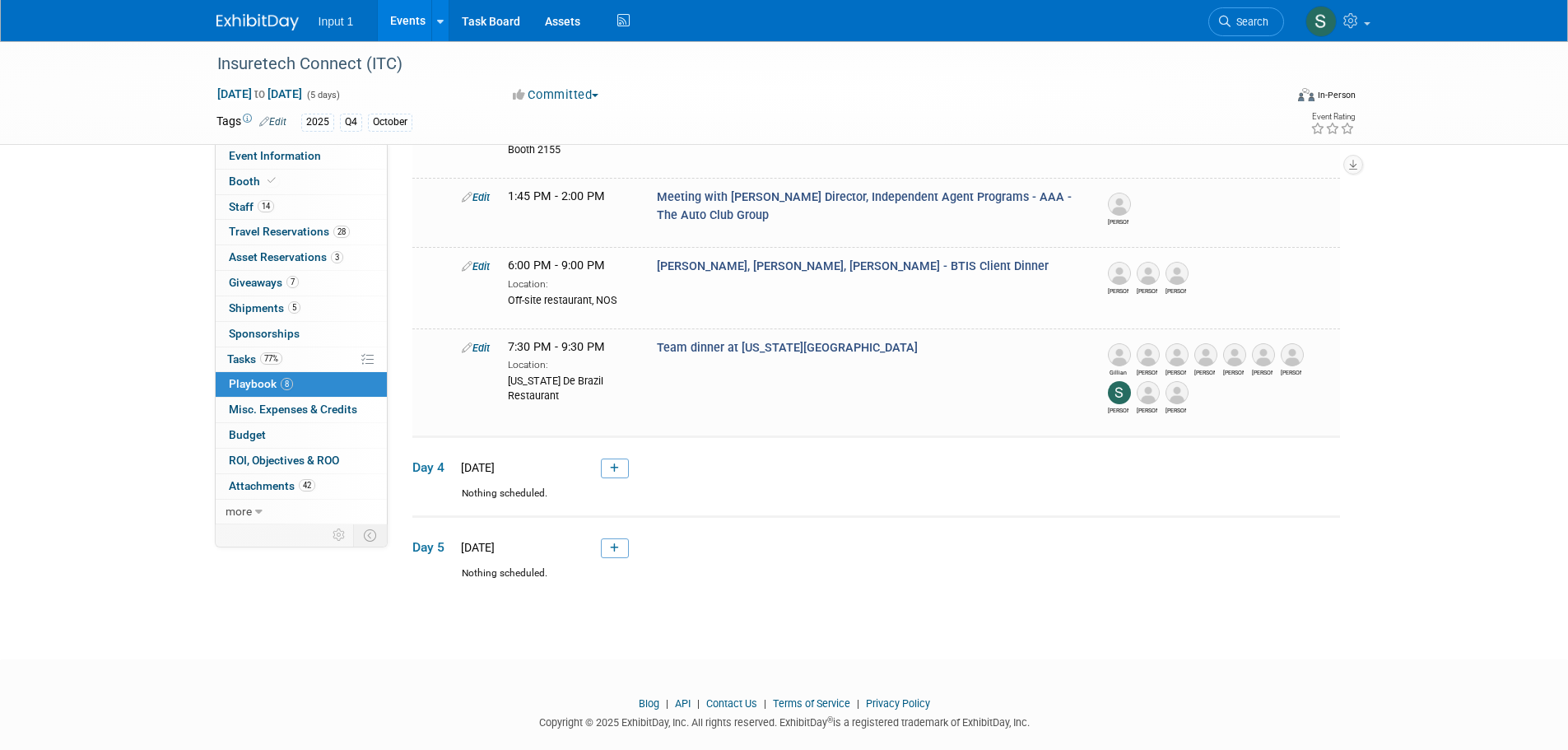
scroll to position [684, 0]
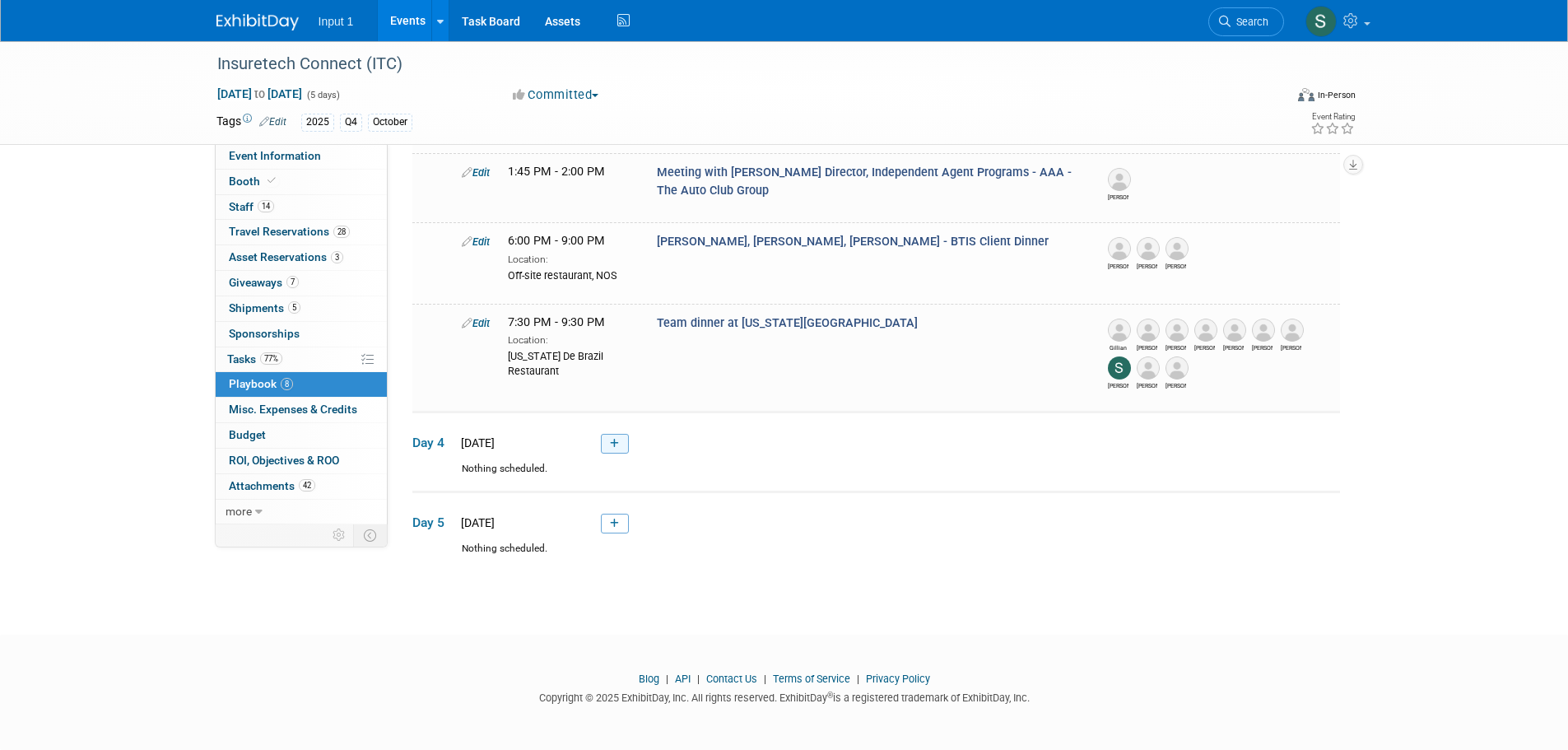
click at [616, 439] on icon at bounding box center [615, 444] width 9 height 10
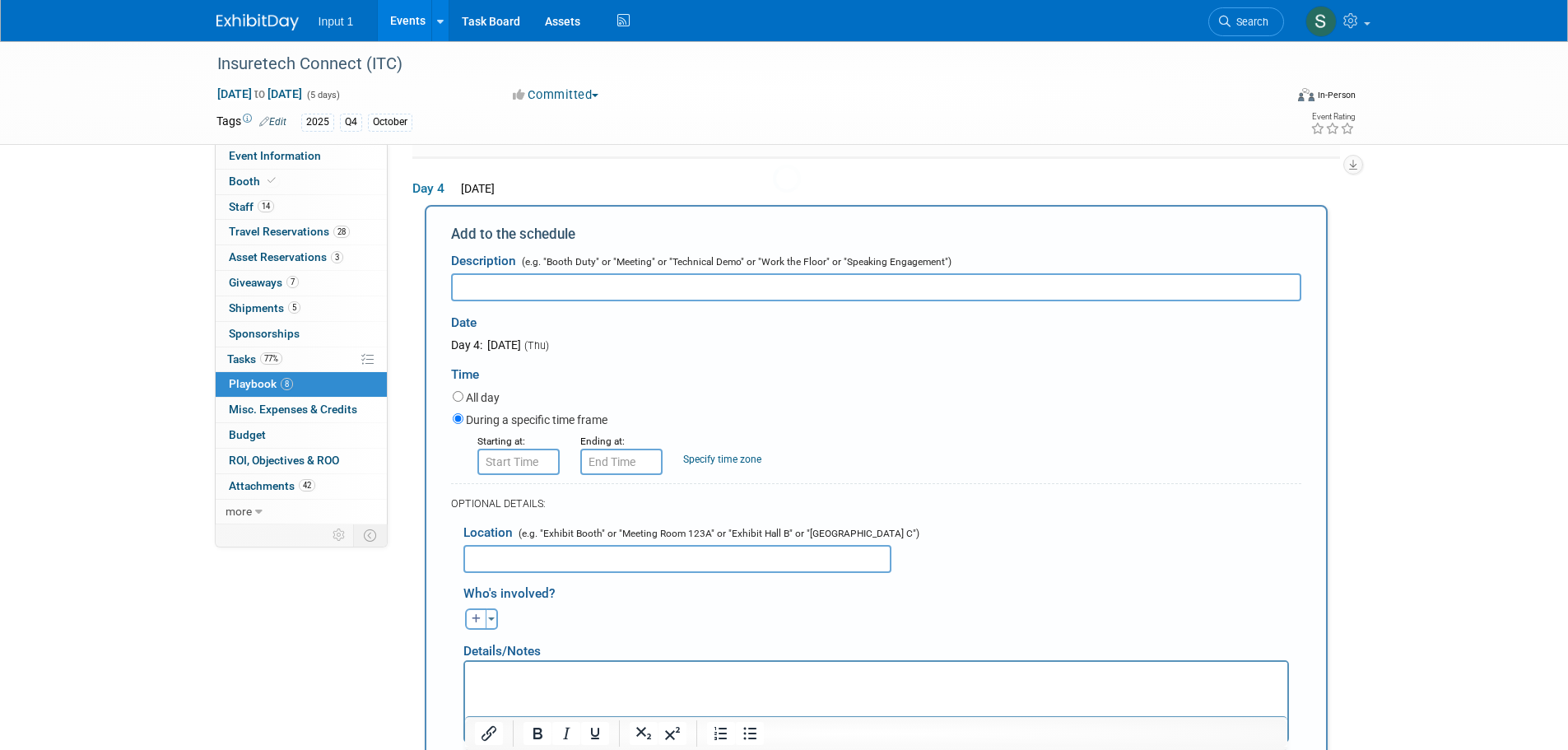
scroll to position [0, 0]
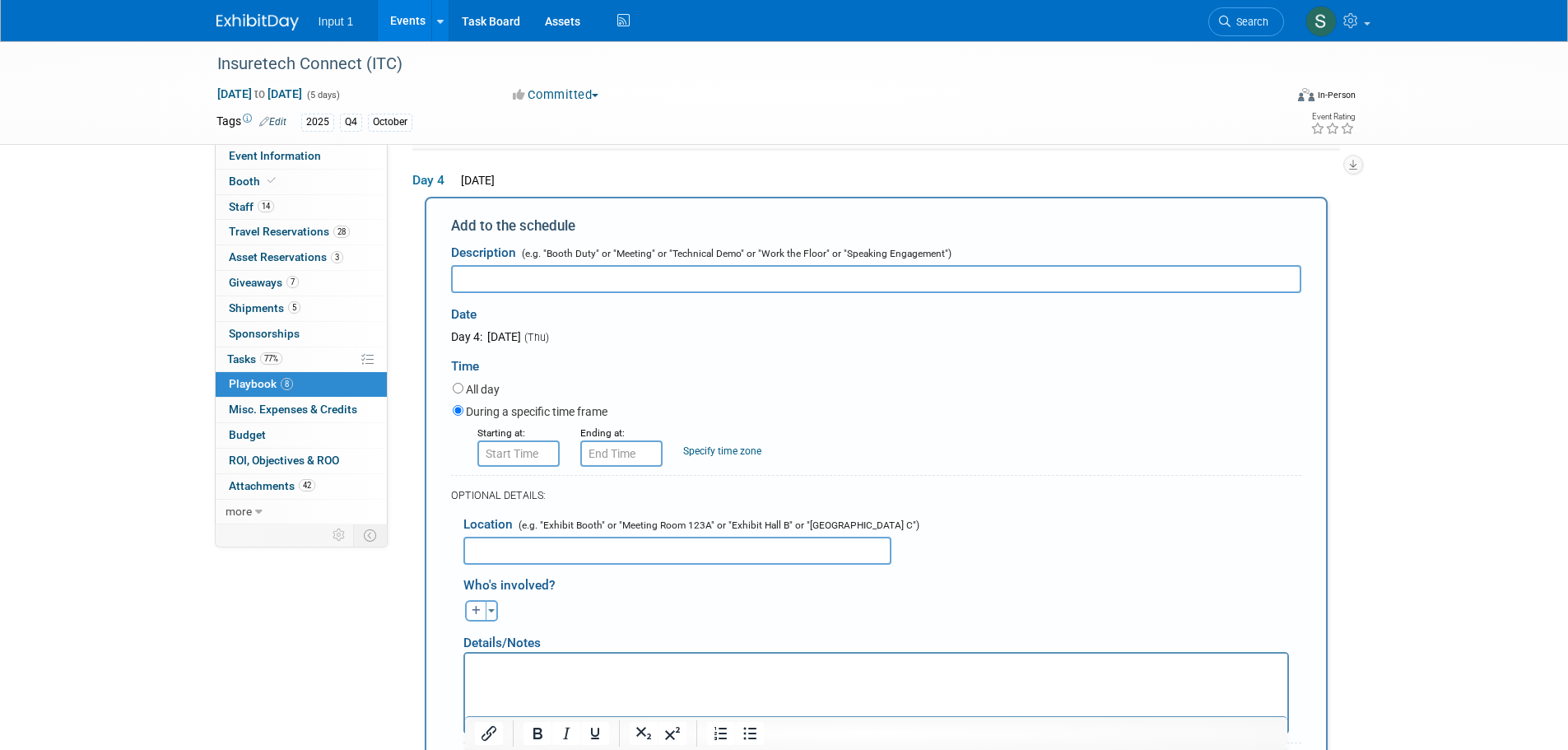
paste input "Chip Smith Founder/CEO - Centered Insurance Partners"
click at [459, 278] on input "Chip Smith Founder/CEO - Centered Insurance Partners" at bounding box center [875, 279] width 850 height 28
type input "Meeting with Chip Smith Founder/CEO - Centered Insurance Partners"
click at [524, 453] on input "8:00 AM" at bounding box center [519, 453] width 82 height 26
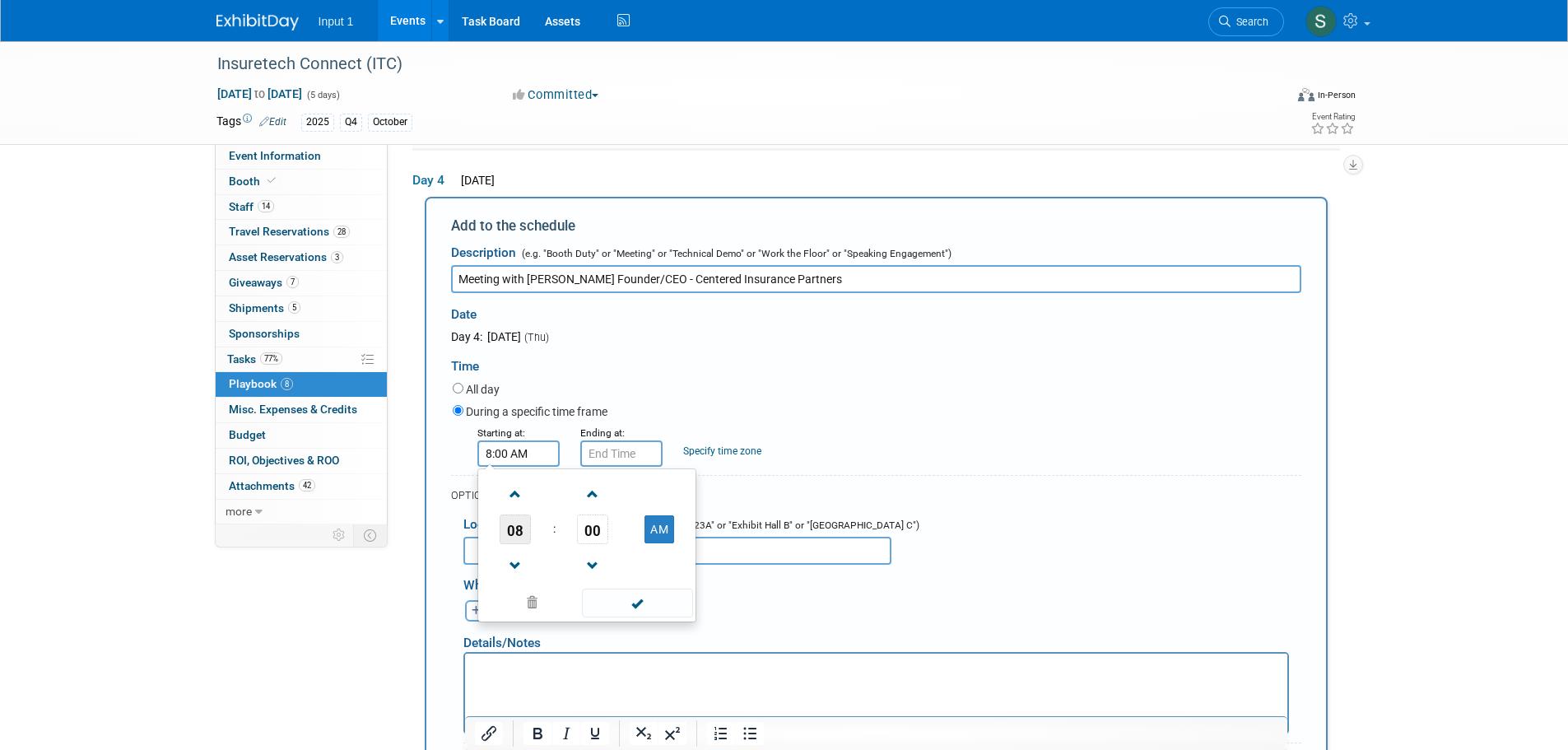
click at [519, 528] on span "08" at bounding box center [514, 529] width 31 height 30
click at [613, 575] on td "10" at bounding box center [613, 583] width 53 height 45
click at [590, 530] on span "00" at bounding box center [592, 529] width 31 height 30
drag, startPoint x: 557, startPoint y: 580, endPoint x: 563, endPoint y: 566, distance: 15.2
click at [559, 579] on td "45" at bounding box center [560, 583] width 53 height 45
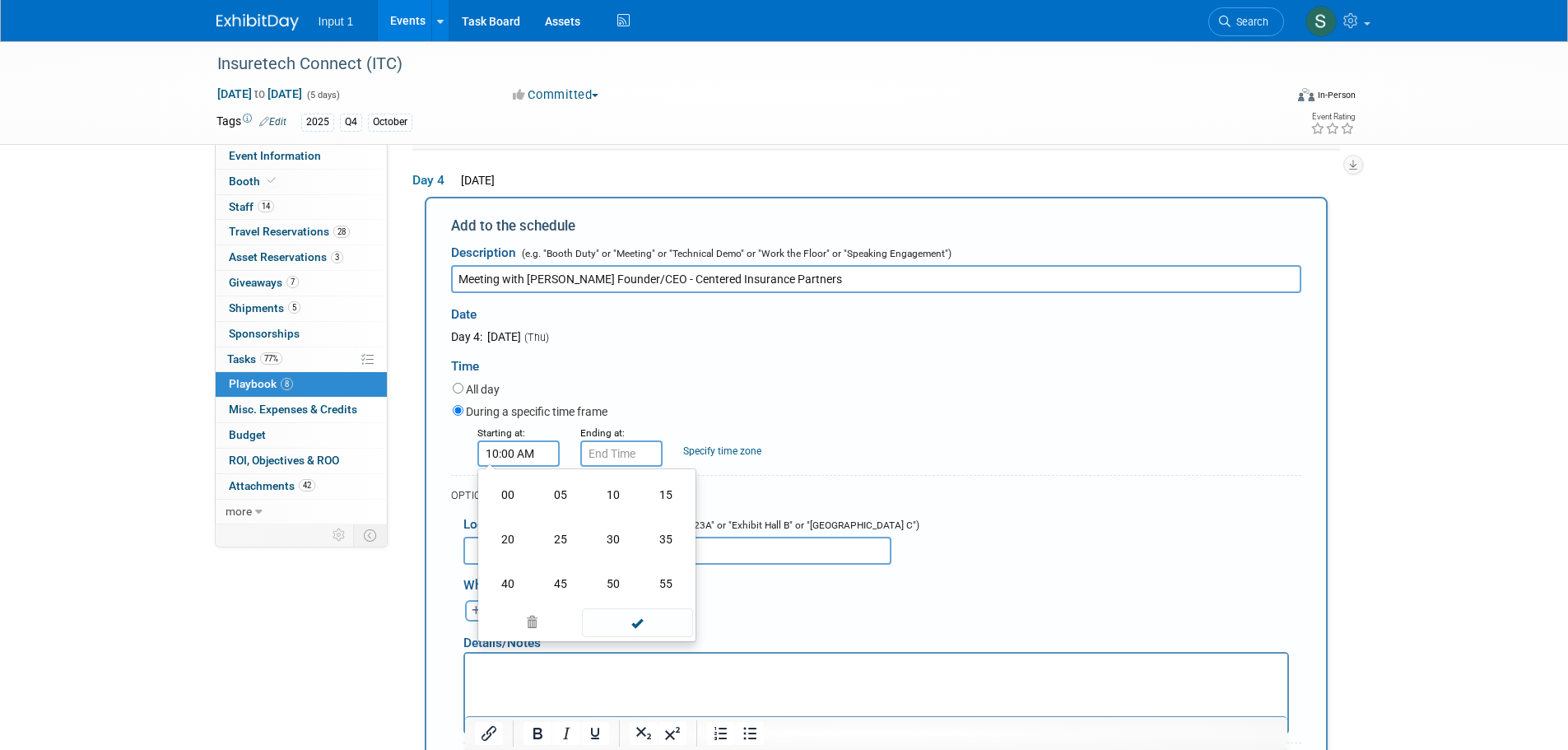
type input "10:45 AM"
click at [645, 599] on span at bounding box center [637, 603] width 111 height 29
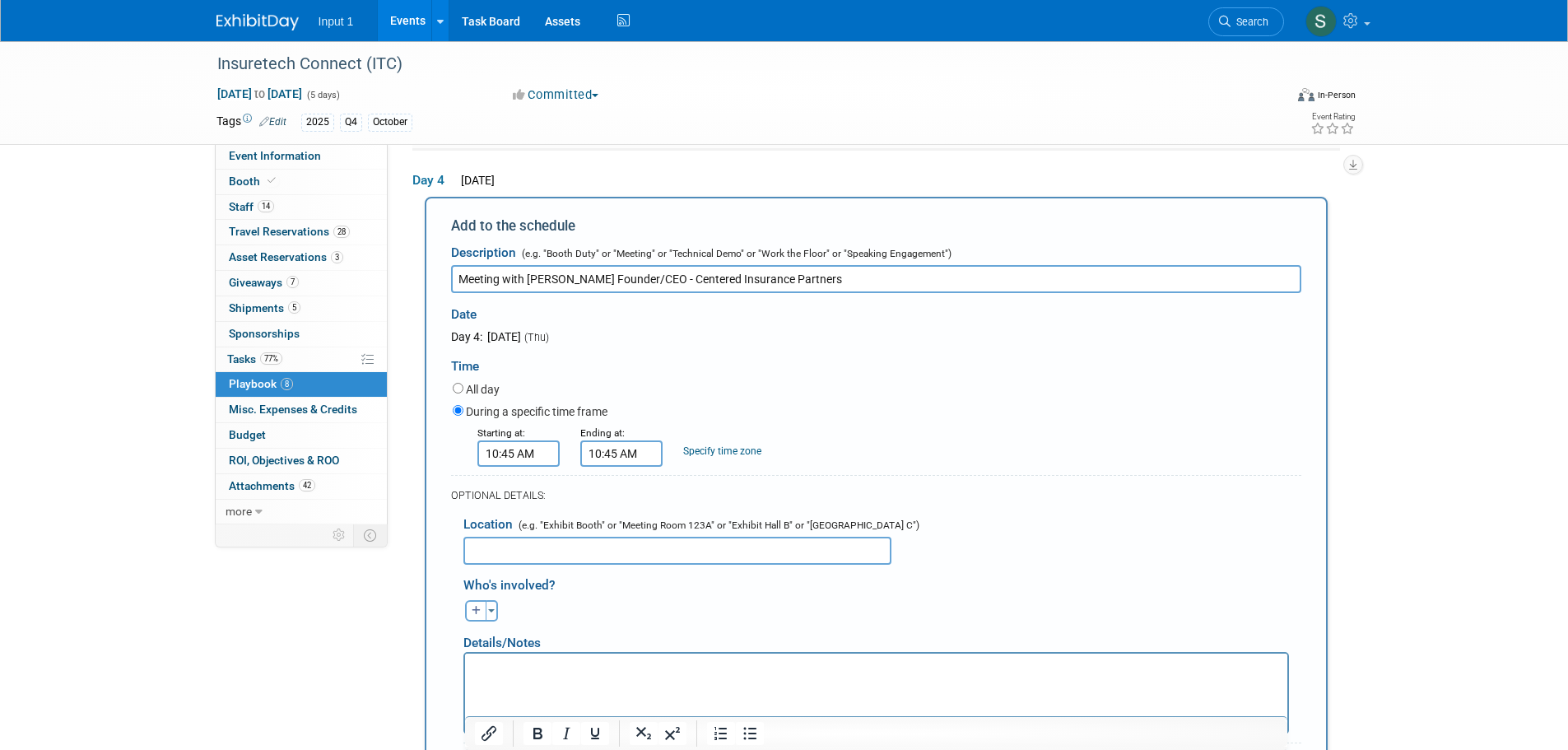
click at [630, 455] on input "10:45 AM" at bounding box center [621, 453] width 82 height 26
click at [626, 530] on span "10" at bounding box center [617, 529] width 31 height 30
click at [754, 581] on td "11" at bounding box center [768, 583] width 53 height 45
click at [698, 531] on span "45" at bounding box center [695, 529] width 31 height 30
click at [609, 491] on td "00" at bounding box center [610, 495] width 53 height 45
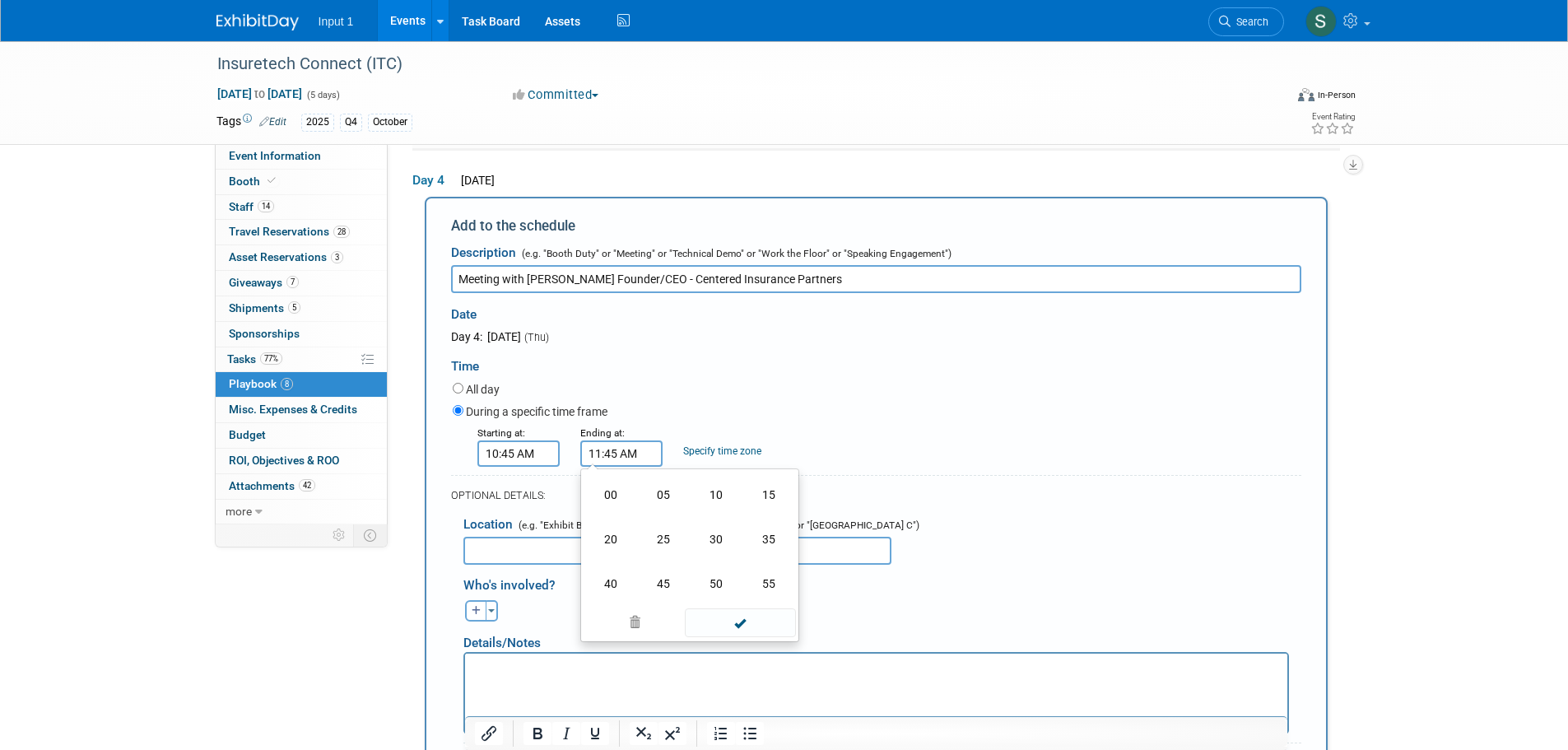
type input "11:00 AM"
click at [729, 605] on span at bounding box center [740, 603] width 111 height 29
drag, startPoint x: 487, startPoint y: 554, endPoint x: 489, endPoint y: 546, distance: 8.2
click at [488, 554] on input "text" at bounding box center [677, 550] width 428 height 28
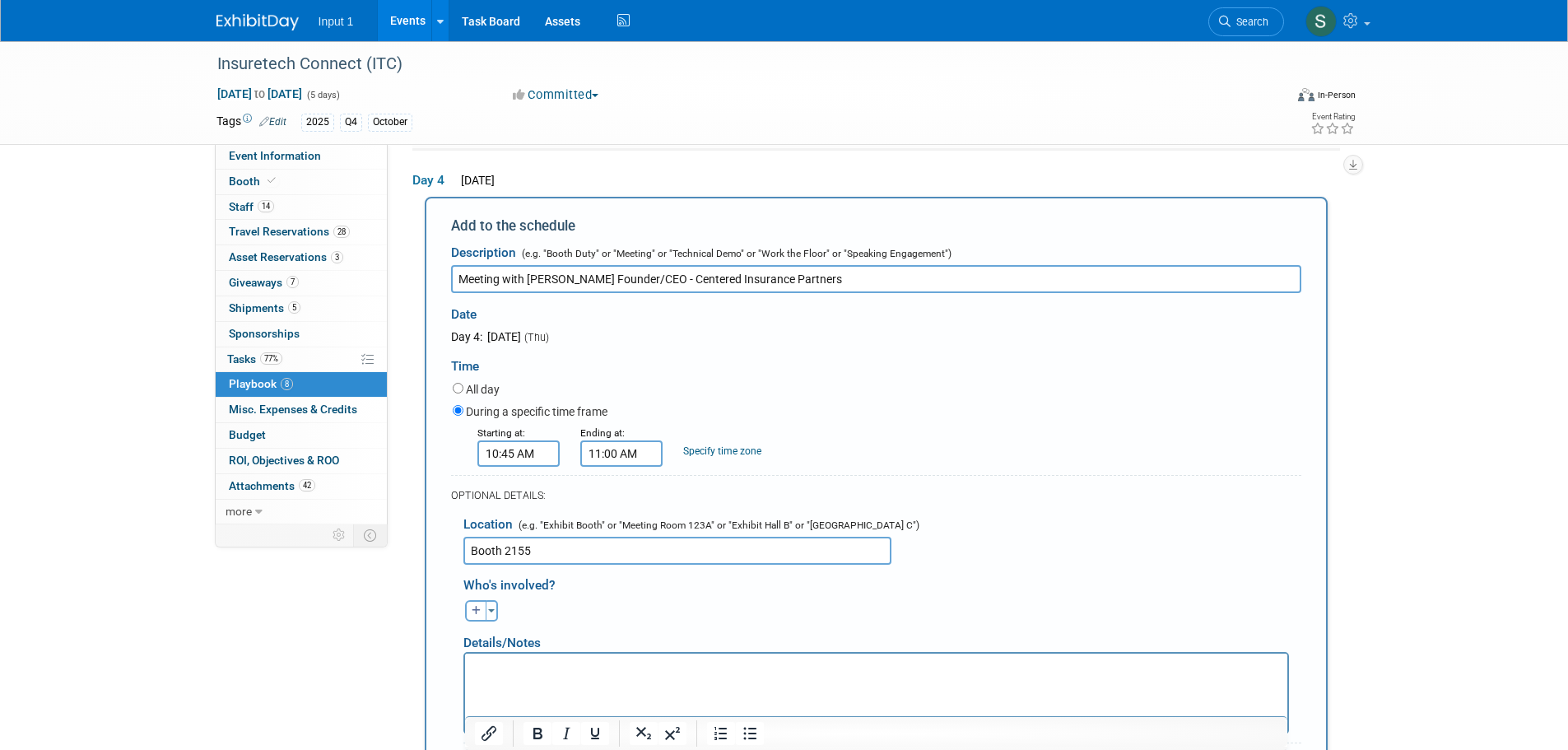
type input "Booth 2155"
click at [489, 617] on button "Toggle Dropdown" at bounding box center [492, 611] width 13 height 22
click at [516, 662] on label "Tag a user or a resource" at bounding box center [578, 657] width 202 height 24
select select
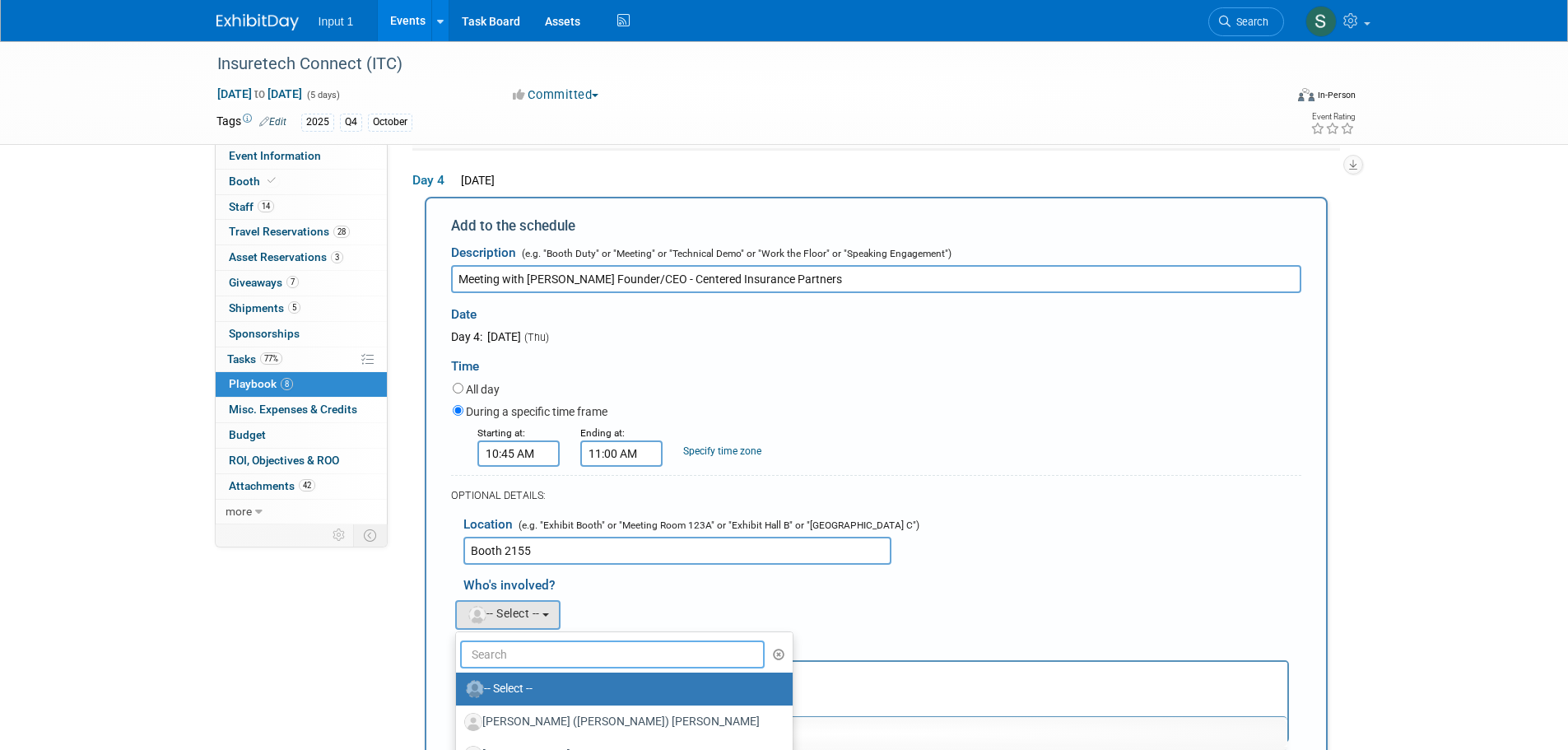
click at [517, 661] on input "text" at bounding box center [612, 654] width 306 height 28
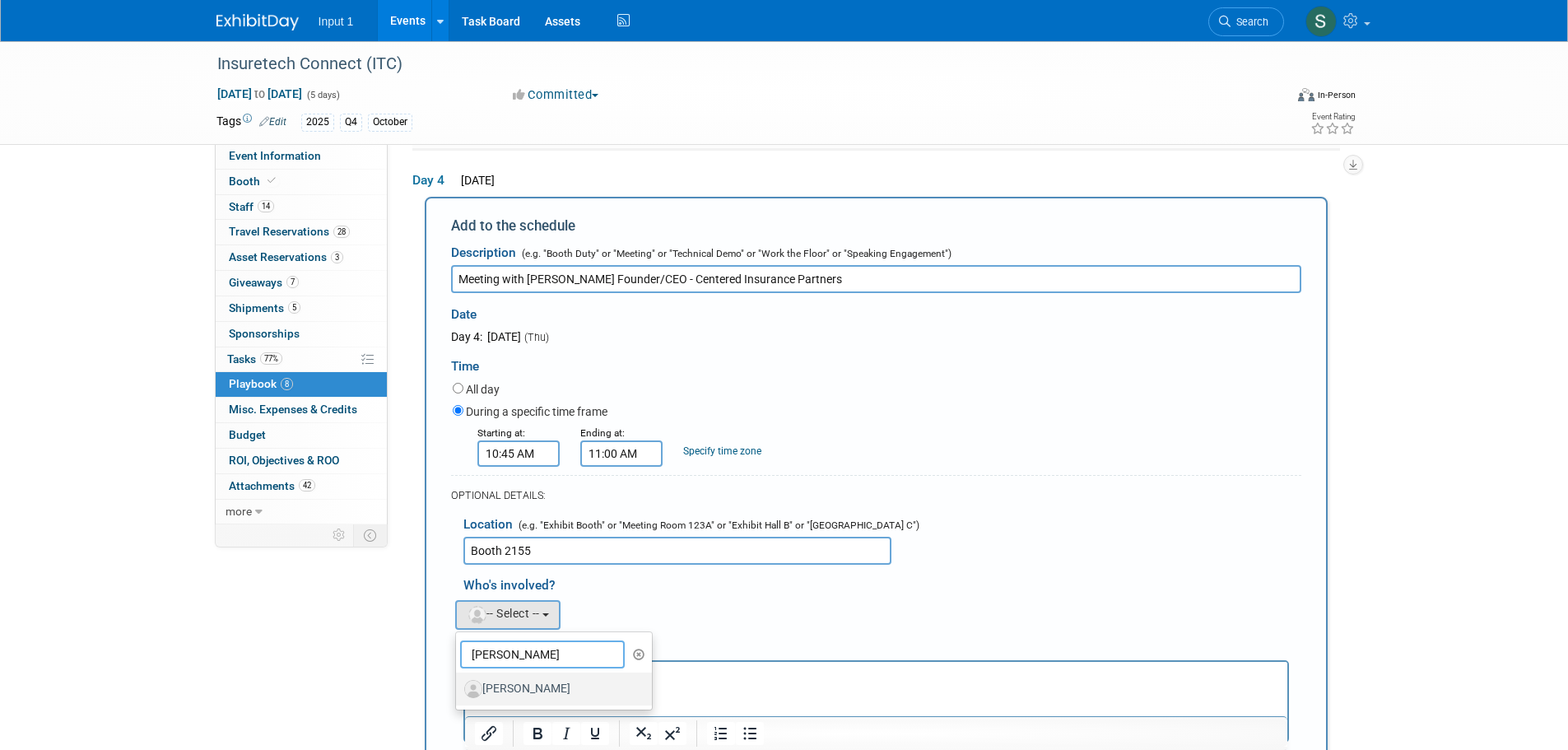
type input "jim"
drag, startPoint x: 498, startPoint y: 695, endPoint x: 35, endPoint y: 13, distance: 824.3
click at [499, 695] on label "Jim Nowak" at bounding box center [550, 688] width 172 height 26
click at [459, 692] on input "Jim Nowak" at bounding box center [453, 686] width 11 height 11
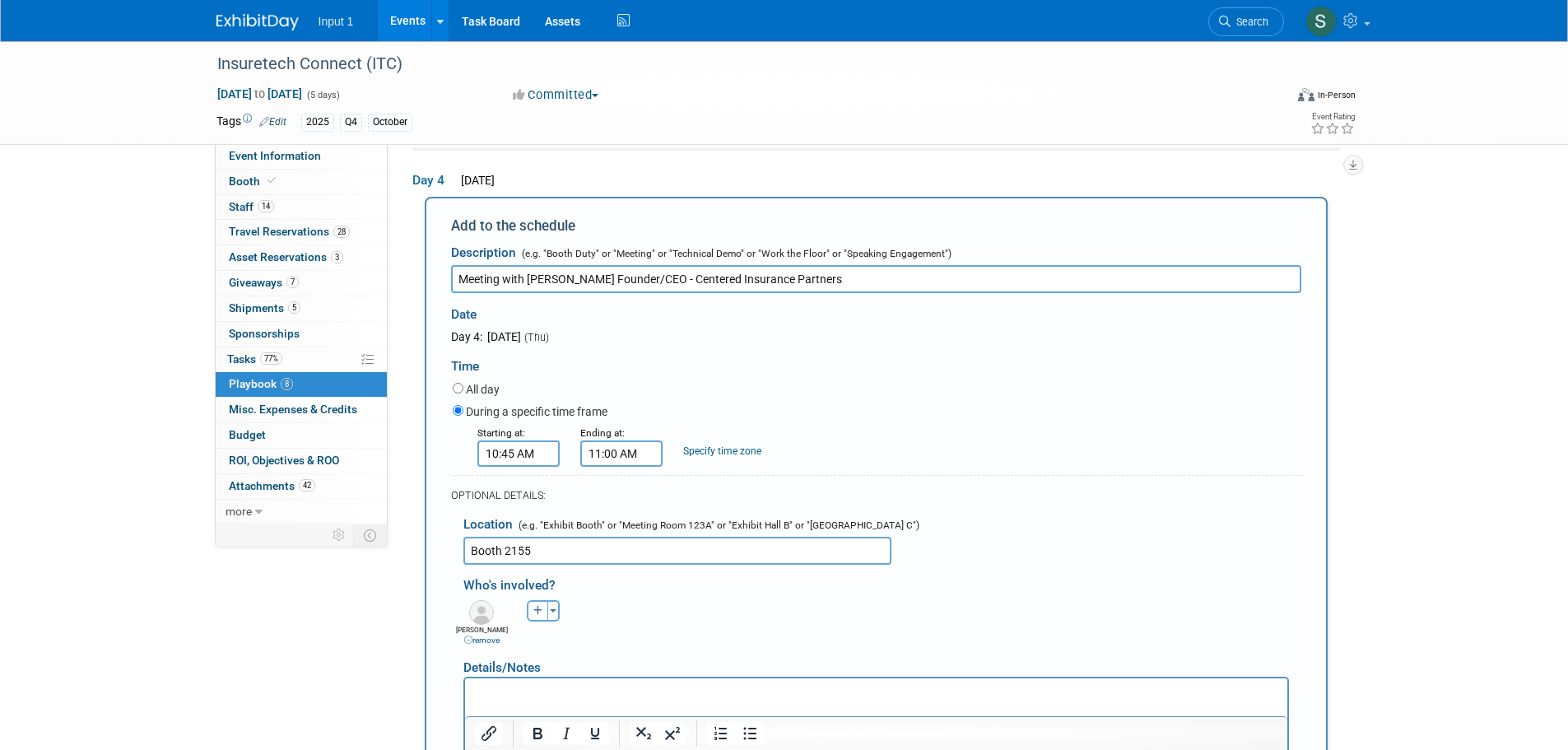
click at [534, 608] on icon "button" at bounding box center [538, 610] width 10 height 10
select select
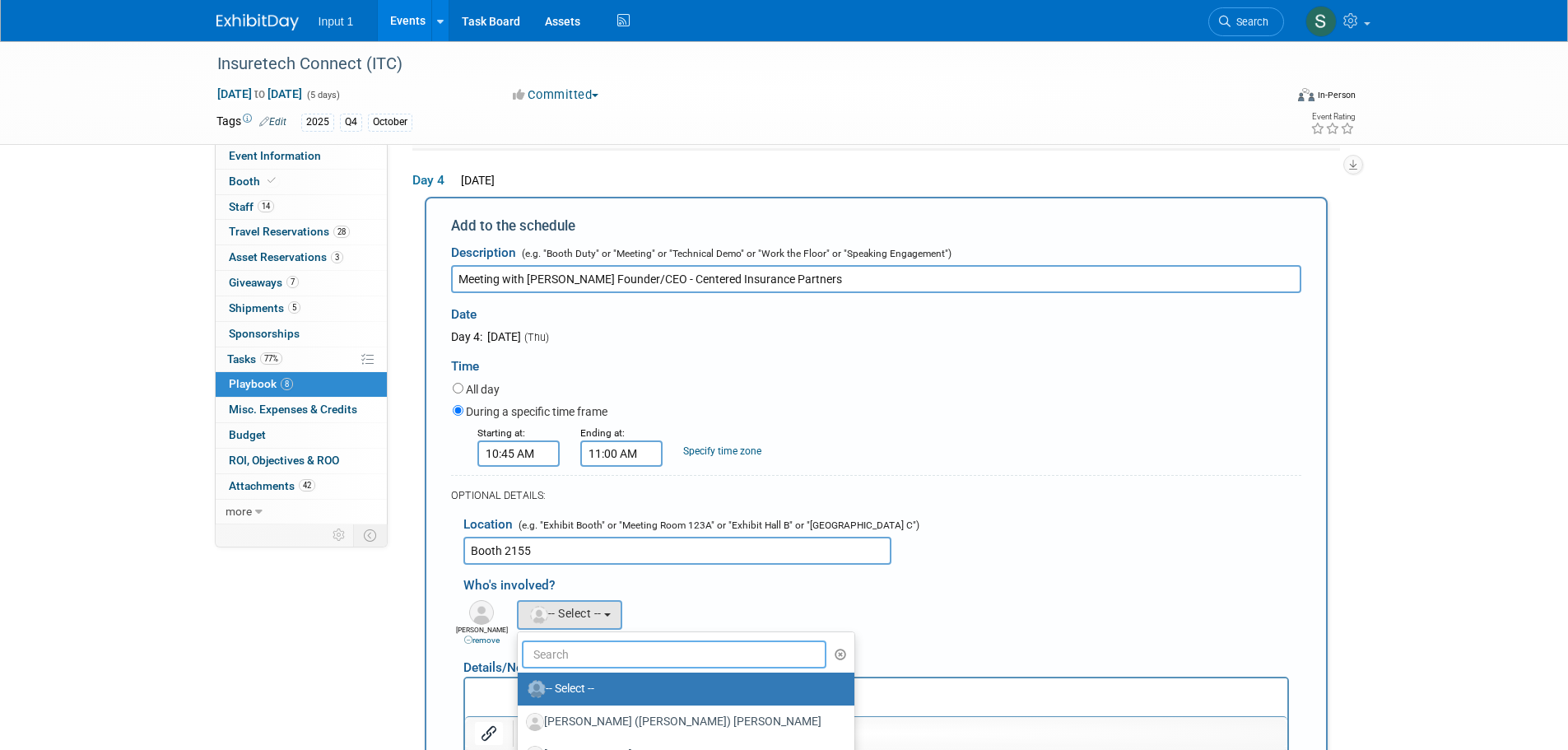
click at [545, 653] on input "text" at bounding box center [674, 654] width 306 height 28
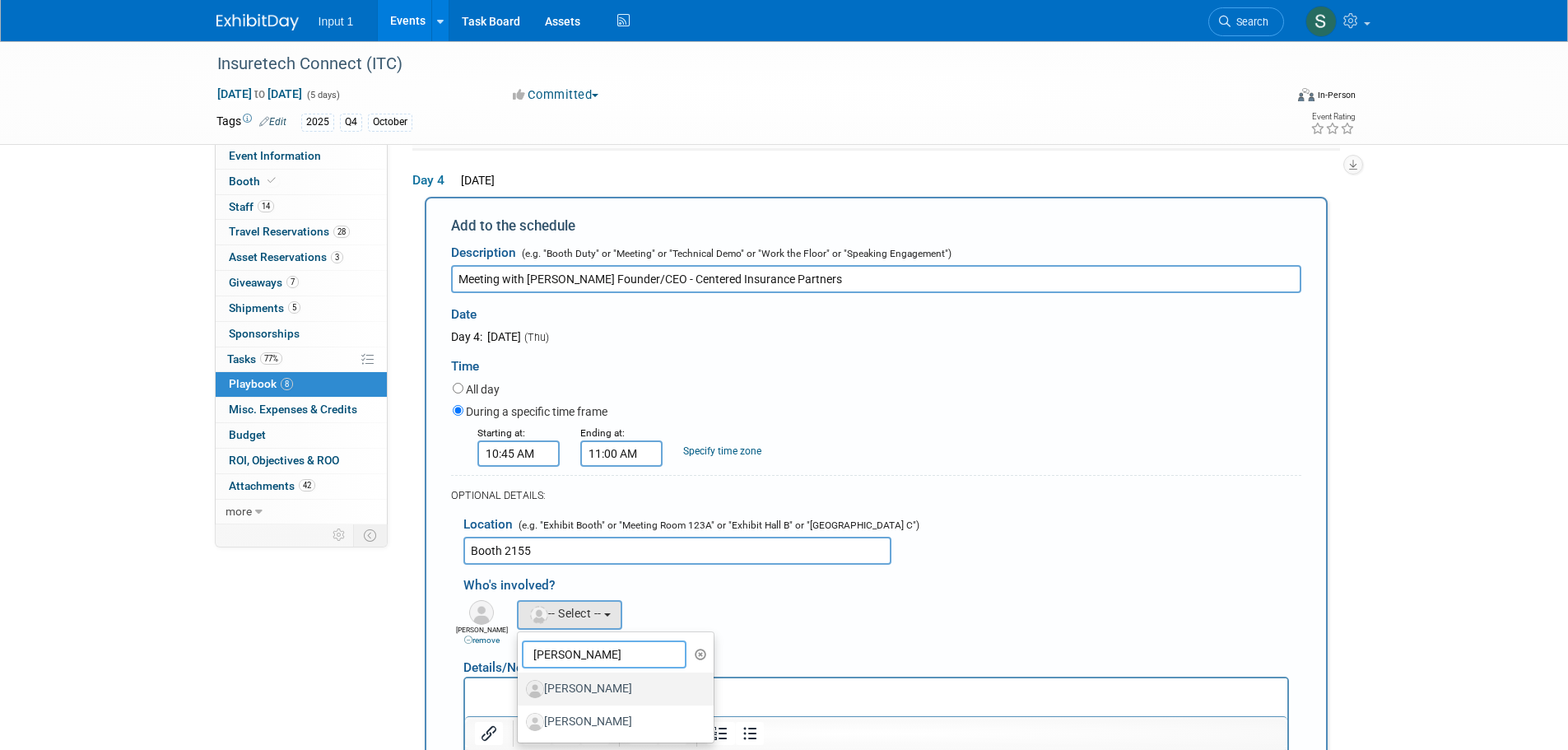
type input "todd"
click at [563, 692] on label "Todd Greenbaum" at bounding box center [612, 688] width 172 height 26
click at [520, 692] on input "Todd Greenbaum" at bounding box center [515, 686] width 11 height 11
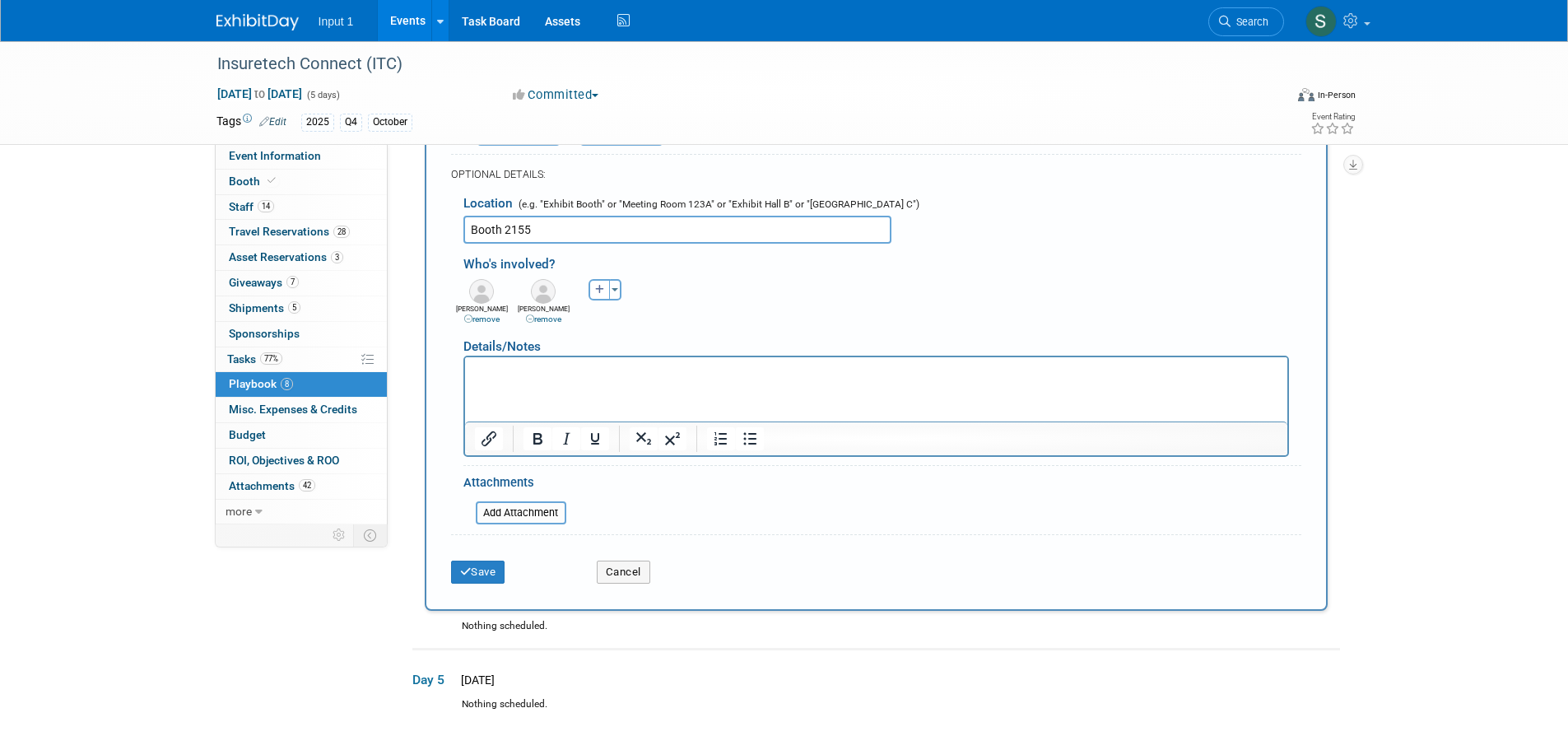
scroll to position [1353, 0]
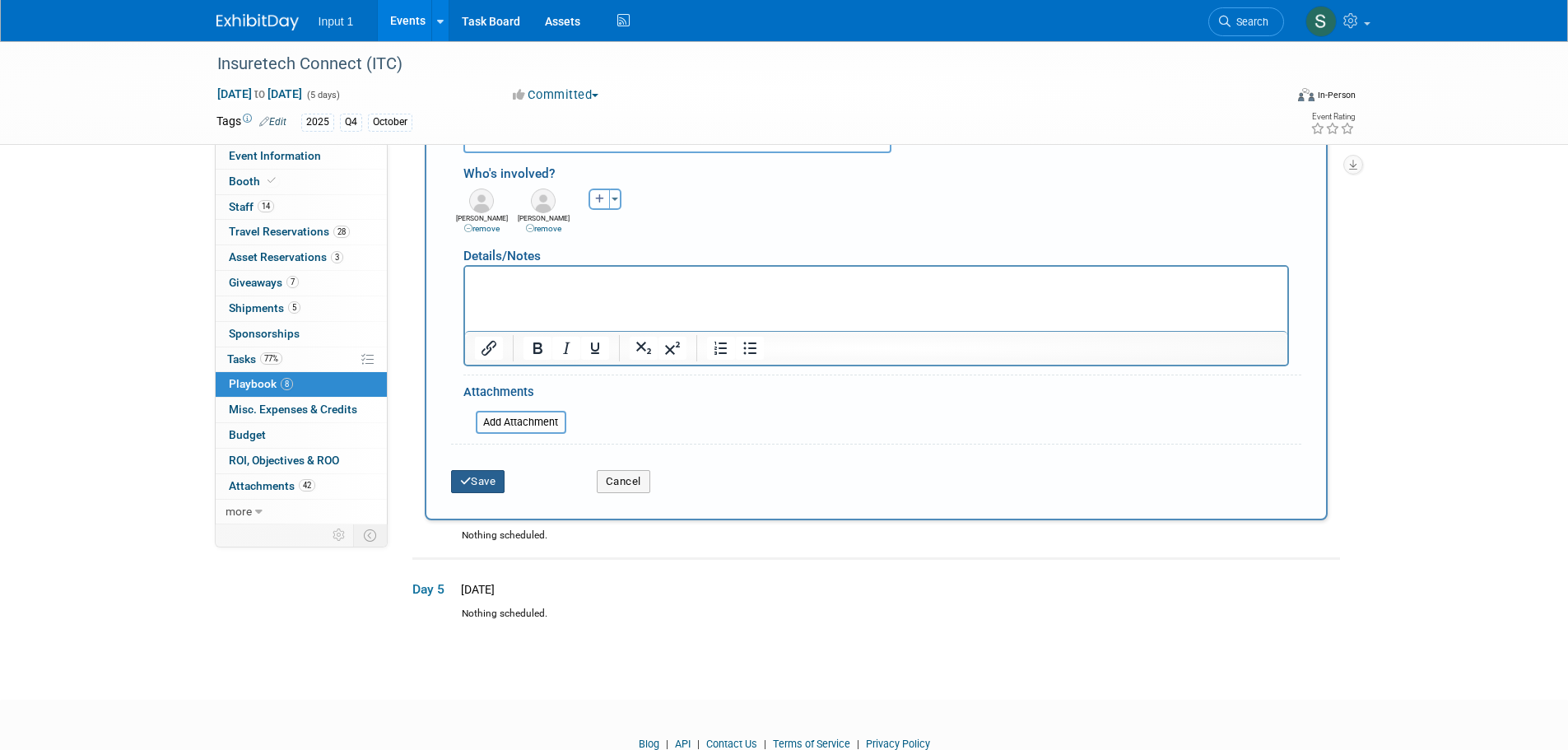
click at [495, 482] on button "Save" at bounding box center [478, 481] width 55 height 23
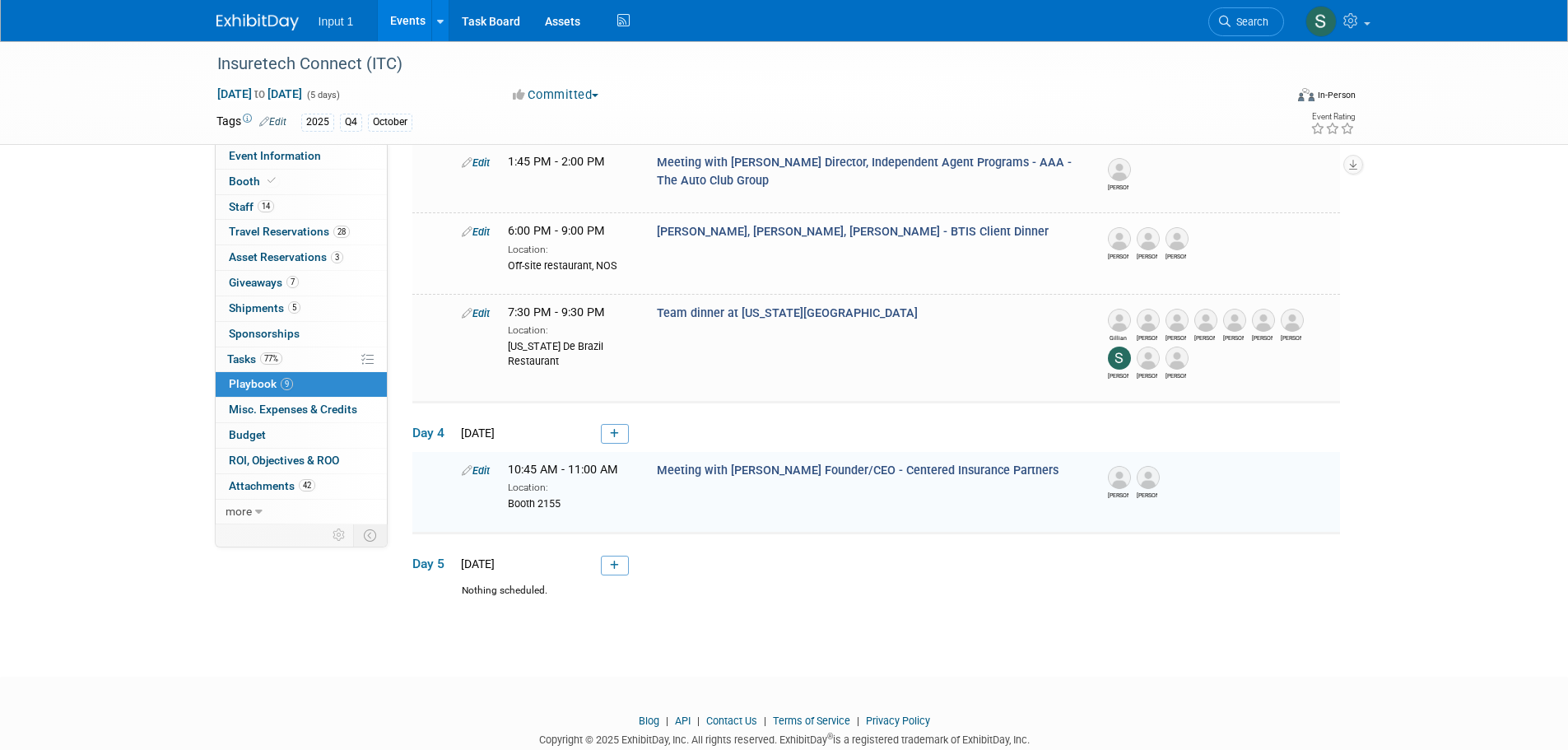
scroll to position [735, 0]
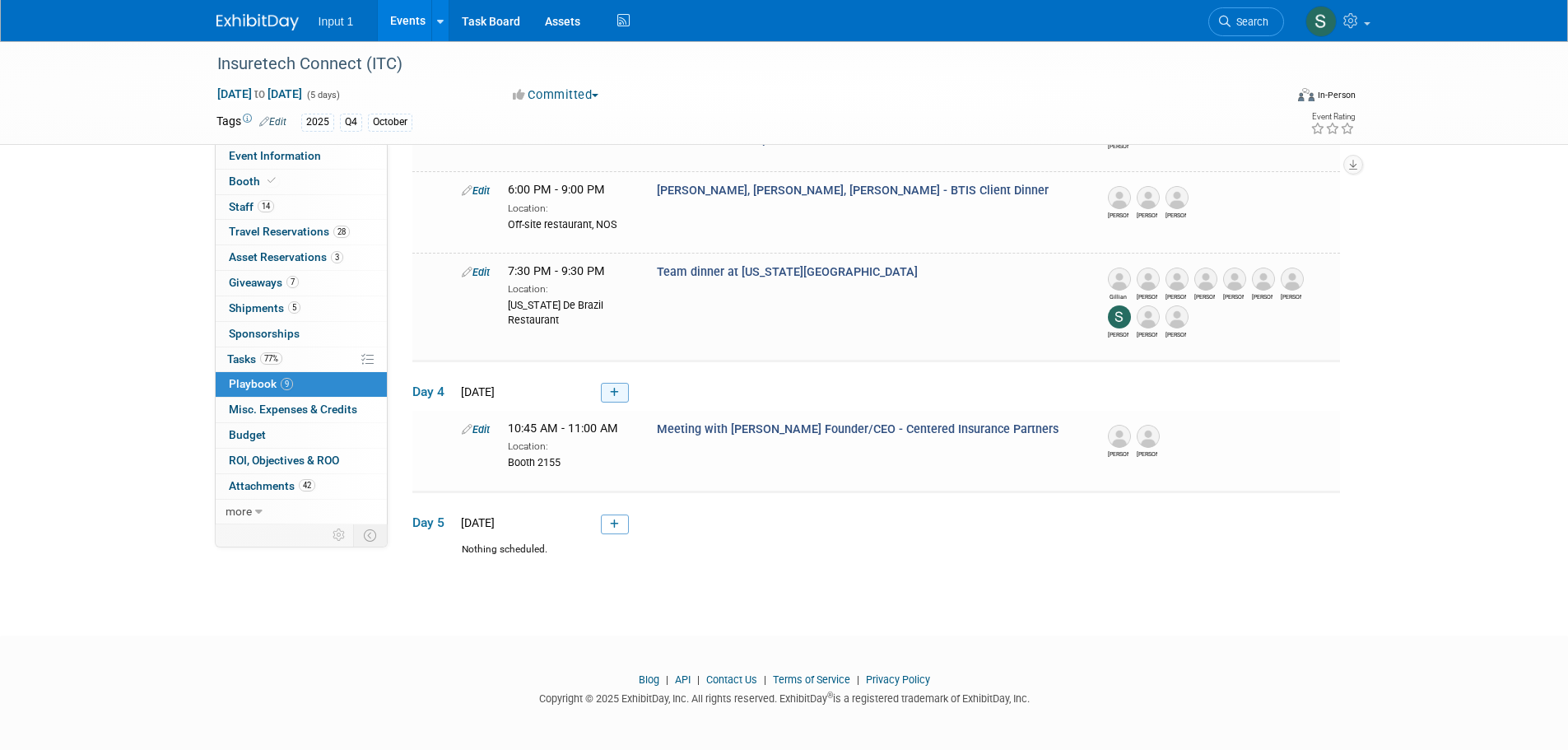
click at [608, 389] on link at bounding box center [614, 392] width 28 height 20
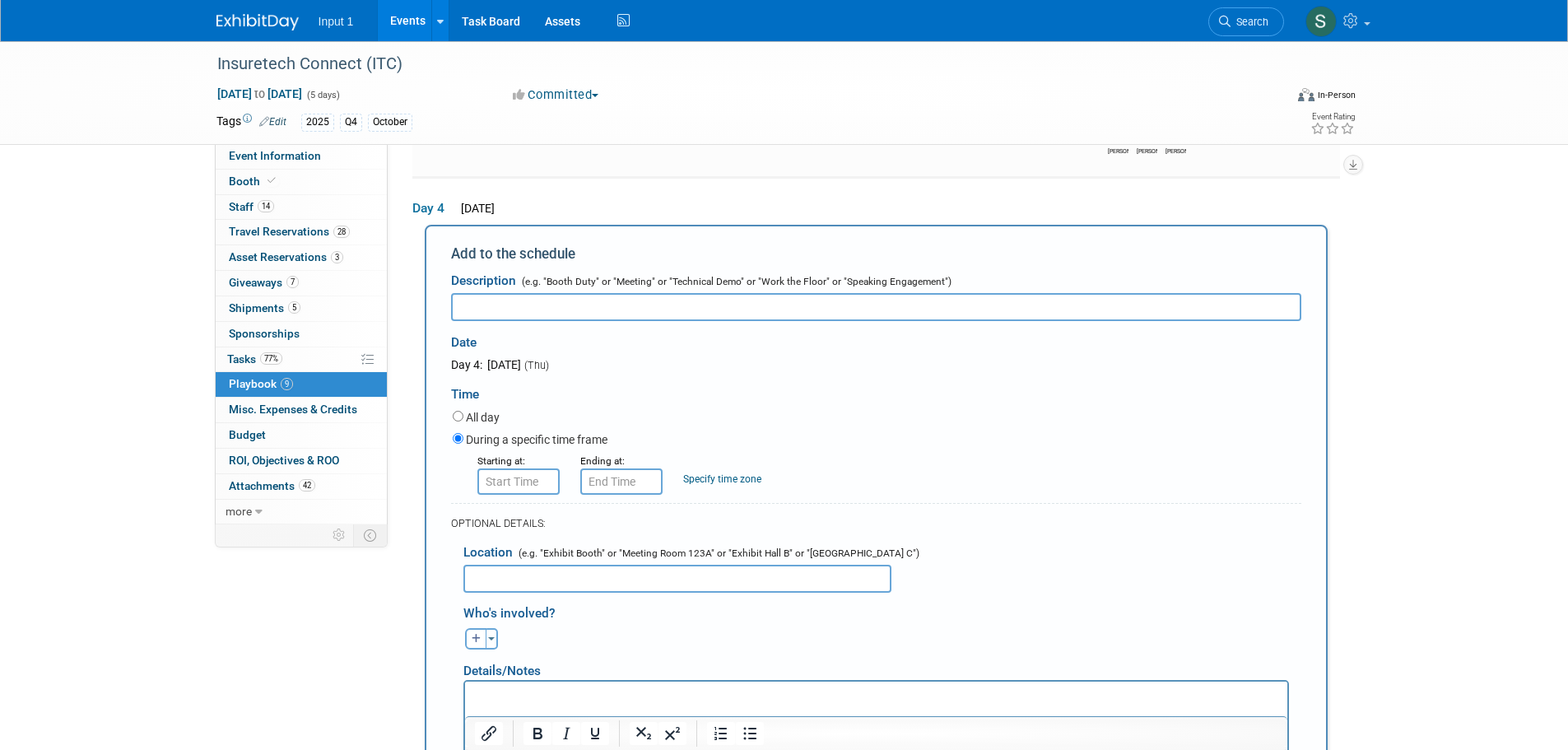
scroll to position [942, 0]
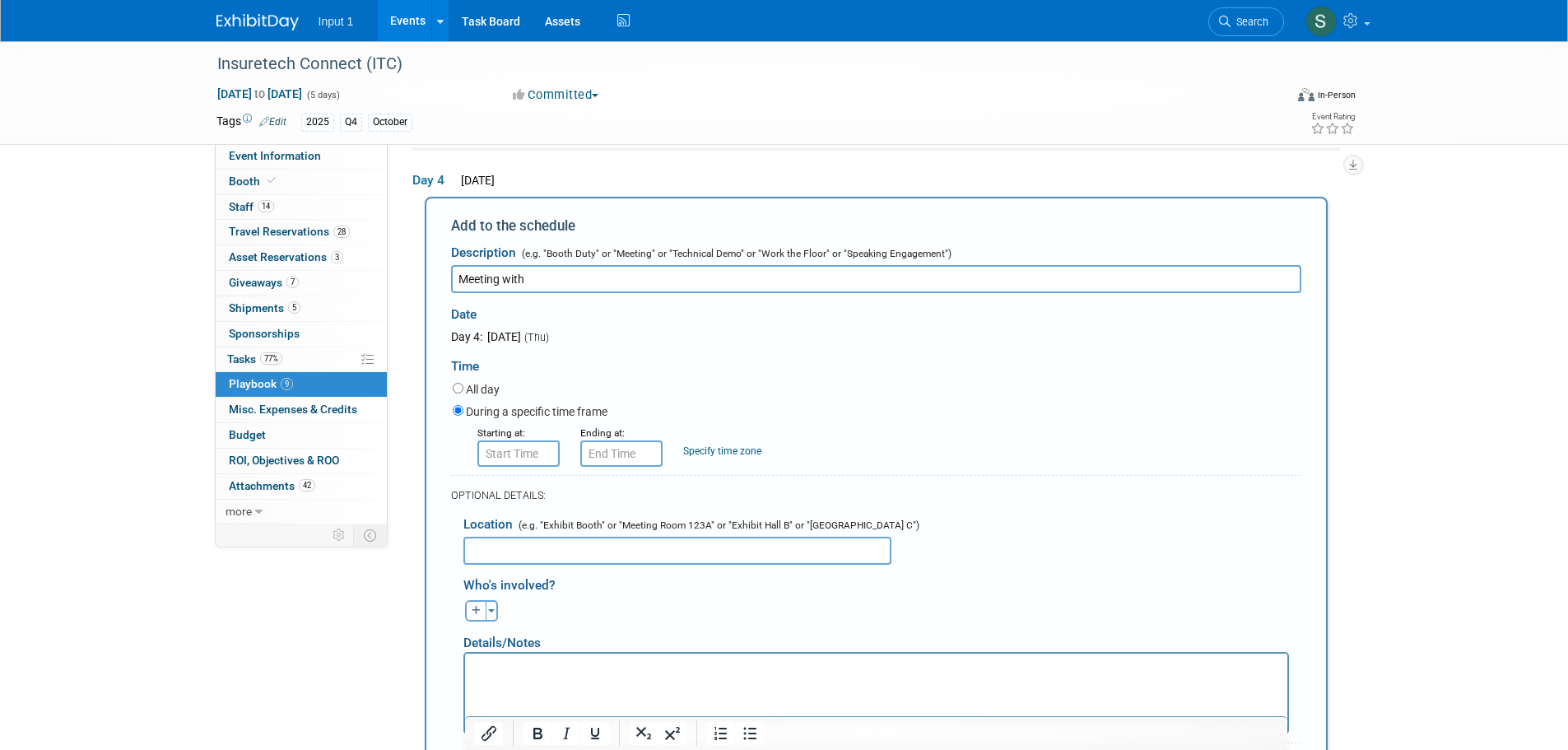
paste input "Eric Apse Senior Director, Alliances - Guidewire"
type input "Meeting with Eric Apse Senior Director, Alliances - Guidewire"
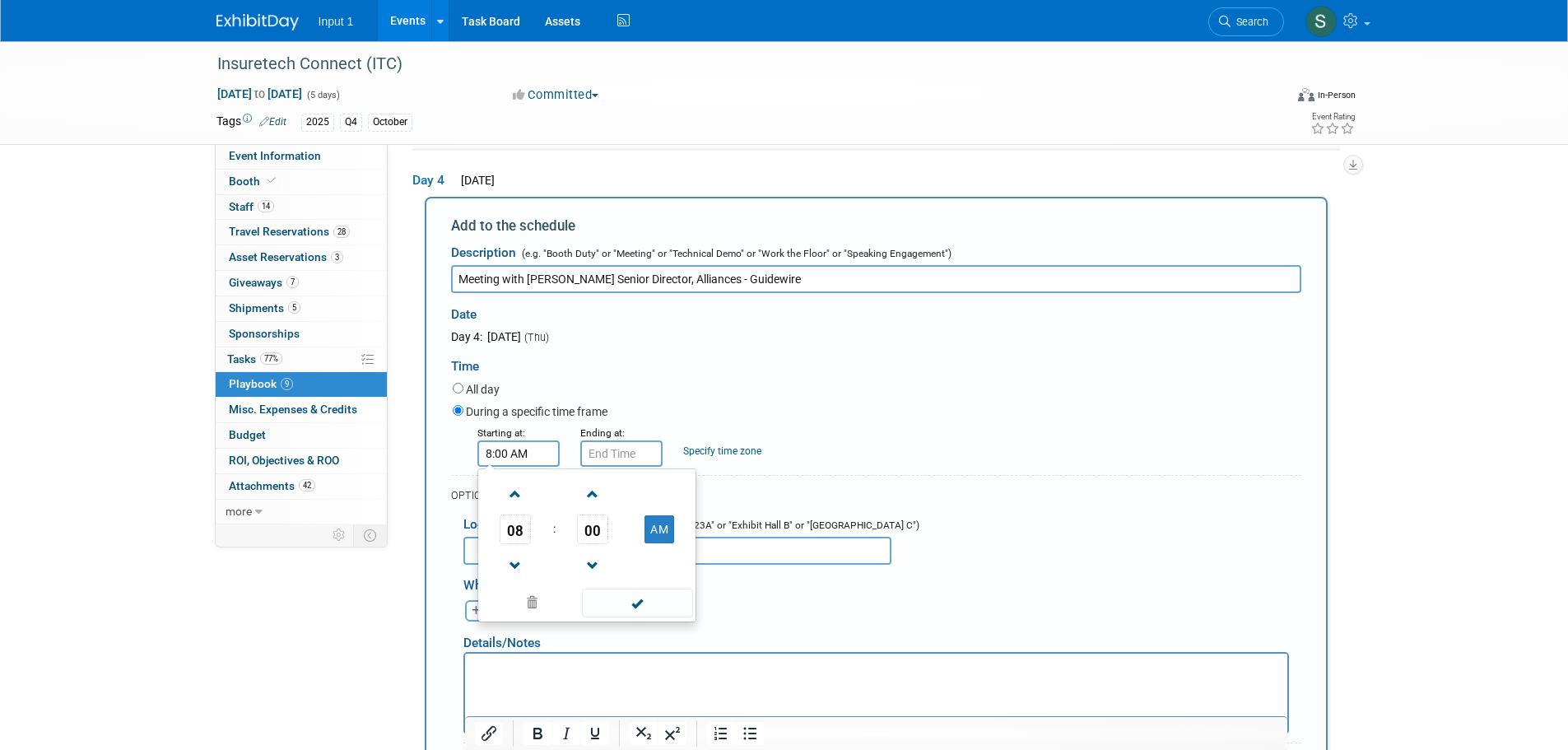
click at [519, 449] on input "8:00 AM" at bounding box center [519, 453] width 82 height 26
click at [530, 535] on span "08" at bounding box center [514, 529] width 31 height 30
click at [615, 580] on td "10" at bounding box center [613, 583] width 53 height 45
click at [600, 530] on span "00" at bounding box center [592, 529] width 31 height 30
click at [567, 581] on td "45" at bounding box center [560, 583] width 53 height 45
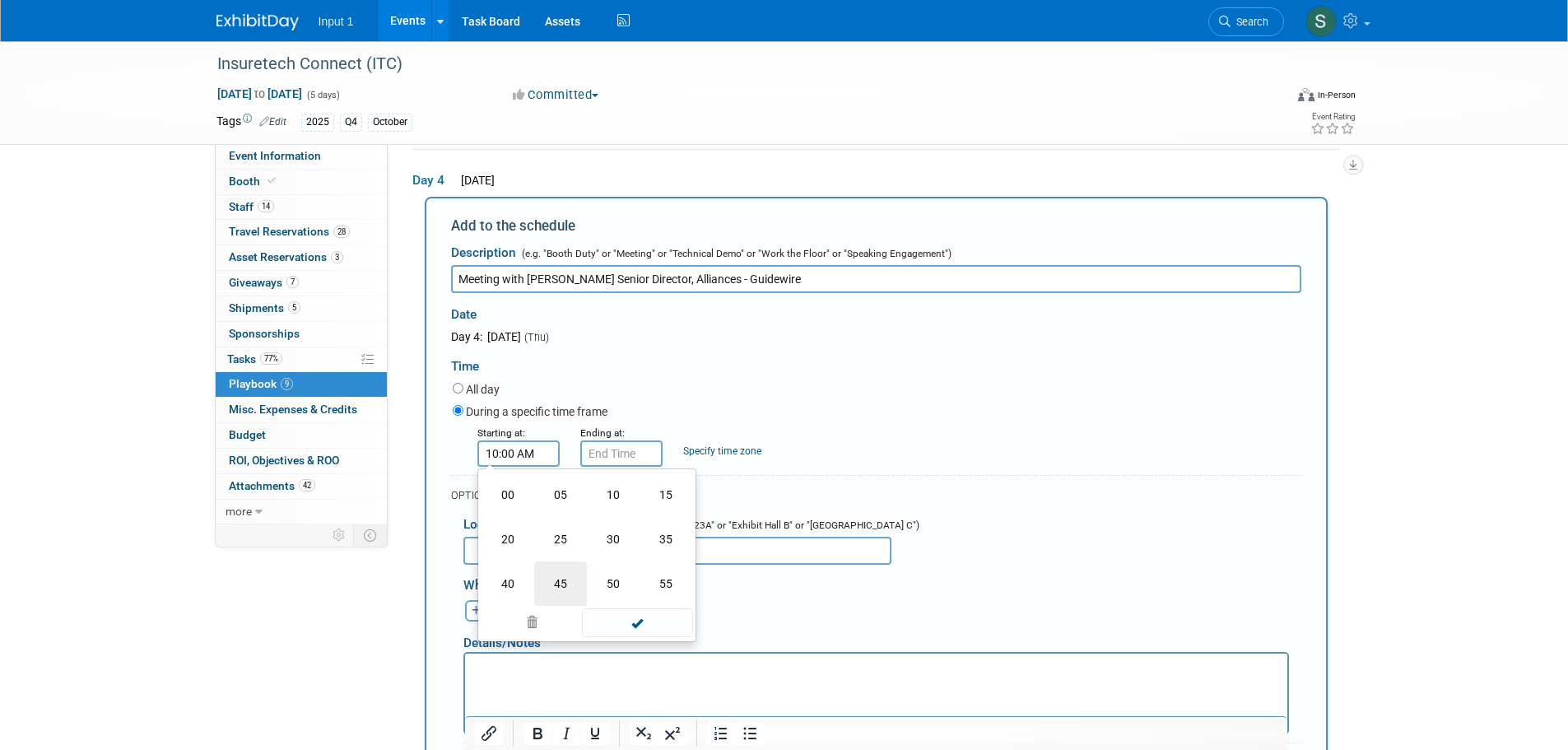
type input "10:45 AM"
click at [639, 602] on span at bounding box center [637, 603] width 111 height 29
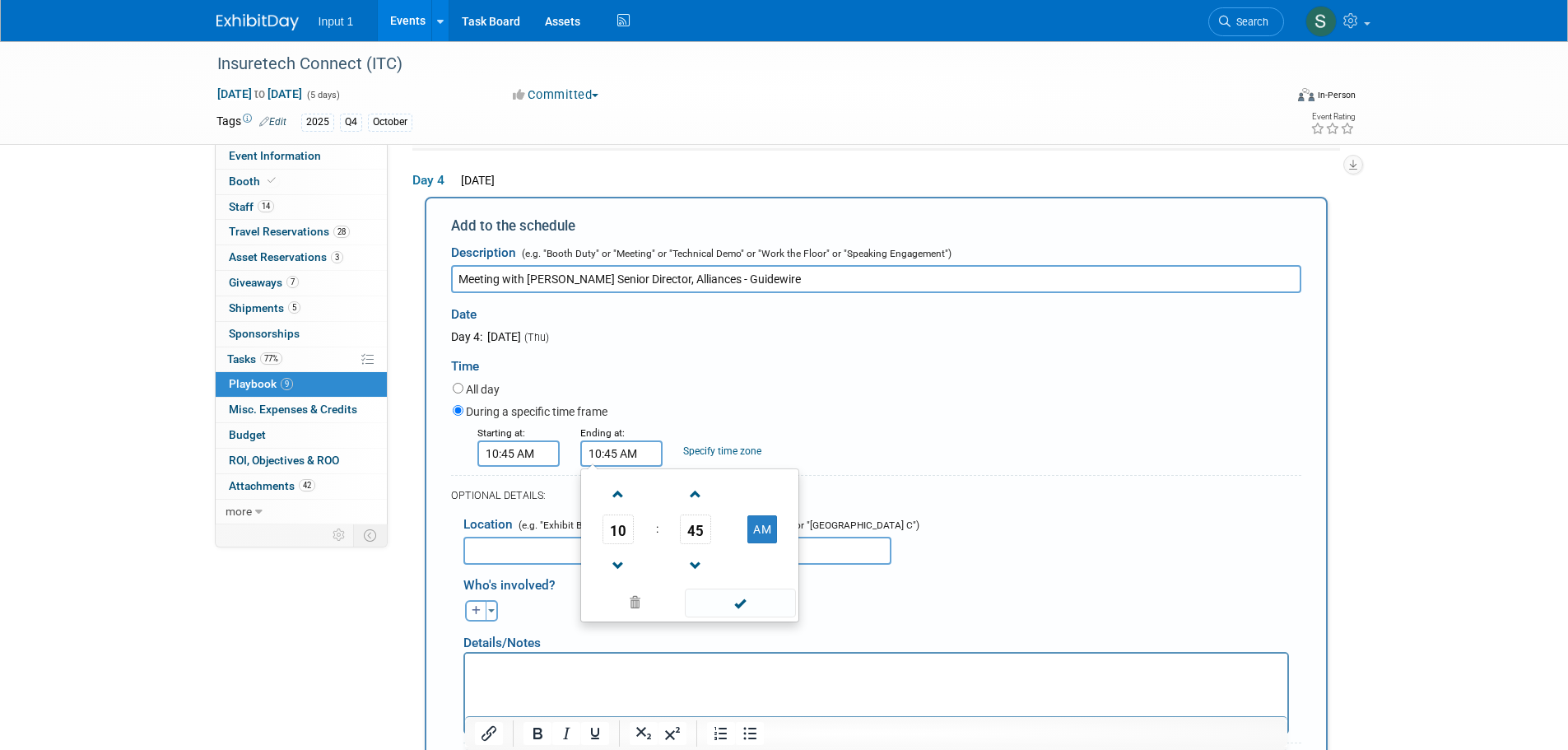
click at [625, 447] on input "10:45 AM" at bounding box center [621, 453] width 82 height 26
click at [611, 530] on span "10" at bounding box center [617, 529] width 31 height 30
click at [760, 581] on td "11" at bounding box center [768, 583] width 53 height 45
click at [699, 535] on span "45" at bounding box center [695, 529] width 31 height 30
click at [600, 492] on td "00" at bounding box center [610, 495] width 53 height 45
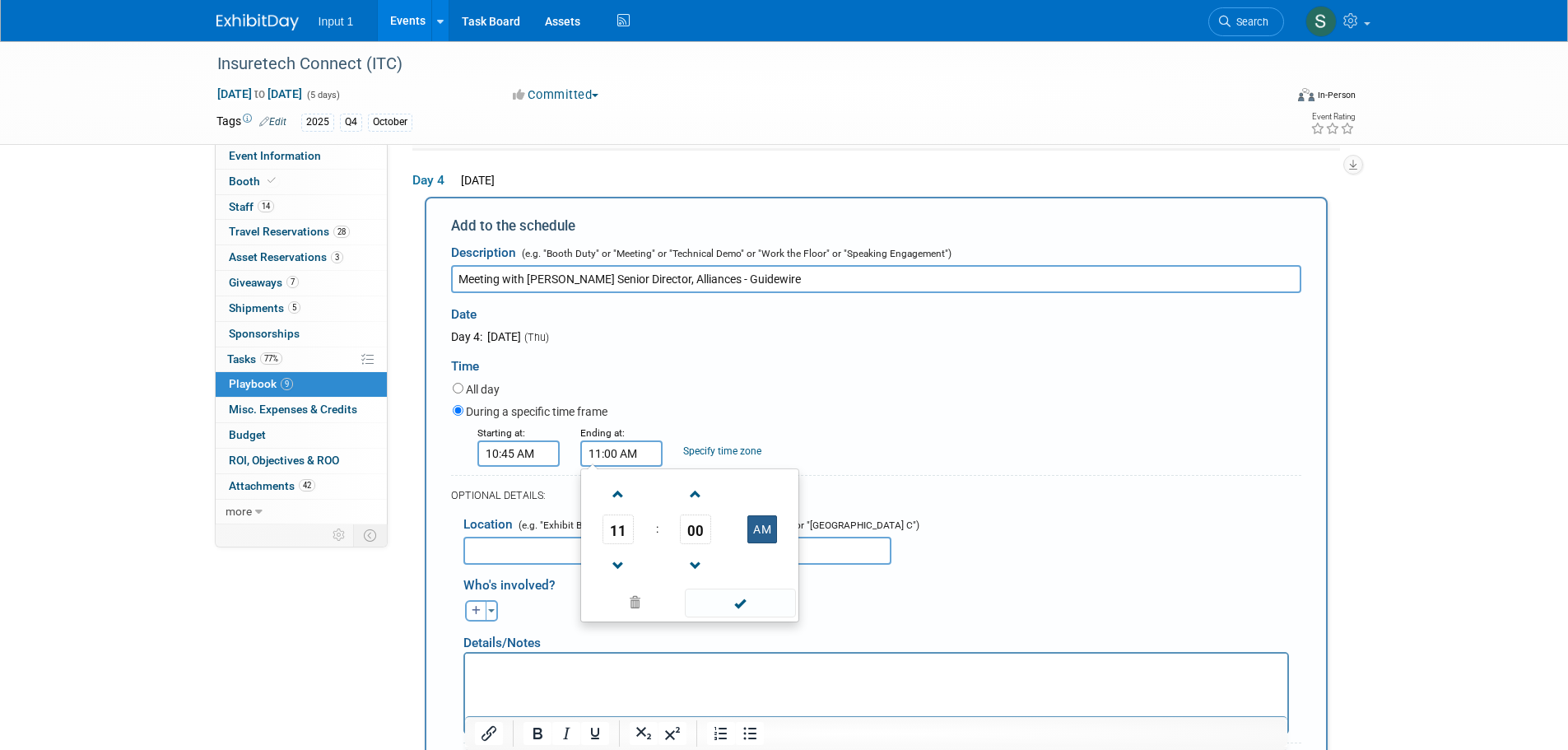
click at [765, 536] on button "AM" at bounding box center [762, 529] width 30 height 28
drag, startPoint x: 759, startPoint y: 529, endPoint x: 752, endPoint y: 571, distance: 42.6
click at [760, 529] on button "PM" at bounding box center [762, 529] width 30 height 28
type input "11:00 AM"
click at [745, 601] on span at bounding box center [740, 603] width 111 height 29
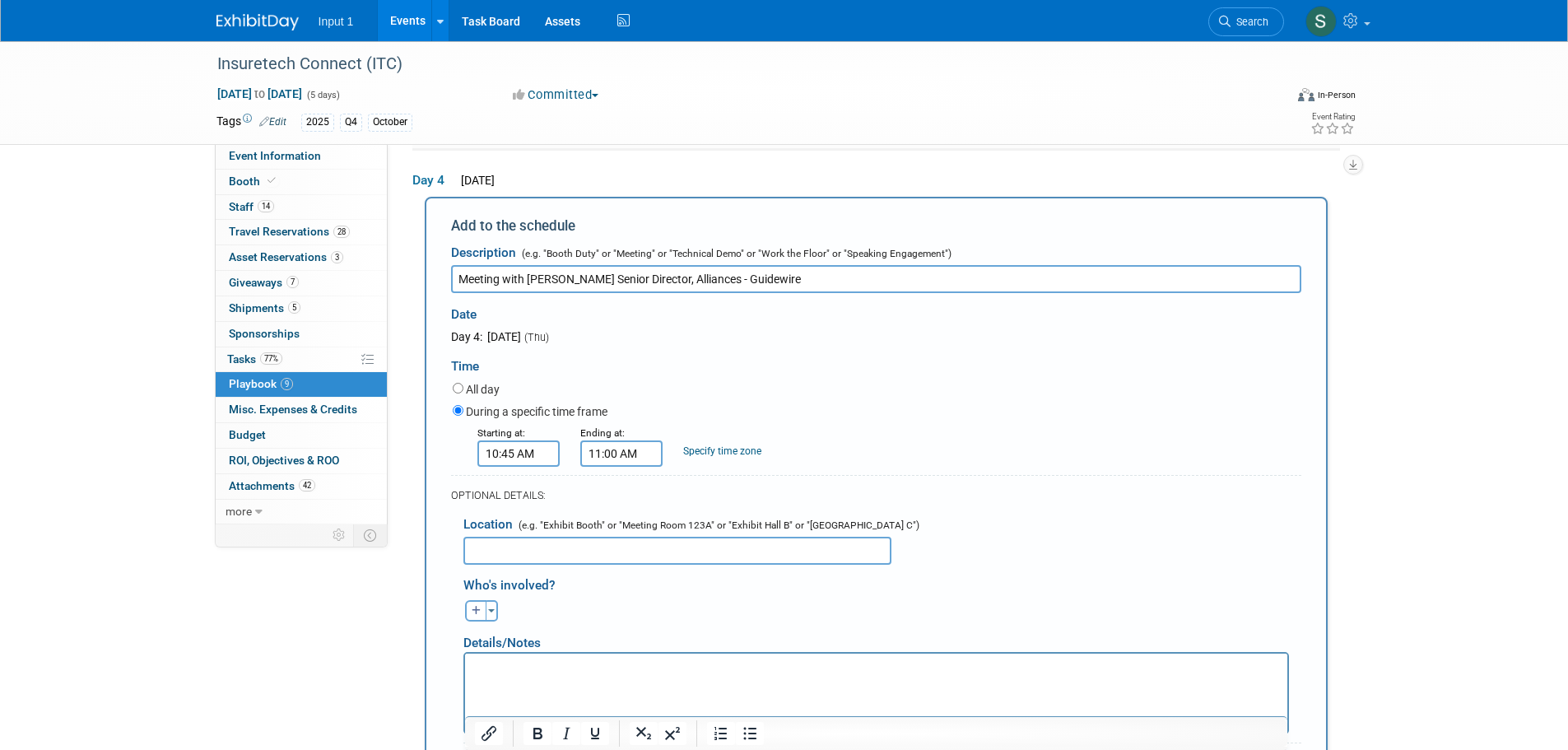
click at [591, 541] on input "text" at bounding box center [677, 550] width 428 height 28
type input "Booth 2155"
click at [489, 616] on button "Toggle Dropdown" at bounding box center [492, 611] width 13 height 22
click at [504, 657] on label "Tag a user or a resource" at bounding box center [578, 657] width 202 height 24
select select
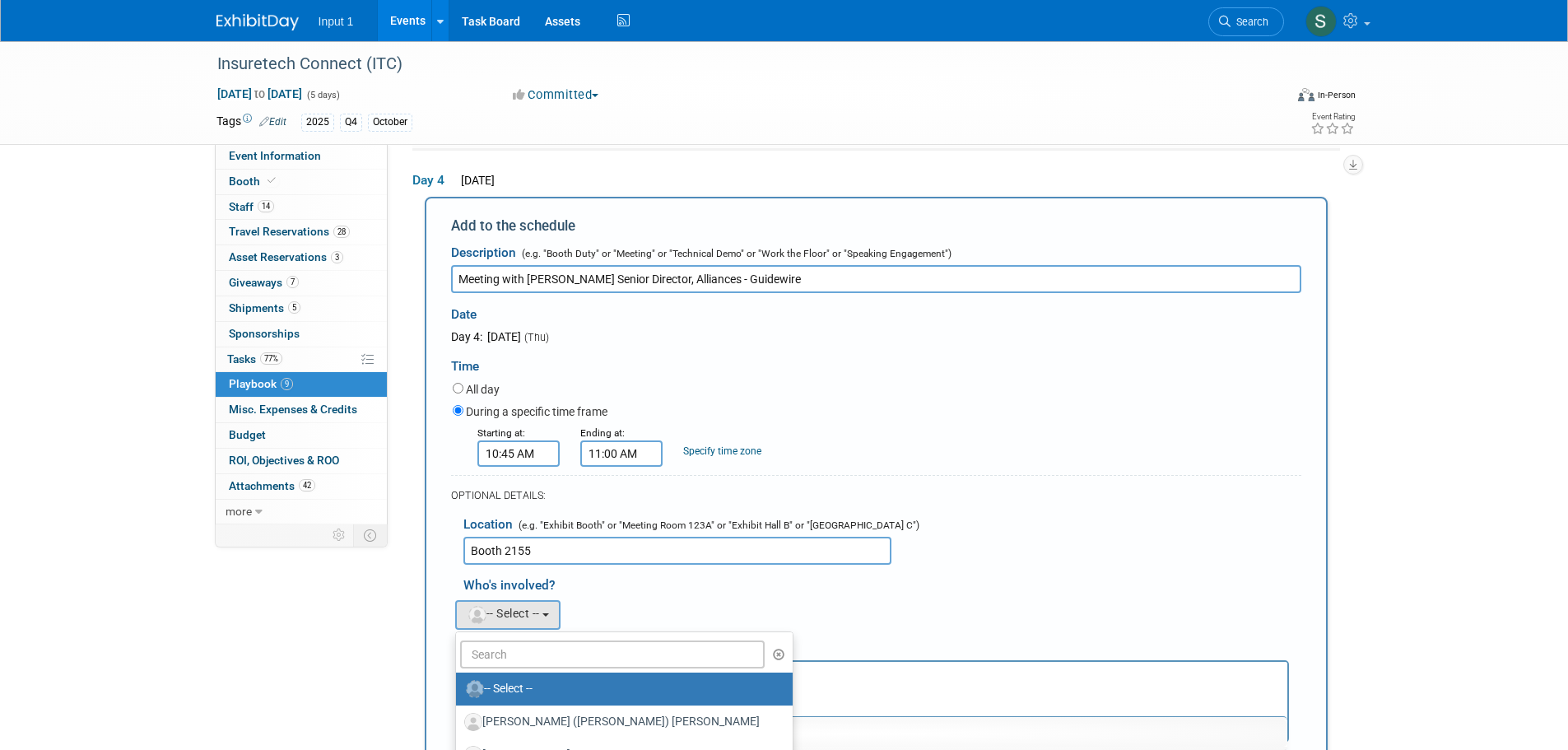
click at [511, 641] on ul "-- Select -- Achilles (Kelly) Pappas AJ Scatoloni Alex Beagles Alex Beck Angie …" at bounding box center [624, 754] width 338 height 247
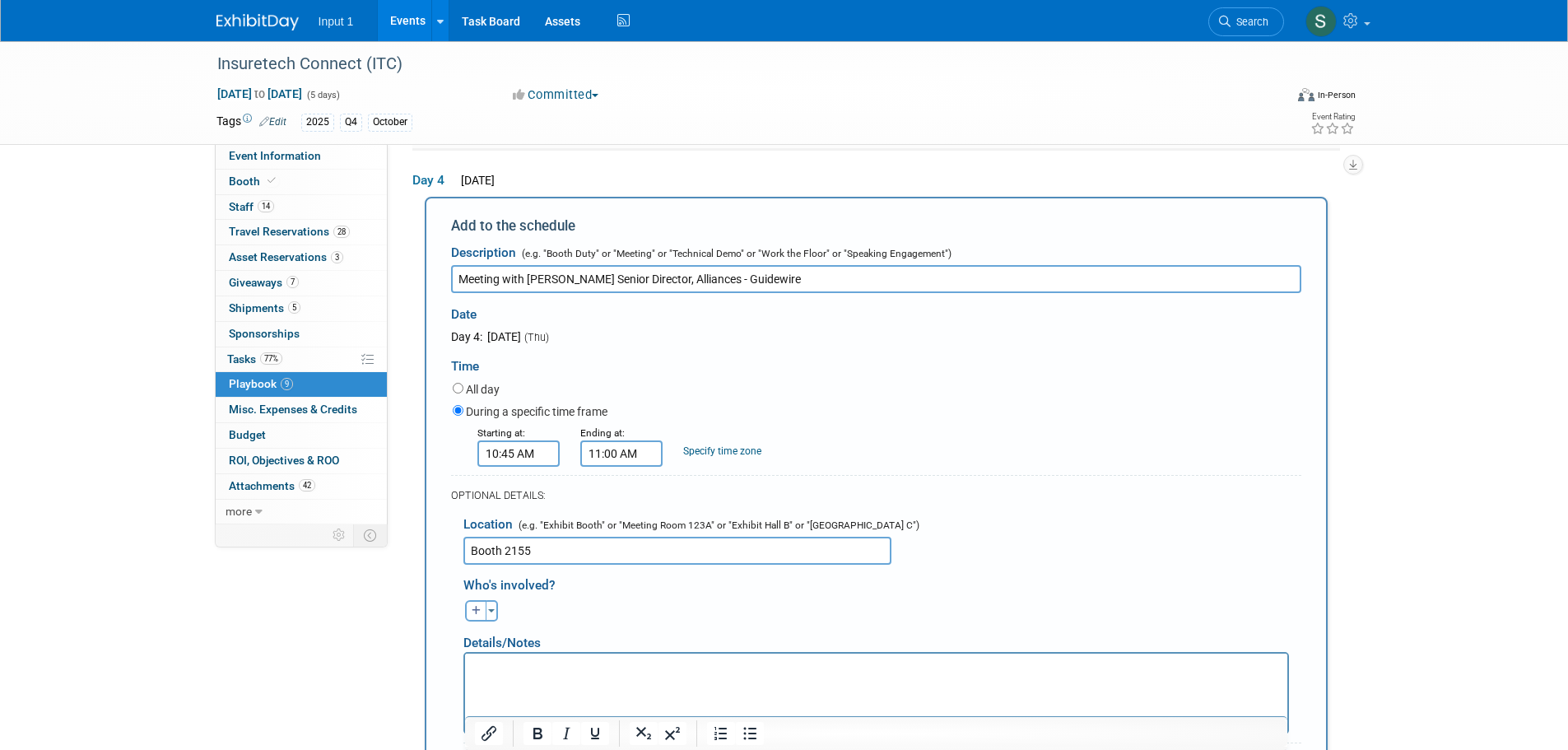
click at [510, 651] on div "Details/Notes" at bounding box center [875, 636] width 825 height 30
click at [495, 610] on button "Toggle Dropdown" at bounding box center [492, 611] width 13 height 22
click at [507, 660] on label "Tag a user or a resource" at bounding box center [578, 657] width 202 height 24
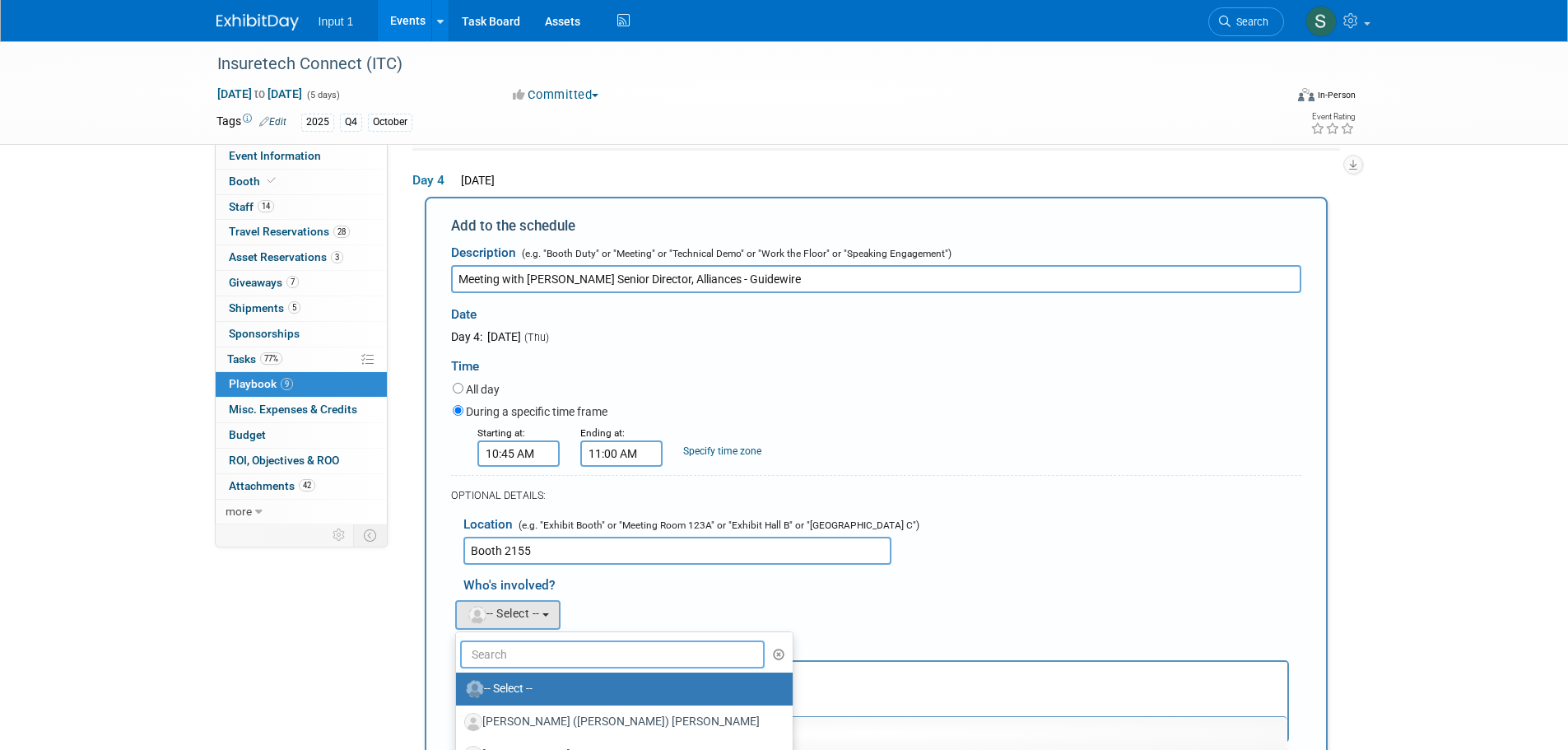
click at [499, 655] on input "text" at bounding box center [612, 654] width 306 height 28
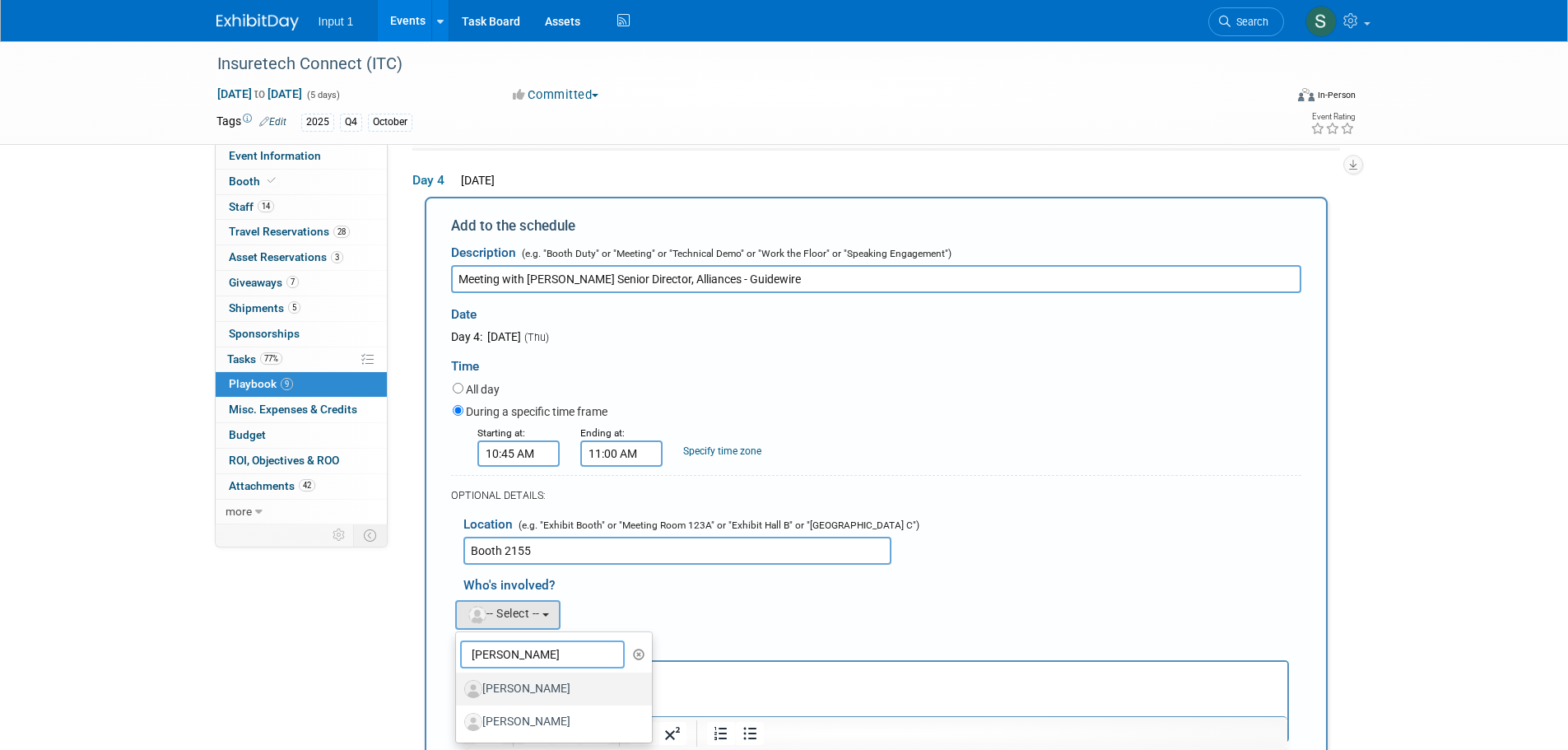
type input "Chris"
click at [503, 687] on label "Chris Bole" at bounding box center [550, 688] width 172 height 26
click at [459, 687] on input "Chris Bole" at bounding box center [453, 686] width 11 height 11
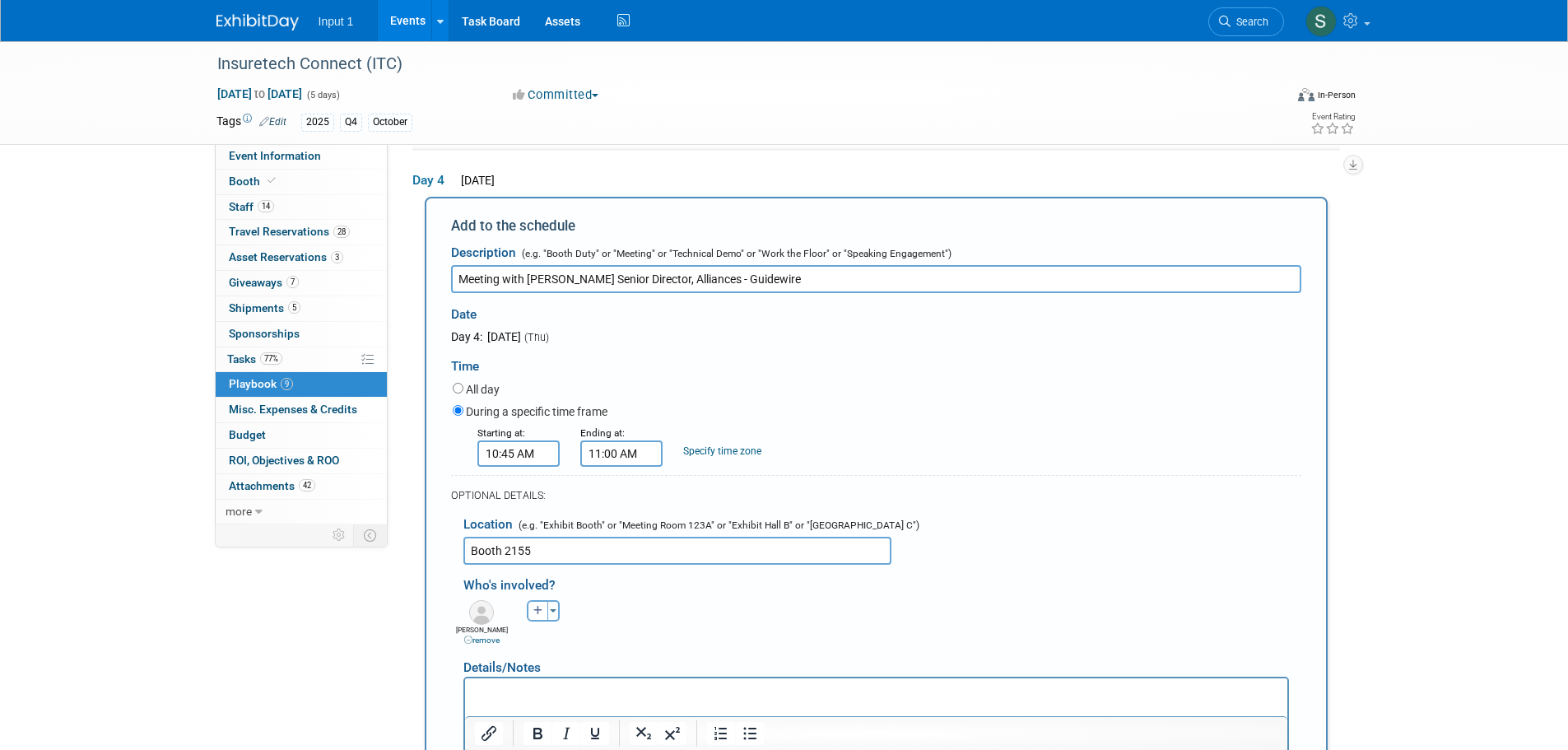
click at [491, 644] on link "remove" at bounding box center [481, 640] width 35 height 9
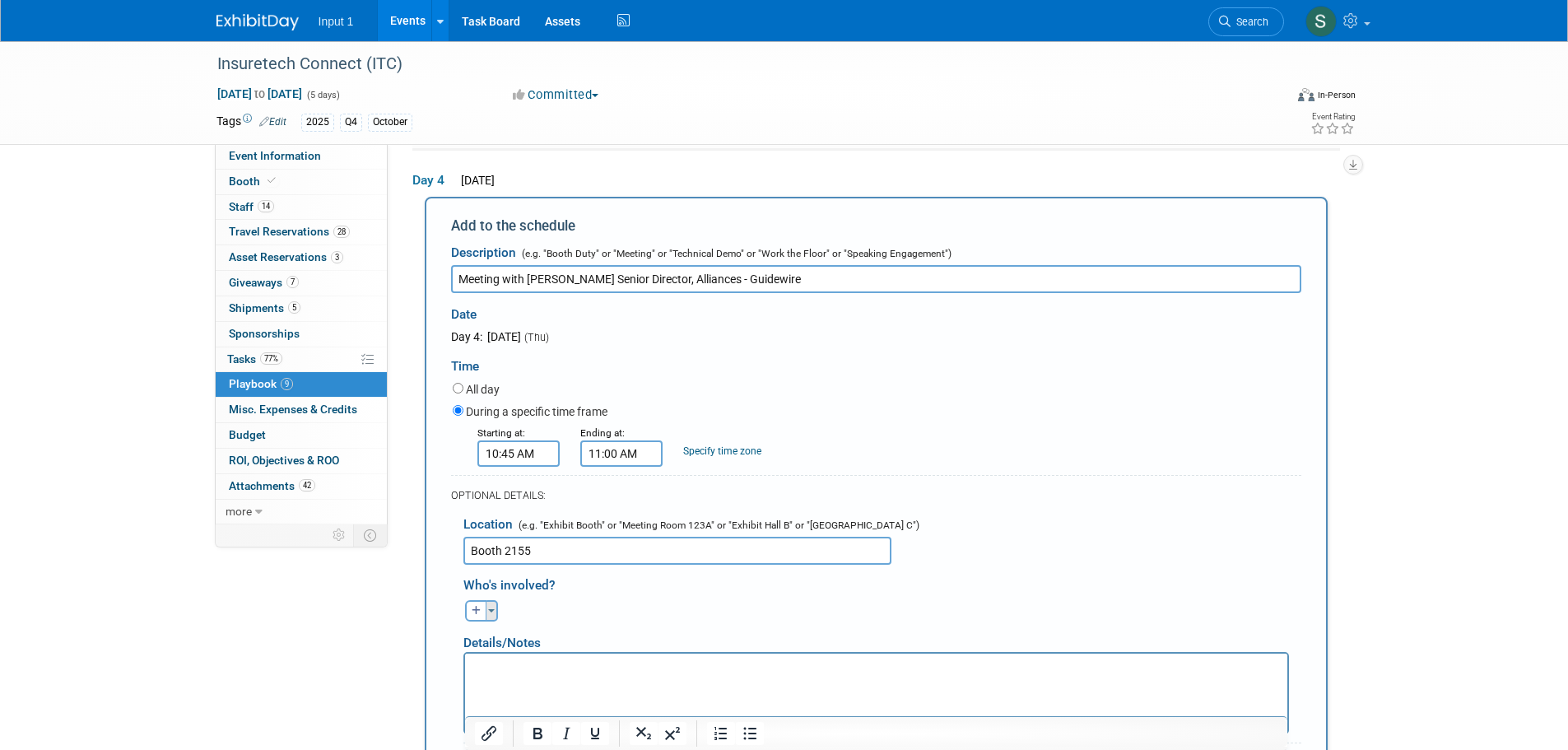
click at [493, 616] on button "Toggle Dropdown" at bounding box center [492, 611] width 13 height 22
click at [522, 660] on label "Tag a user or a resource" at bounding box center [578, 657] width 202 height 24
select select
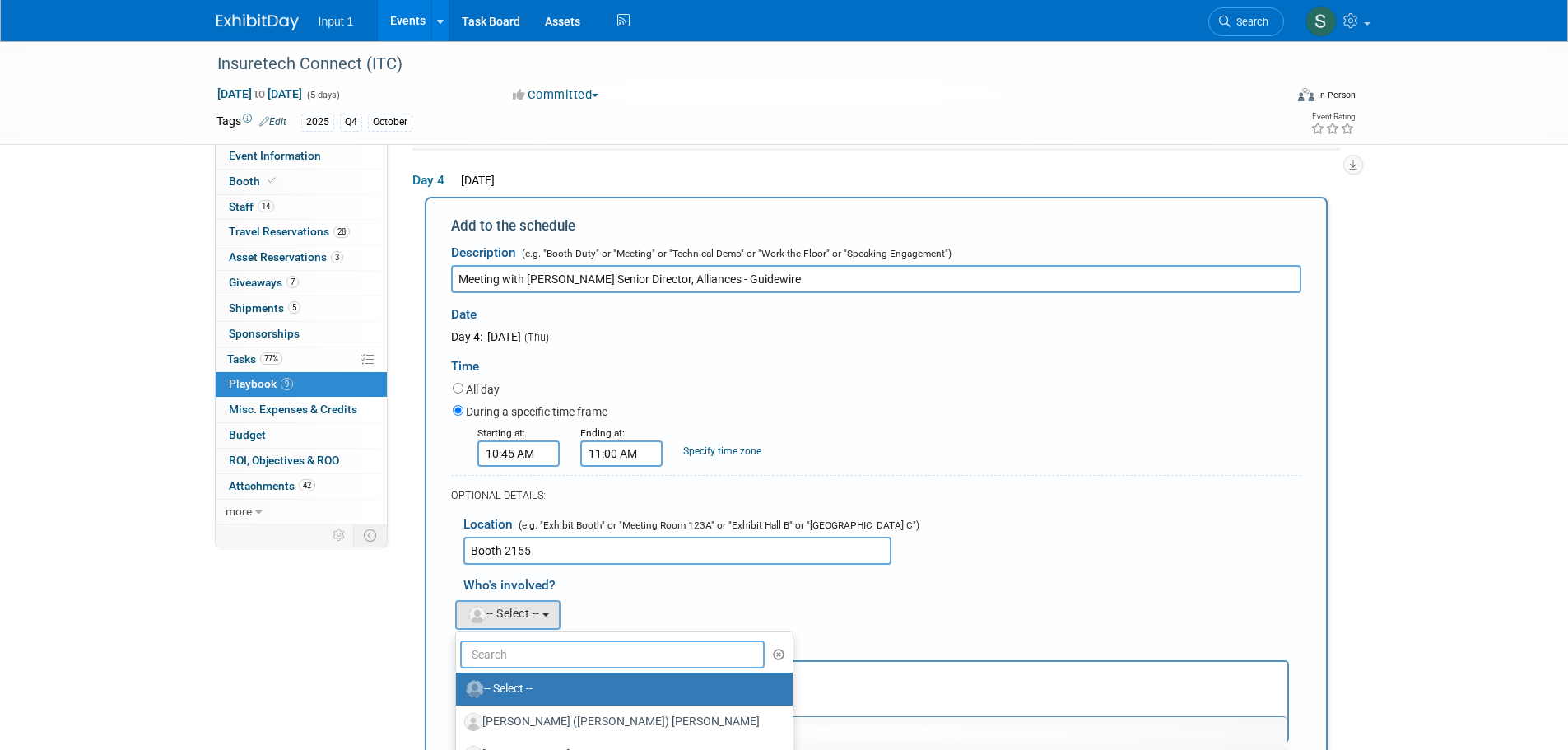
click at [530, 656] on input "text" at bounding box center [612, 654] width 306 height 28
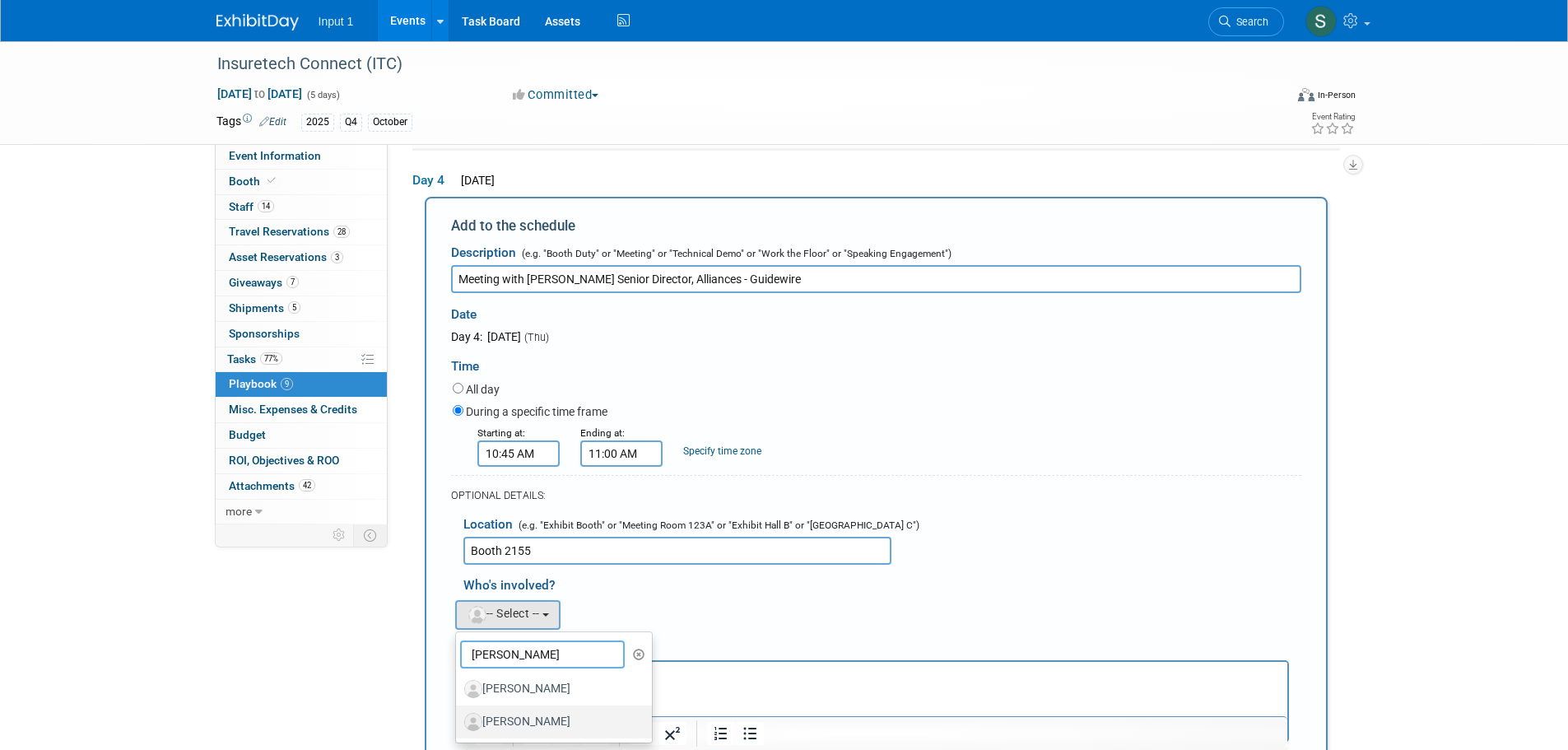
type input "chris"
click at [530, 725] on label "Chris Farfaras" at bounding box center [550, 721] width 172 height 26
click at [459, 725] on input "Chris Farfaras" at bounding box center [453, 720] width 11 height 11
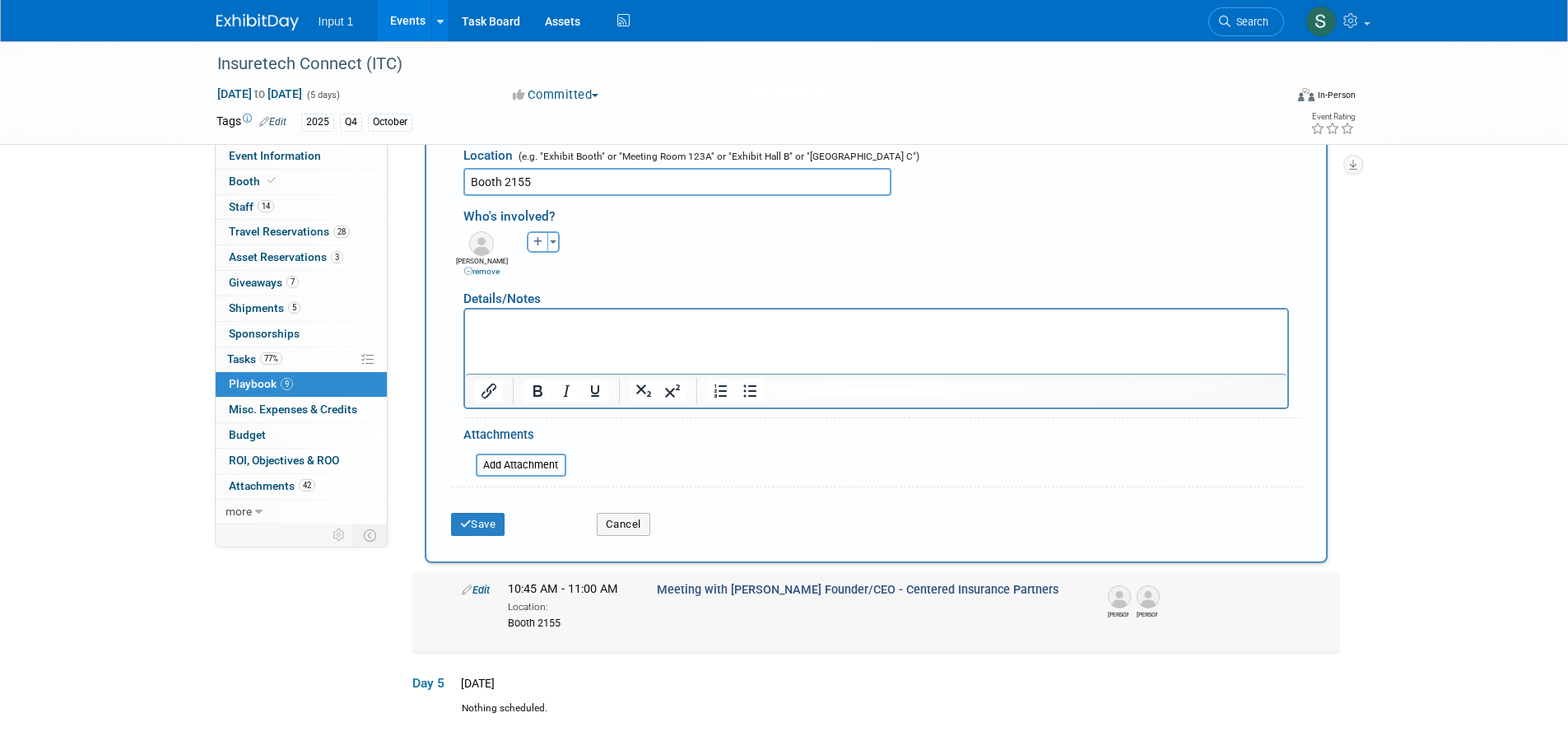
scroll to position [1353, 0]
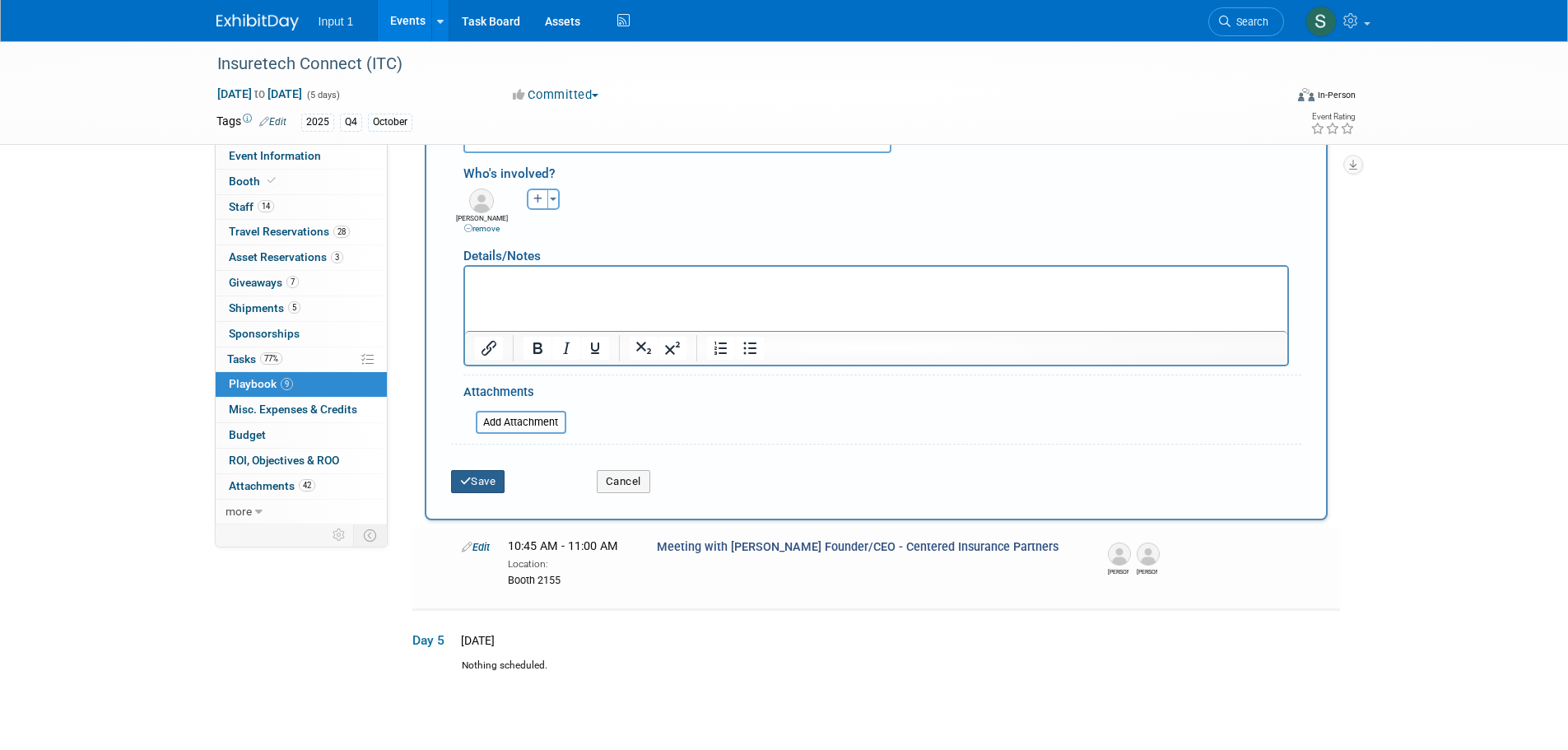
click at [484, 487] on button "Save" at bounding box center [478, 481] width 55 height 23
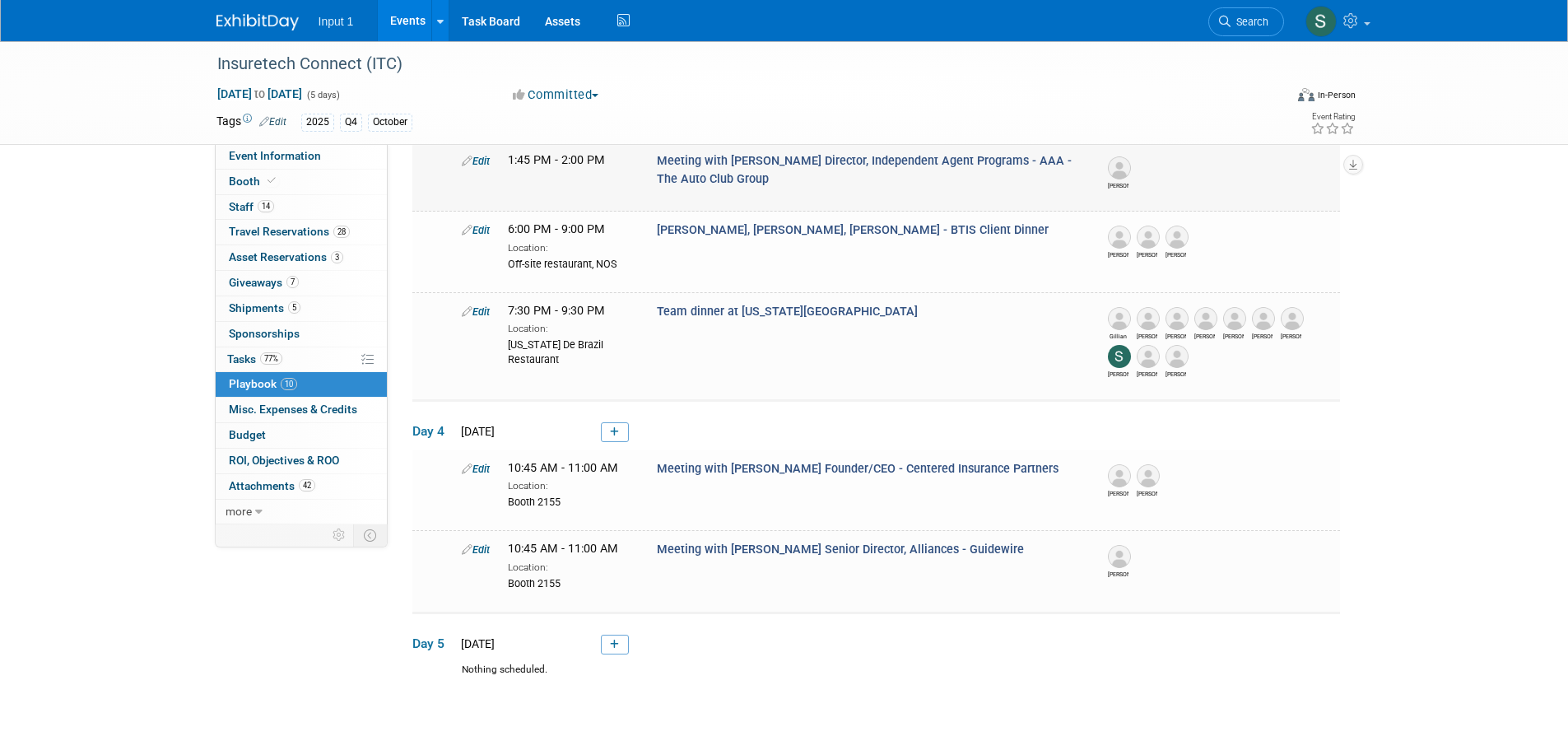
scroll to position [816, 0]
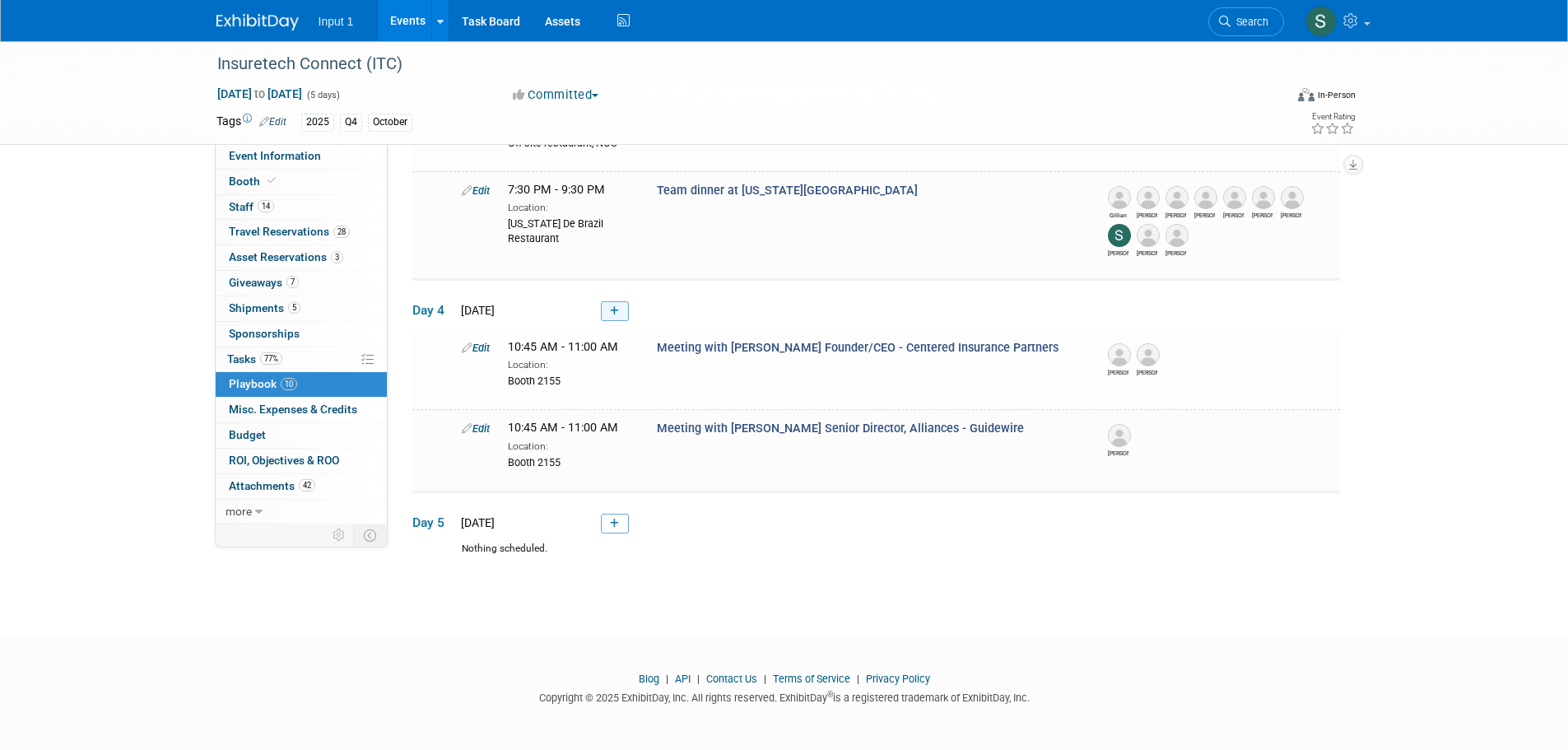
click at [609, 308] on link at bounding box center [614, 311] width 28 height 20
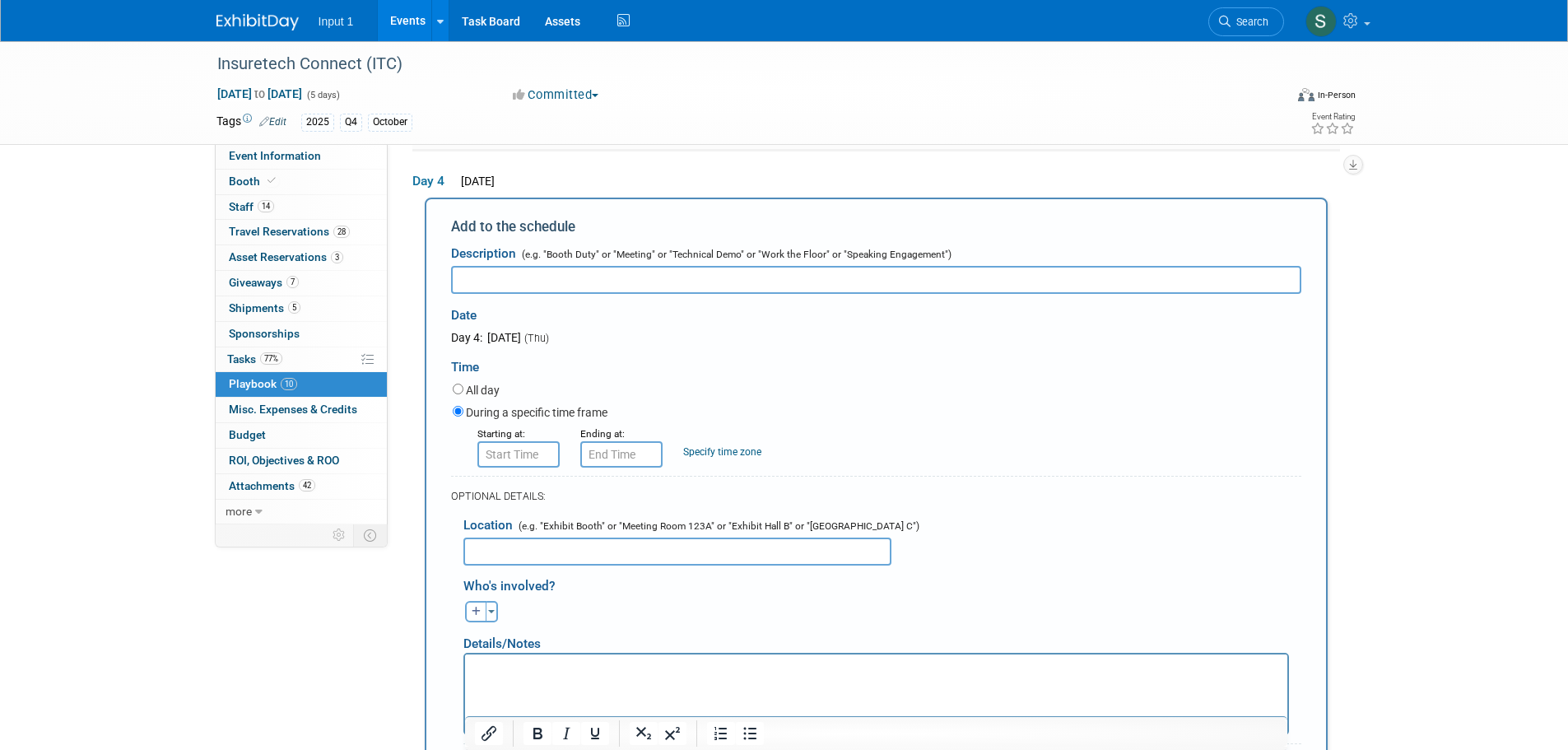
scroll to position [942, 0]
paste input "Eric Apse Senior Director, Alliances - Guidewire"
drag, startPoint x: 797, startPoint y: 268, endPoint x: 526, endPoint y: 306, distance: 273.7
click at [526, 306] on form "Description (e.g. "Booth Duty" or "Meeting" or "Technical Demo" or "Work the Fl…" at bounding box center [875, 553] width 850 height 633
paste input "Rusty Roark CIO - Burton & Company"
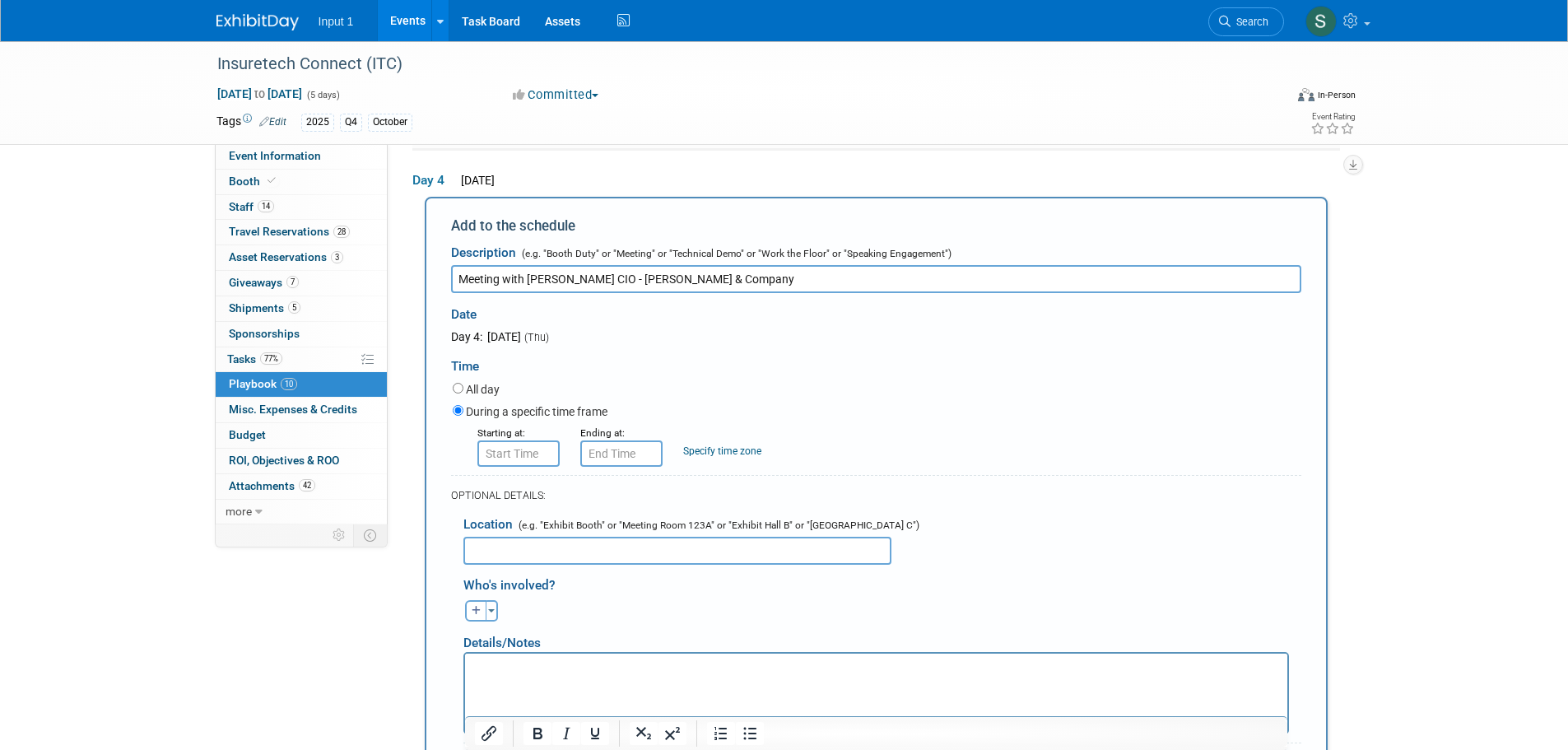
type input "Meeting with Rusty Roark CIO - Burton & Company"
click at [531, 459] on input "8:00 AM" at bounding box center [519, 453] width 82 height 26
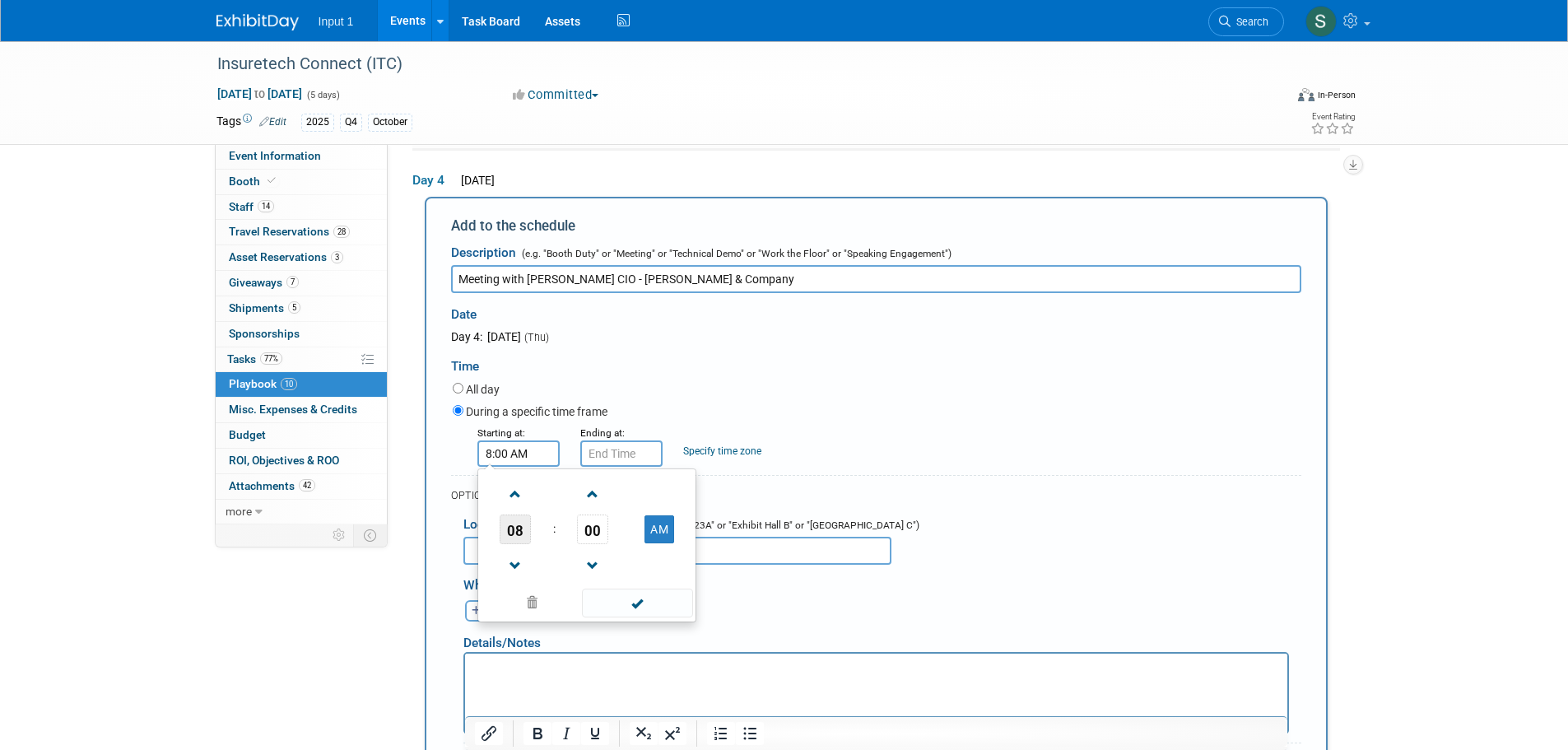
click at [514, 533] on span "08" at bounding box center [514, 529] width 31 height 30
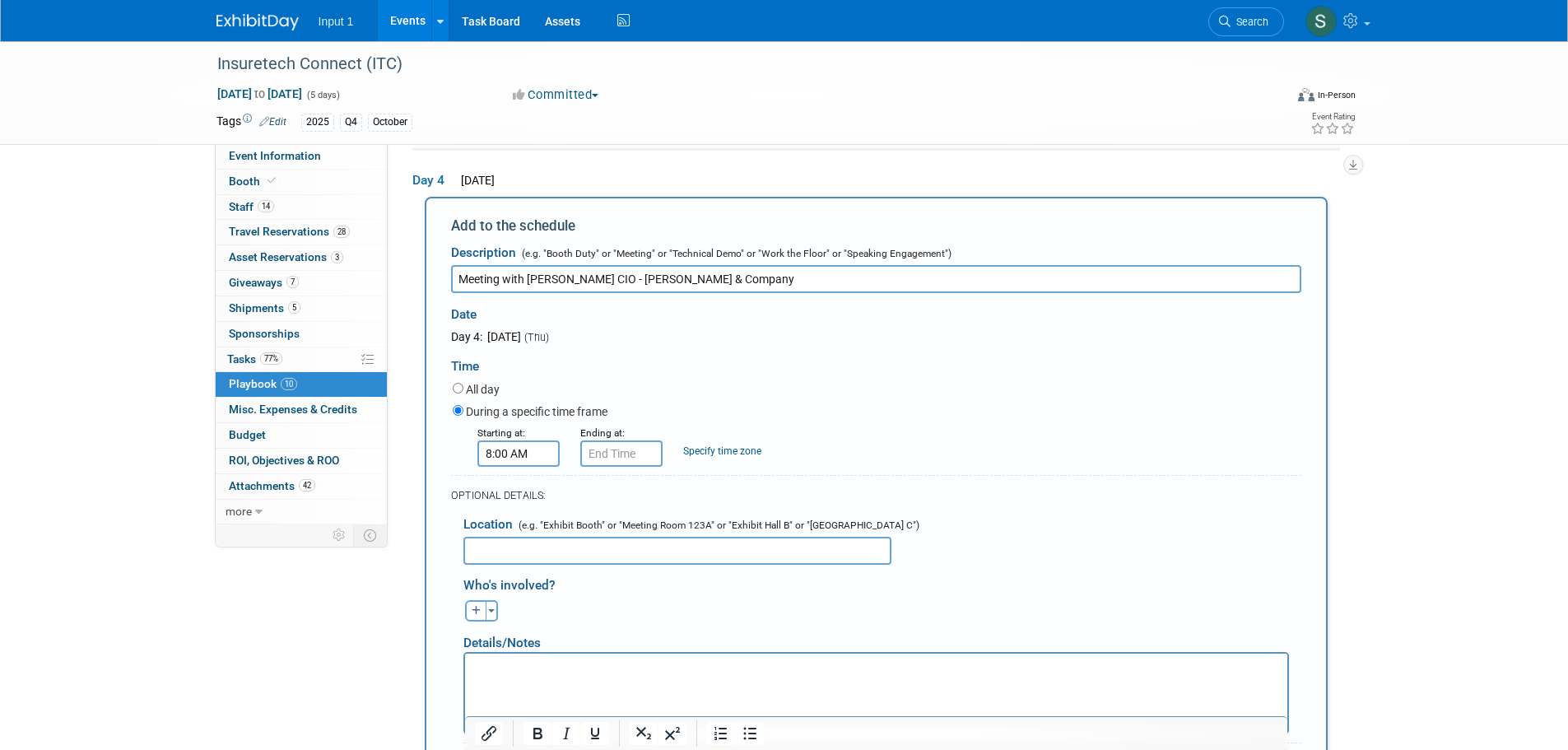
click at [502, 451] on input "8:00 AM" at bounding box center [519, 453] width 82 height 26
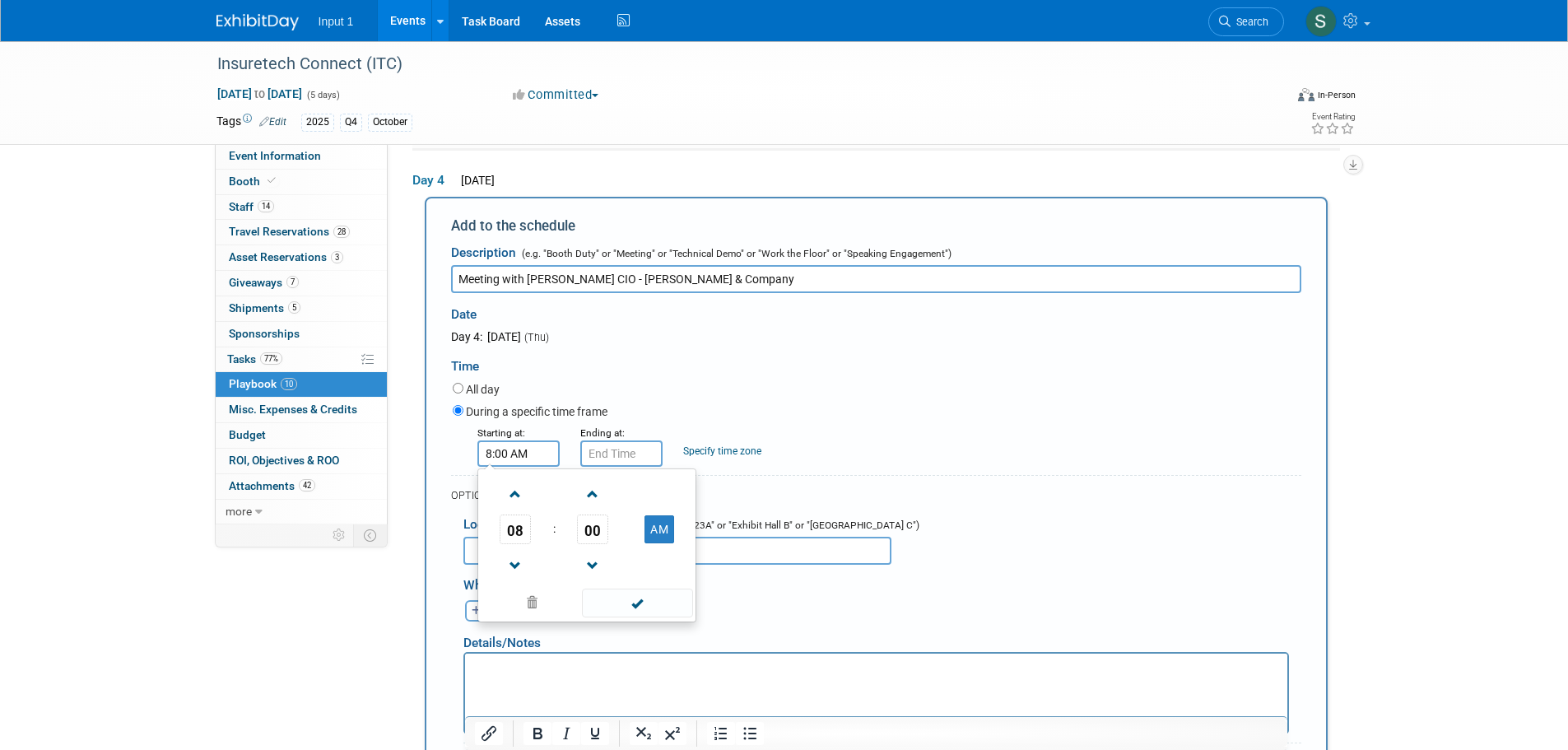
drag, startPoint x: 520, startPoint y: 534, endPoint x: 534, endPoint y: 529, distance: 14.9
click at [519, 534] on span "08" at bounding box center [514, 529] width 31 height 30
click at [497, 534] on td "04" at bounding box center [507, 539] width 53 height 45
click at [590, 530] on span "00" at bounding box center [592, 529] width 31 height 30
click at [662, 494] on td "15" at bounding box center [666, 495] width 53 height 45
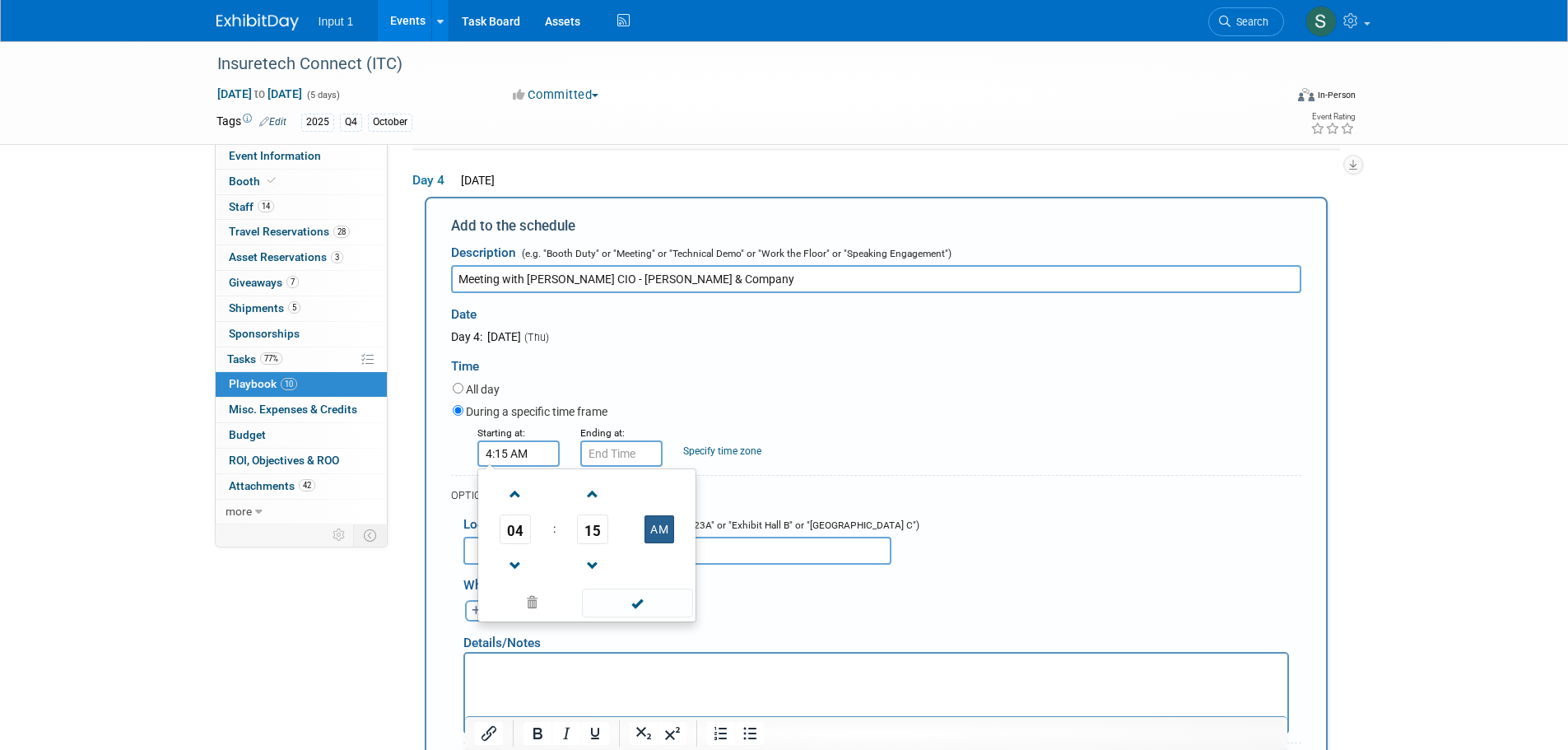
click at [661, 531] on button "AM" at bounding box center [659, 529] width 30 height 28
type input "4:15 PM"
click at [649, 599] on span at bounding box center [637, 603] width 111 height 29
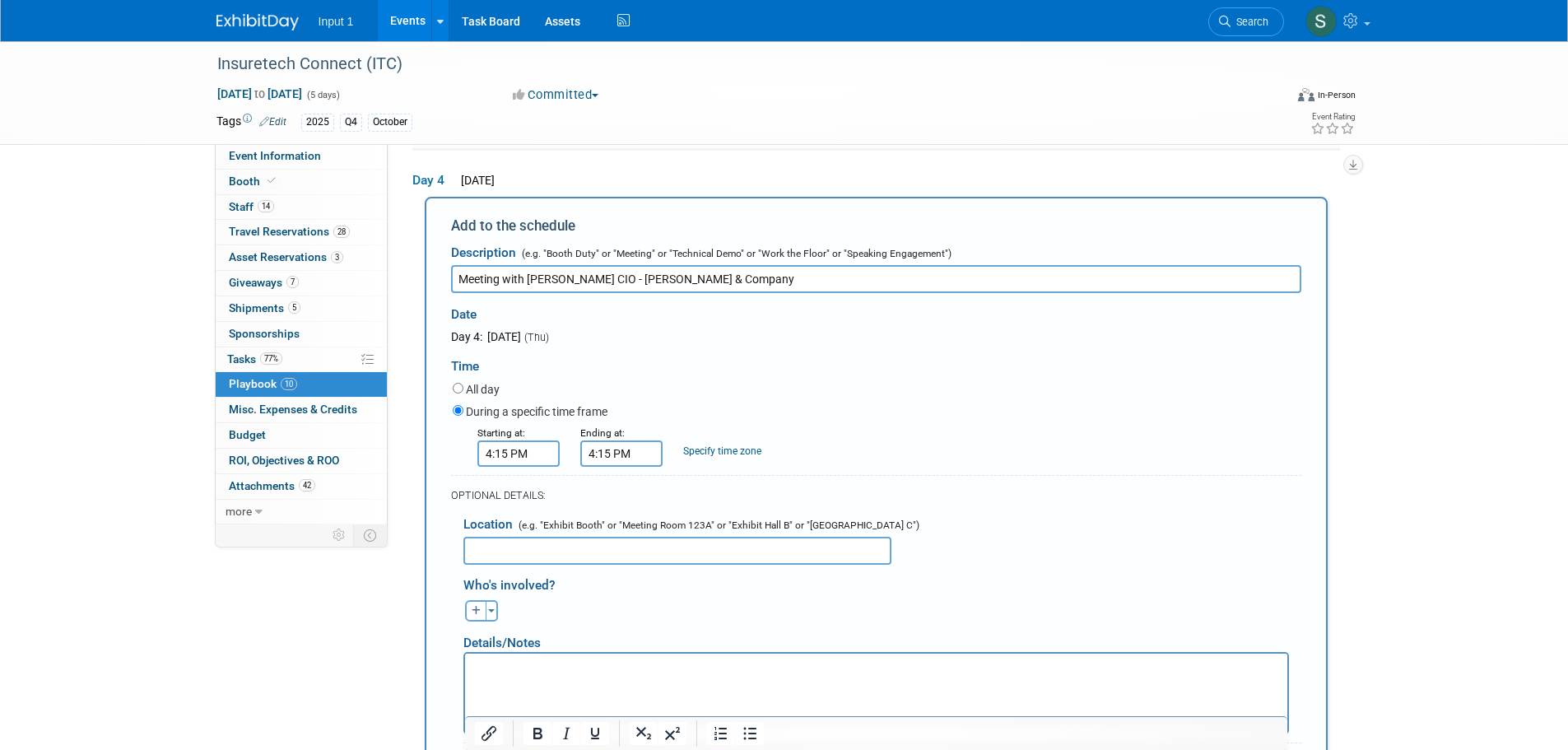
click at [600, 454] on input "4:15 PM" at bounding box center [621, 453] width 82 height 26
click at [702, 527] on span "15" at bounding box center [695, 529] width 31 height 30
click at [704, 535] on td "30" at bounding box center [716, 539] width 53 height 45
type input "4:30 PM"
click at [734, 599] on span at bounding box center [740, 603] width 111 height 29
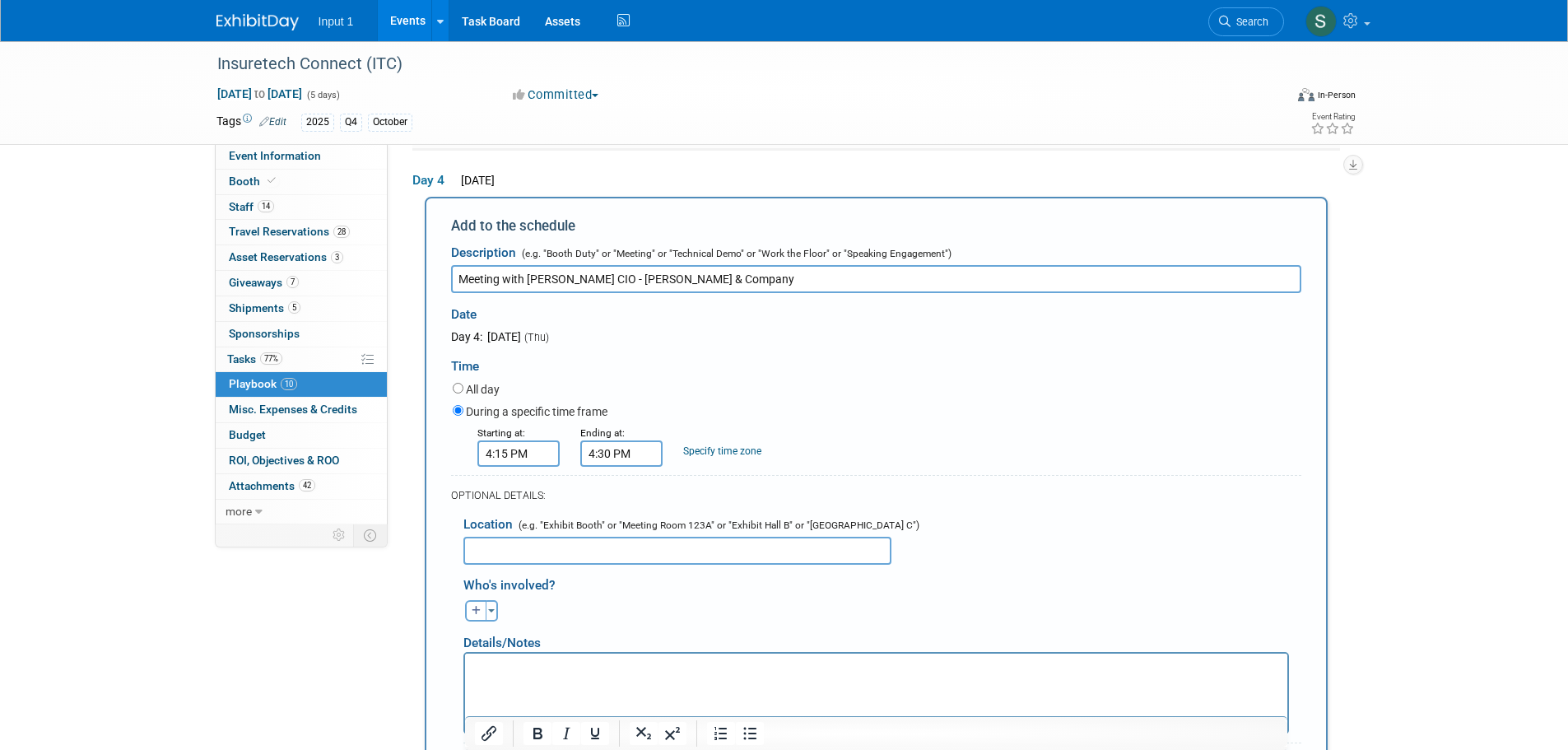
click at [528, 559] on input "text" at bounding box center [677, 550] width 428 height 28
type input "Booth 2155"
click at [490, 620] on button "Toggle Dropdown" at bounding box center [492, 611] width 13 height 22
click at [508, 659] on label "Tag a user or a resource" at bounding box center [578, 657] width 202 height 24
select select
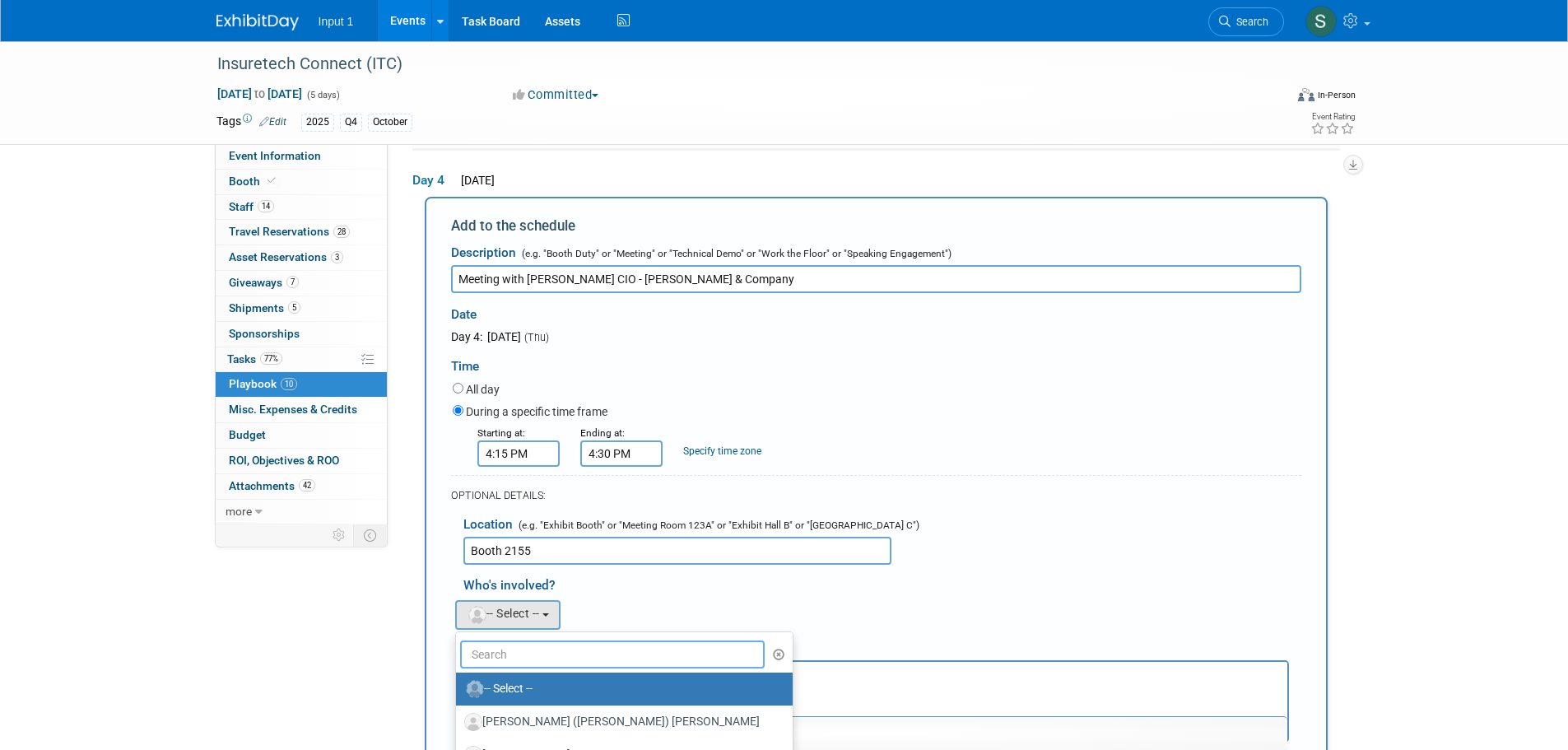
click at [510, 644] on input "text" at bounding box center [612, 654] width 306 height 28
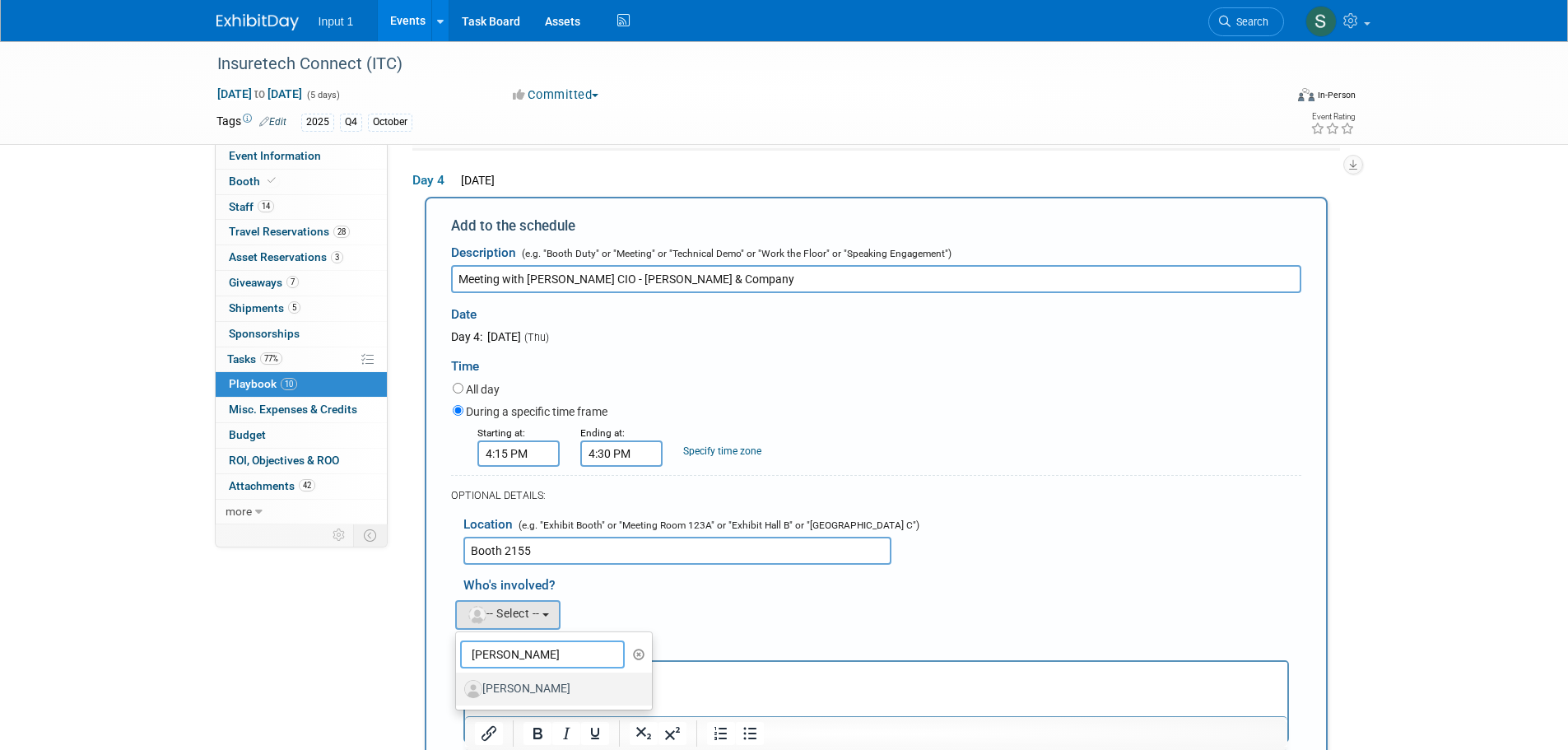
type input "paul"
click at [558, 691] on label "Paul Greenhalgh" at bounding box center [550, 688] width 172 height 26
click at [459, 691] on input "Paul Greenhalgh" at bounding box center [453, 686] width 11 height 11
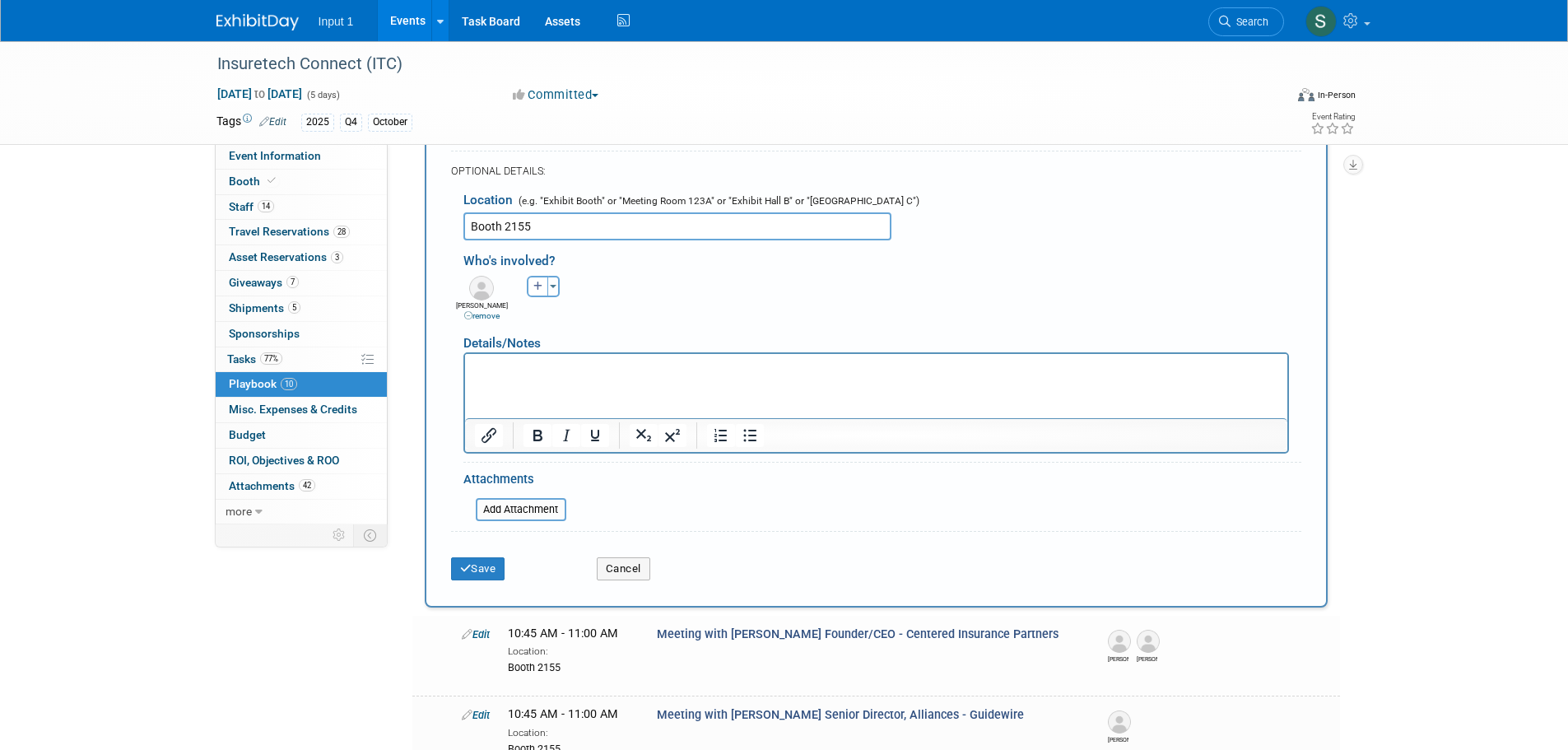
scroll to position [1271, 0]
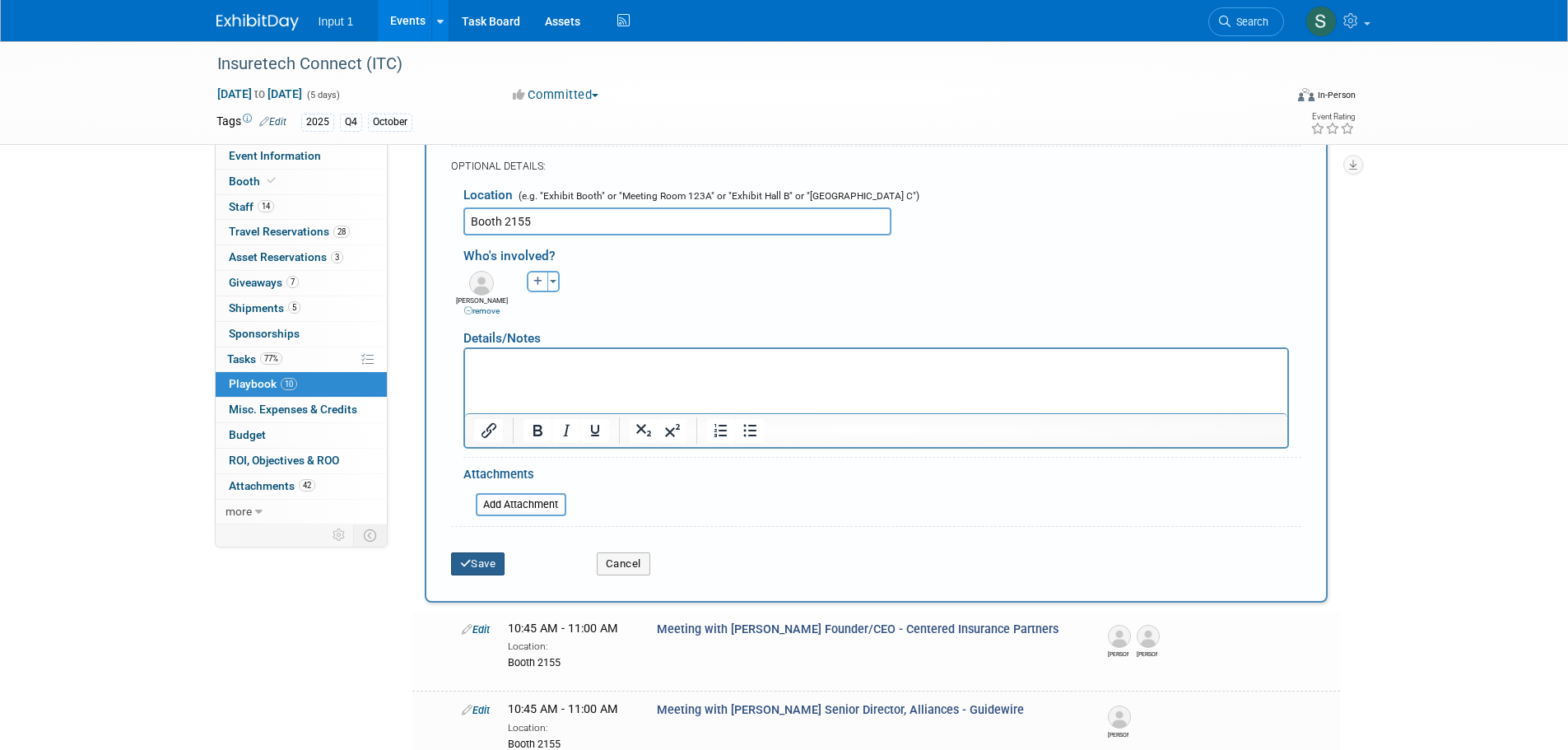
click at [482, 573] on button "Save" at bounding box center [478, 564] width 55 height 23
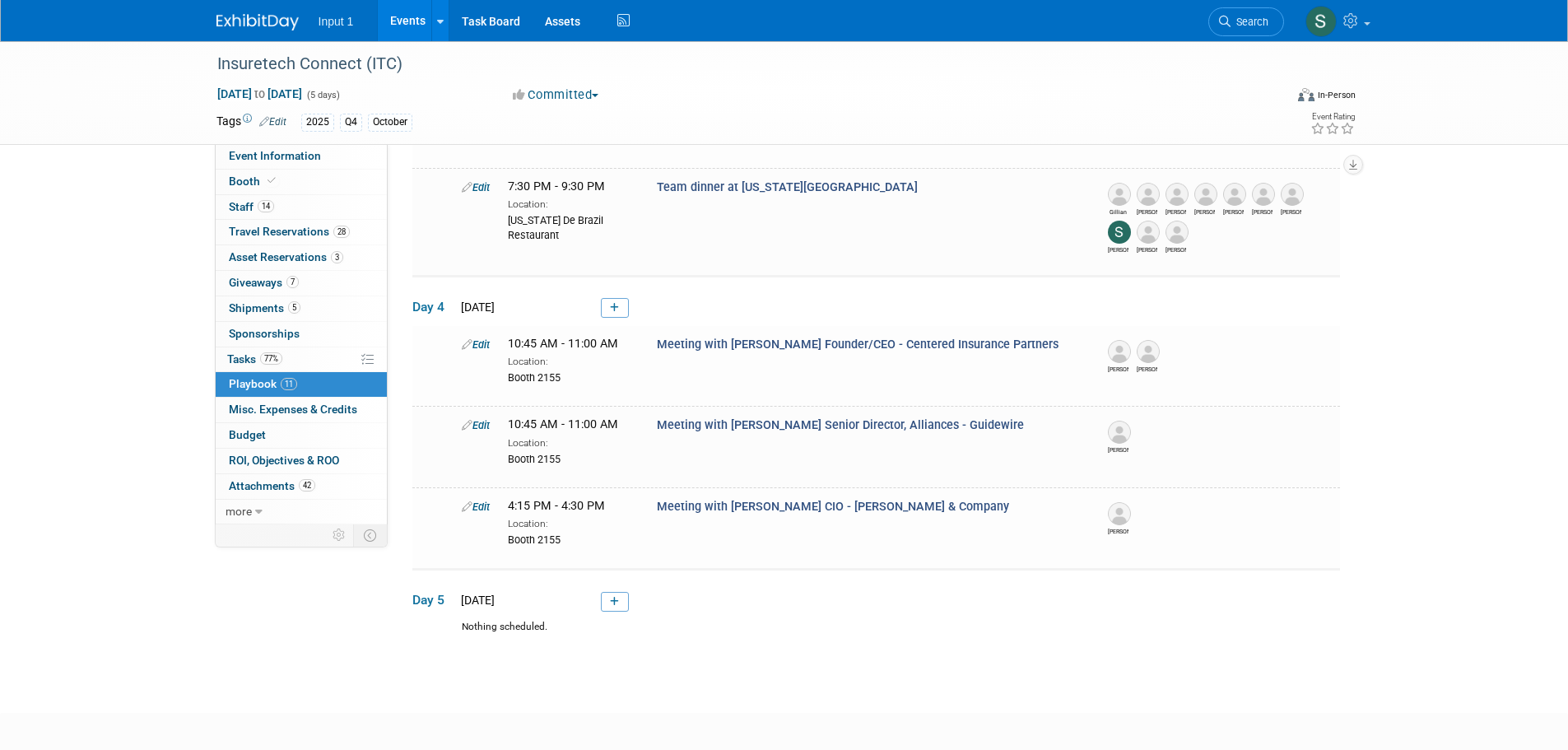
scroll to position [897, 0]
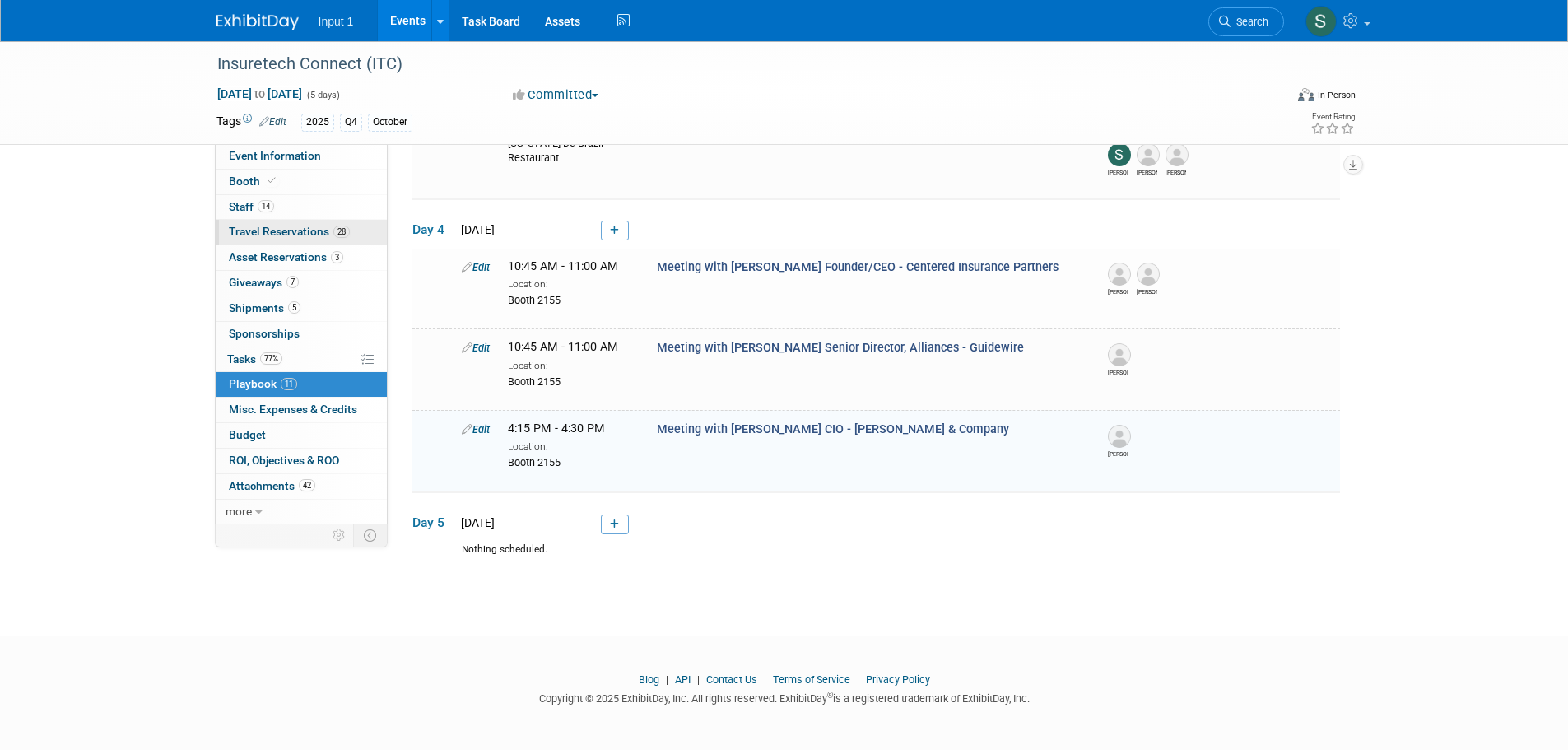
click at [285, 230] on span "Travel Reservations 28" at bounding box center [289, 231] width 121 height 13
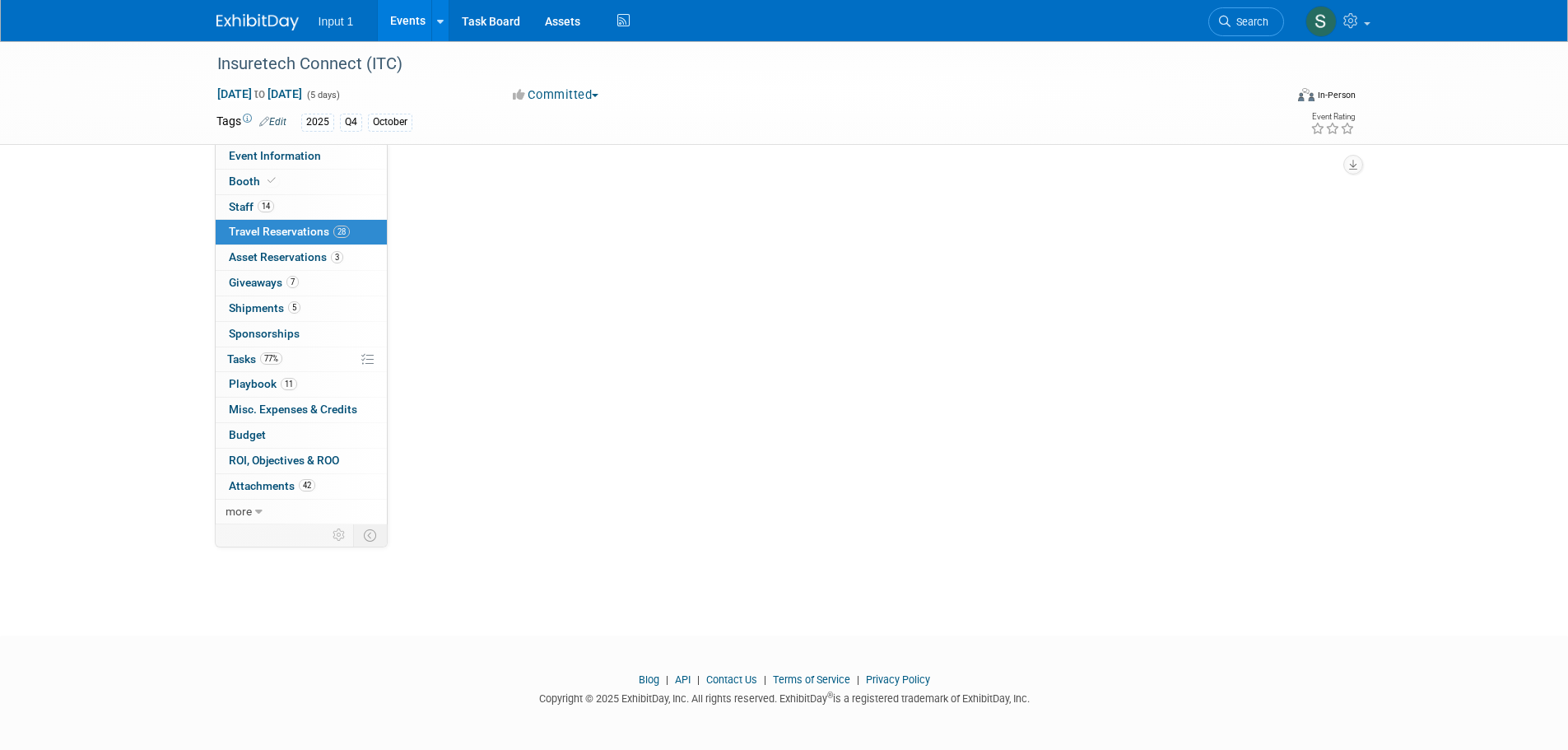
scroll to position [0, 0]
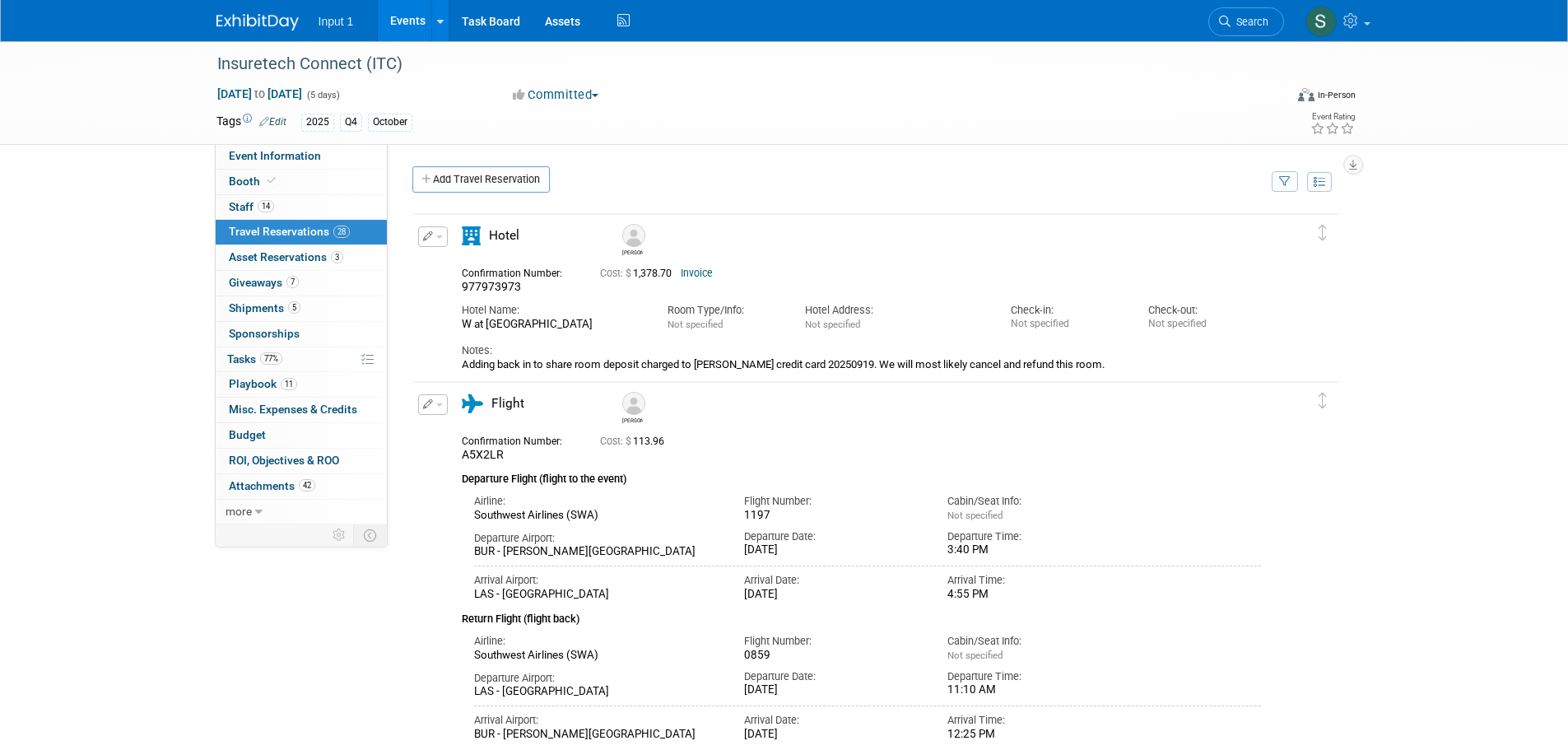
click at [1288, 187] on button "button" at bounding box center [1284, 181] width 26 height 21
click at [1214, 232] on select "-- Select Traveler -- All reservation with no one tagged Angie Spallas Chris Fa…" at bounding box center [1183, 232] width 204 height 23
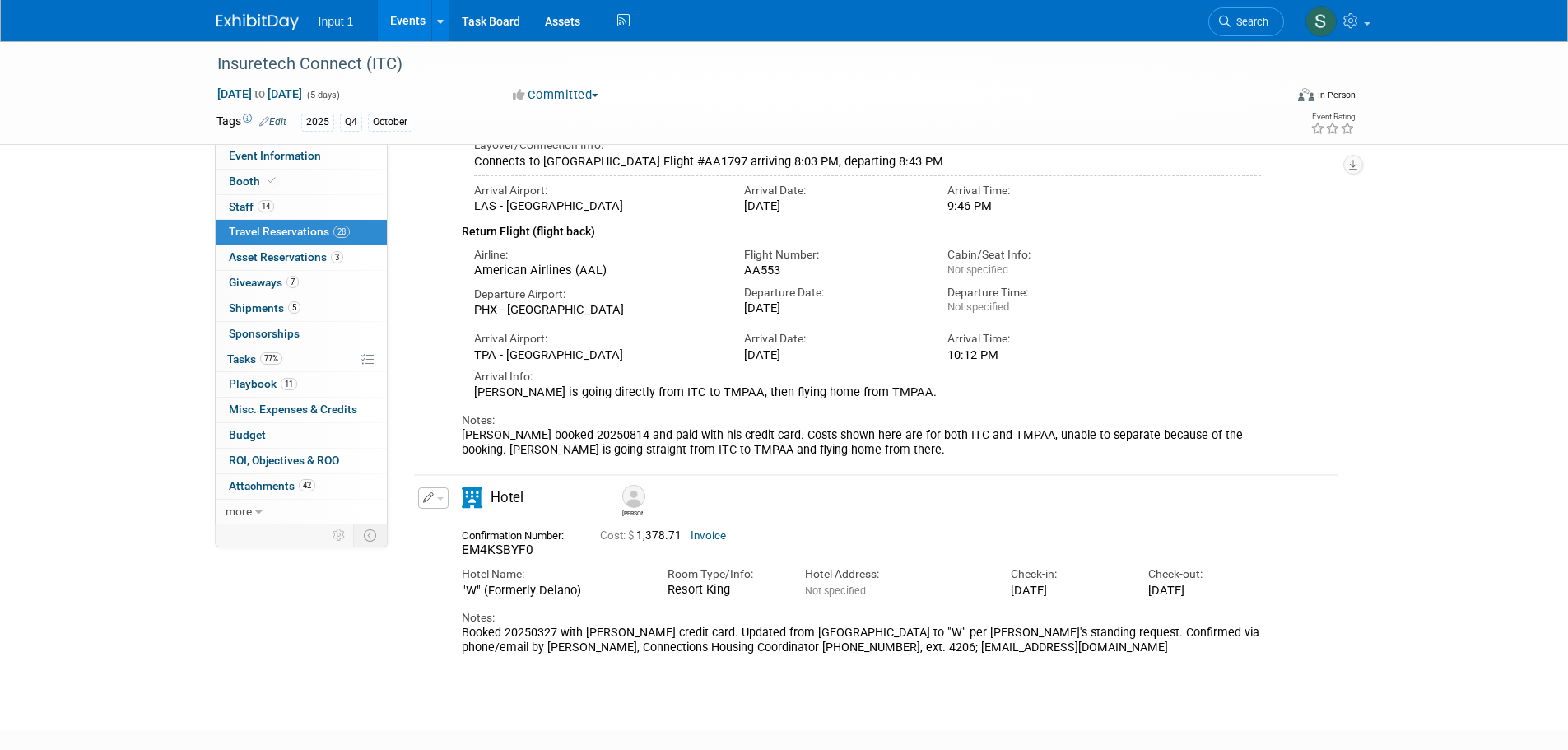
scroll to position [329, 0]
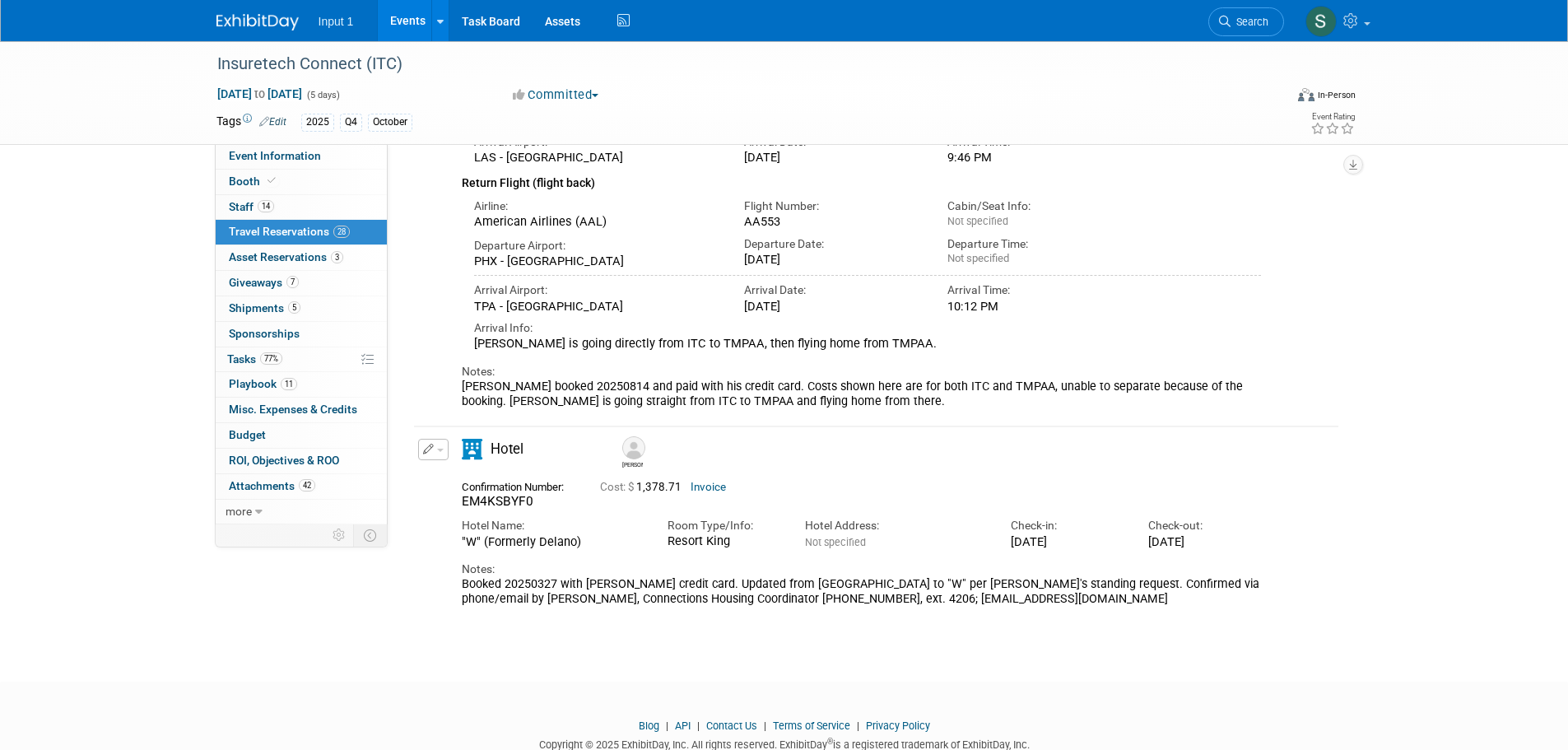
click at [1255, 379] on div "Notes:" at bounding box center [861, 371] width 800 height 15
click at [1223, 287] on div "Arrival Airport: TPA - Tampa International Airport Arrival Date: Wed. Oct 22, 2…" at bounding box center [867, 290] width 812 height 46
click at [399, 23] on link "Events" at bounding box center [408, 21] width 60 height 41
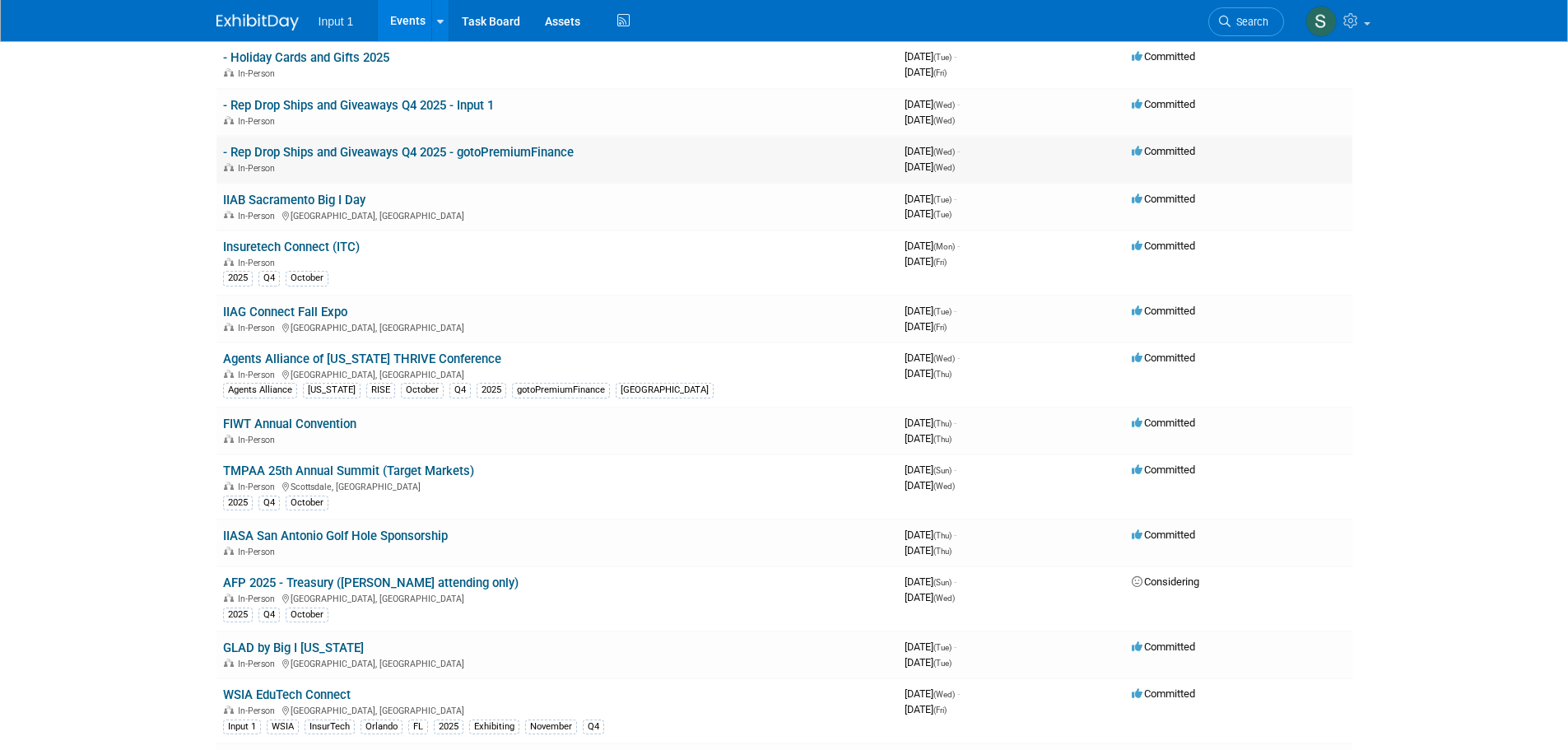
scroll to position [247, 0]
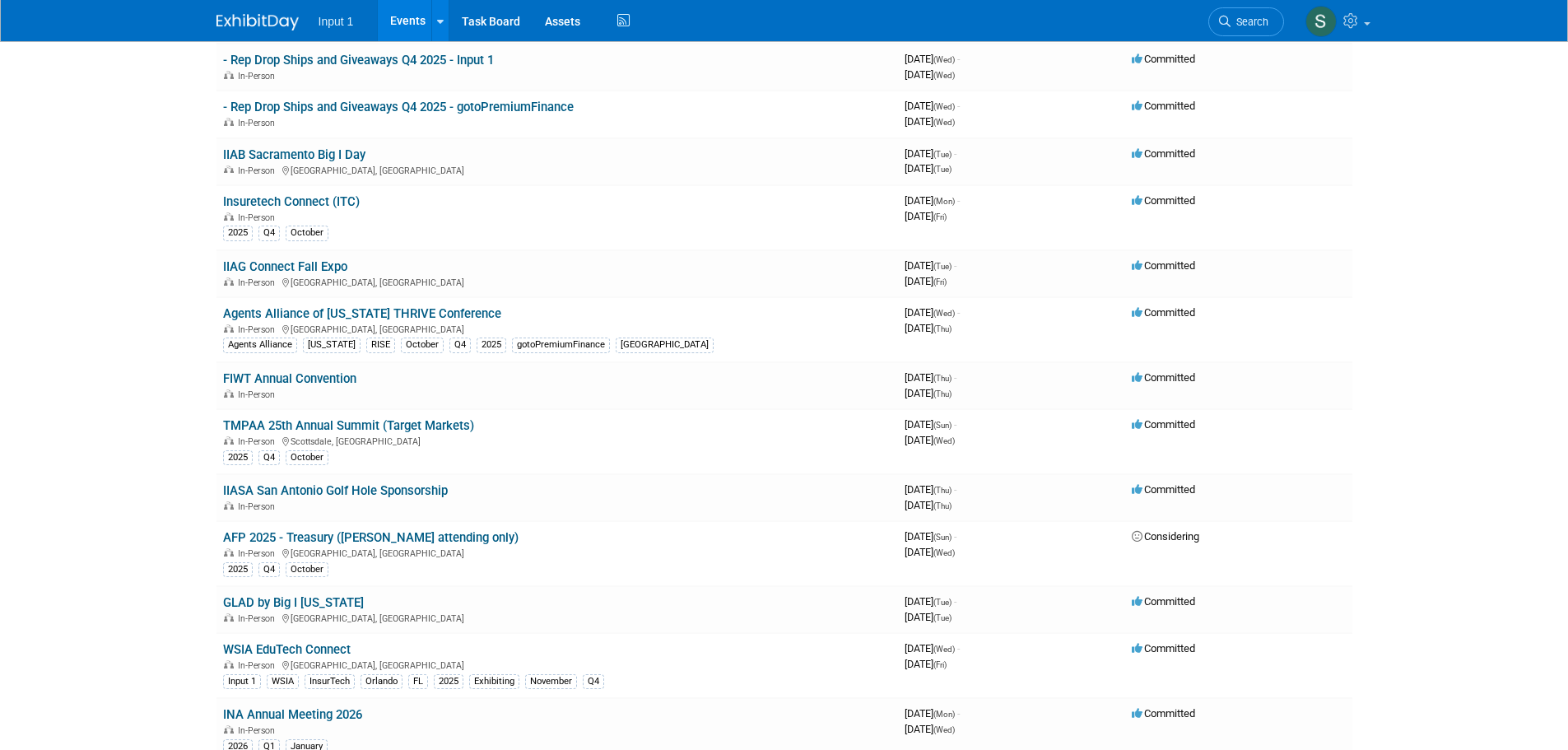
click at [348, 418] on link "TMPAA 25th Annual Summit (Target Markets)" at bounding box center [349, 426] width 251 height 15
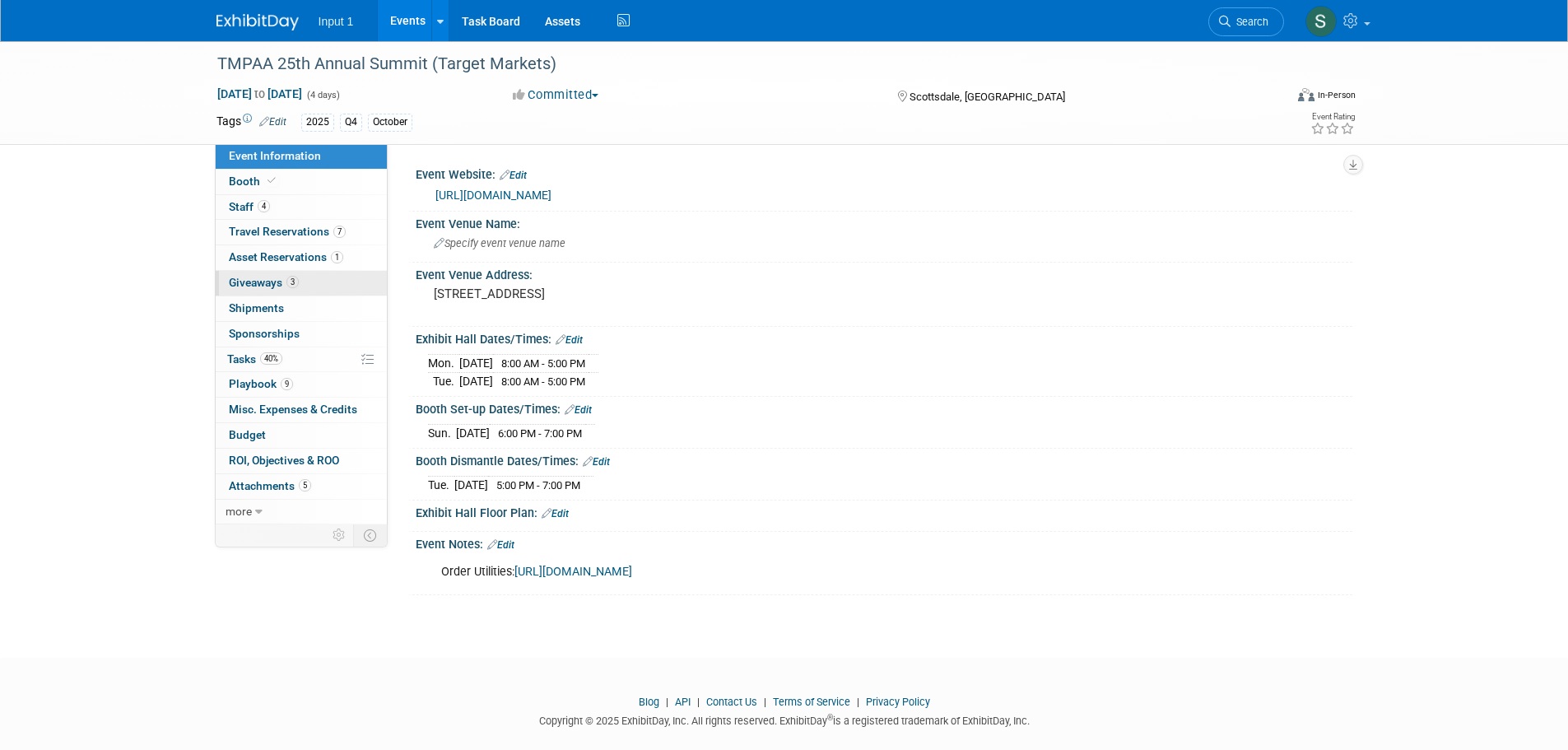
click at [249, 278] on span "Giveaways 3" at bounding box center [263, 282] width 70 height 13
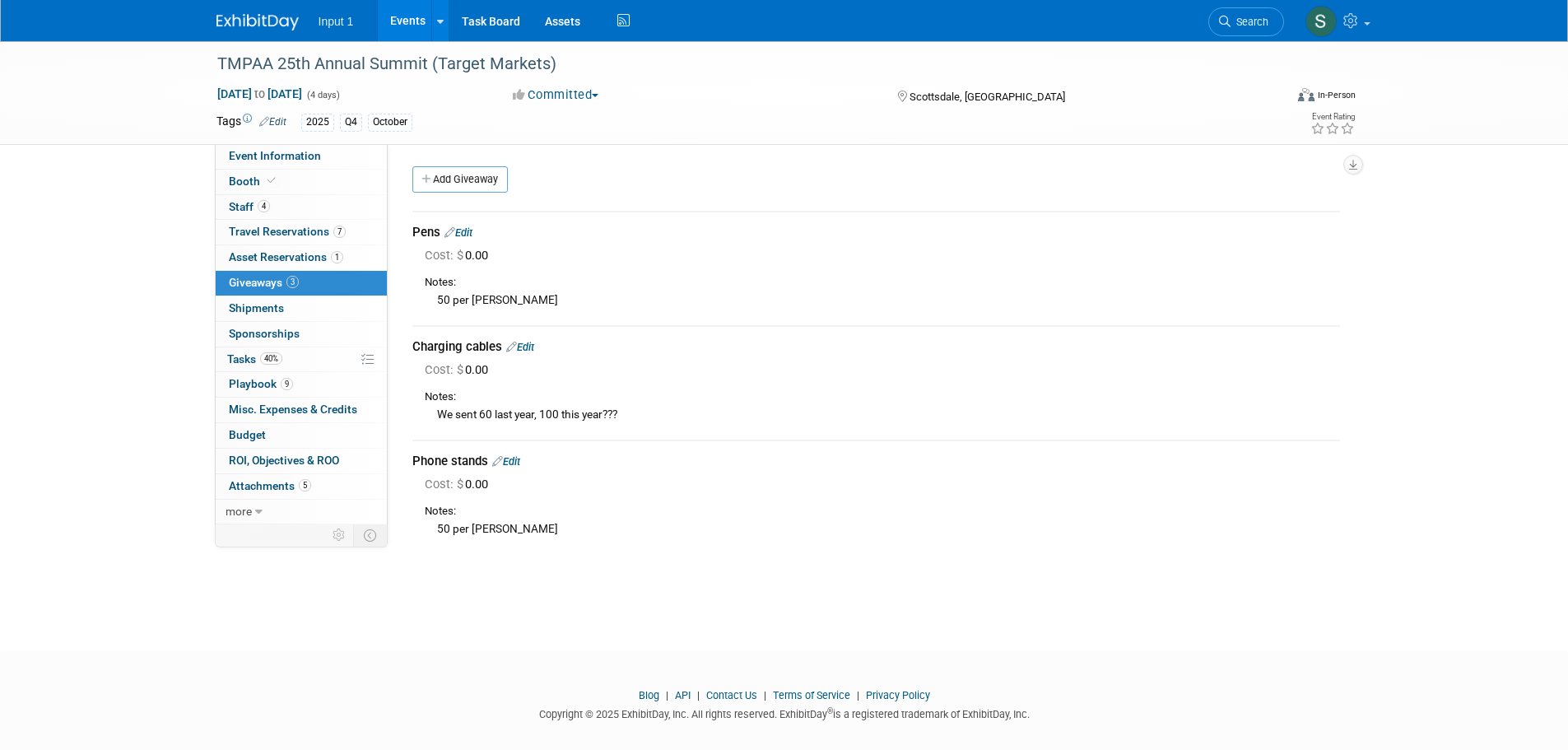
click at [722, 376] on div "Cost: $ 0.00" at bounding box center [882, 369] width 915 height 17
click at [756, 409] on div "We sent 60 last year, 100 this year???" at bounding box center [882, 414] width 915 height 18
click at [985, 499] on div "Notes: 50 per Rene" at bounding box center [882, 518] width 915 height 46
click at [247, 182] on span "Booth" at bounding box center [254, 181] width 50 height 13
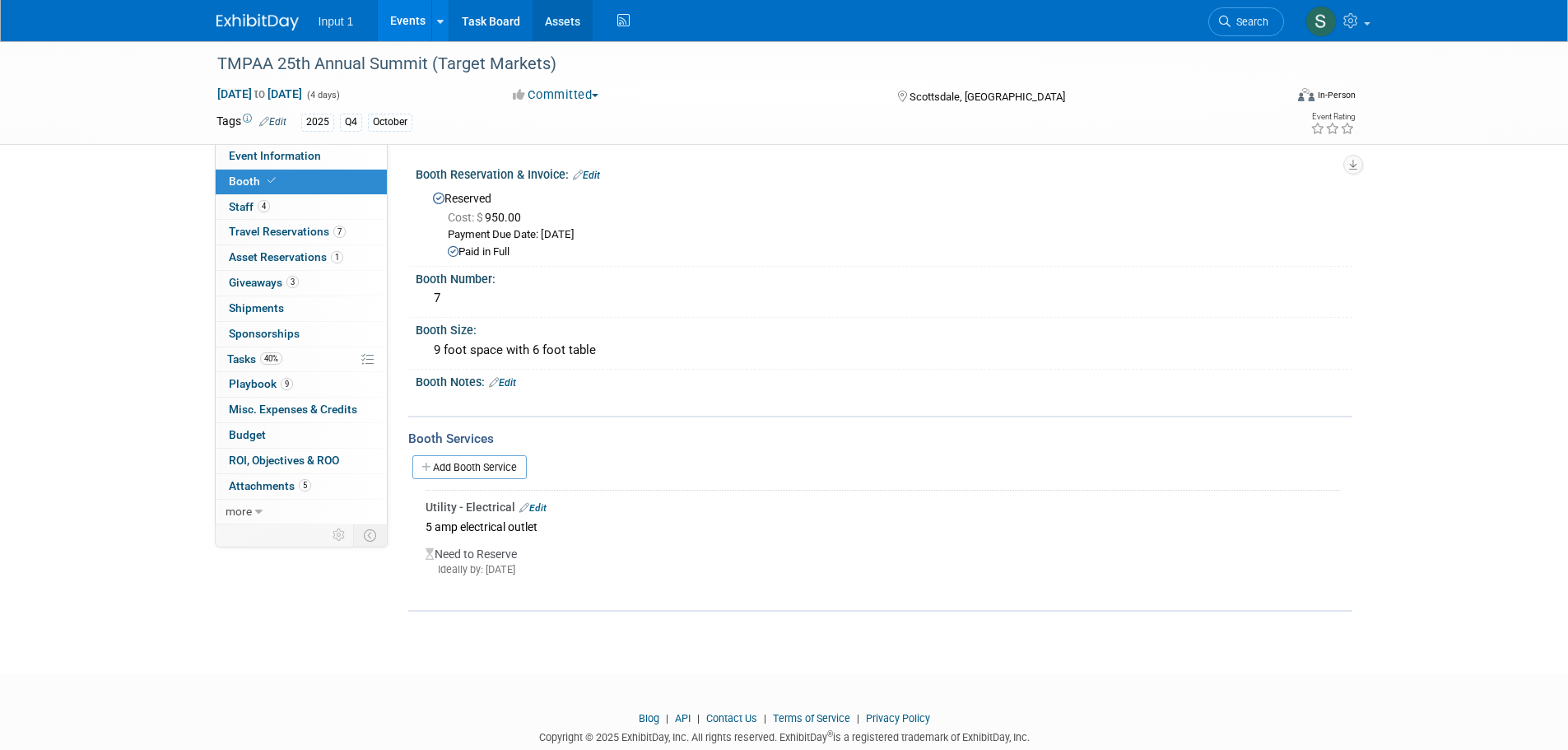
click at [553, 27] on link "Assets" at bounding box center [562, 21] width 60 height 41
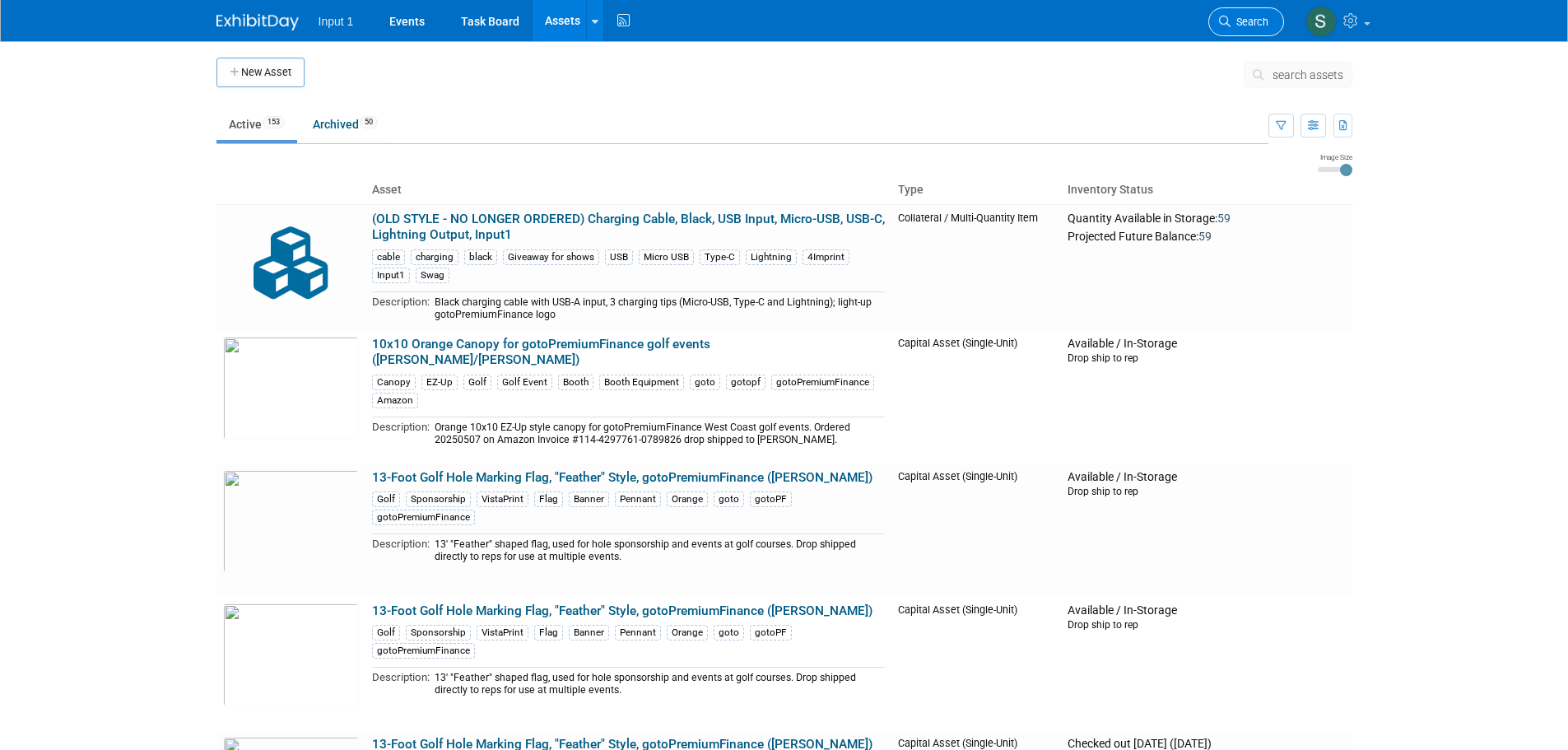
click at [1231, 21] on span "Search" at bounding box center [1249, 22] width 38 height 13
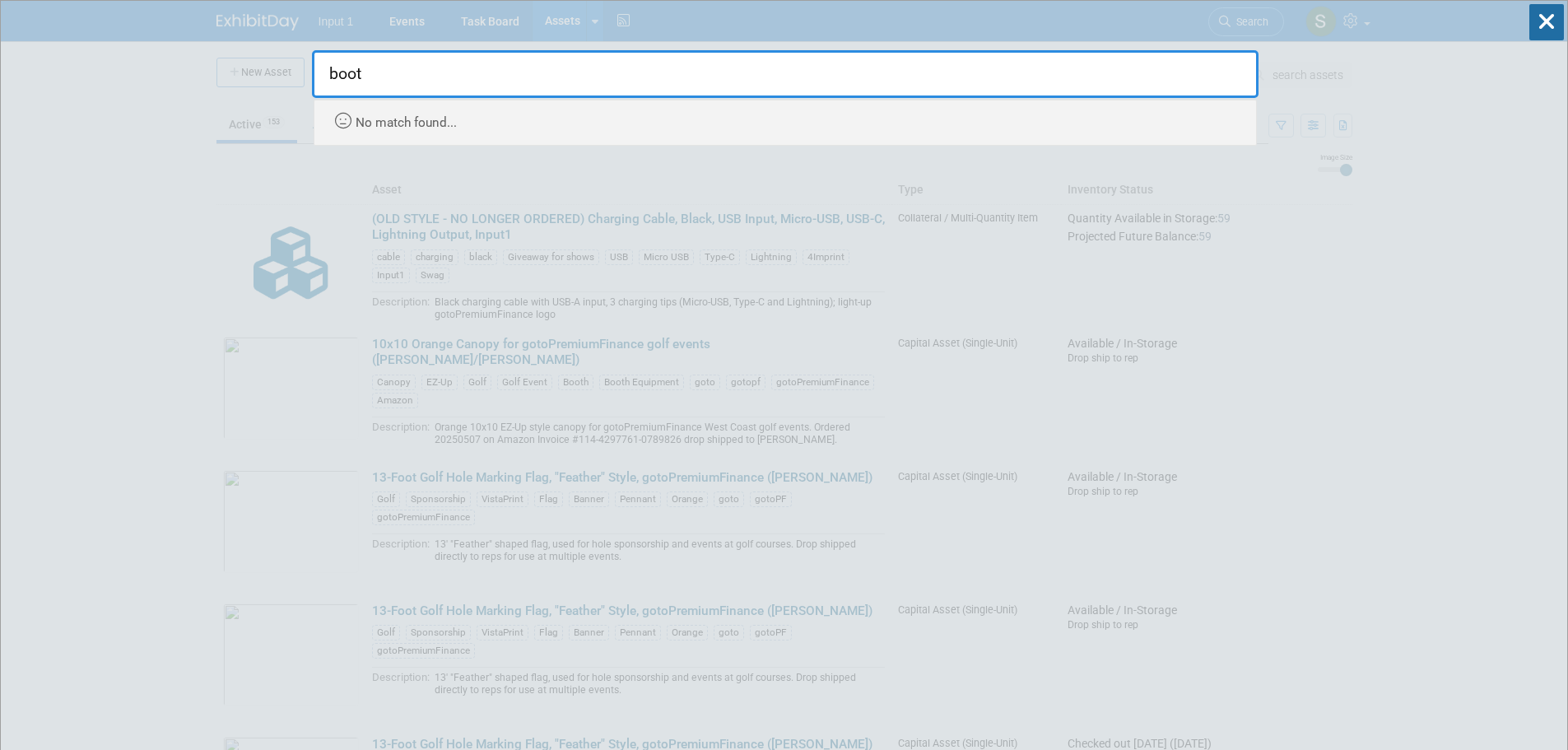
type input "booth"
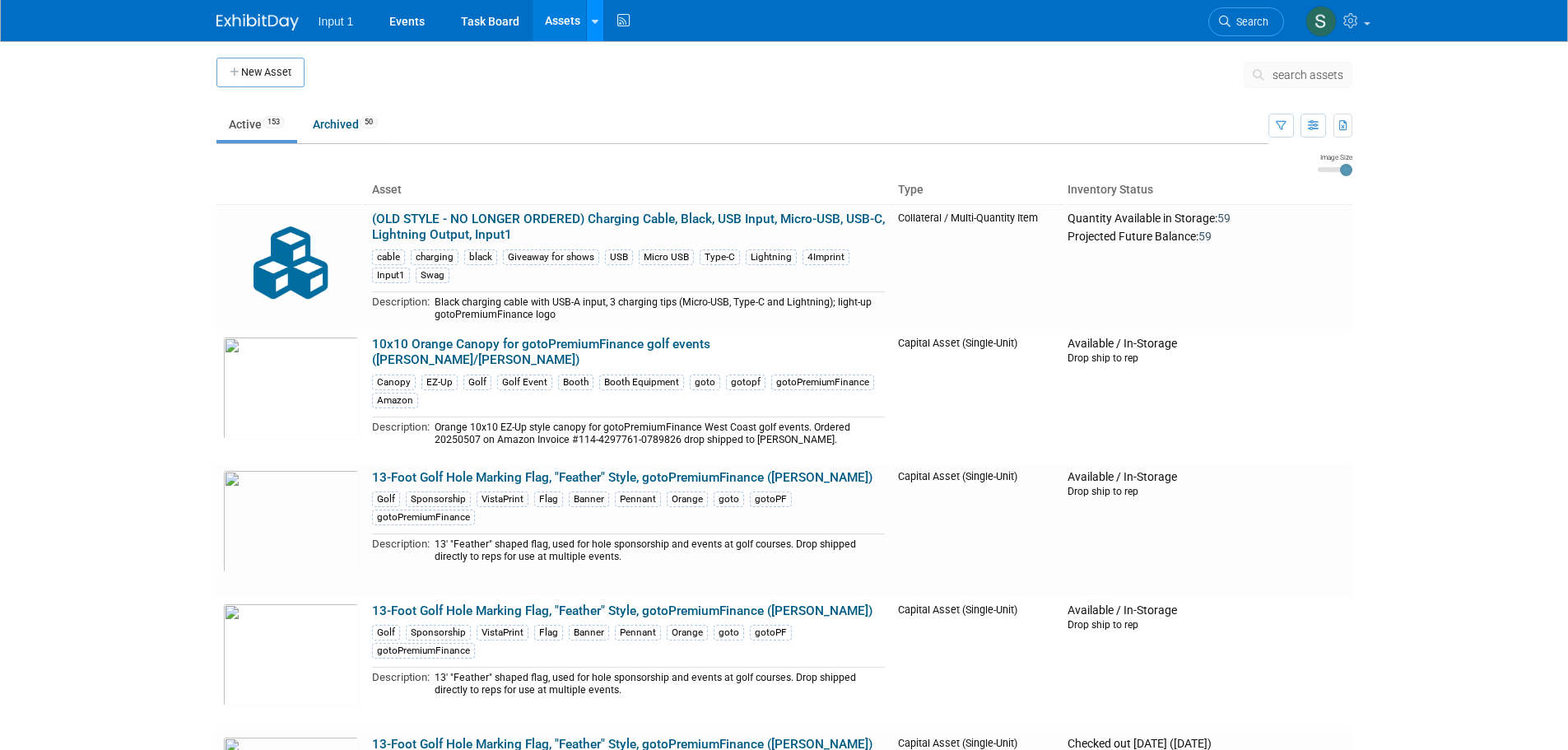
click at [598, 25] on link at bounding box center [594, 21] width 17 height 41
click at [616, 82] on link "Search Assets" at bounding box center [659, 82] width 146 height 23
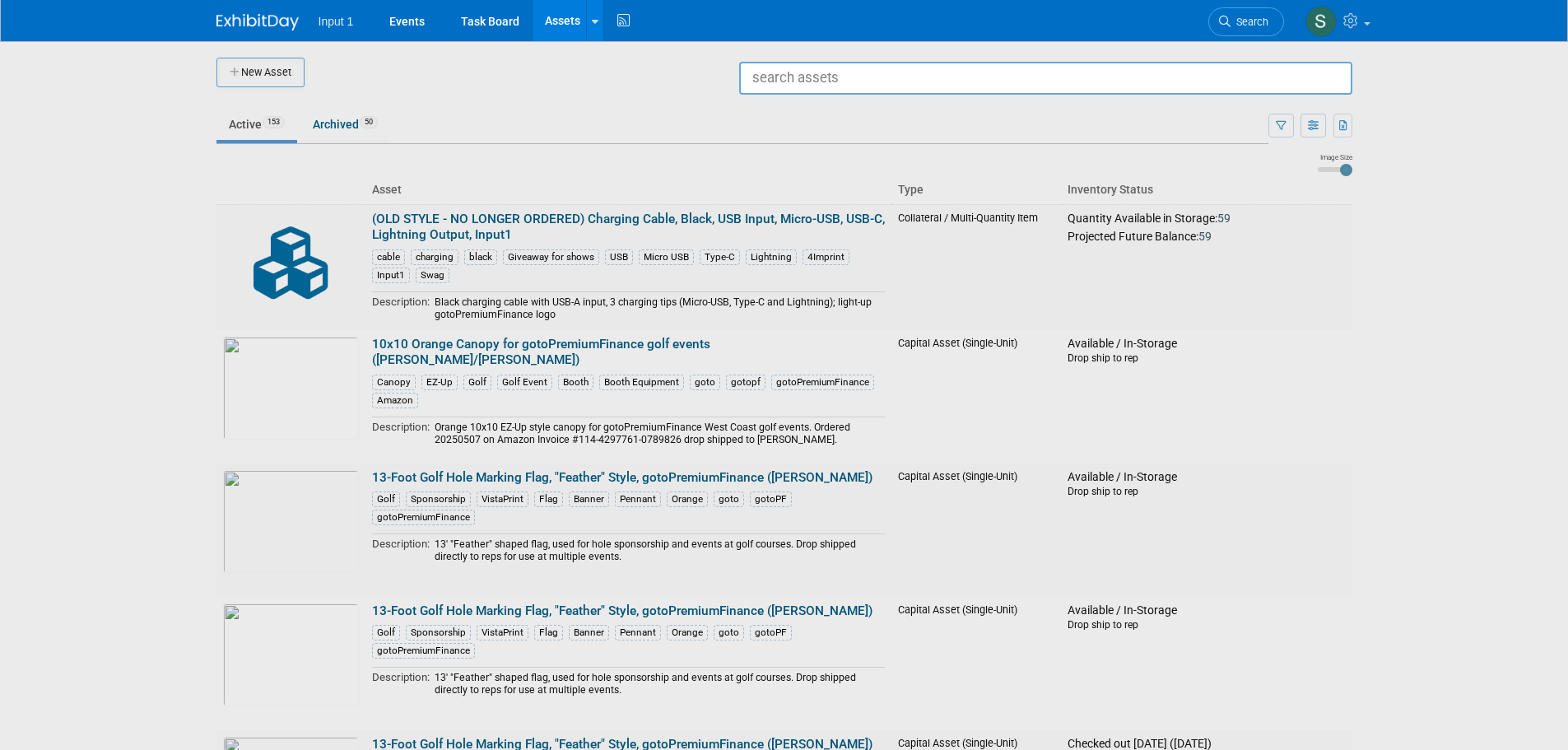
drag, startPoint x: 814, startPoint y: 85, endPoint x: 818, endPoint y: 77, distance: 8.9
click at [818, 77] on input "text" at bounding box center [1046, 78] width 613 height 33
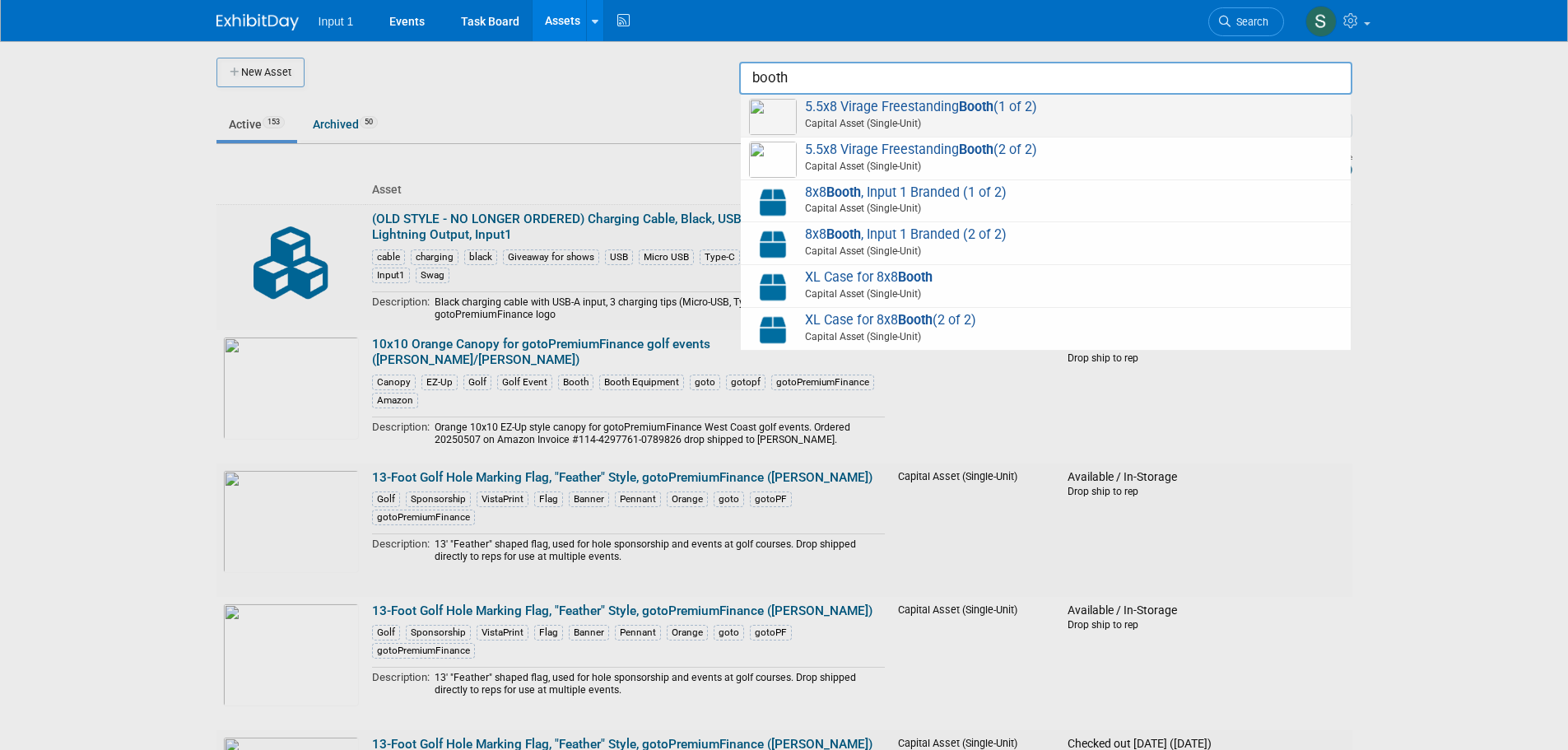
click at [901, 113] on span "5.5x8 Virage Freestanding Booth (1 of 2) Capital Asset (Single-Unit)" at bounding box center [1046, 116] width 593 height 34
type input "5.5x8 Virage Freestanding Booth (1 of 2)"
